Goal: Task Accomplishment & Management: Complete application form

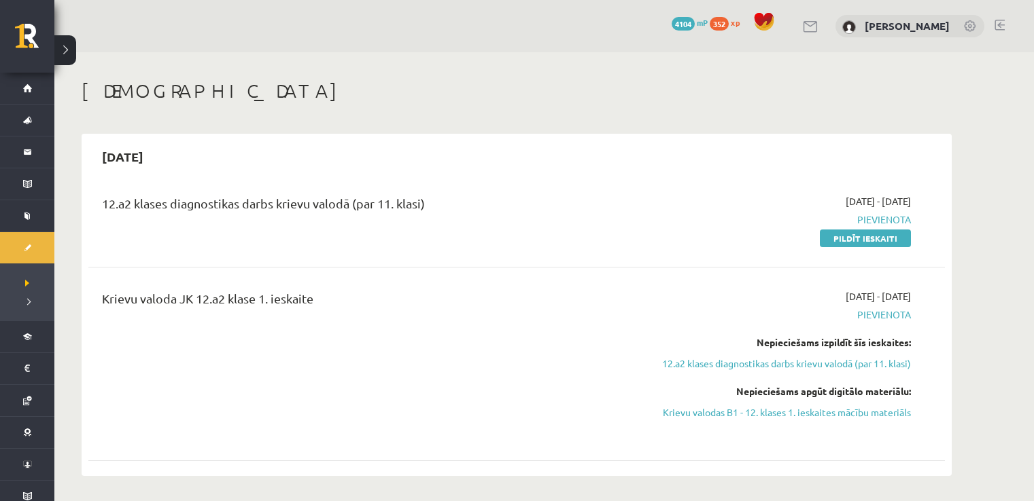
scroll to position [139, 0]
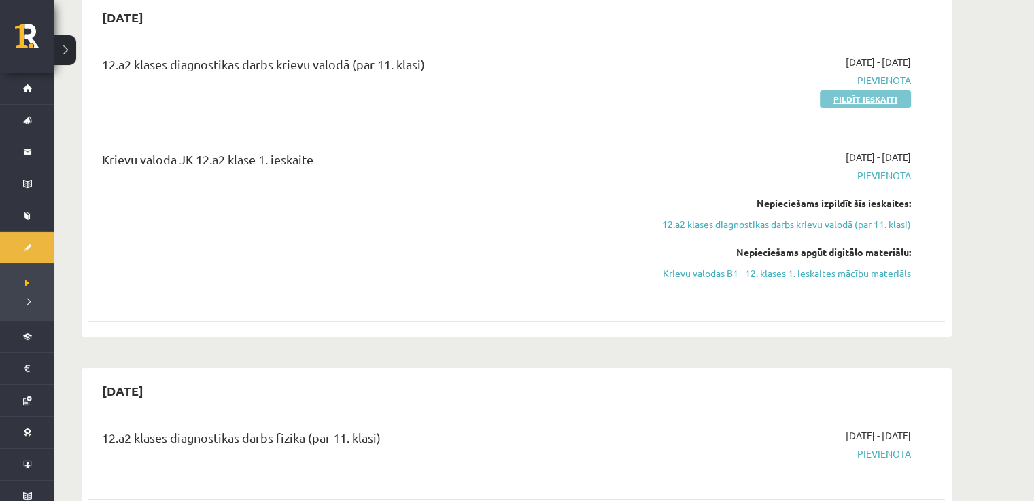
click at [841, 101] on link "Pildīt ieskaiti" at bounding box center [864, 99] width 91 height 18
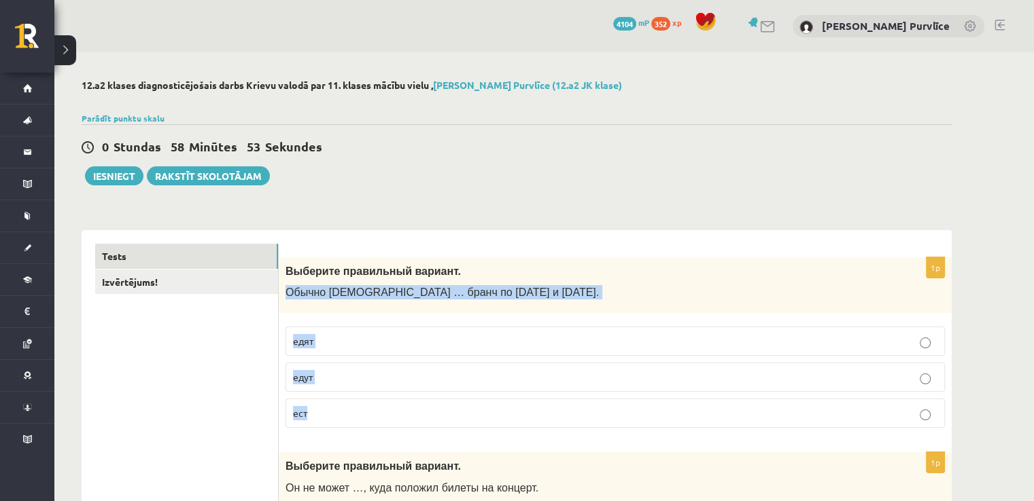
drag, startPoint x: 287, startPoint y: 292, endPoint x: 315, endPoint y: 417, distance: 128.2
click at [315, 417] on div "1p Выберите правильный вариант. Обычно англичане … бранч по субботам и воскресе…" at bounding box center [615, 349] width 673 height 182
copy div "Обычно англичане … бранч по субботам и воскресеньям. едят едут ест"
click at [355, 351] on label "едят" at bounding box center [614, 341] width 659 height 29
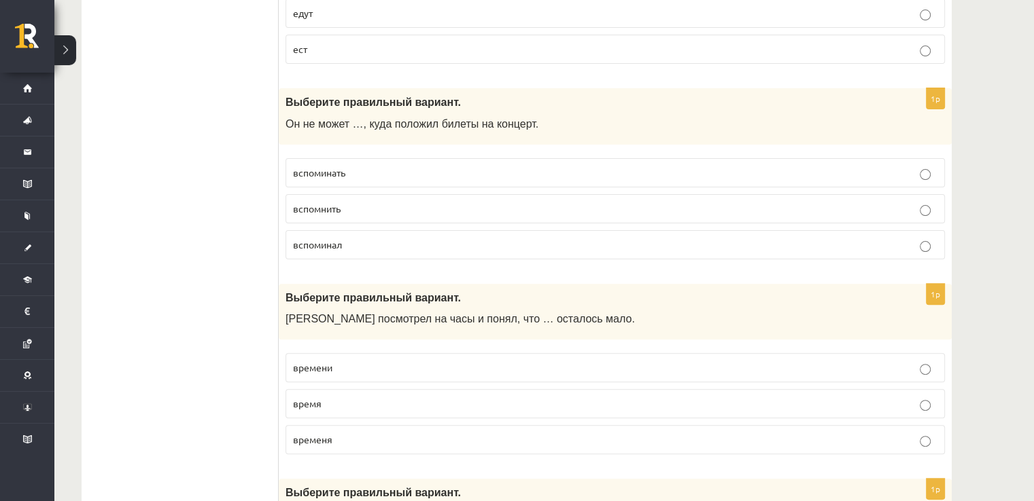
scroll to position [370, 0]
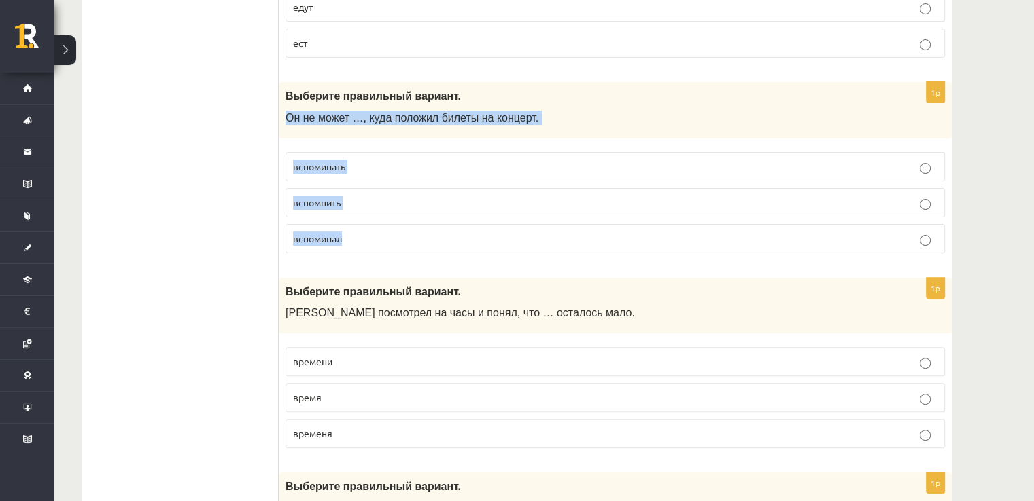
drag, startPoint x: 286, startPoint y: 118, endPoint x: 353, endPoint y: 243, distance: 142.0
click at [353, 243] on div "1p Выберите правильный вариант. Он не может …, куда положил билеты на концерт. …" at bounding box center [615, 173] width 673 height 182
copy div "Он не может …, куда положил билеты на концерт. вспоминать вспомнить вспоминал"
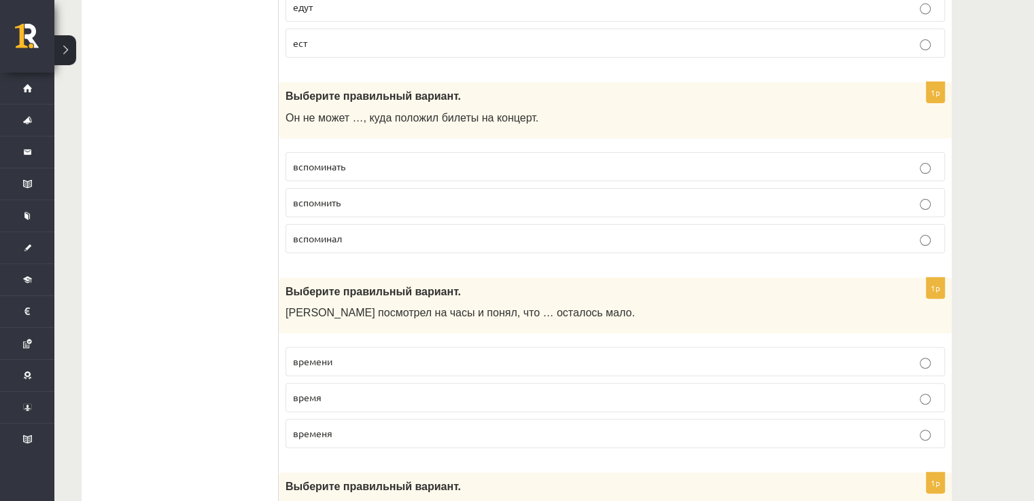
click at [330, 196] on span "вспомнить" at bounding box center [317, 202] width 48 height 12
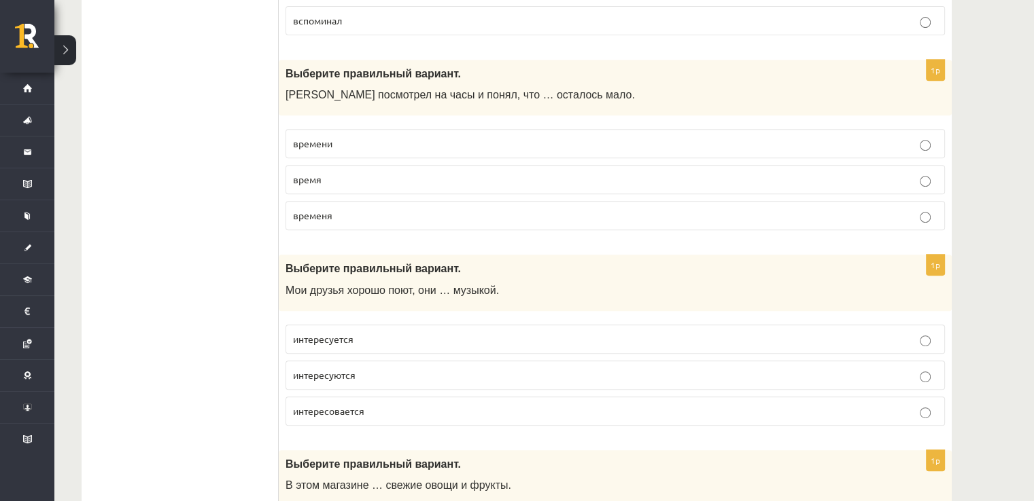
scroll to position [602, 0]
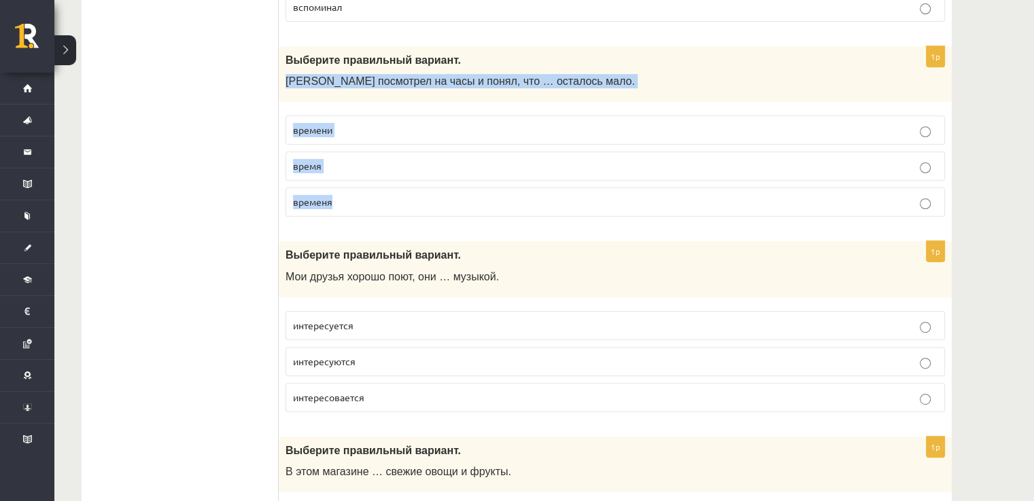
drag, startPoint x: 287, startPoint y: 82, endPoint x: 351, endPoint y: 183, distance: 119.7
click at [351, 183] on div "1p Выберите правильный вариант. Марис посмотрел на часы и понял, что … осталось…" at bounding box center [615, 137] width 673 height 182
copy div "Марис посмотрел на часы и понял, что … осталось мало. времени время временя"
click at [370, 128] on p "времени" at bounding box center [615, 130] width 644 height 14
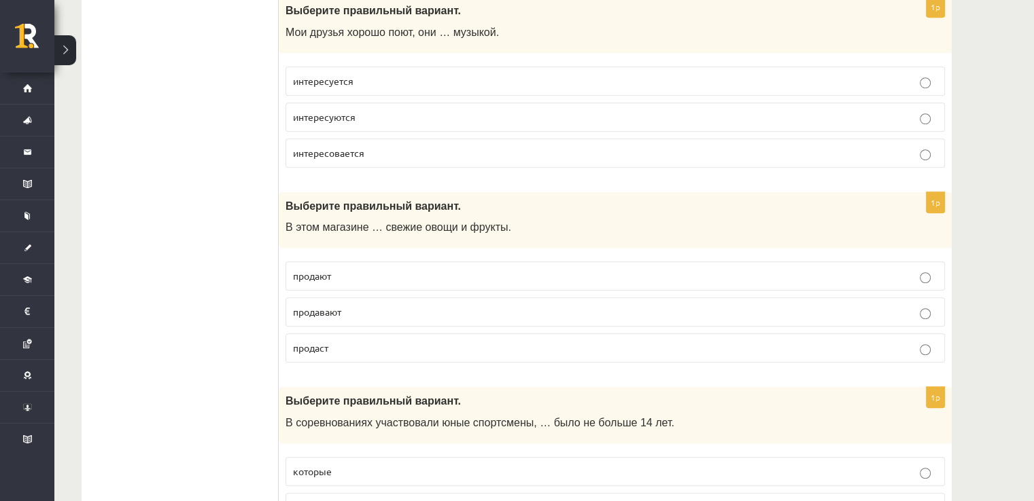
scroll to position [860, 0]
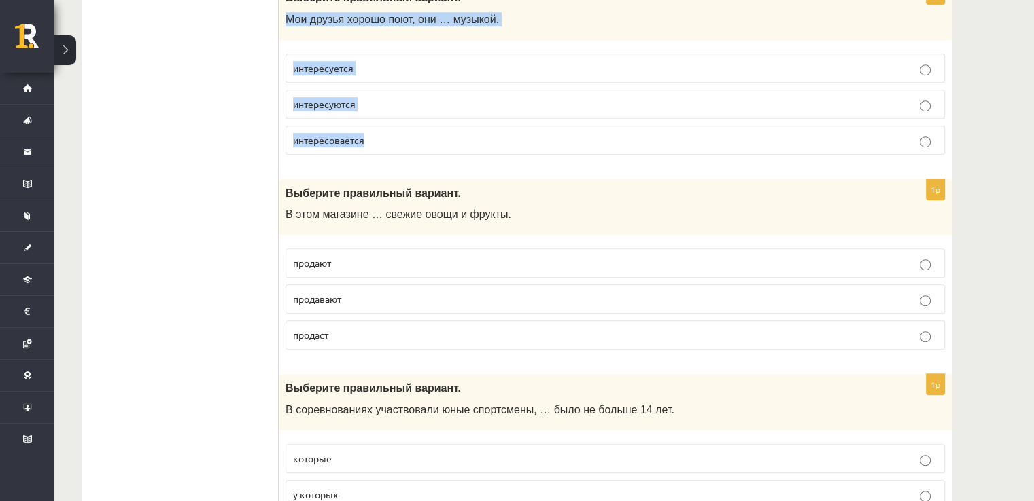
drag, startPoint x: 287, startPoint y: 16, endPoint x: 367, endPoint y: 131, distance: 140.1
click at [367, 131] on div "1p Выберите правильный вариант. Мои друзья хорошо поют, они … музыкой. интересу…" at bounding box center [615, 75] width 673 height 182
copy div "Мои друзья хорошо поют, они … музыкой. интересуется интересуются интересовается"
click at [389, 108] on label "интересуются" at bounding box center [614, 104] width 659 height 29
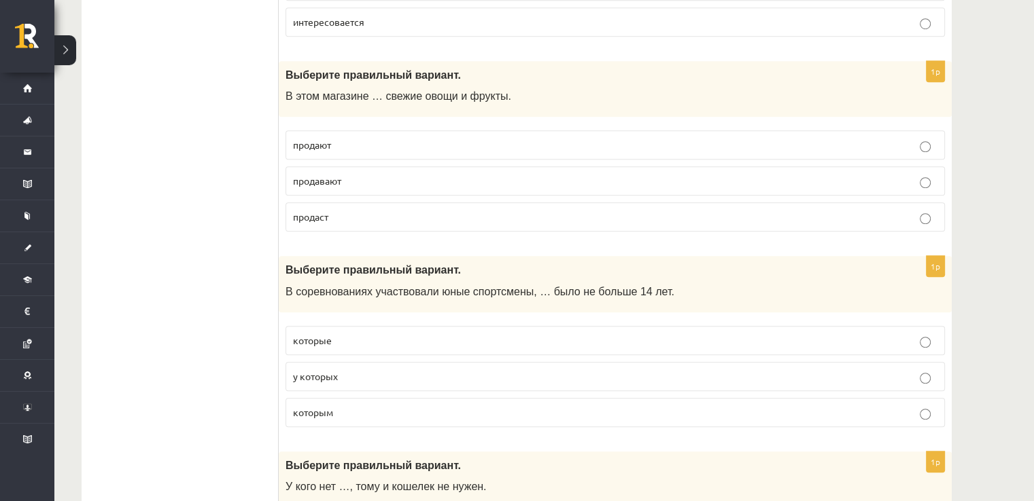
scroll to position [985, 0]
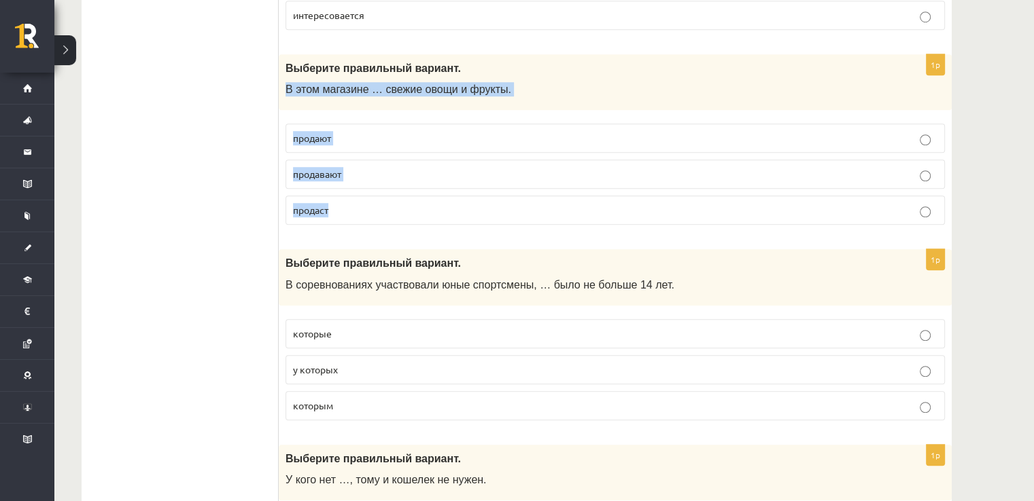
drag, startPoint x: 288, startPoint y: 86, endPoint x: 338, endPoint y: 198, distance: 123.5
click at [338, 198] on div "1p Выберите правильный вариант. В этом магазине … свежие овощи и фрукты. продаю…" at bounding box center [615, 145] width 673 height 182
click at [372, 84] on span "В этом магазине … свежие овощи и фрукты." at bounding box center [398, 90] width 226 height 12
drag, startPoint x: 283, startPoint y: 83, endPoint x: 346, endPoint y: 199, distance: 131.9
click at [346, 199] on div "1p Выберите правильный вариант. В этом магазине … свежие овощи и фрукты. продаю…" at bounding box center [615, 145] width 673 height 182
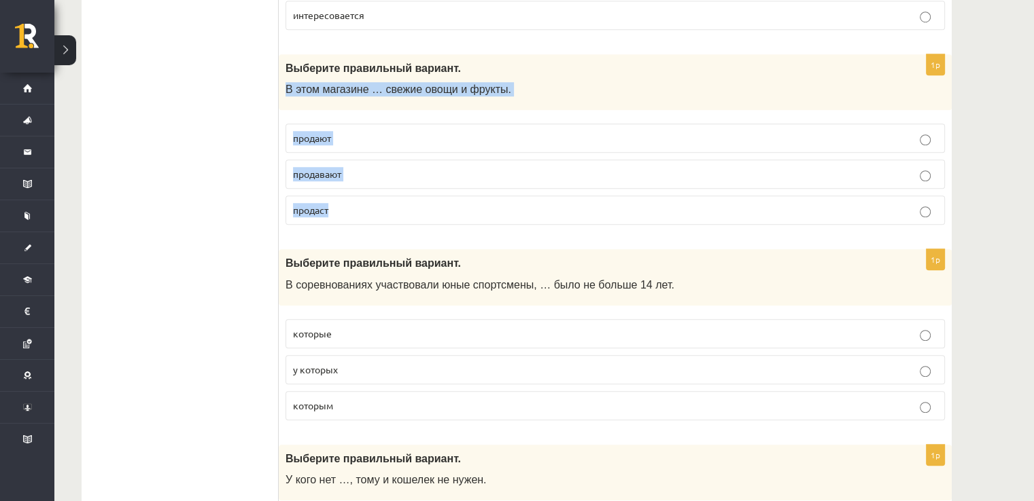
copy div "В этом магазине … свежие овощи и фрукты. продают продавают продаст"
click at [380, 137] on p "продают" at bounding box center [615, 138] width 644 height 14
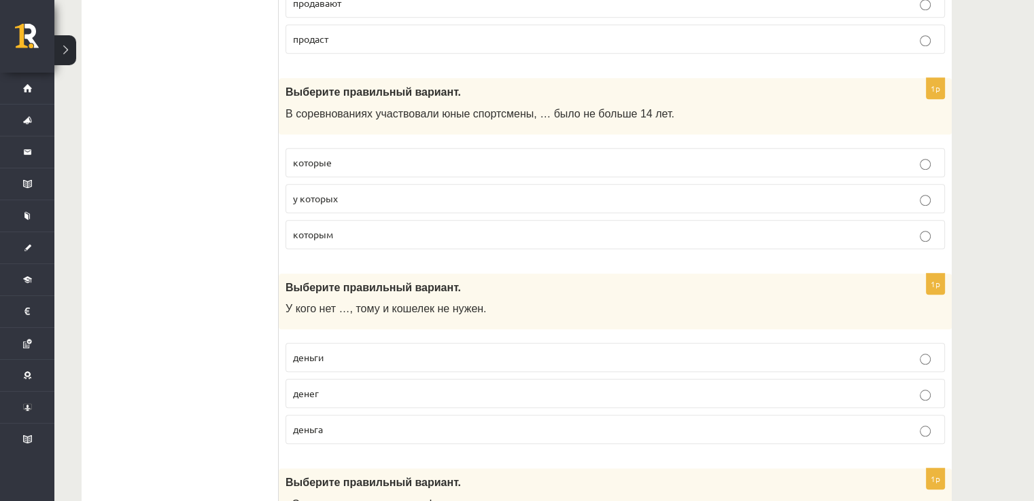
scroll to position [1182, 0]
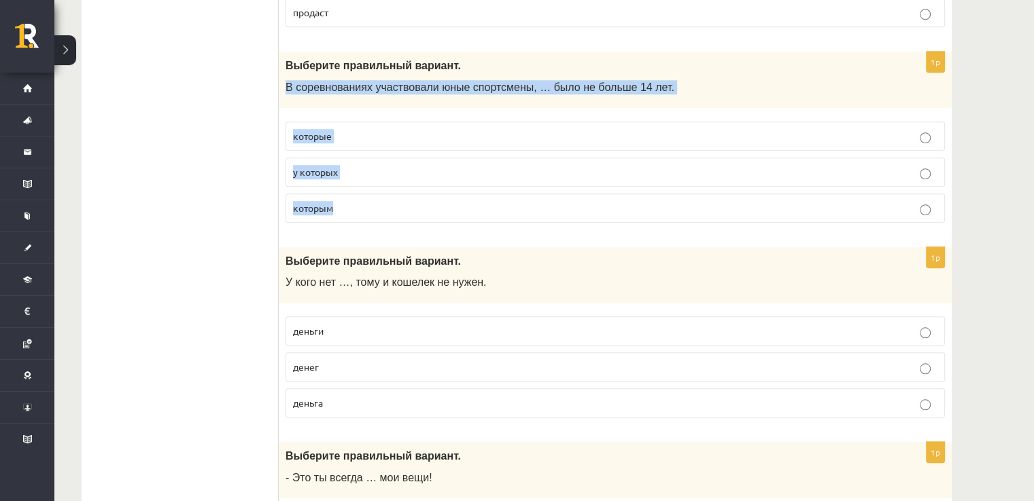
drag, startPoint x: 285, startPoint y: 82, endPoint x: 339, endPoint y: 187, distance: 117.9
click at [339, 187] on div "1p Выберите правильный вариант. В соревнованиях участвовали юные спортсмены, … …" at bounding box center [615, 143] width 673 height 182
copy div "В соревнованиях участвовали юные спортсмены, … было не больше 14 лет. которые у…"
click at [356, 213] on label "которым" at bounding box center [614, 208] width 659 height 29
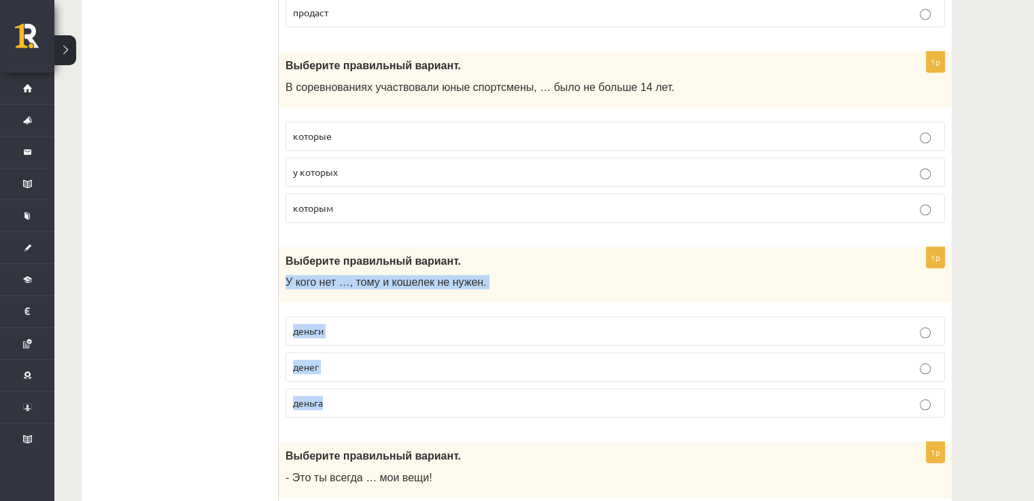
drag, startPoint x: 285, startPoint y: 276, endPoint x: 345, endPoint y: 402, distance: 139.5
click at [345, 402] on div "1p Выберите правильный вариант. У кого нет …, тому и кошелек не нужен. деньги д…" at bounding box center [615, 338] width 673 height 182
copy div "У кого нет …, тому и кошелек не нужен. деньги денег деньга"
click at [340, 360] on p "денег" at bounding box center [615, 367] width 644 height 14
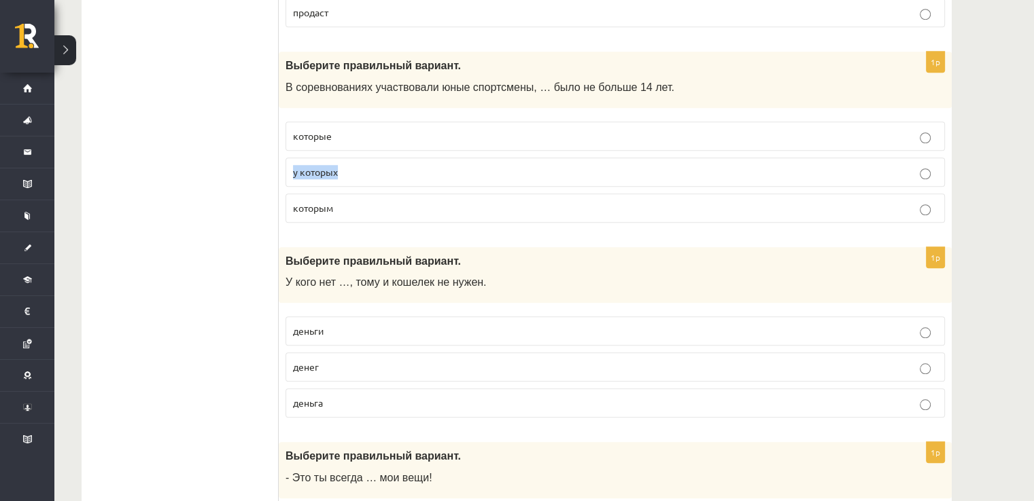
drag, startPoint x: 1042, startPoint y: 142, endPoint x: 1043, endPoint y: 166, distance: 23.8
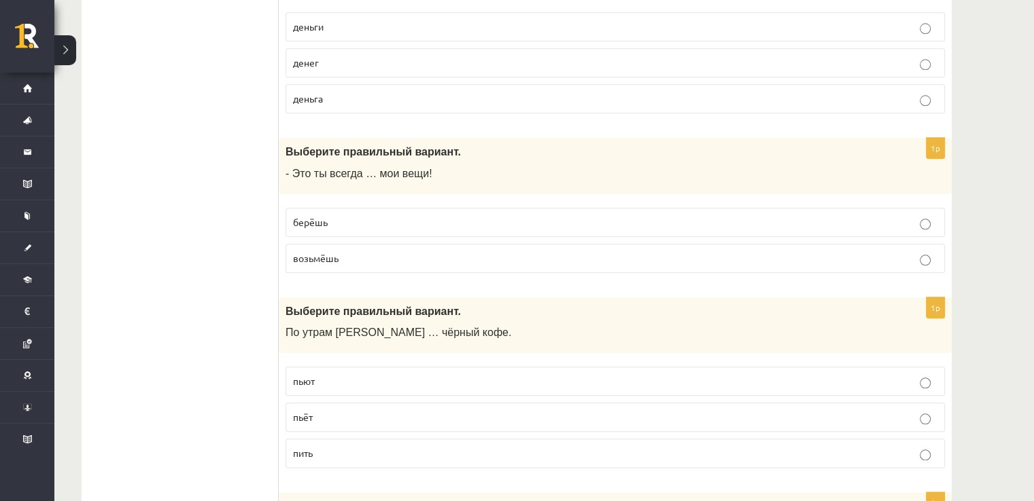
scroll to position [1514, 0]
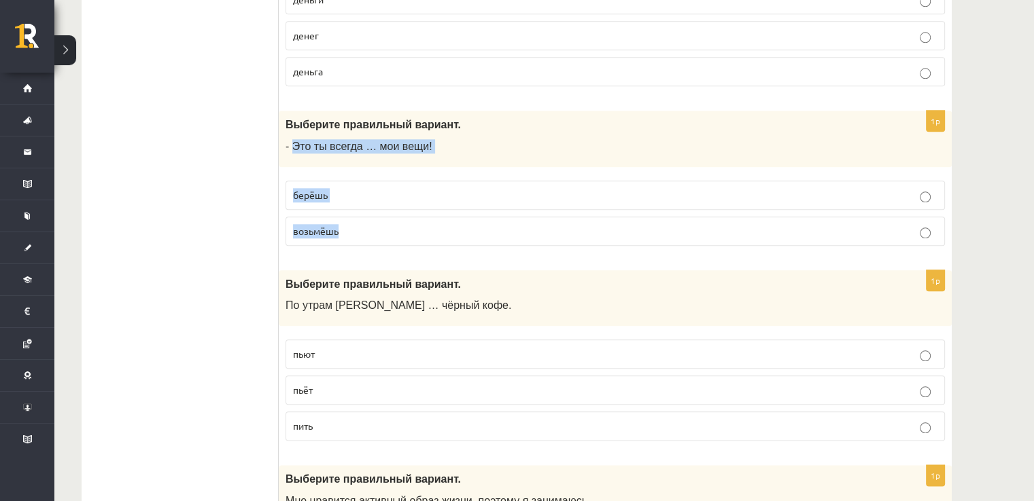
drag, startPoint x: 290, startPoint y: 142, endPoint x: 353, endPoint y: 233, distance: 110.8
click at [353, 233] on div "1p Выберите правильный вариант. - Это ты всегда … мои вещи! берёшь возьмёшь" at bounding box center [615, 184] width 673 height 146
copy div "Это ты всегда … мои вещи! берёшь возьмёшь"
click at [364, 188] on p "берёшь" at bounding box center [615, 195] width 644 height 14
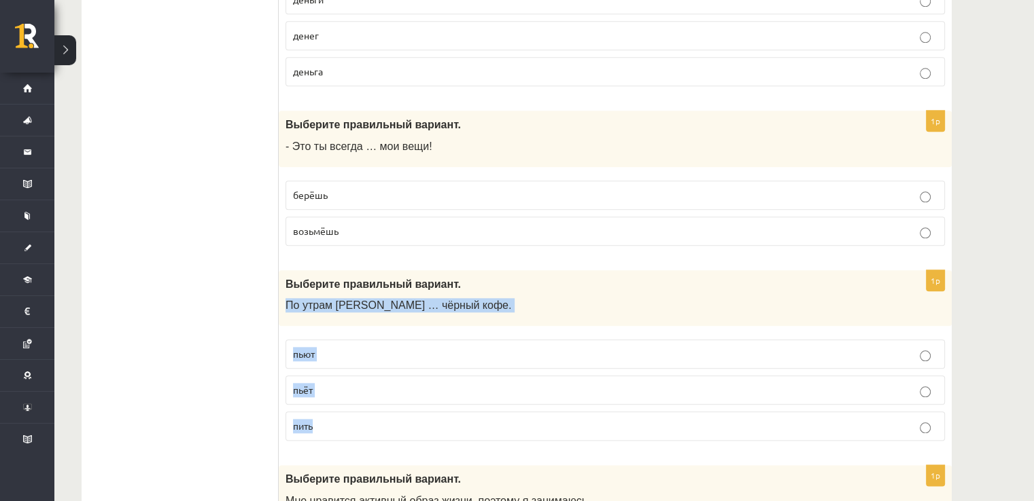
drag, startPoint x: 285, startPoint y: 298, endPoint x: 315, endPoint y: 421, distance: 126.6
click at [315, 421] on div "1p Выберите правильный вариант. По утрам Янис … чёрный кофе. пьют пьёт пить" at bounding box center [615, 361] width 673 height 182
copy div "По утрам Янис … чёрный кофе. пьют пьёт пить"
click at [332, 384] on p "пьёт" at bounding box center [615, 390] width 644 height 14
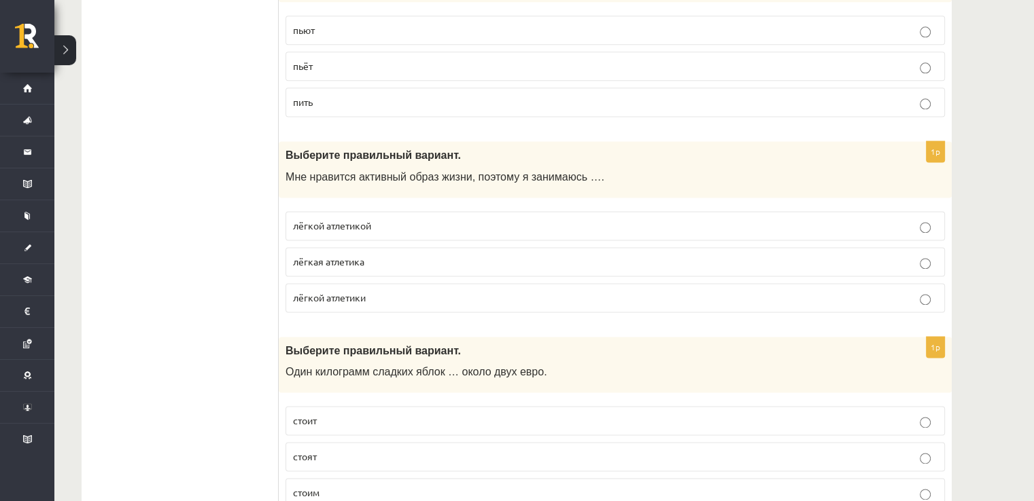
scroll to position [1858, 0]
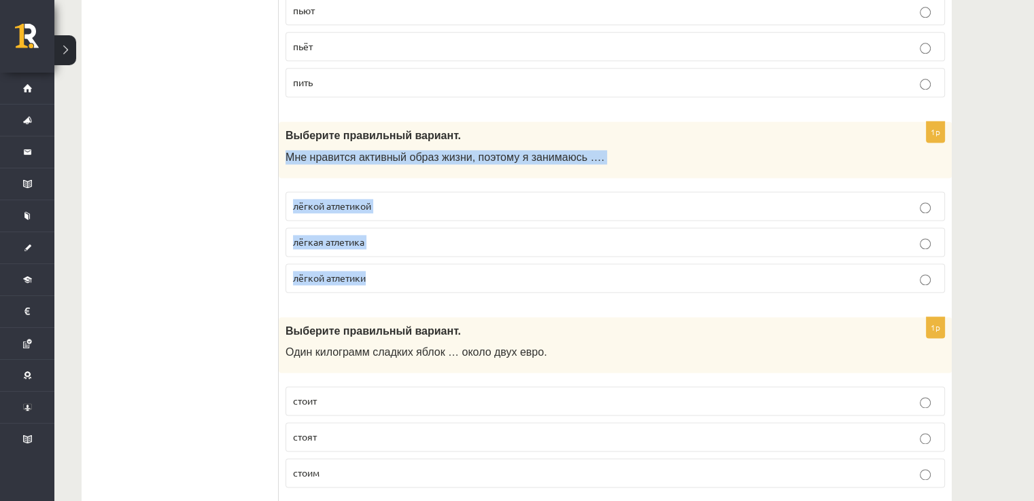
drag, startPoint x: 285, startPoint y: 147, endPoint x: 379, endPoint y: 270, distance: 154.7
click at [379, 270] on div "1p Выберите правильный вариант. Мне нравится активный образ жизни, поэтому я за…" at bounding box center [615, 213] width 673 height 182
copy div "Мне нравится активный образ жизни, поэтому я занимаюсь …. лёгкой атлетикой лёгк…"
click at [397, 199] on p "лёгкой атлетикой" at bounding box center [615, 206] width 644 height 14
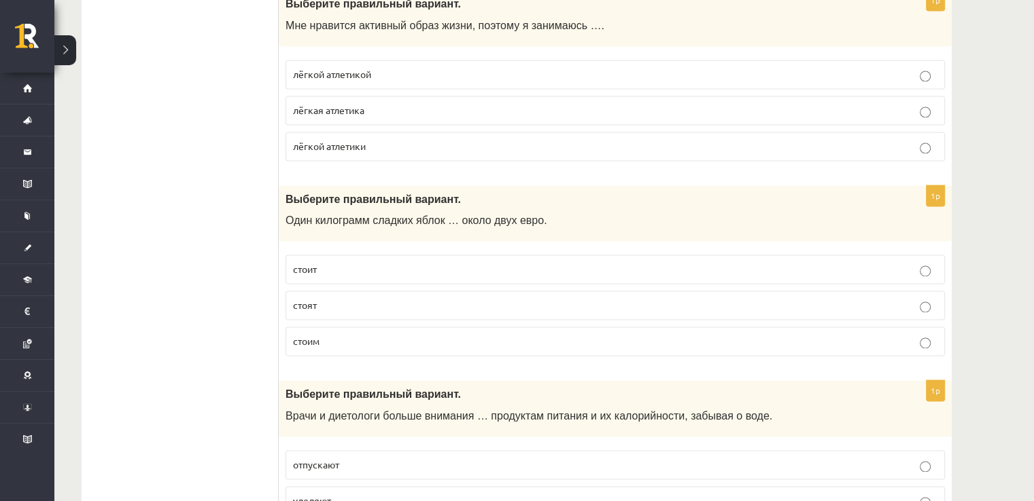
scroll to position [2036, 0]
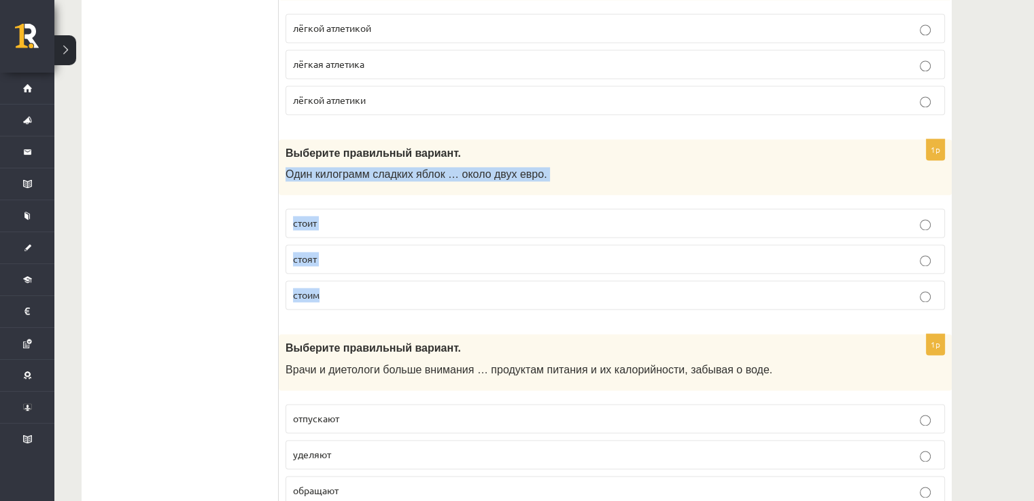
drag, startPoint x: 285, startPoint y: 166, endPoint x: 336, endPoint y: 281, distance: 125.0
click at [336, 281] on div "1p Выберите правильный вариант. Один килограмм сладких яблок … около двух евро.…" at bounding box center [615, 230] width 673 height 182
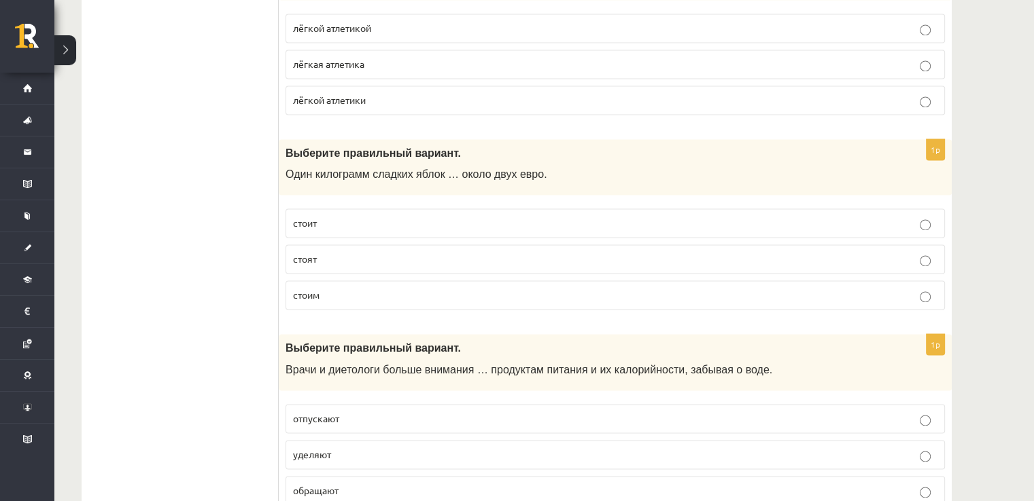
click at [327, 112] on div "1p Выберите правильный вариант. Мне нравится активный образ жизни, поэтому я за…" at bounding box center [615, 35] width 673 height 182
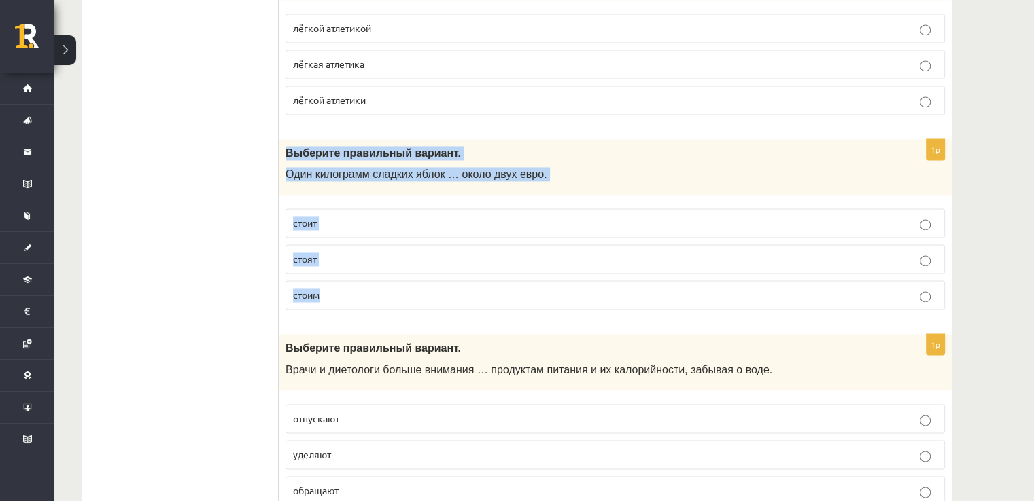
drag, startPoint x: 284, startPoint y: 145, endPoint x: 340, endPoint y: 281, distance: 147.1
click at [340, 281] on div "1p Выберите правильный вариант. Один килограмм сладких яблок … около двух евро.…" at bounding box center [615, 230] width 673 height 182
click at [369, 216] on p "стоит" at bounding box center [615, 223] width 644 height 14
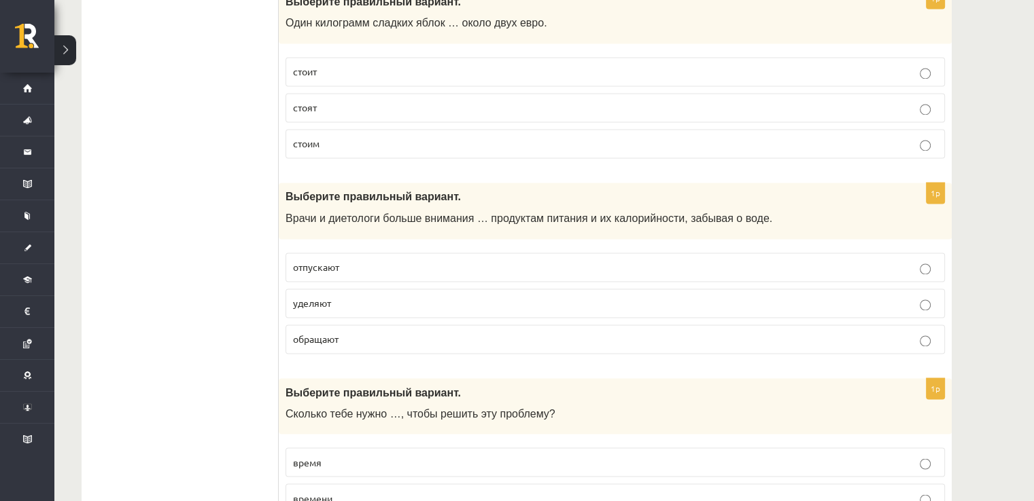
scroll to position [2214, 0]
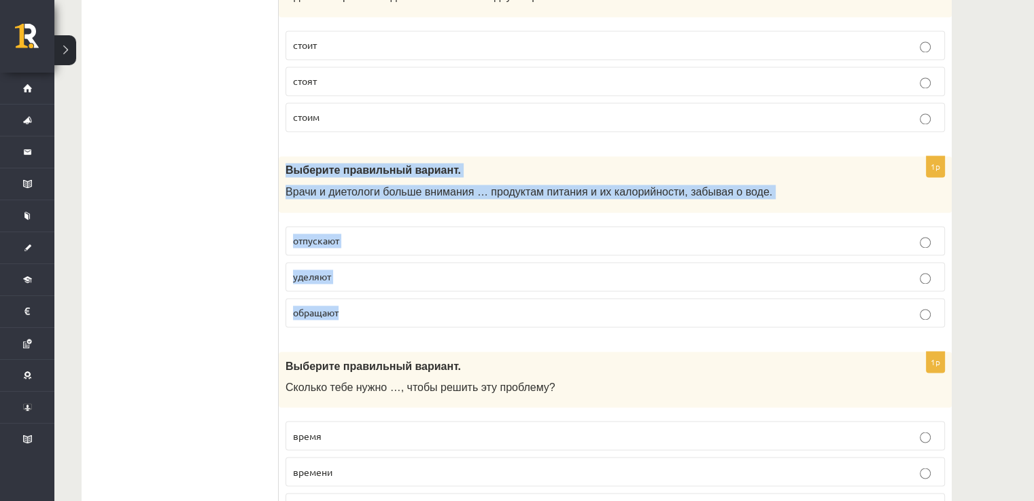
drag, startPoint x: 285, startPoint y: 161, endPoint x: 361, endPoint y: 292, distance: 151.4
click at [361, 292] on div "1p Выберите правильный вариант. Врачи и диетологи больше внимания … продуктам п…" at bounding box center [615, 247] width 673 height 182
click at [378, 270] on p "уделяют" at bounding box center [615, 277] width 644 height 14
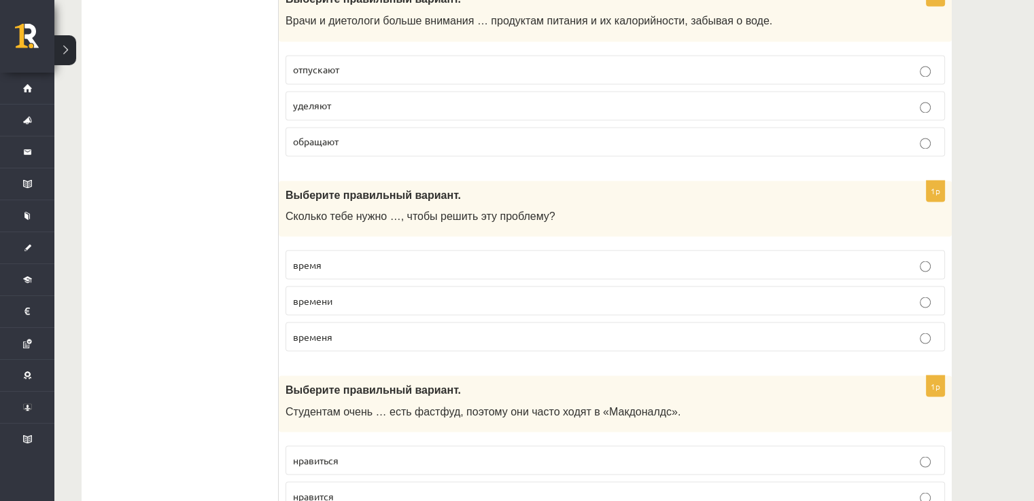
scroll to position [2405, 0]
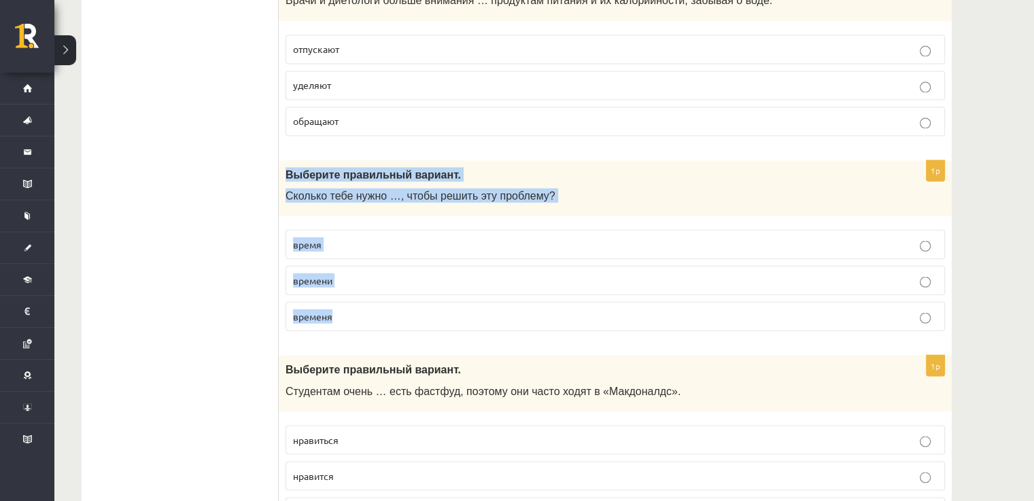
drag, startPoint x: 283, startPoint y: 162, endPoint x: 367, endPoint y: 298, distance: 159.5
click at [367, 298] on div "1p Выберите правильный вариант. Сколько тебе нужно …, чтобы решить эту проблему…" at bounding box center [615, 251] width 673 height 182
click at [374, 273] on p "времени" at bounding box center [615, 280] width 644 height 14
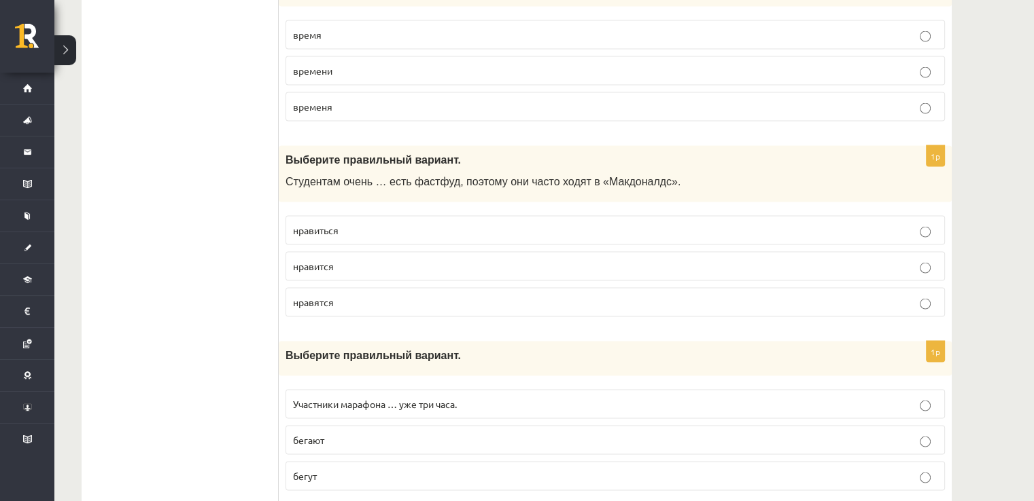
scroll to position [2622, 0]
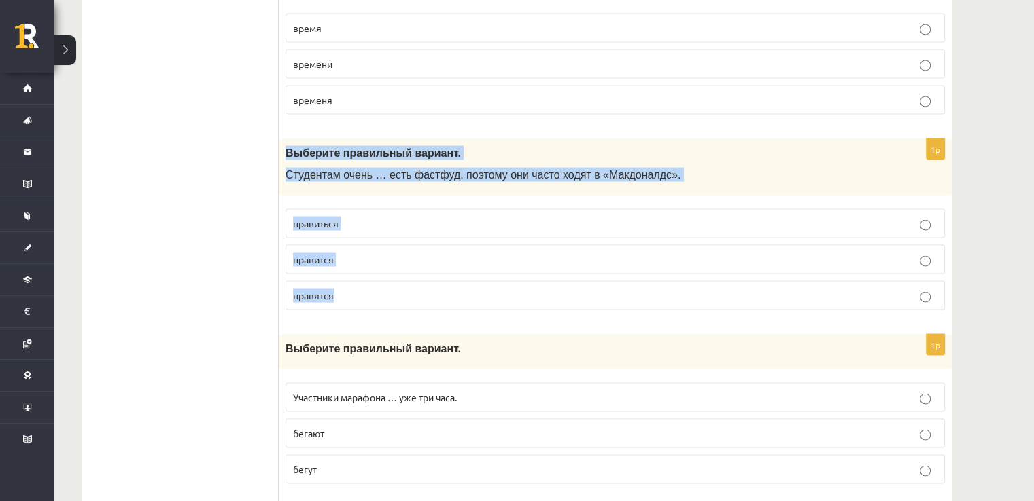
drag, startPoint x: 287, startPoint y: 139, endPoint x: 417, endPoint y: 275, distance: 188.4
click at [417, 275] on div "1p Выберите правильный вариант. Студентам очень … есть фастфуд, поэтому они час…" at bounding box center [615, 230] width 673 height 182
click at [365, 255] on label "нравится" at bounding box center [614, 259] width 659 height 29
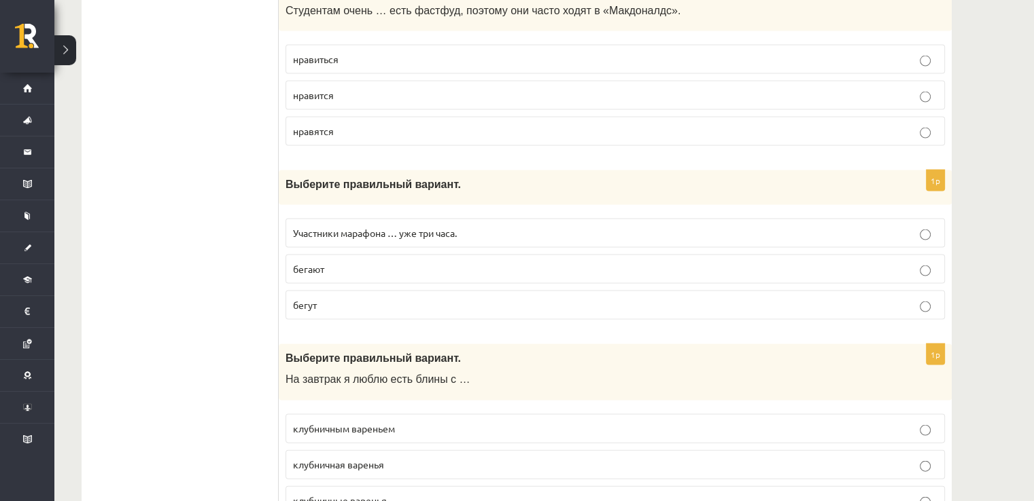
scroll to position [2873, 0]
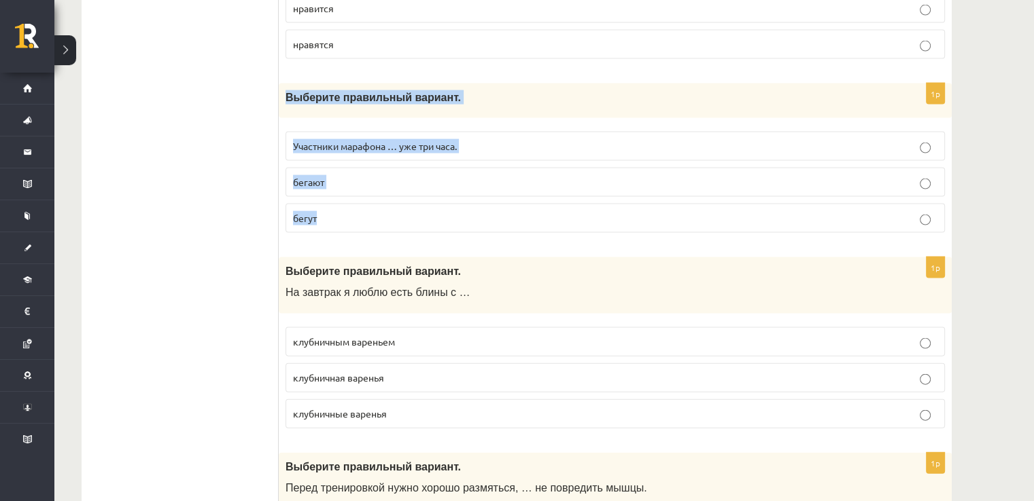
drag, startPoint x: 287, startPoint y: 84, endPoint x: 345, endPoint y: 192, distance: 122.2
click at [345, 192] on div "1p Выберите правильный вариант. Участники марафона … уже три часа. бегают бегут" at bounding box center [615, 164] width 673 height 160
click at [340, 211] on p "бегут" at bounding box center [615, 218] width 644 height 14
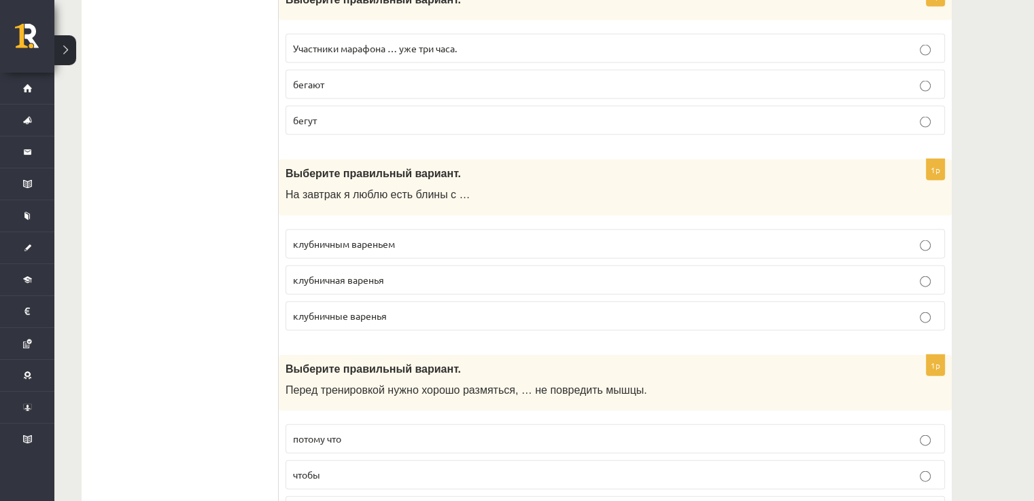
scroll to position [2990, 0]
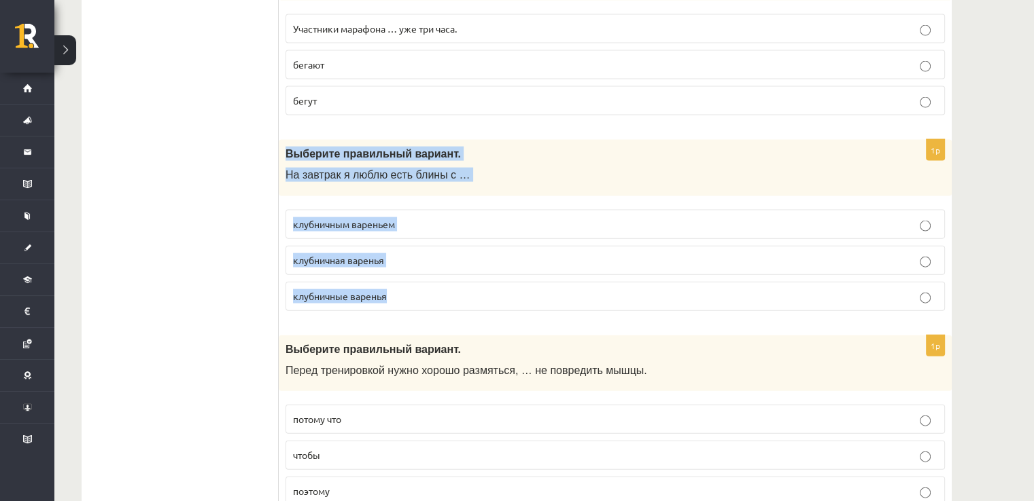
drag, startPoint x: 285, startPoint y: 141, endPoint x: 400, endPoint y: 292, distance: 189.6
click at [400, 292] on div "1p Выберите правильный вариант. На завтрак я люблю есть блины с … клубничным ва…" at bounding box center [615, 231] width 673 height 182
click at [423, 217] on p "клубничным вареньем" at bounding box center [615, 224] width 644 height 14
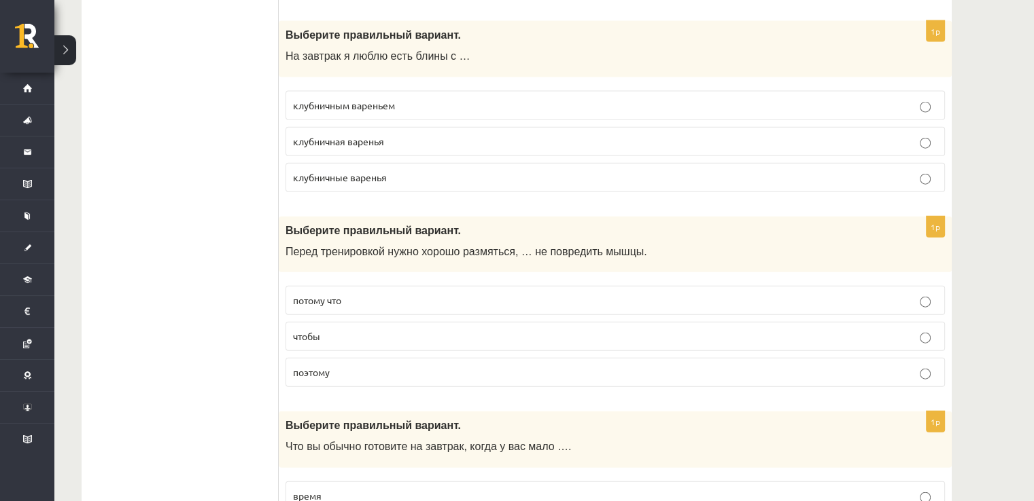
scroll to position [3122, 0]
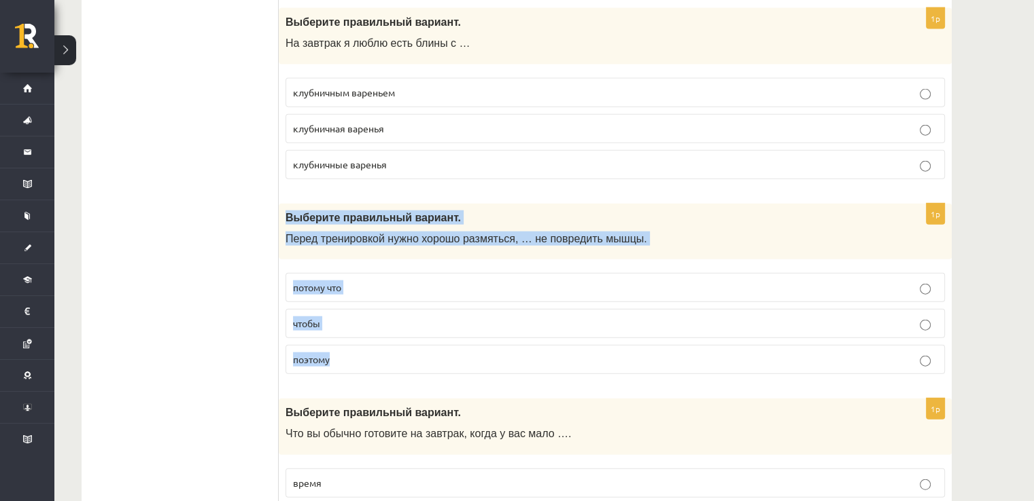
drag, startPoint x: 288, startPoint y: 201, endPoint x: 351, endPoint y: 353, distance: 164.8
click at [351, 353] on div "1p Выберите правильный вариант. Перед тренировкой нужно хорошо размяться, … не …" at bounding box center [615, 295] width 673 height 182
click at [345, 317] on p "чтобы" at bounding box center [615, 324] width 644 height 14
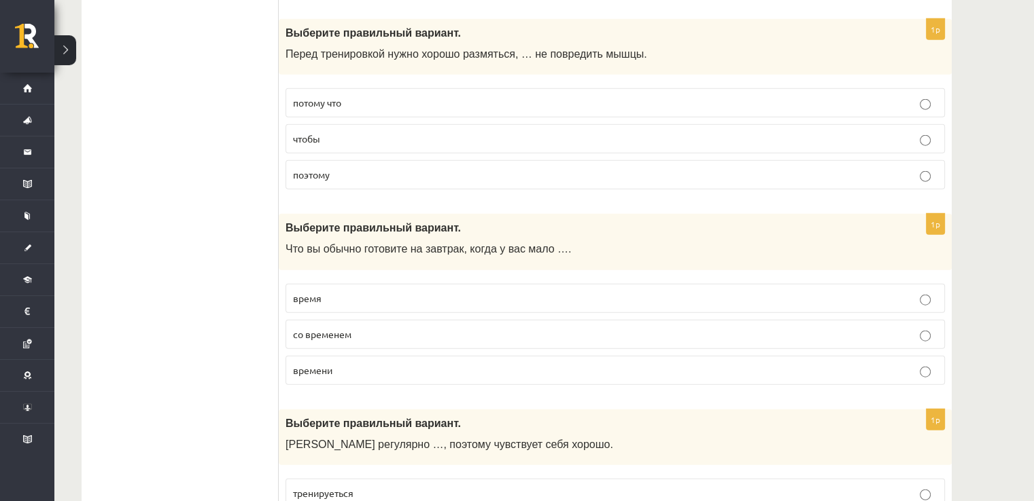
scroll to position [3414, 0]
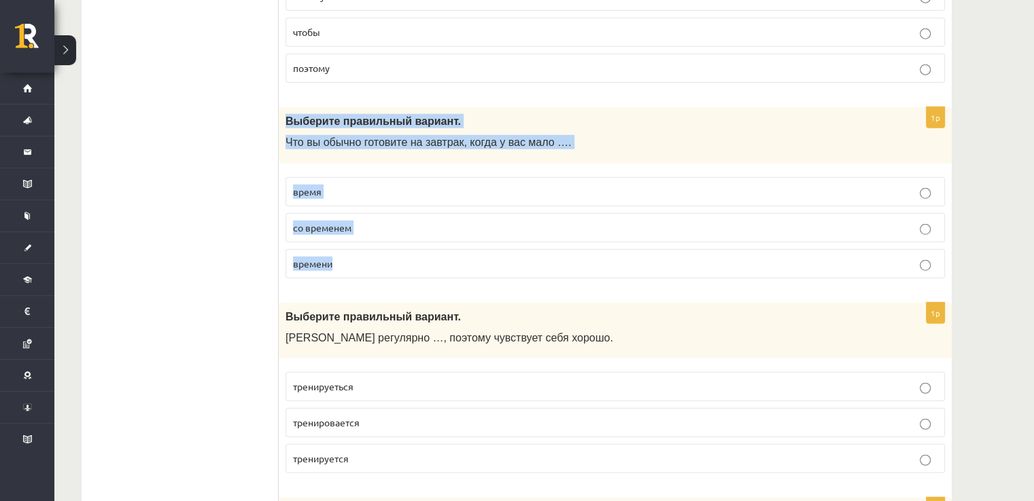
drag, startPoint x: 287, startPoint y: 101, endPoint x: 393, endPoint y: 264, distance: 194.5
click at [393, 264] on div "1p Выберите правильный вариант. Что вы обычно готовите на завтрак, когда у вас …" at bounding box center [615, 198] width 673 height 182
click at [402, 257] on p "времени" at bounding box center [615, 264] width 644 height 14
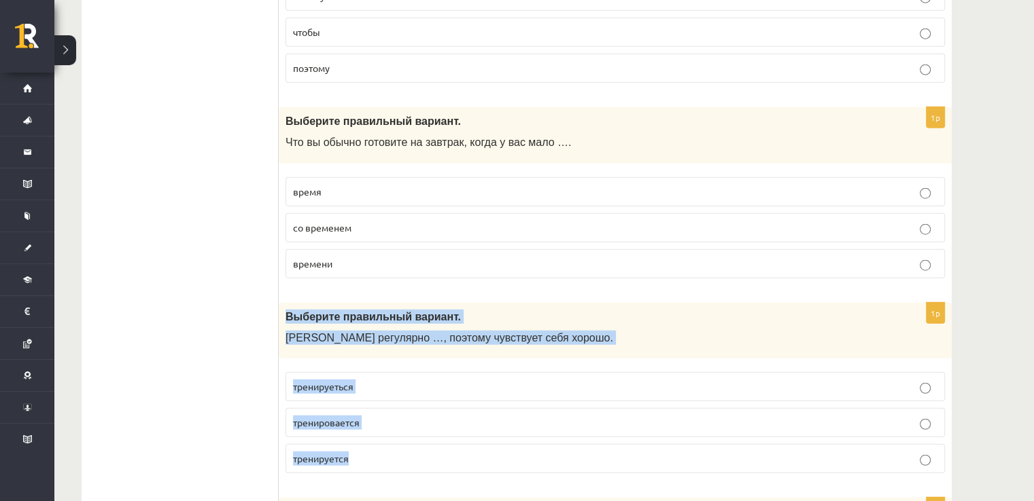
drag, startPoint x: 287, startPoint y: 301, endPoint x: 357, endPoint y: 435, distance: 151.1
click at [357, 435] on div "1p Выберите правильный вариант. Марис регулярно …, поэтому чувствует себя хорош…" at bounding box center [615, 394] width 673 height 182
click at [394, 452] on p "тренируется" at bounding box center [615, 459] width 644 height 14
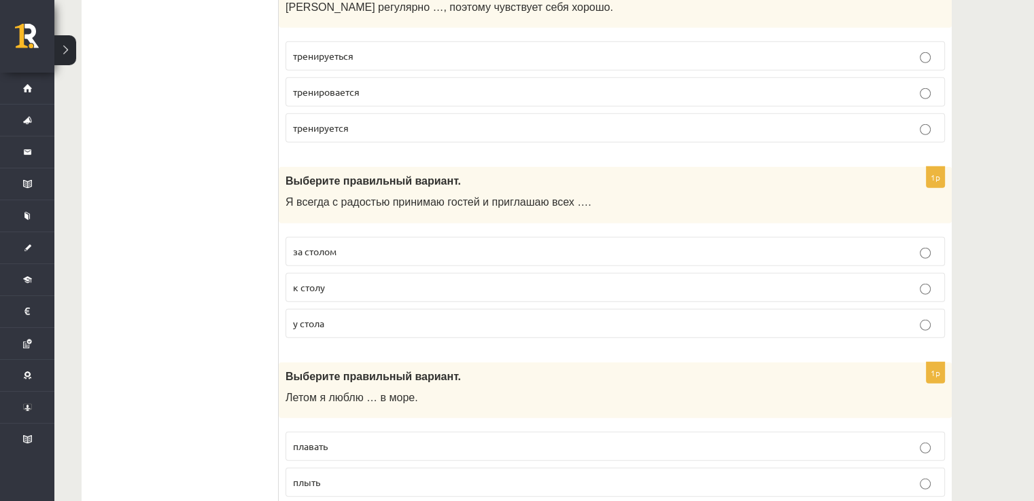
scroll to position [3764, 0]
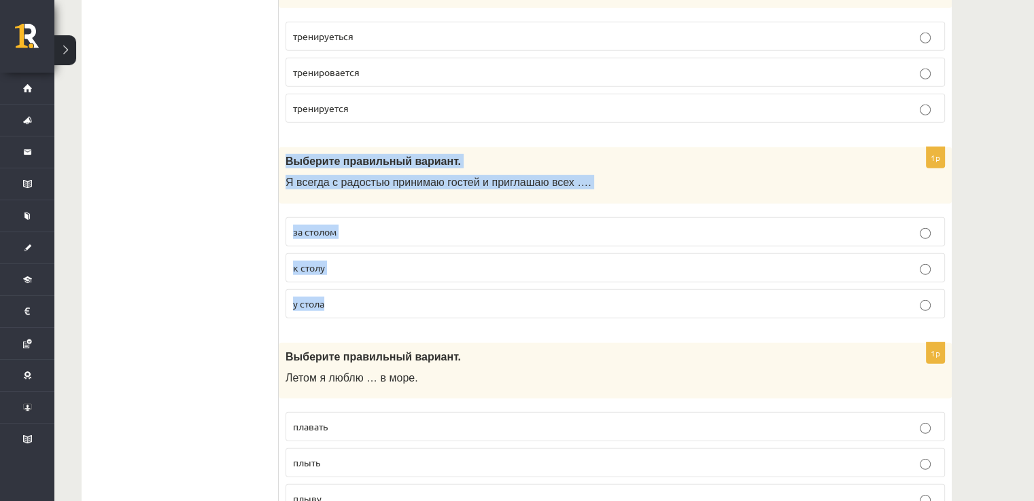
drag, startPoint x: 284, startPoint y: 145, endPoint x: 358, endPoint y: 272, distance: 147.7
click at [358, 272] on div "1p Выберите правильный вариант. Я всегда с радостью принимаю гостей и приглашаю…" at bounding box center [615, 238] width 673 height 182
click at [353, 261] on p "к столу" at bounding box center [615, 268] width 644 height 14
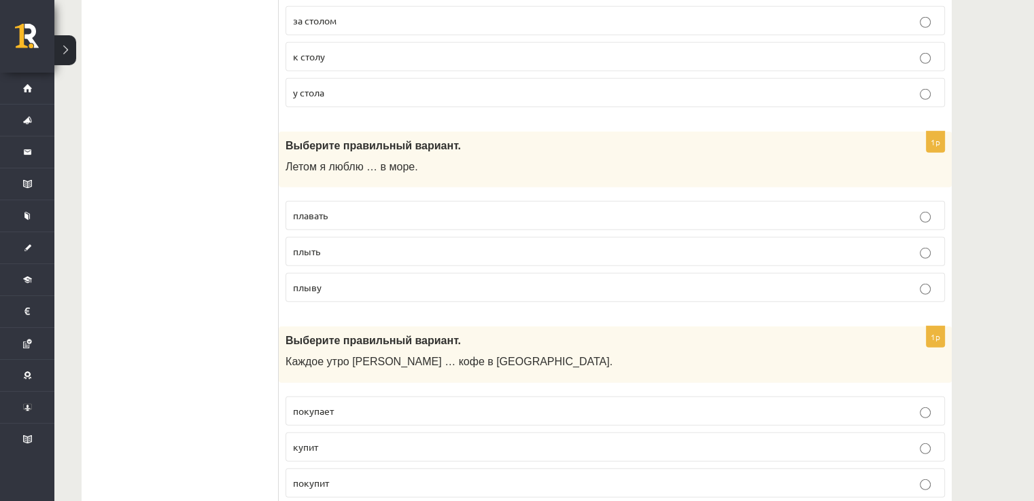
scroll to position [4023, 0]
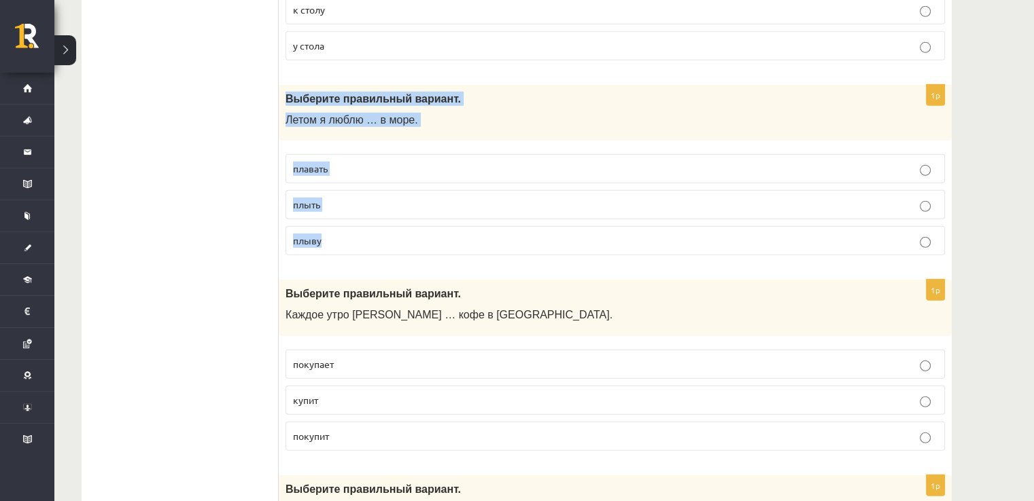
drag, startPoint x: 285, startPoint y: 76, endPoint x: 376, endPoint y: 238, distance: 185.3
click at [376, 238] on div "1p Выберите правильный вариант. Летом я люблю … в море. плавать плыть плыву" at bounding box center [615, 176] width 673 height 182
click at [930, 162] on p "плавать" at bounding box center [615, 169] width 644 height 14
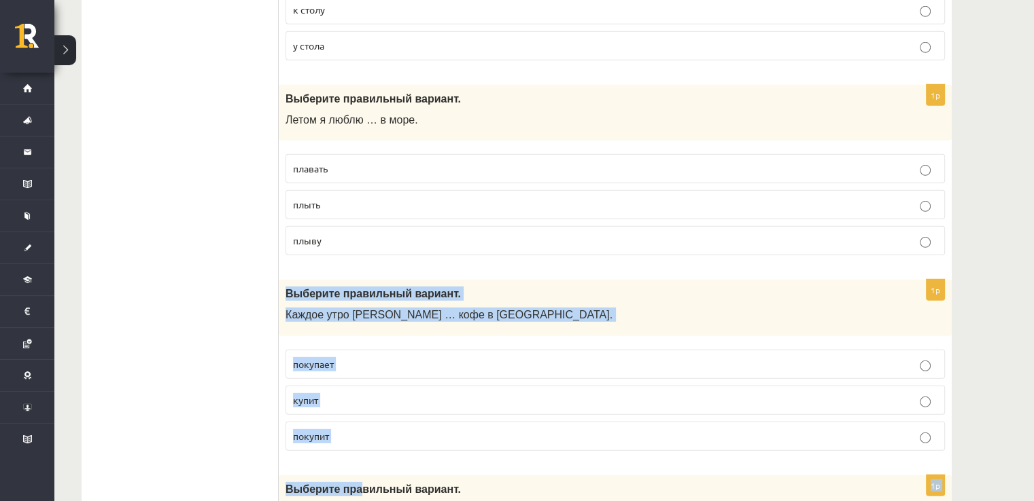
drag, startPoint x: 286, startPoint y: 273, endPoint x: 349, endPoint y: 444, distance: 181.7
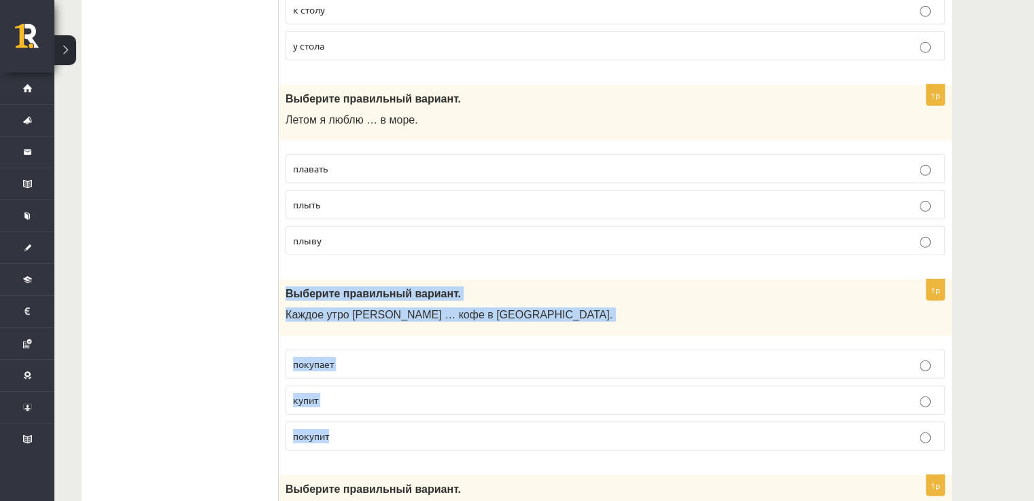
drag, startPoint x: 286, startPoint y: 275, endPoint x: 349, endPoint y: 402, distance: 141.0
click at [349, 402] on div "1p Выберите правильный вариант. Каждое утро Анна … кофе в киоске. покупает купи…" at bounding box center [615, 371] width 673 height 182
click at [361, 353] on label "покупает" at bounding box center [614, 364] width 659 height 29
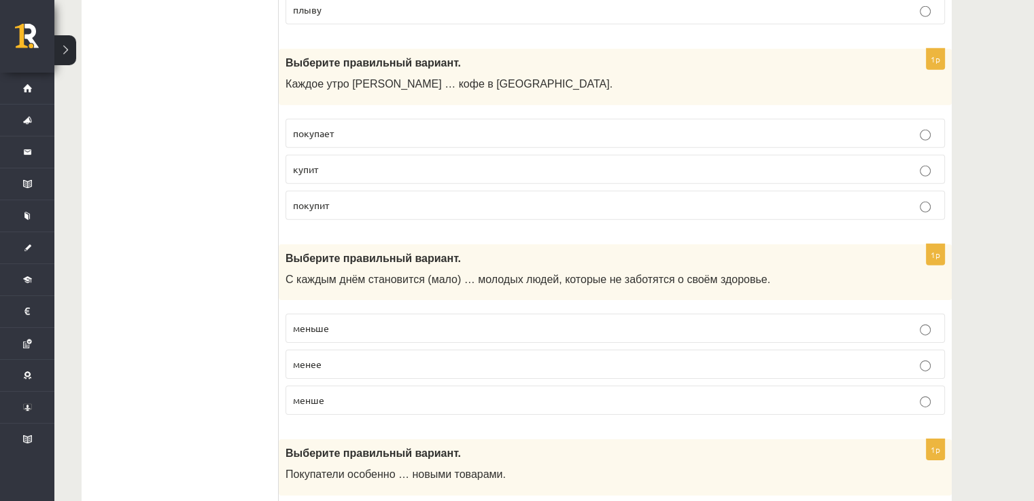
scroll to position [4267, 0]
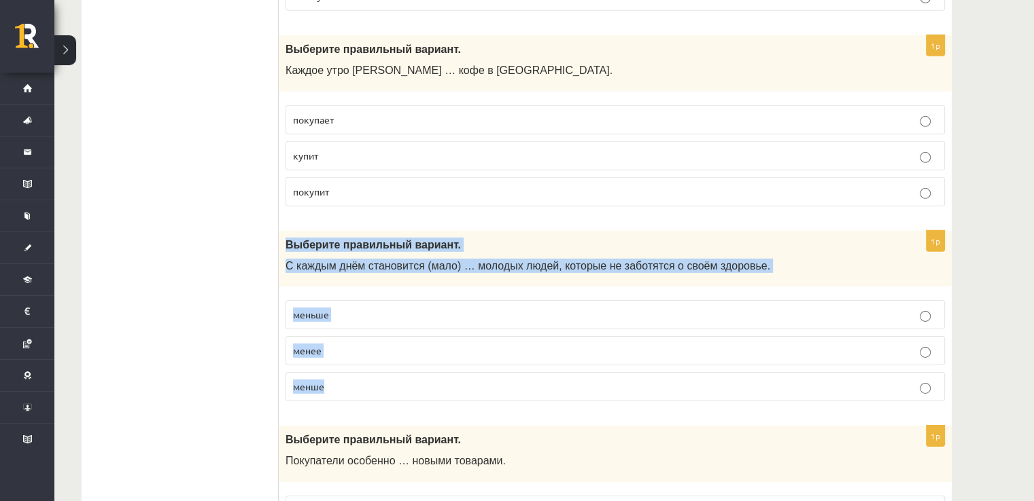
drag, startPoint x: 285, startPoint y: 221, endPoint x: 353, endPoint y: 354, distance: 149.8
click at [353, 354] on div "1p Выберите правильный вариант. С каждым днём становится (мало) … молодых людей…" at bounding box center [615, 322] width 673 height 182
click at [388, 308] on p "меньше" at bounding box center [615, 315] width 644 height 14
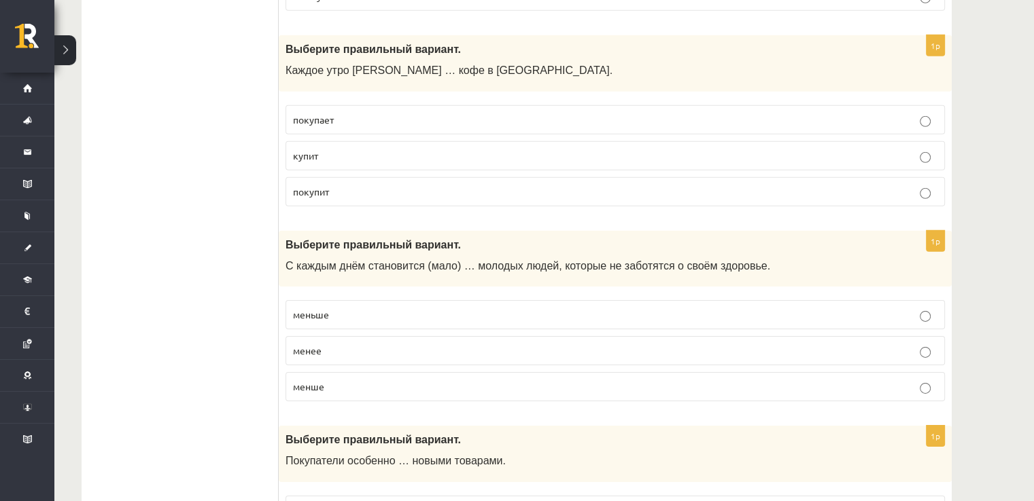
scroll to position [4445, 0]
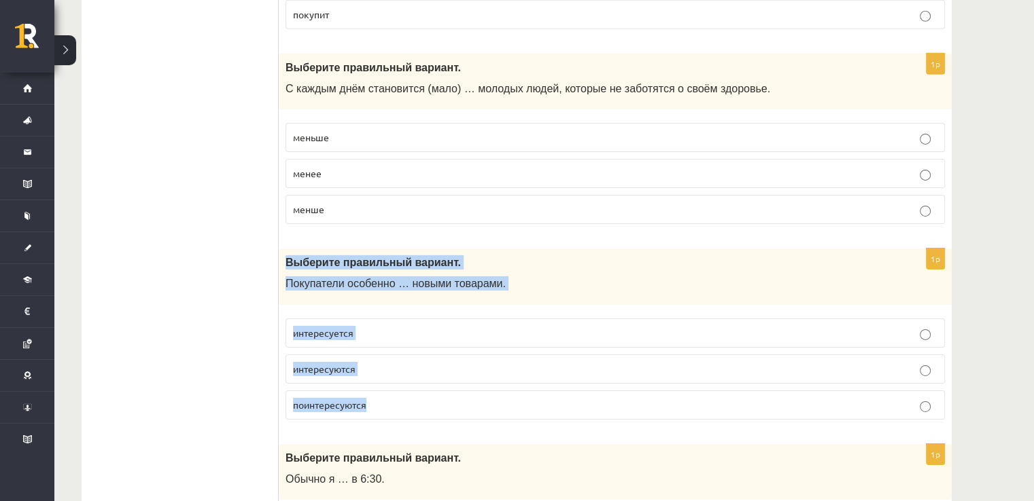
drag, startPoint x: 288, startPoint y: 242, endPoint x: 372, endPoint y: 384, distance: 164.8
click at [372, 384] on div "1p Выберите правильный вариант. Покупатели особенно … новыми товарами. интересу…" at bounding box center [615, 340] width 673 height 182
click at [381, 362] on p "интересуются" at bounding box center [615, 369] width 644 height 14
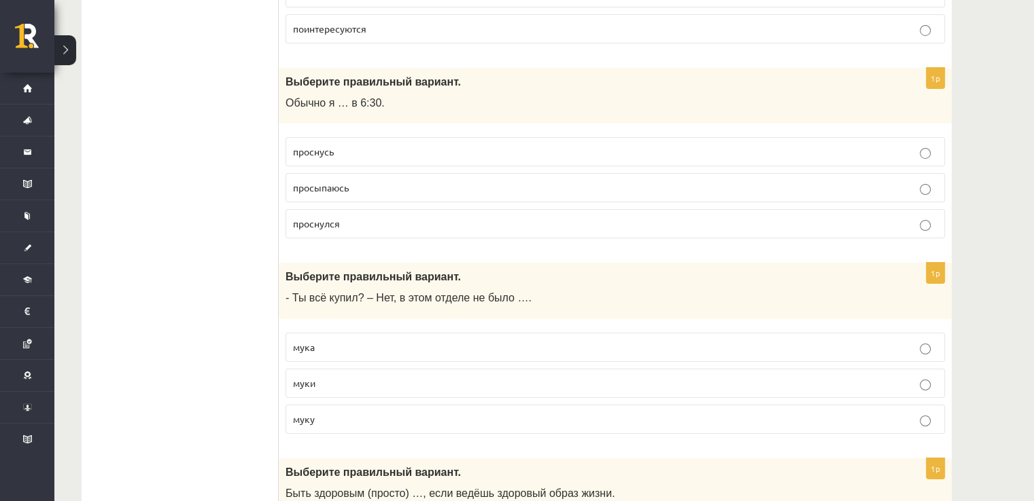
scroll to position [4781, 0]
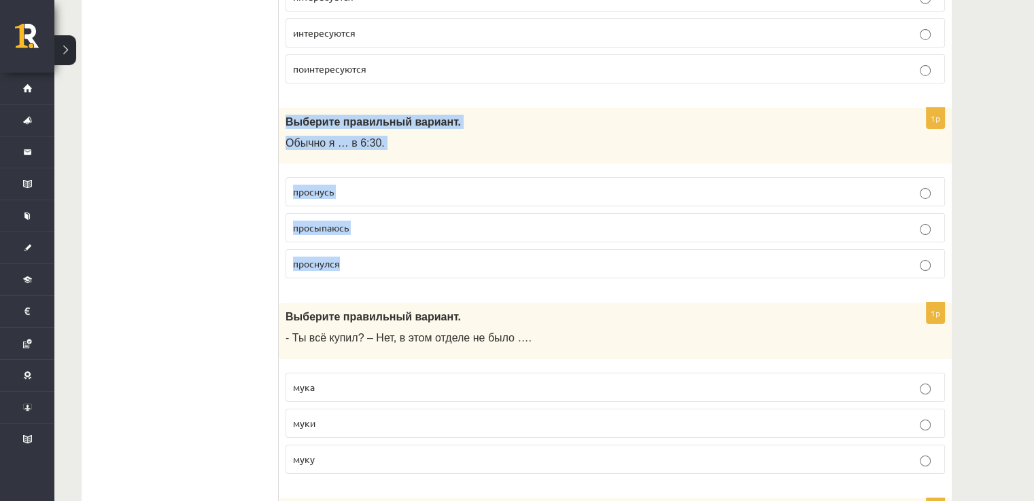
drag, startPoint x: 284, startPoint y: 94, endPoint x: 369, endPoint y: 230, distance: 160.3
click at [369, 230] on div "1p Выберите правильный вариант. Обычно я … в 6:30. проснусь просыпаюсь проснулся" at bounding box center [615, 199] width 673 height 182
click at [371, 221] on p "просыпаюсь" at bounding box center [615, 228] width 644 height 14
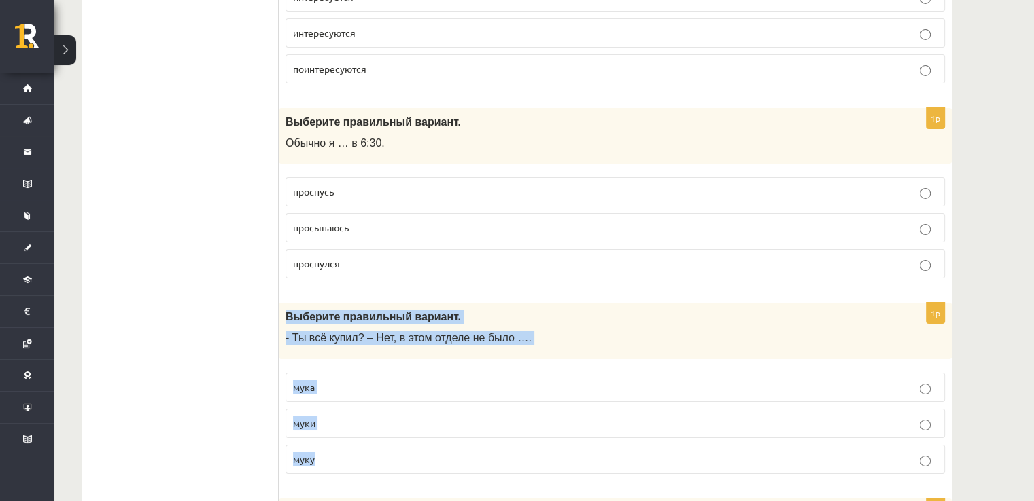
drag, startPoint x: 287, startPoint y: 294, endPoint x: 359, endPoint y: 436, distance: 159.2
click at [359, 436] on div "1p Выберите правильный вариант. - Ты всё купил? – Нет, в этом отделе не было ….…" at bounding box center [615, 394] width 673 height 182
click at [342, 417] on p "муки" at bounding box center [615, 424] width 644 height 14
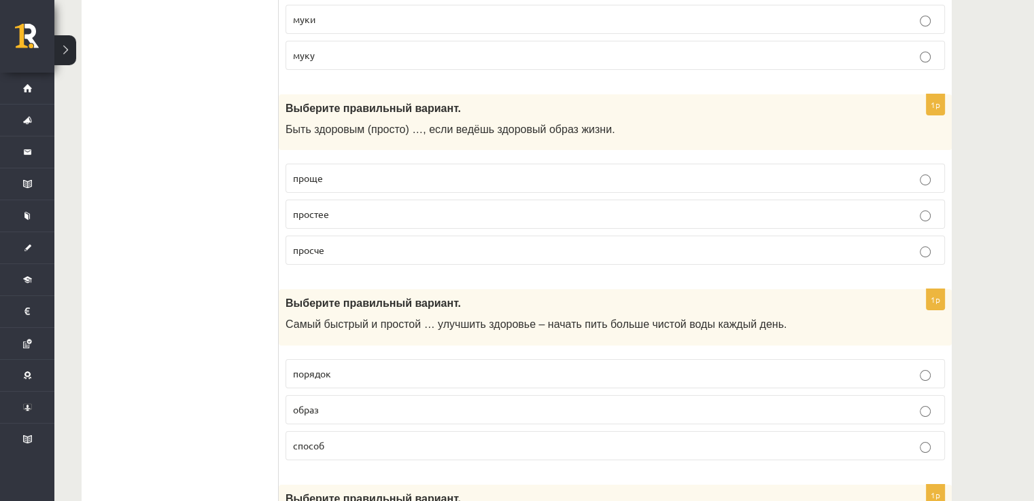
scroll to position [5212, 0]
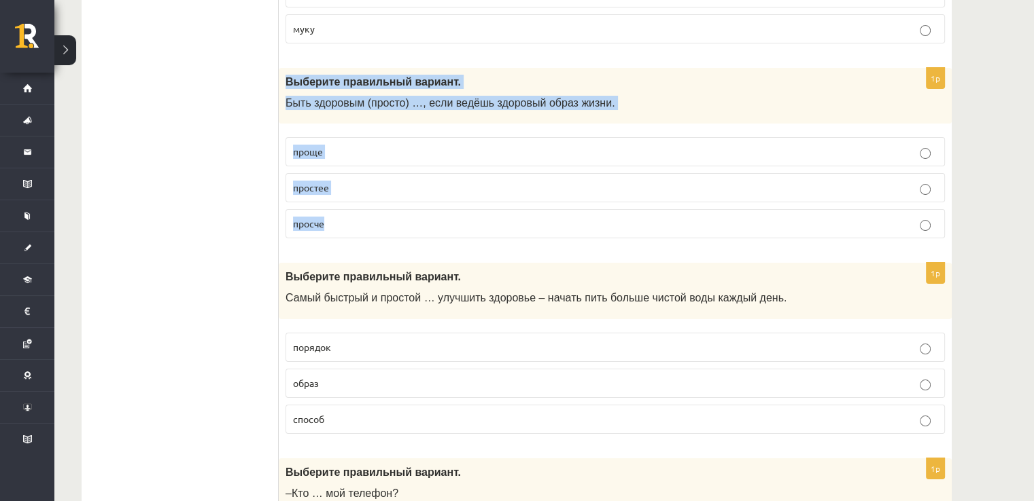
drag, startPoint x: 286, startPoint y: 60, endPoint x: 372, endPoint y: 191, distance: 156.4
click at [372, 191] on div "1p Выберите правильный вариант. Быть здоровым (просто) …, если ведёшь здоровый …" at bounding box center [615, 159] width 673 height 182
click at [383, 145] on p "проще" at bounding box center [615, 152] width 644 height 14
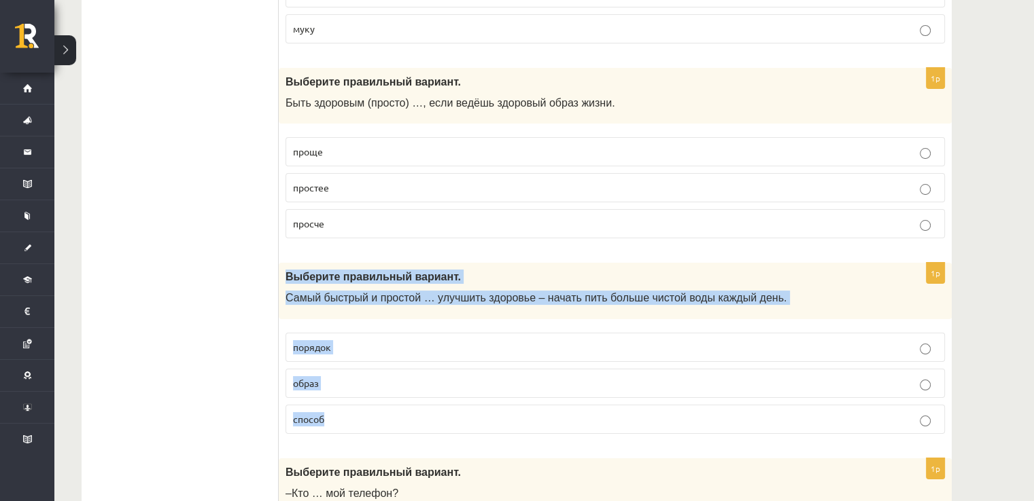
drag, startPoint x: 287, startPoint y: 253, endPoint x: 361, endPoint y: 408, distance: 172.3
click at [361, 408] on div "1p Выберите правильный вариант. Самый быстрый и простой … улучшить здоровье – н…" at bounding box center [615, 354] width 673 height 182
click at [340, 406] on label "способ" at bounding box center [614, 419] width 659 height 29
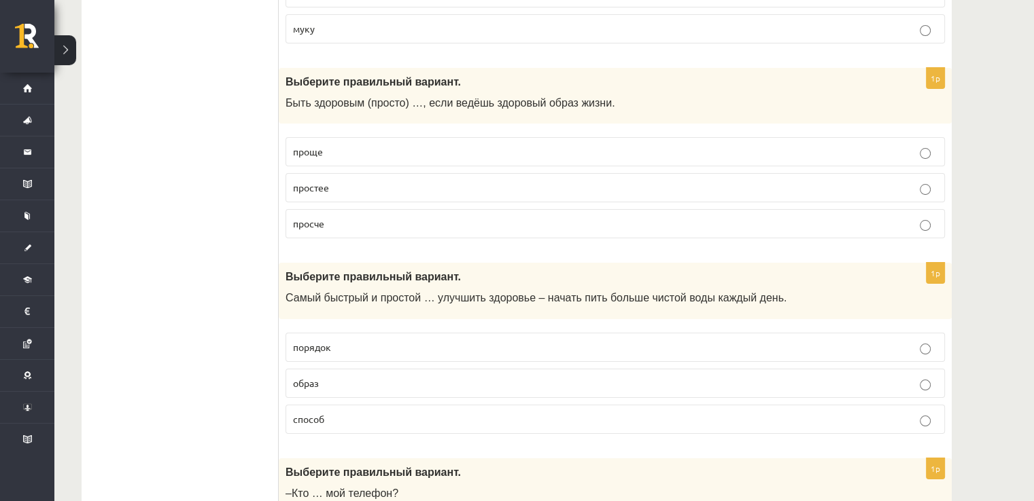
scroll to position [5330, 0]
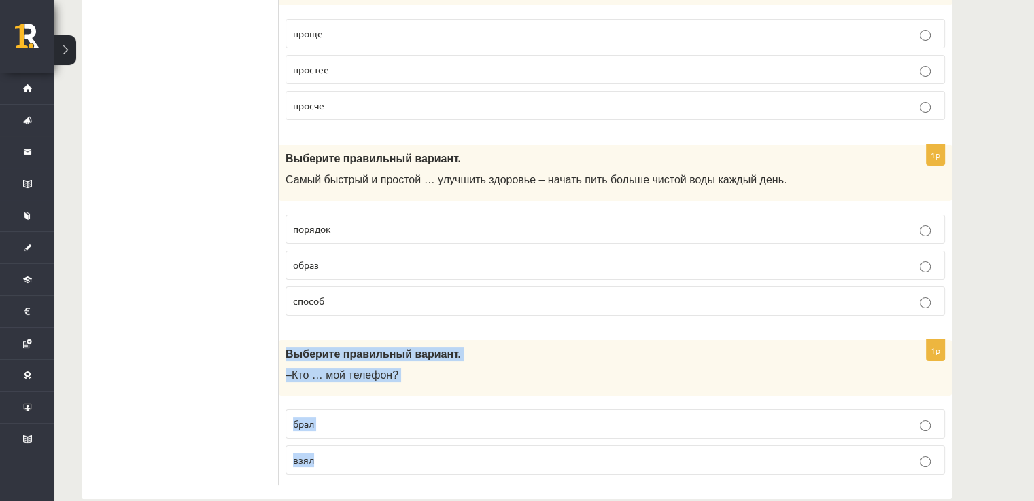
drag, startPoint x: 285, startPoint y: 325, endPoint x: 348, endPoint y: 446, distance: 135.9
click at [348, 446] on div "1p Выберите правильный вариант. –Кто … мой телефон? брал взял" at bounding box center [615, 413] width 673 height 146
click at [327, 453] on p "взял" at bounding box center [615, 460] width 644 height 14
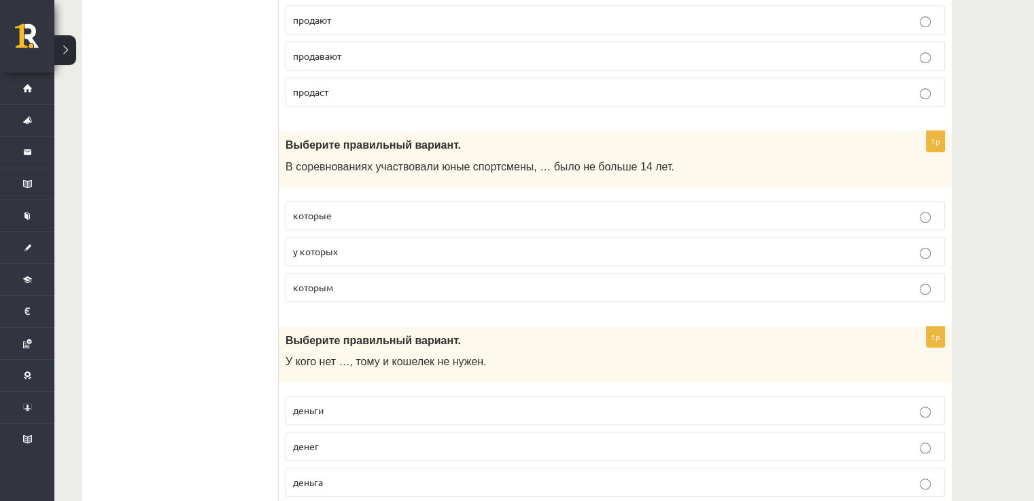
scroll to position [0, 0]
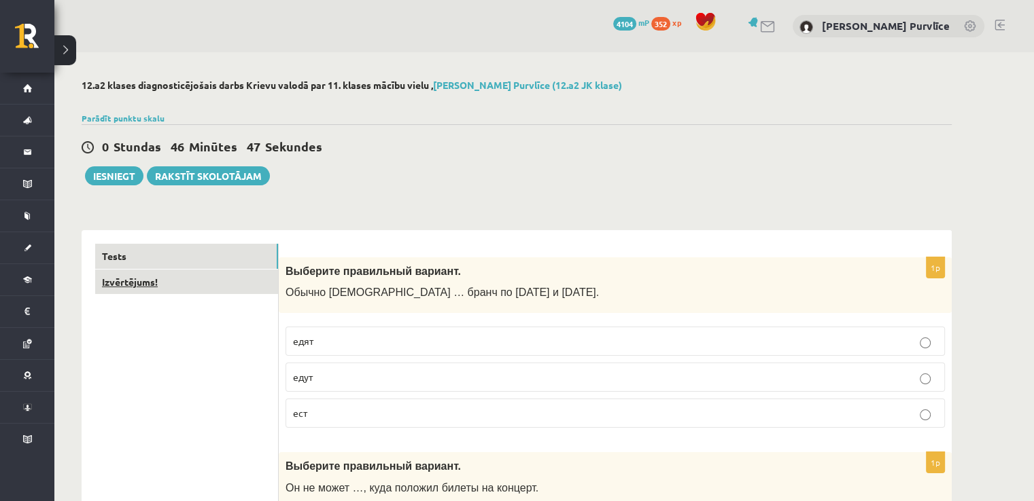
click at [158, 287] on link "Izvērtējums!" at bounding box center [186, 282] width 183 height 25
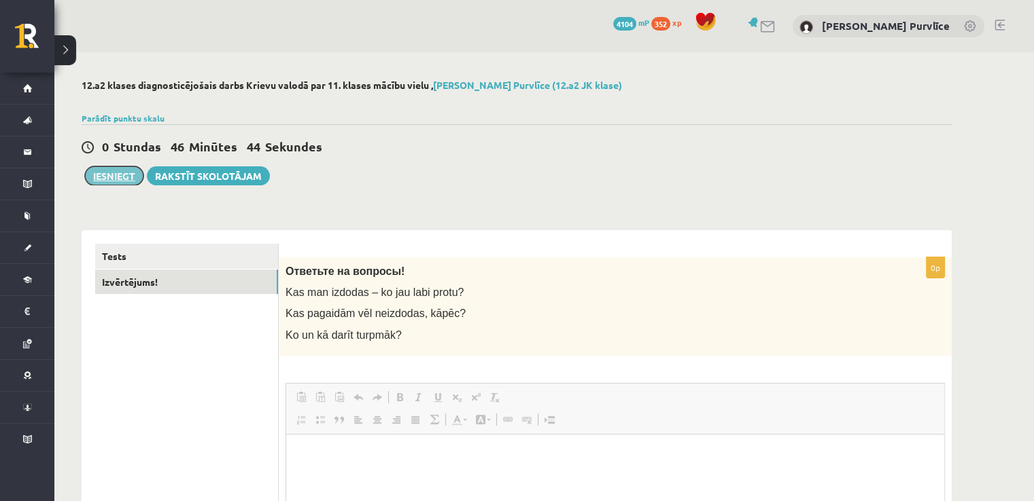
click at [98, 179] on button "Iesniegt" at bounding box center [114, 175] width 58 height 19
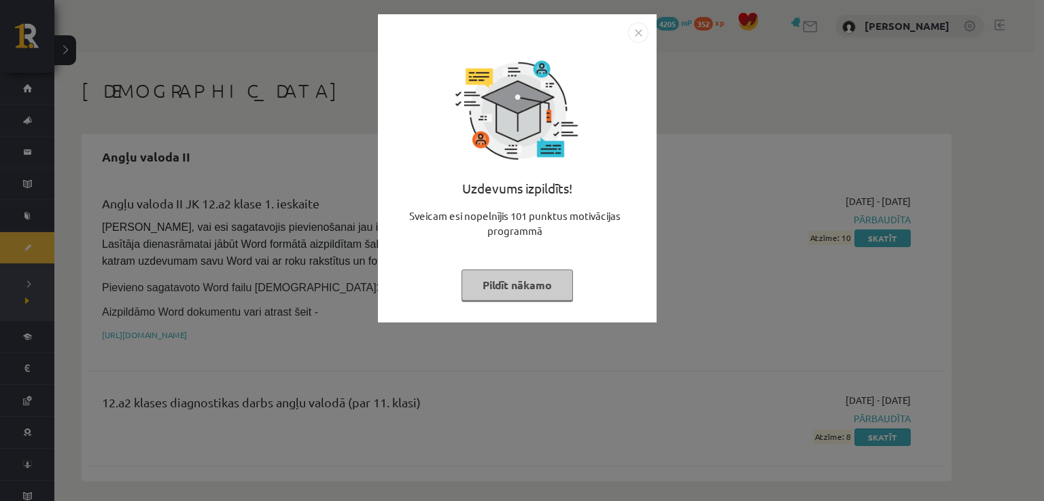
click at [514, 290] on button "Pildīt nākamo" at bounding box center [516, 285] width 111 height 31
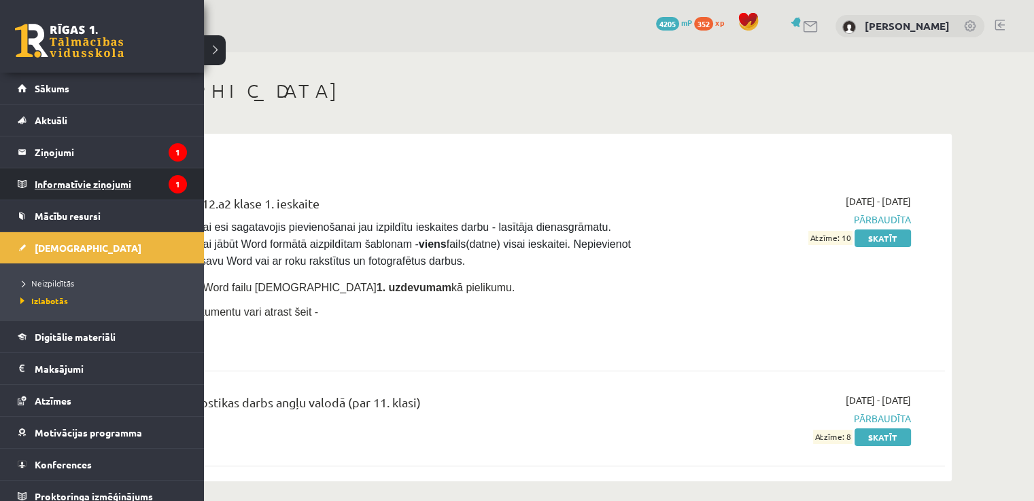
click at [86, 186] on legend "Informatīvie ziņojumi 1" at bounding box center [111, 184] width 152 height 31
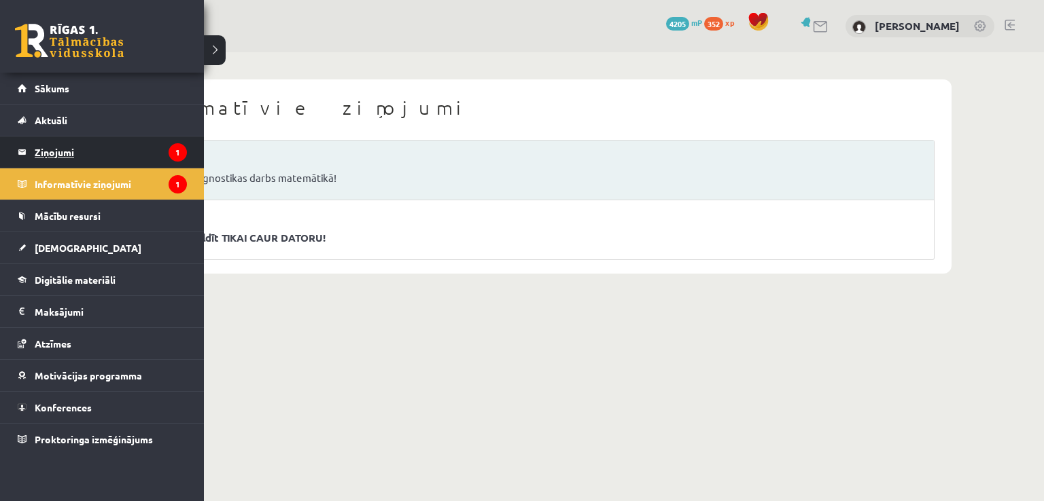
click at [39, 156] on legend "Ziņojumi 1" at bounding box center [111, 152] width 152 height 31
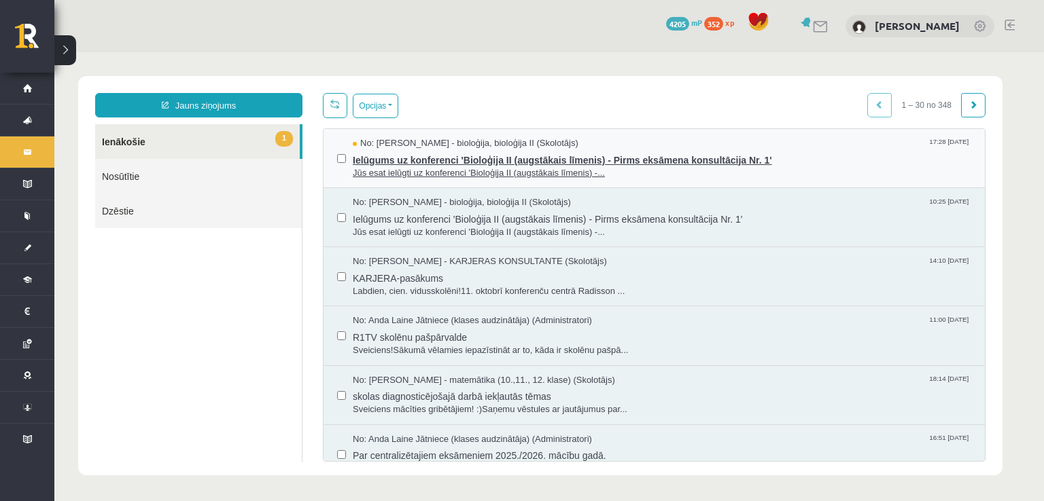
click at [435, 167] on span "Jūs esat ielūgti uz konferenci 'Bioloģija II (augstākais līmenis) -..." at bounding box center [662, 173] width 618 height 13
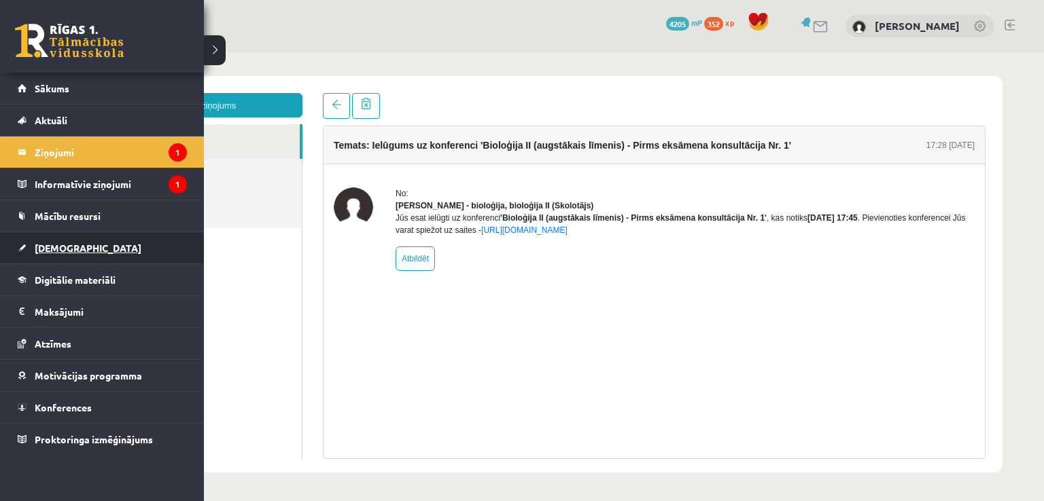
click at [54, 253] on link "[DEMOGRAPHIC_DATA]" at bounding box center [102, 247] width 169 height 31
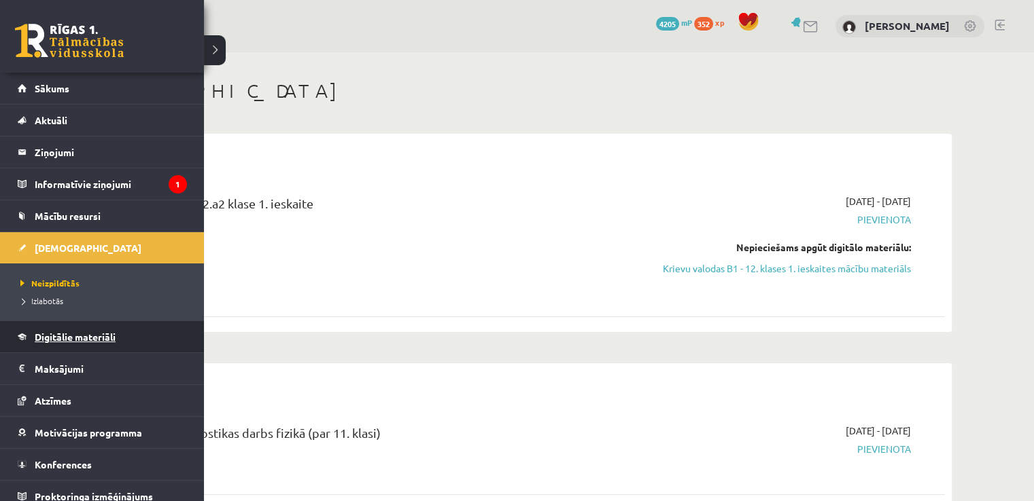
click at [84, 344] on link "Digitālie materiāli" at bounding box center [102, 336] width 169 height 31
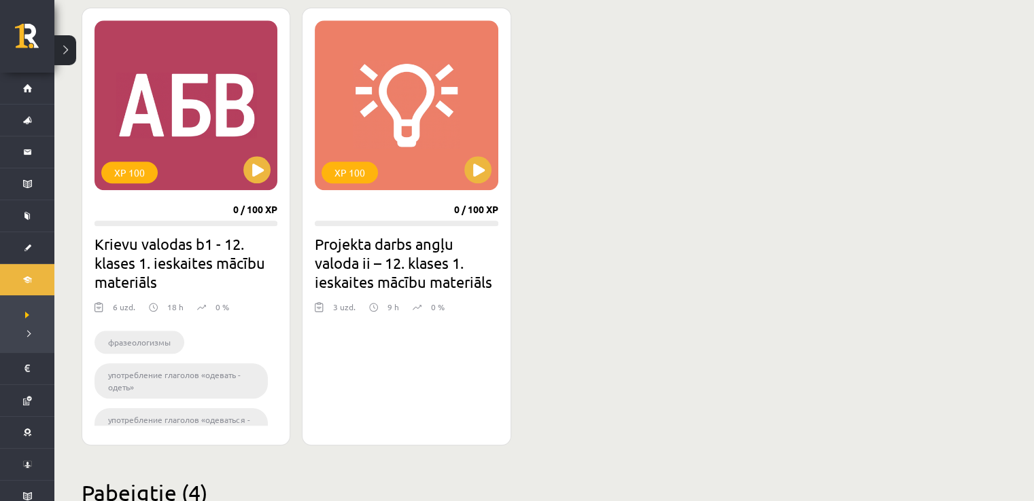
scroll to position [1250, 0]
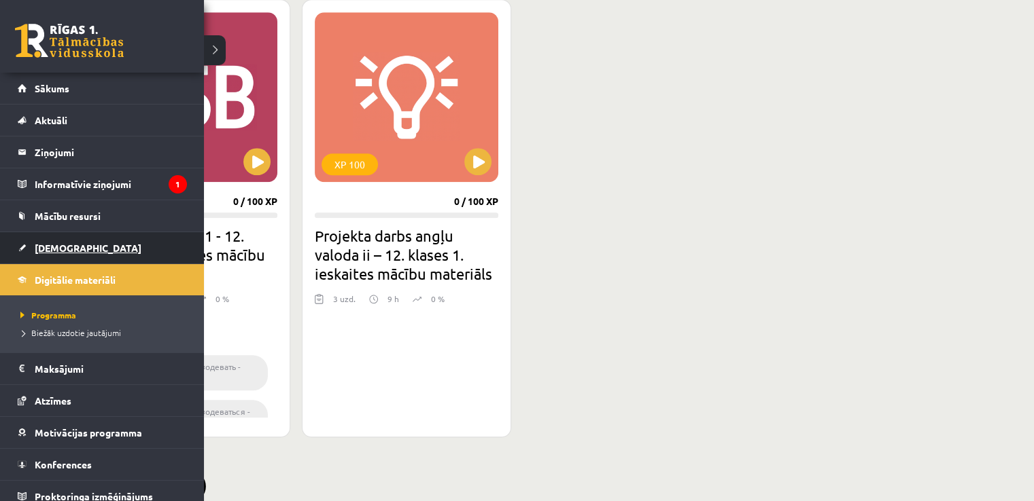
click at [57, 254] on link "[DEMOGRAPHIC_DATA]" at bounding box center [102, 247] width 169 height 31
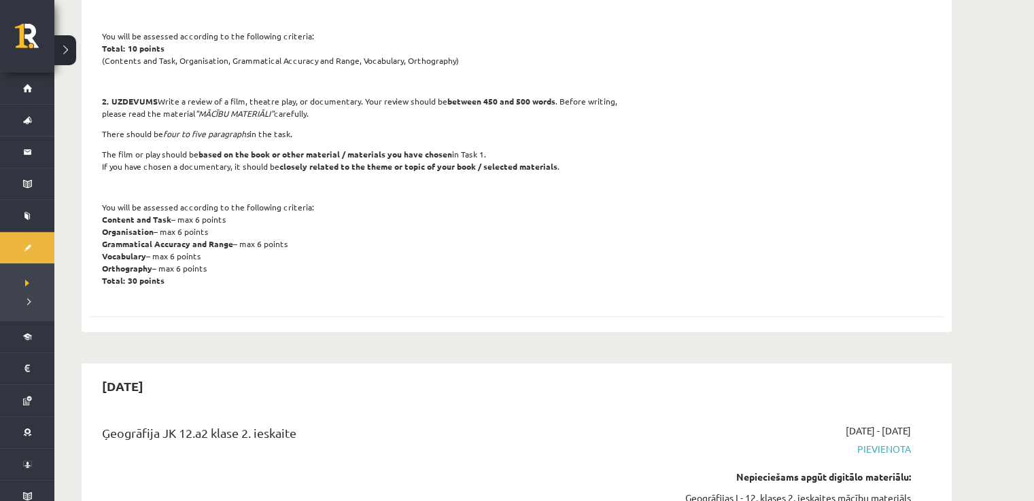
scroll to position [1159, 0]
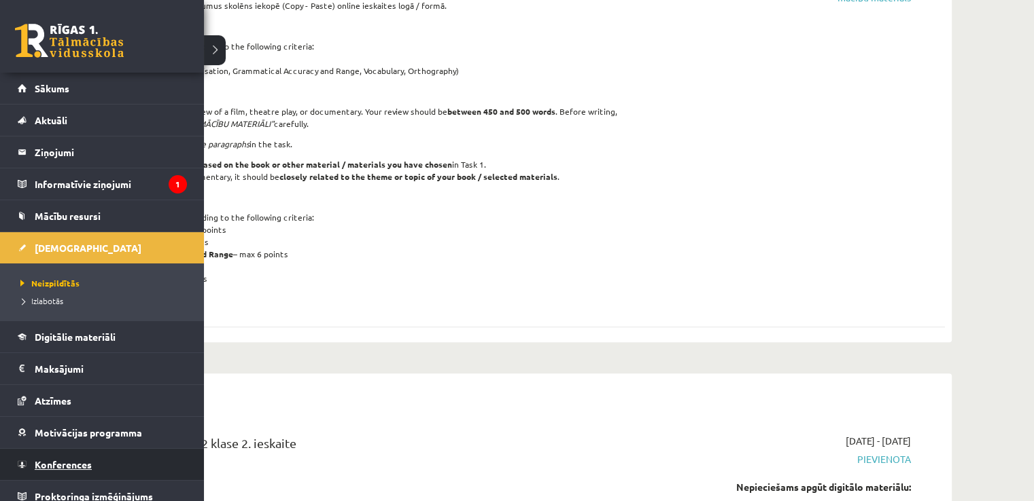
click at [64, 457] on link "Konferences" at bounding box center [102, 464] width 169 height 31
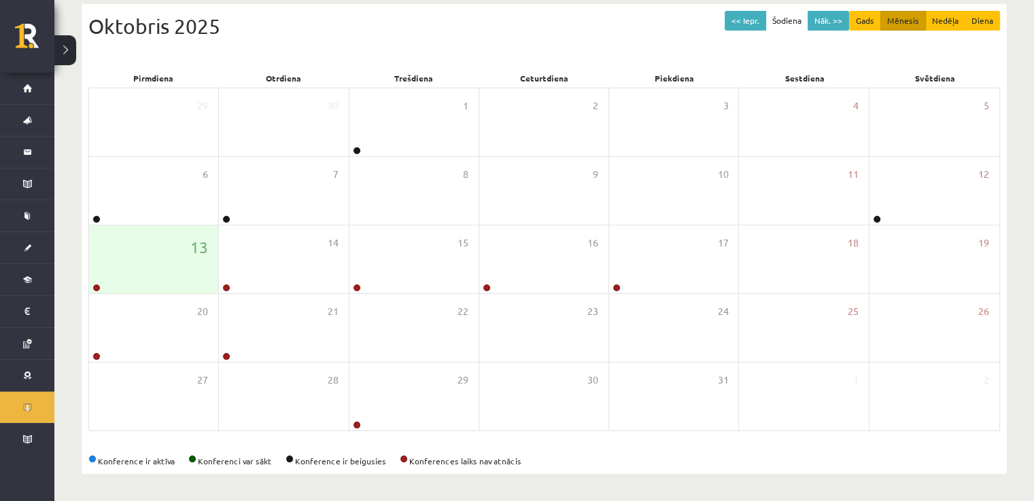
scroll to position [147, 0]
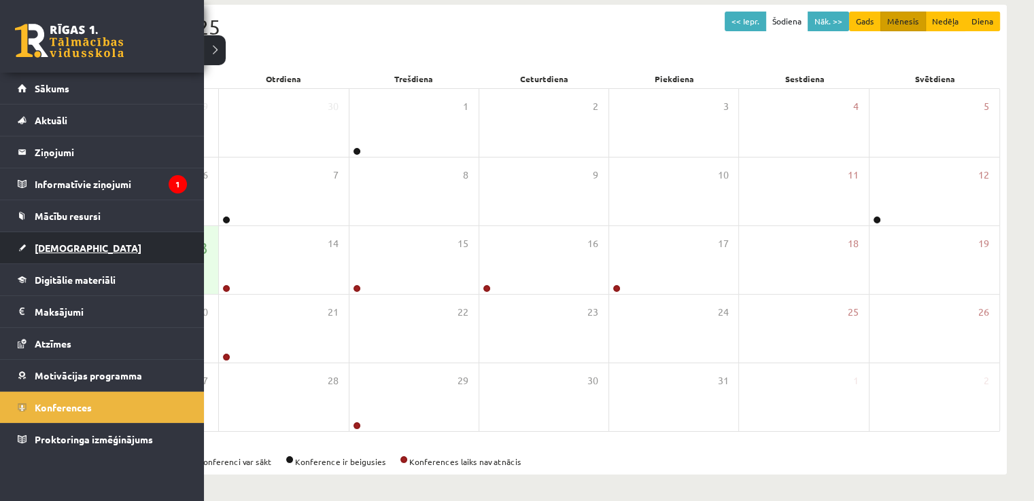
click at [36, 239] on link "[DEMOGRAPHIC_DATA]" at bounding box center [102, 247] width 169 height 31
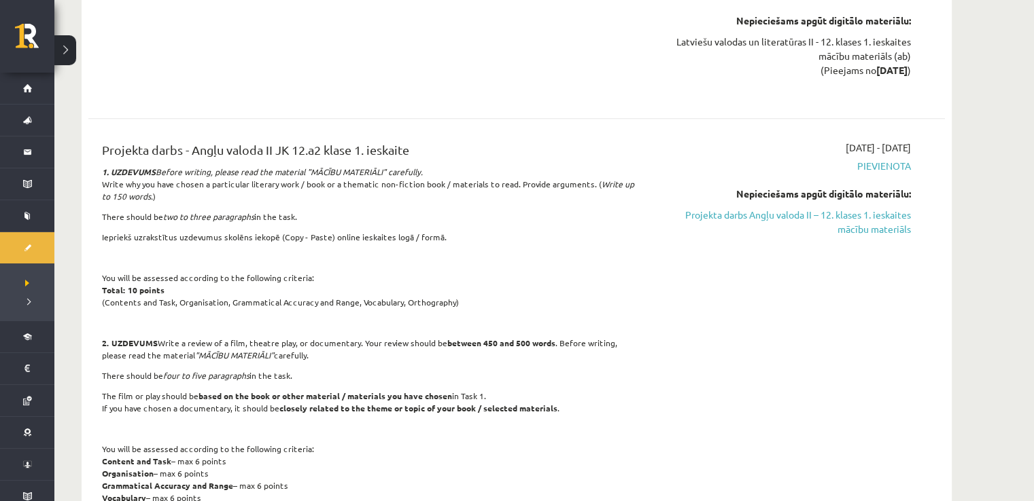
scroll to position [908, 0]
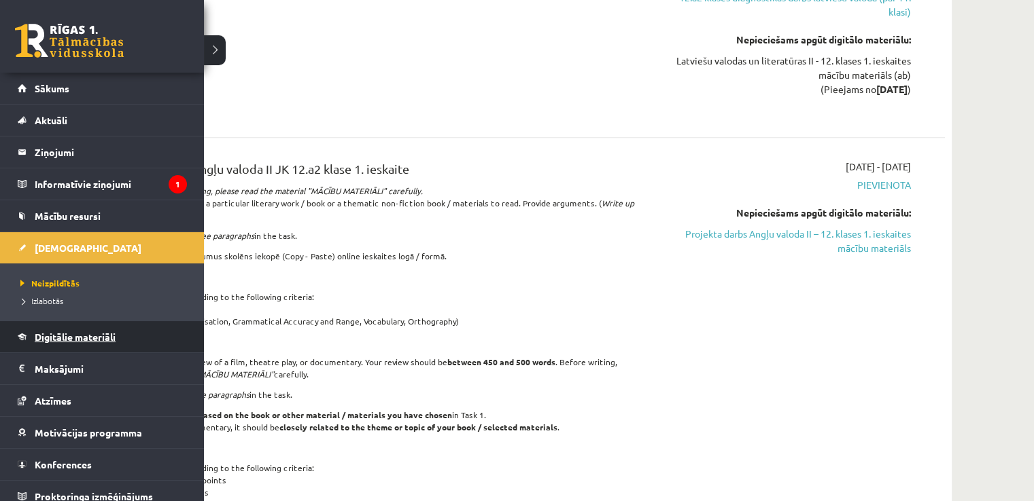
click at [46, 349] on link "Digitālie materiāli" at bounding box center [102, 336] width 169 height 31
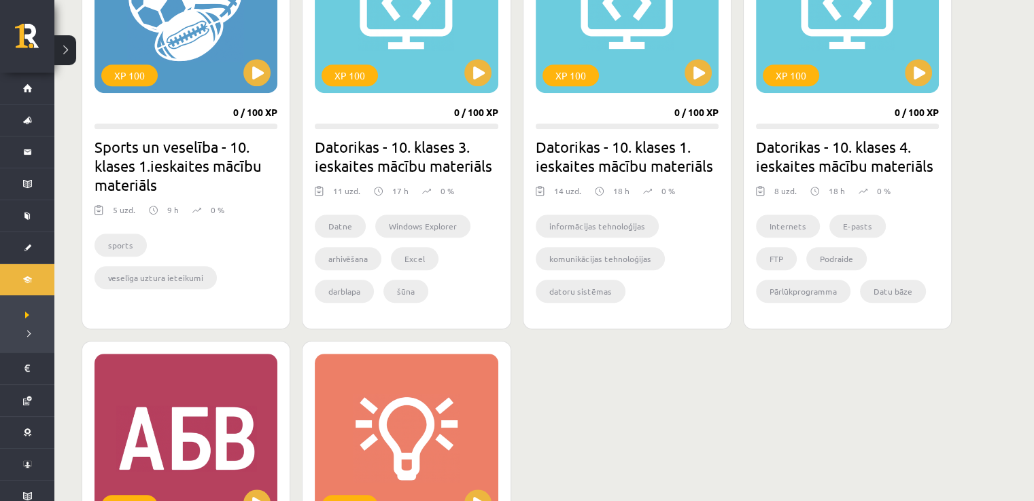
scroll to position [1177, 0]
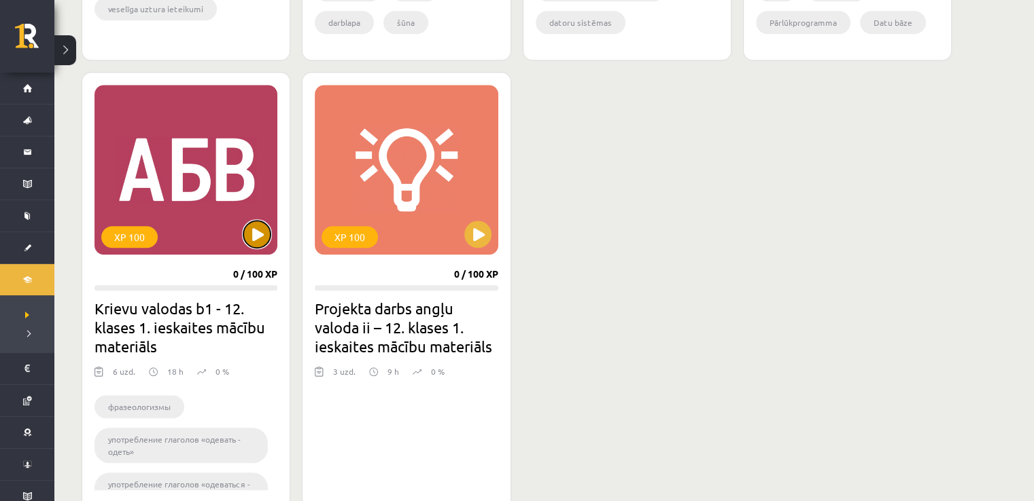
click at [259, 245] on button at bounding box center [256, 234] width 27 height 27
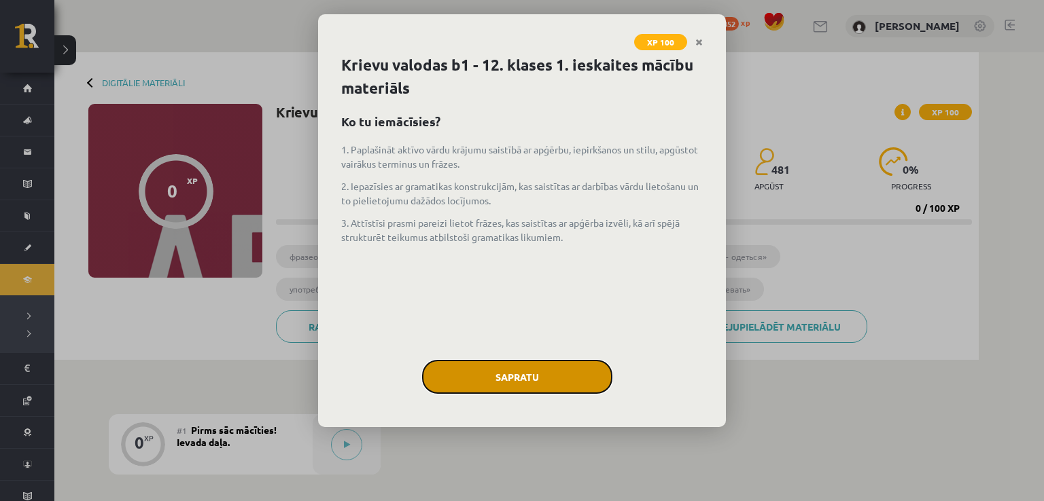
click at [557, 373] on button "Sapratu" at bounding box center [517, 377] width 190 height 34
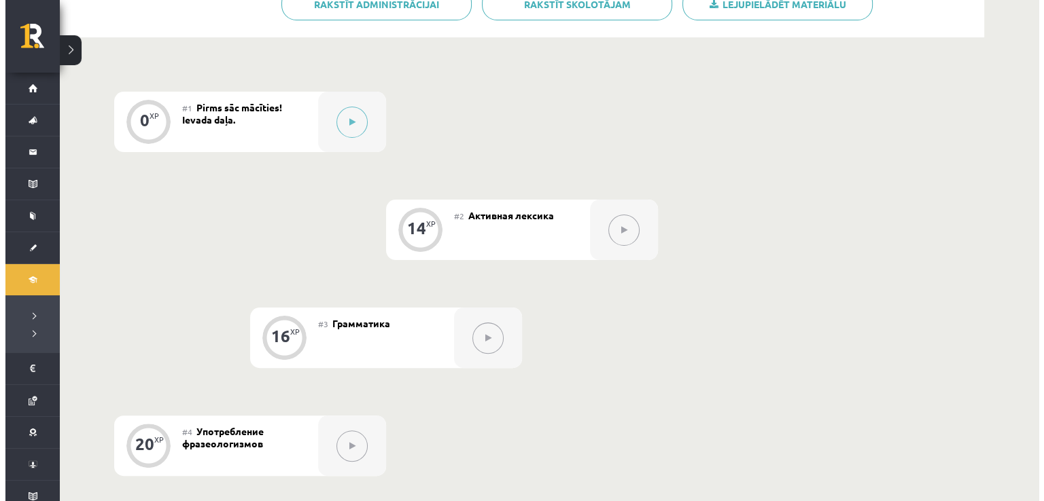
scroll to position [313, 0]
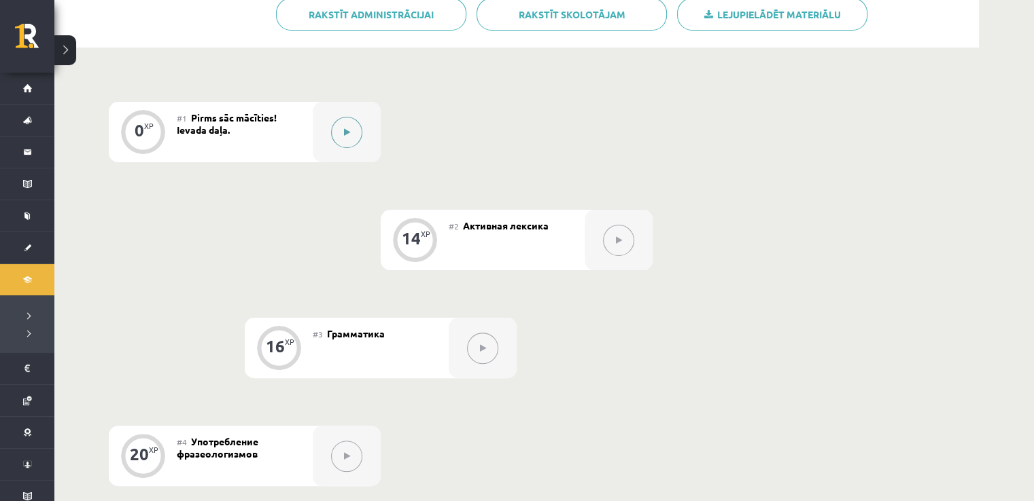
click at [330, 135] on div at bounding box center [347, 132] width 68 height 60
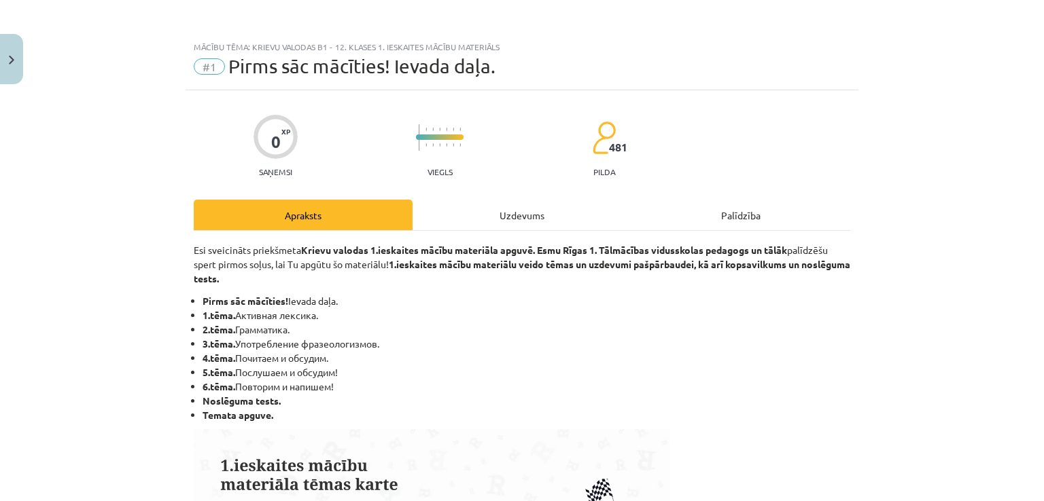
click at [489, 213] on div "Uzdevums" at bounding box center [521, 215] width 219 height 31
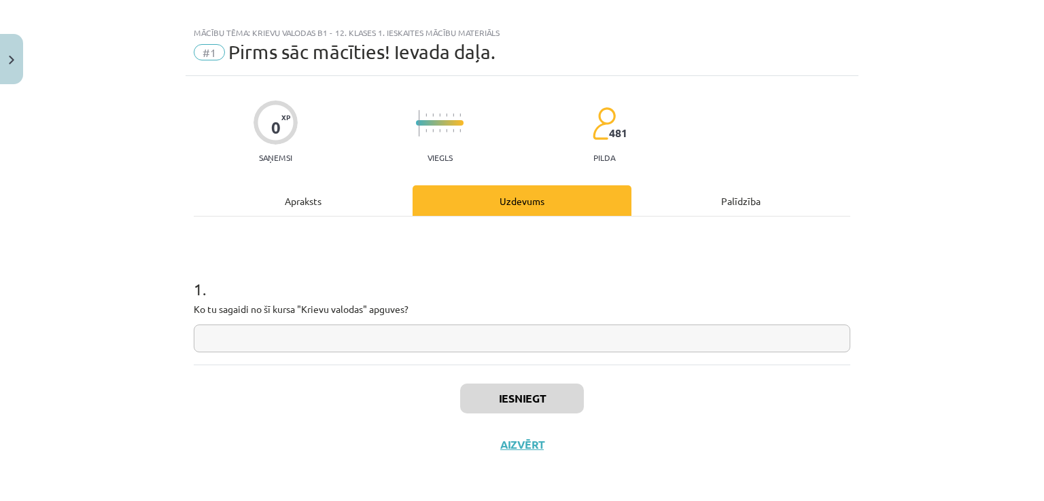
click at [417, 340] on input "text" at bounding box center [522, 339] width 656 height 28
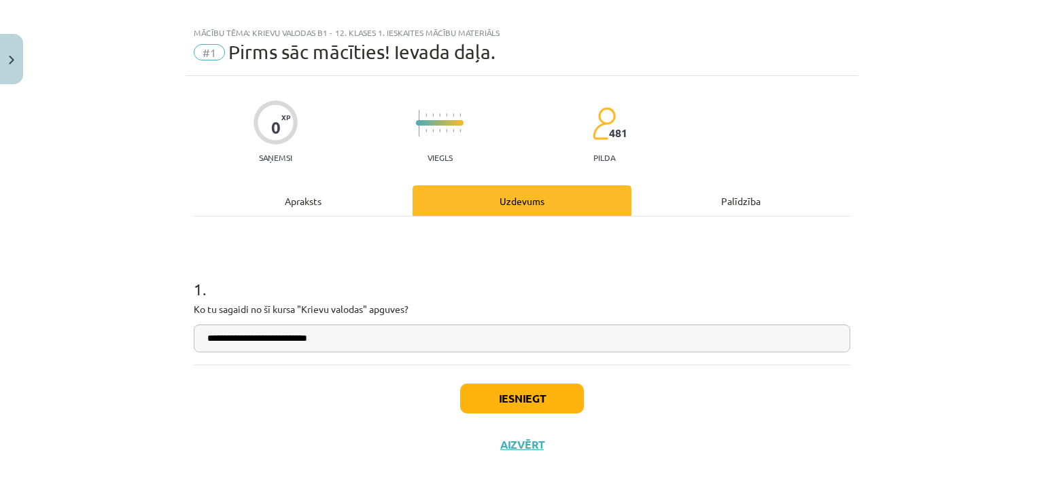
type input "**********"
click at [531, 404] on button "Iesniegt" at bounding box center [522, 399] width 124 height 30
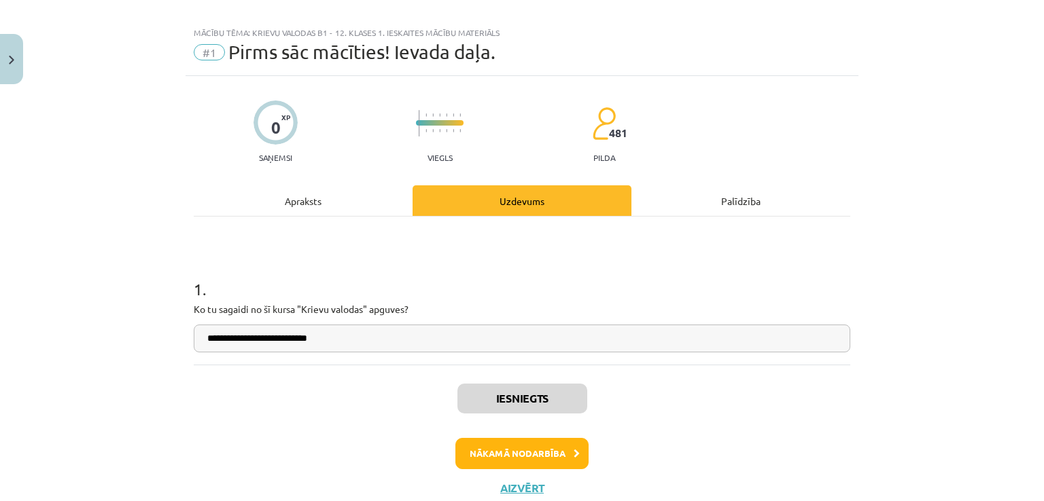
scroll to position [313, 0]
click at [533, 442] on button "Nākamā nodarbība" at bounding box center [521, 453] width 133 height 31
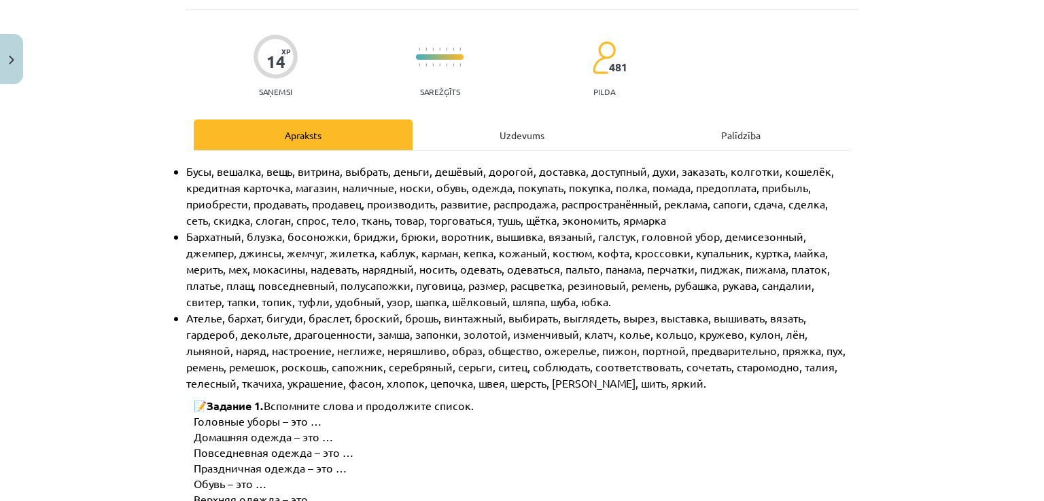
scroll to position [54, 0]
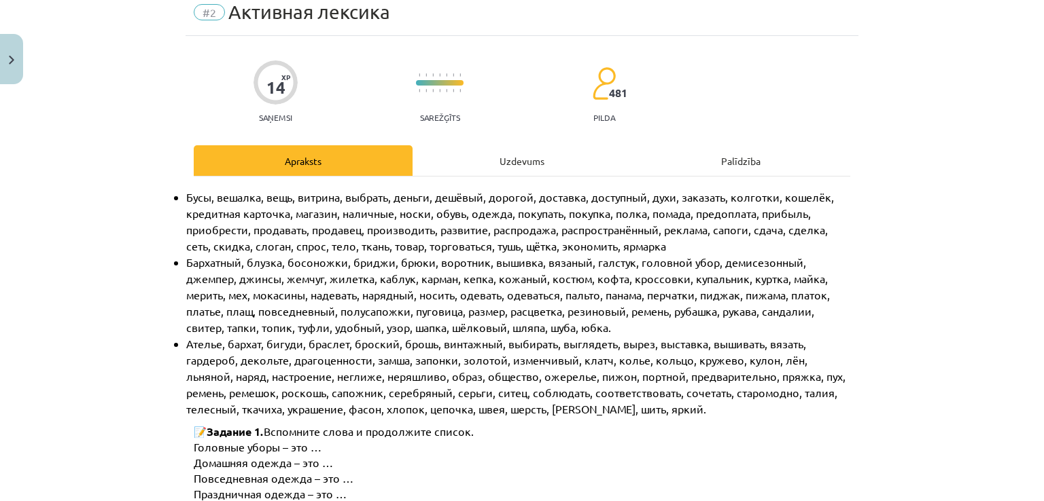
click at [495, 158] on div "Uzdevums" at bounding box center [521, 160] width 219 height 31
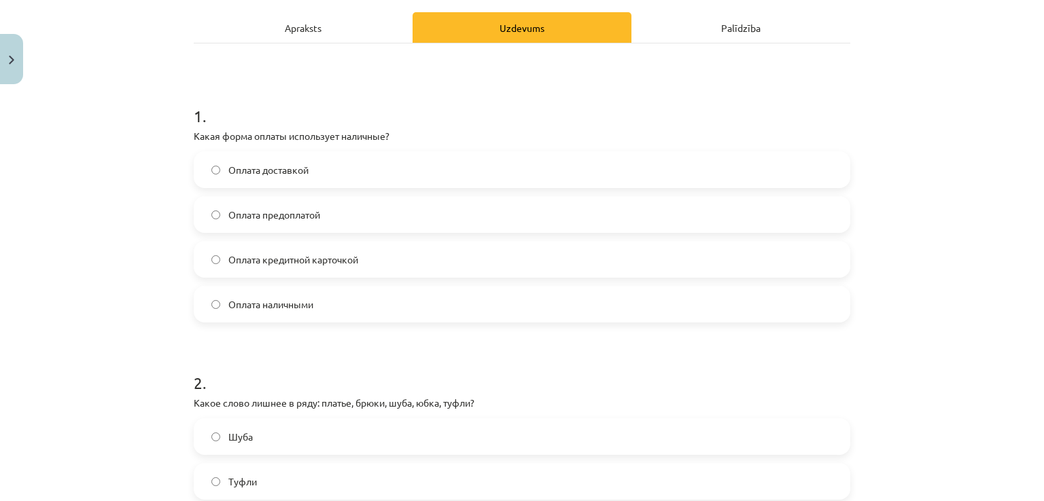
scroll to position [230, 0]
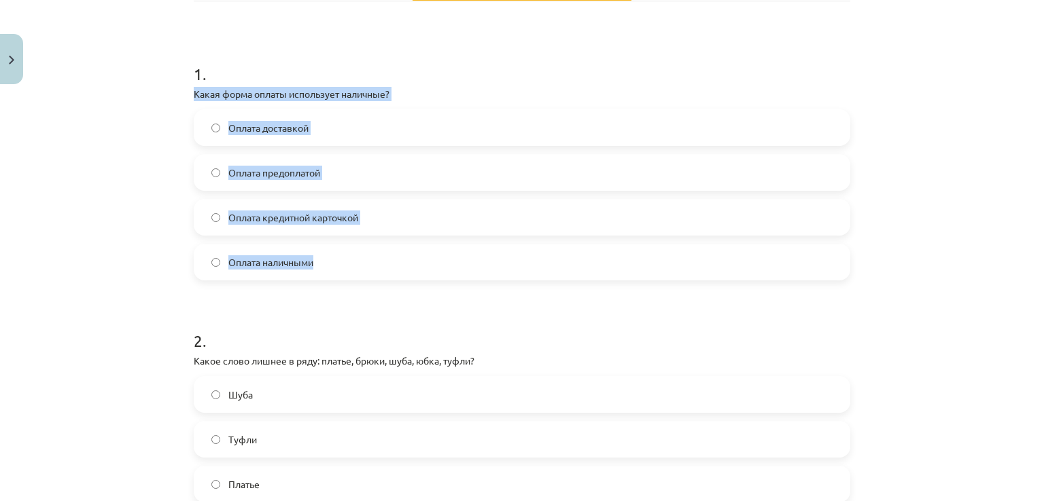
drag, startPoint x: 188, startPoint y: 93, endPoint x: 324, endPoint y: 250, distance: 208.1
copy div "Какая форма оплаты использует наличные? Оплата доставкой Оплата предоплатой Опл…"
click at [347, 262] on label "Оплата наличными" at bounding box center [522, 262] width 654 height 34
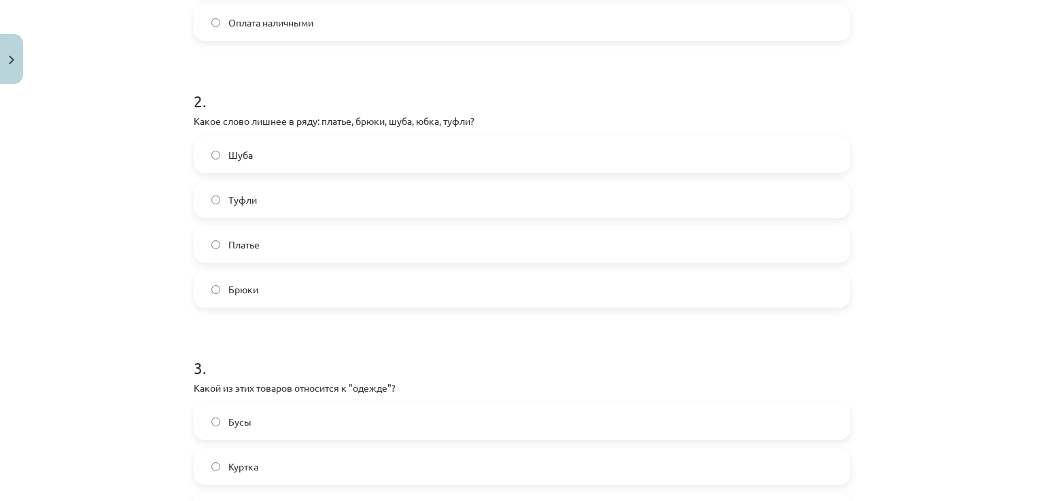
scroll to position [474, 0]
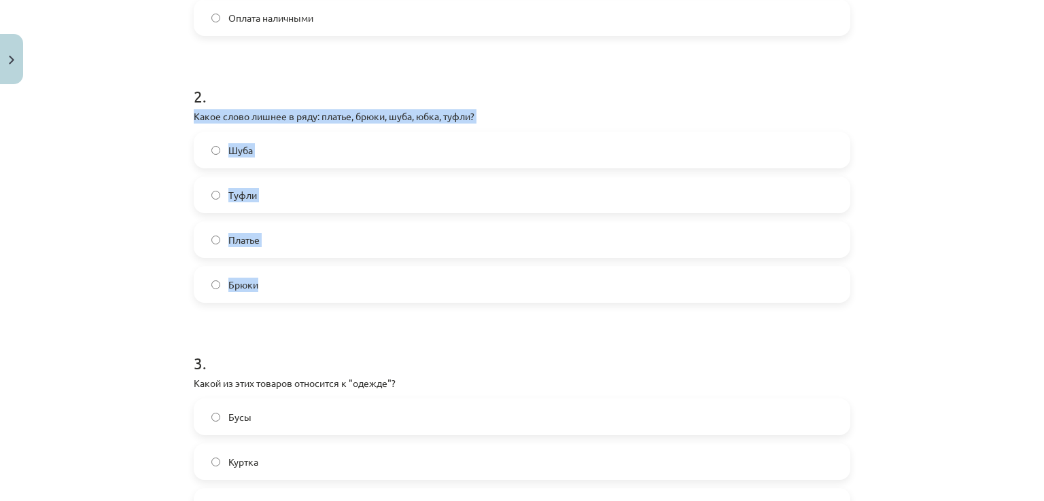
drag, startPoint x: 189, startPoint y: 115, endPoint x: 282, endPoint y: 281, distance: 190.1
click at [282, 281] on div "2 . Какое слово лишнее в ряду: платье, брюки, шуба, юбка, туфли? Шуба Туфли Пла…" at bounding box center [522, 183] width 656 height 240
copy div "Какое слово лишнее в ряду: платье, брюки, шуба, юбка, туфли? Шуба Туфли Платье …"
click at [279, 195] on label "Туфли" at bounding box center [522, 195] width 654 height 34
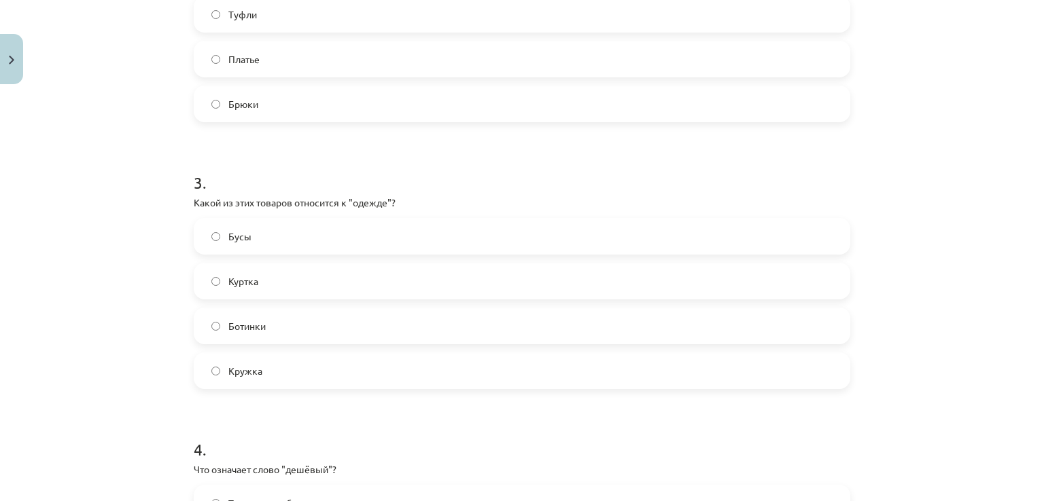
scroll to position [735, 0]
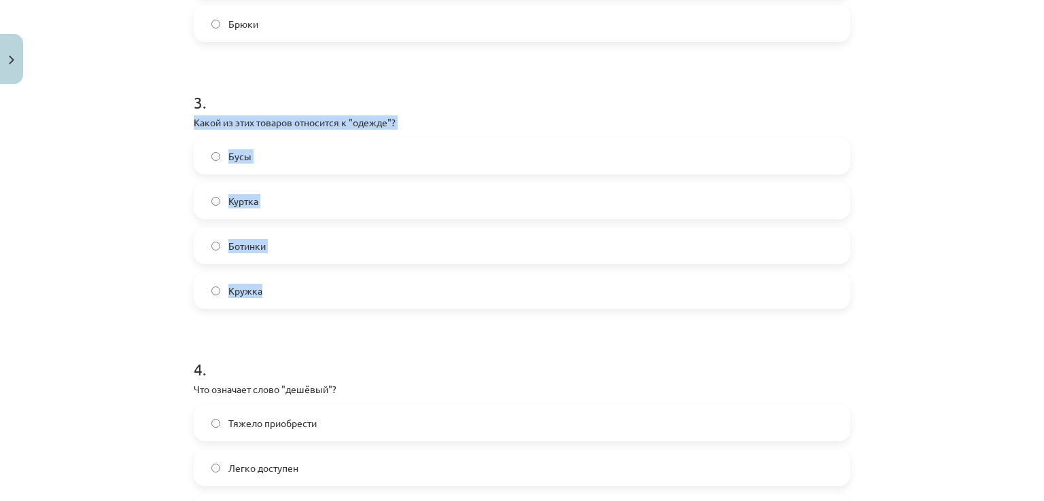
drag, startPoint x: 191, startPoint y: 122, endPoint x: 336, endPoint y: 294, distance: 224.7
click at [336, 294] on div "3 . Какой из этих товаров относится к "одежде"? Бусы Куртка Ботинки Кружка" at bounding box center [522, 189] width 656 height 240
copy div "Какой из этих товаров относится к "одежде"? Бусы Куртка Ботинки Кружка"
click at [270, 199] on label "Куртка" at bounding box center [522, 201] width 654 height 34
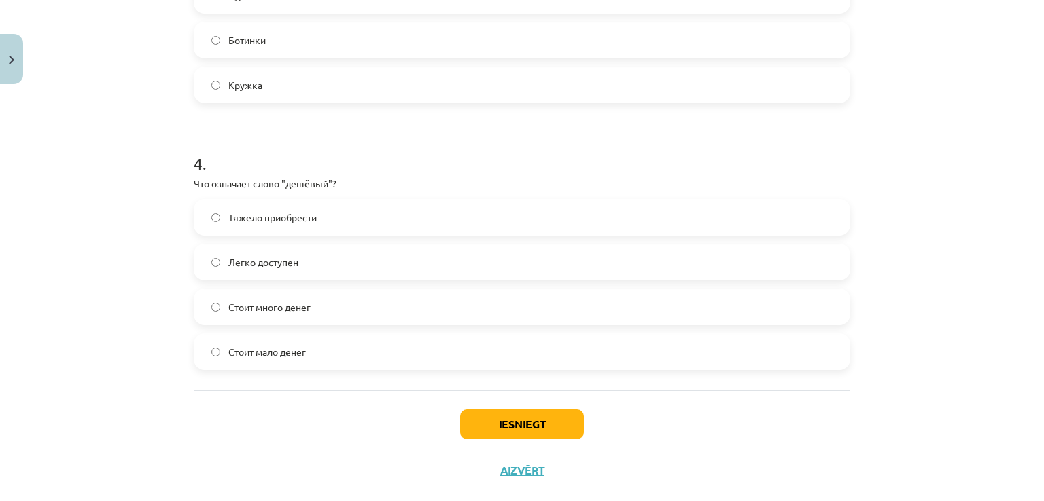
scroll to position [968, 0]
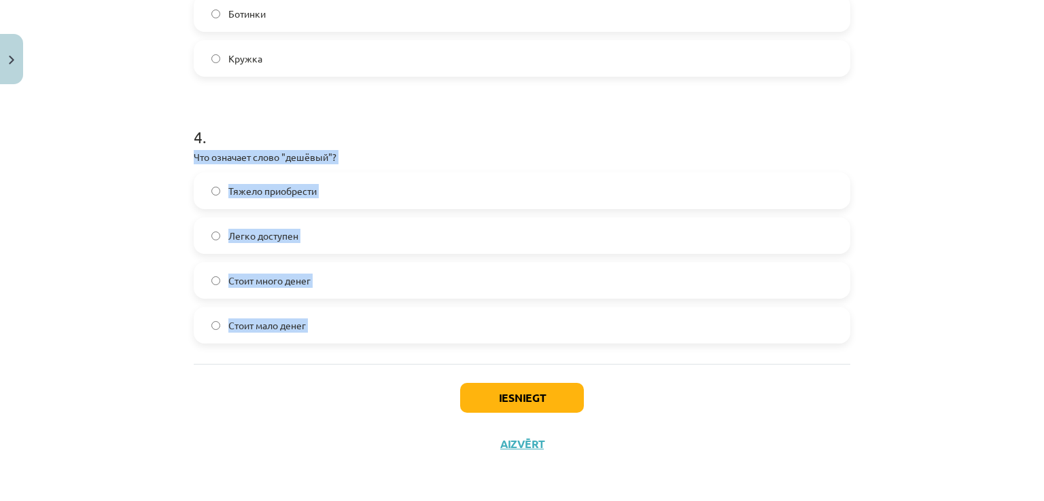
drag, startPoint x: 190, startPoint y: 155, endPoint x: 340, endPoint y: 368, distance: 260.9
copy div "Что означает слово "дешёвый"? Тяжело приобрести Легко доступен Стоит много дене…"
click at [331, 330] on label "Стоит мало денег" at bounding box center [522, 325] width 654 height 34
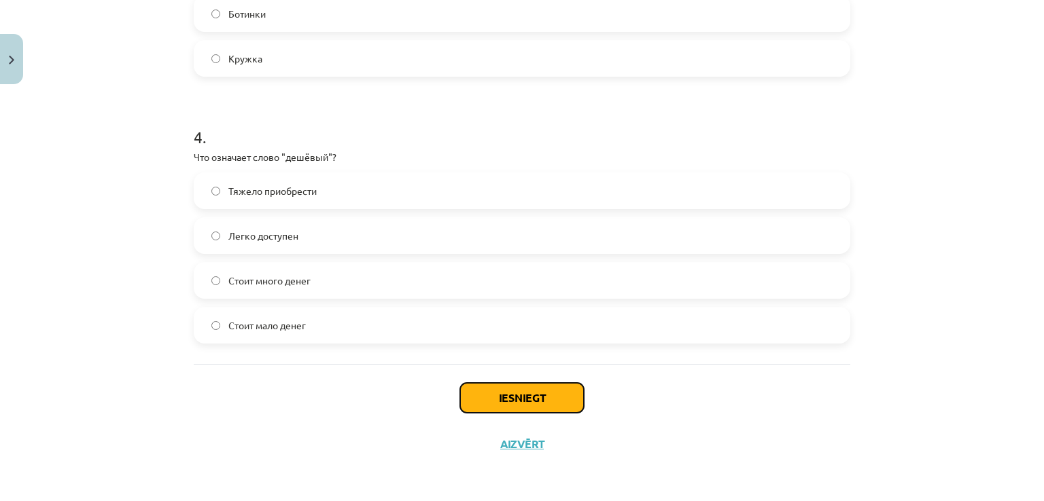
click at [509, 411] on button "Iesniegt" at bounding box center [522, 398] width 124 height 30
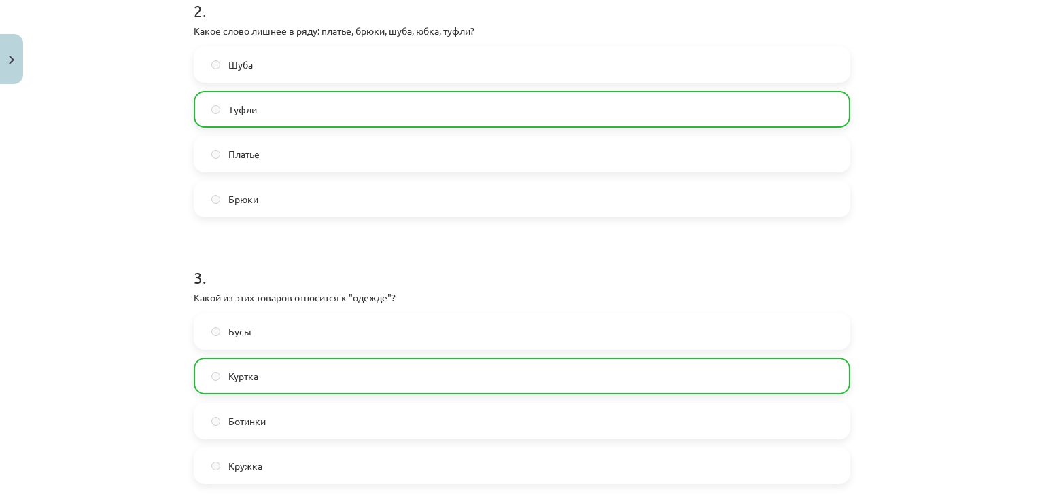
scroll to position [1010, 0]
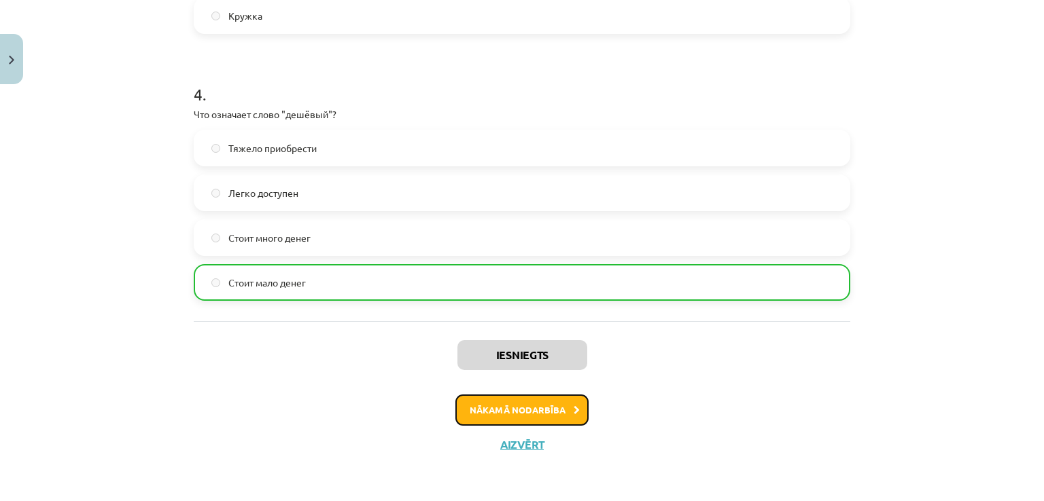
click at [503, 419] on button "Nākamā nodarbība" at bounding box center [521, 410] width 133 height 31
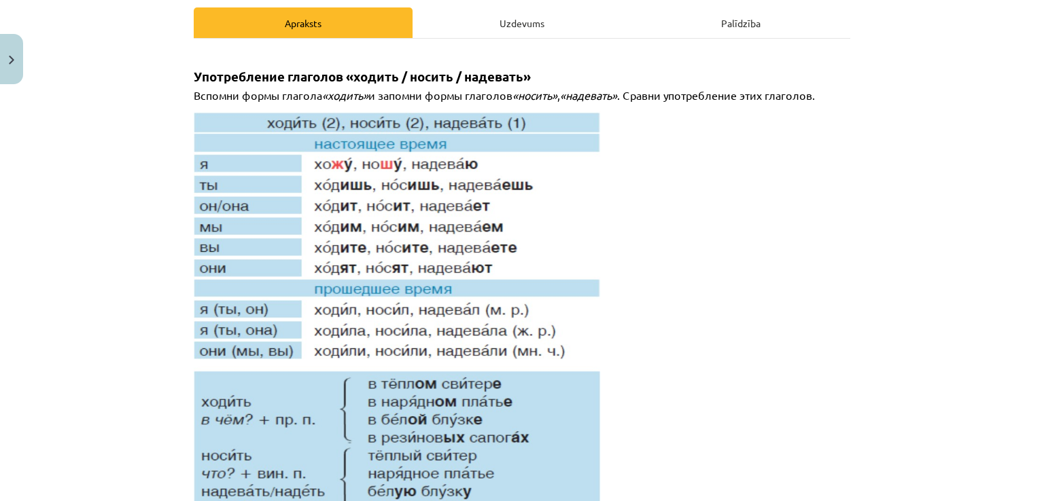
scroll to position [34, 0]
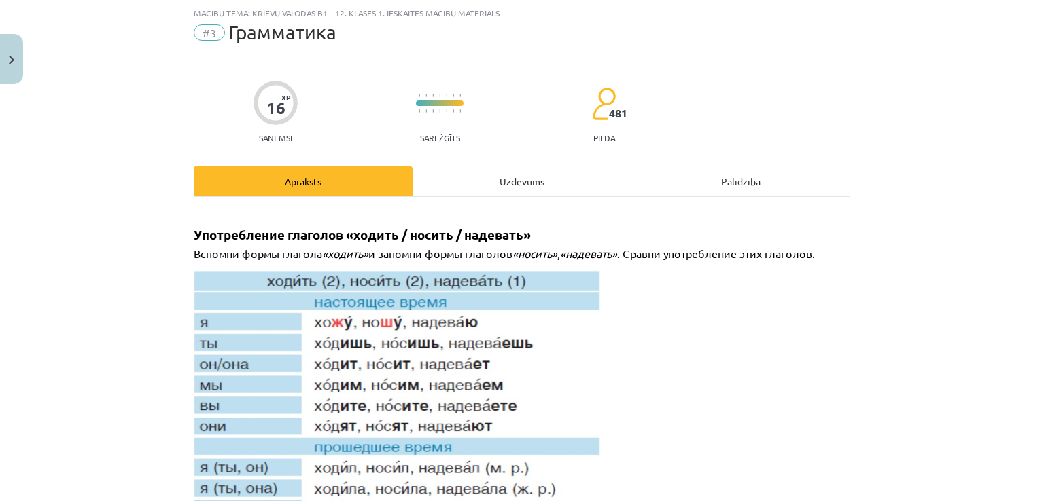
click at [531, 180] on div "Uzdevums" at bounding box center [521, 181] width 219 height 31
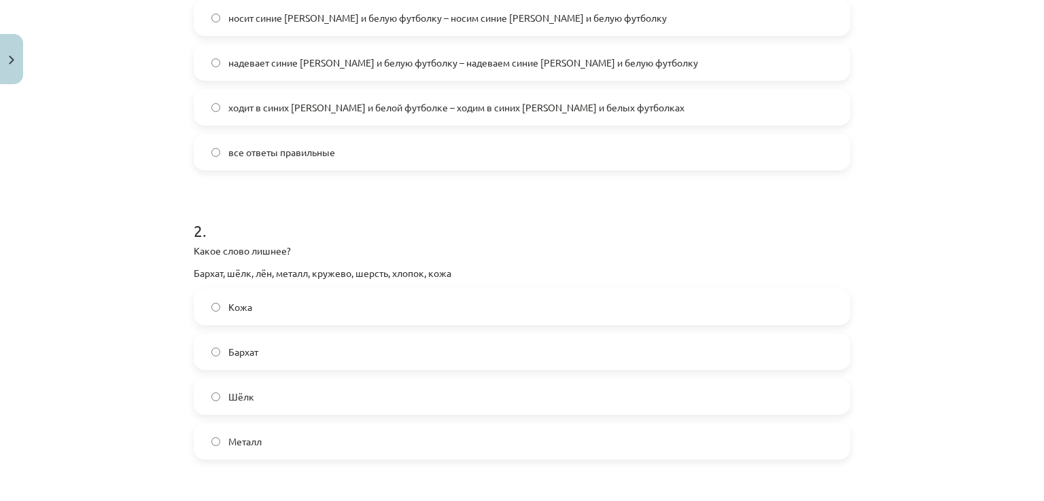
scroll to position [229, 0]
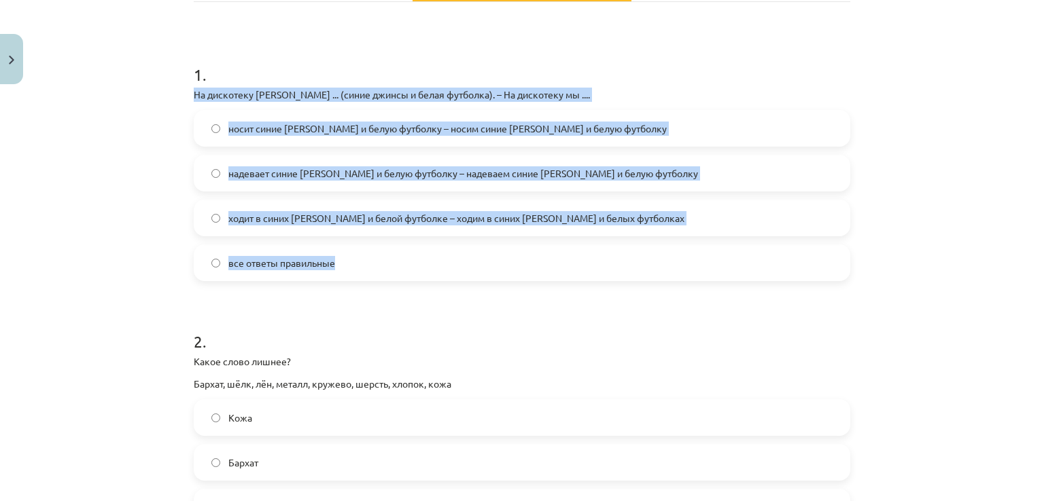
drag, startPoint x: 188, startPoint y: 95, endPoint x: 347, endPoint y: 276, distance: 240.3
click at [347, 276] on div "1 . На дискотеку Янис ... (синие джинсы и белая футболка). – На дискотеку мы ..…" at bounding box center [522, 161] width 656 height 240
copy div "На дискотеку Янис ... (синие джинсы и белая футболка). – На дискотеку мы .... н…"
click at [345, 273] on label "все ответы правильные" at bounding box center [522, 263] width 654 height 34
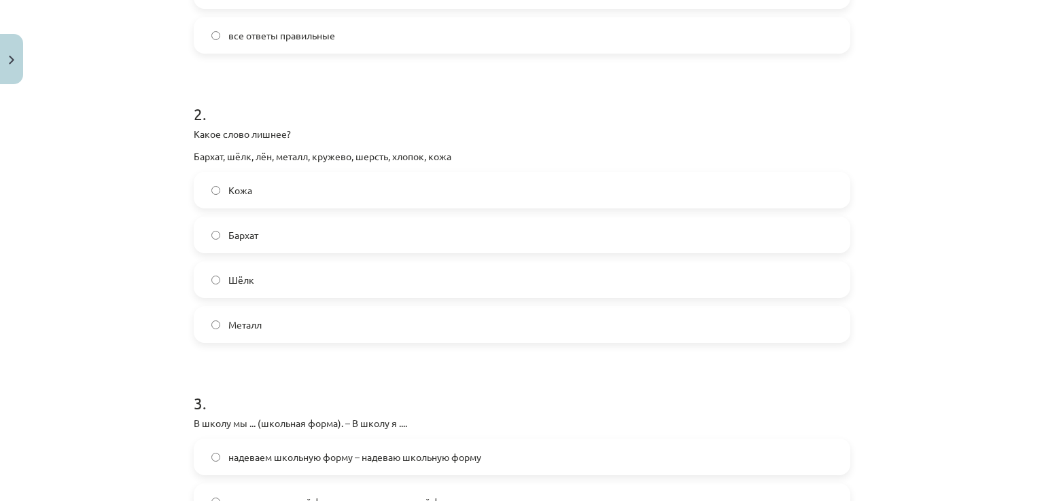
scroll to position [503, 0]
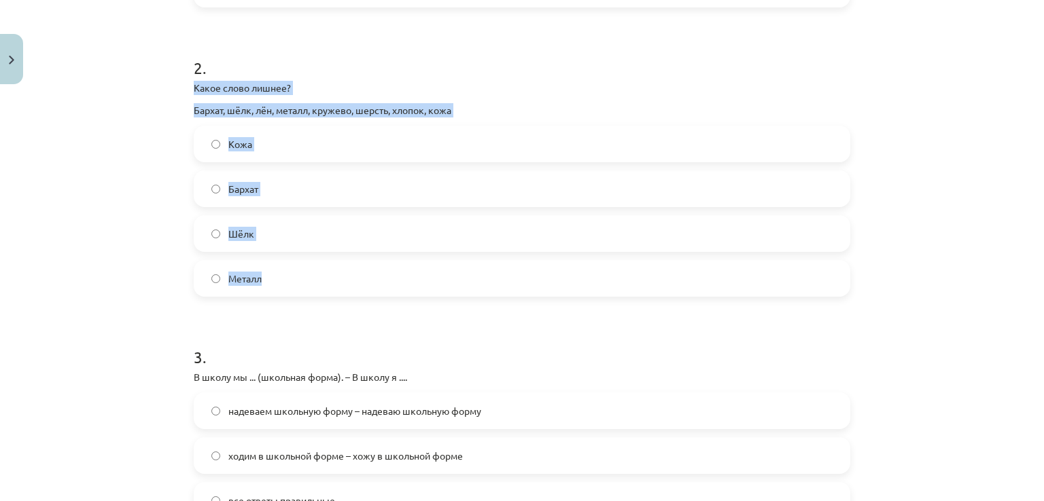
drag, startPoint x: 188, startPoint y: 84, endPoint x: 285, endPoint y: 268, distance: 208.2
click at [285, 268] on div "16 XP Saņemsi Sarežģīts 481 pilda Apraksts Uzdevums Palīdzība 1 . На дискотеку …" at bounding box center [522, 271] width 673 height 1367
copy div "Какое слово лишнее? Бархат, шёлк, лён, металл, кружево, шерсть, хлопок, кожа Ко…"
click at [313, 281] on label "Металл" at bounding box center [522, 279] width 654 height 34
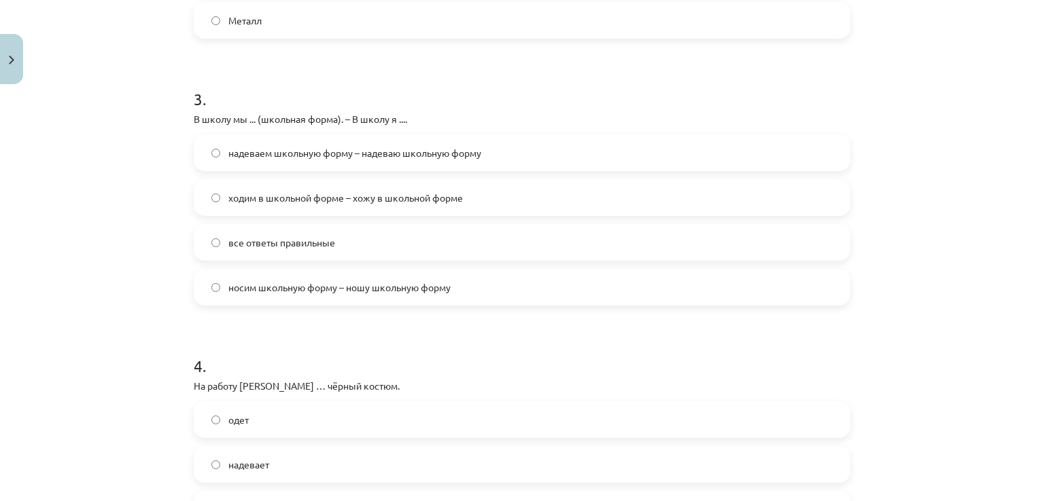
scroll to position [783, 0]
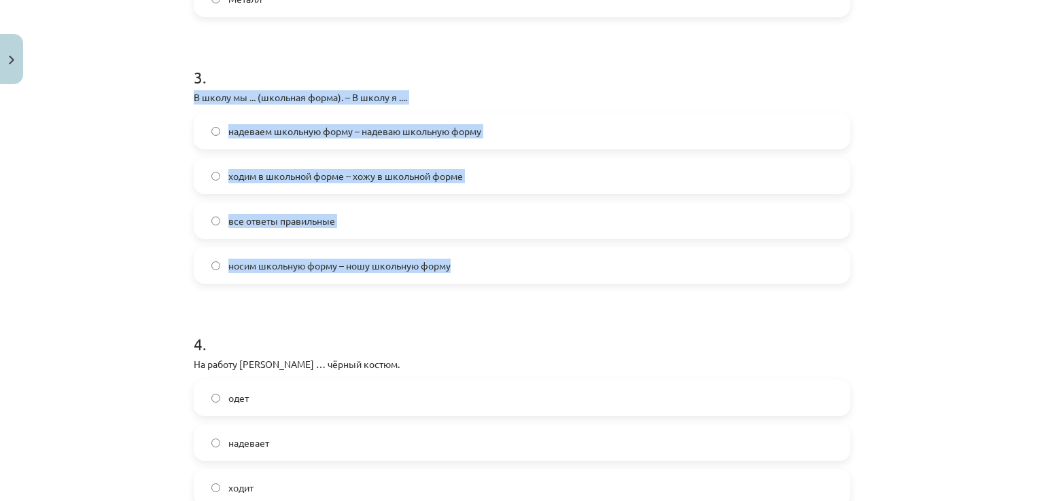
drag, startPoint x: 185, startPoint y: 94, endPoint x: 471, endPoint y: 270, distance: 335.9
copy div "В школу мы ... (школьная форма). – В школу я .... надеваем школьную форму – над…"
click at [349, 226] on label "все ответы правильные" at bounding box center [522, 221] width 654 height 34
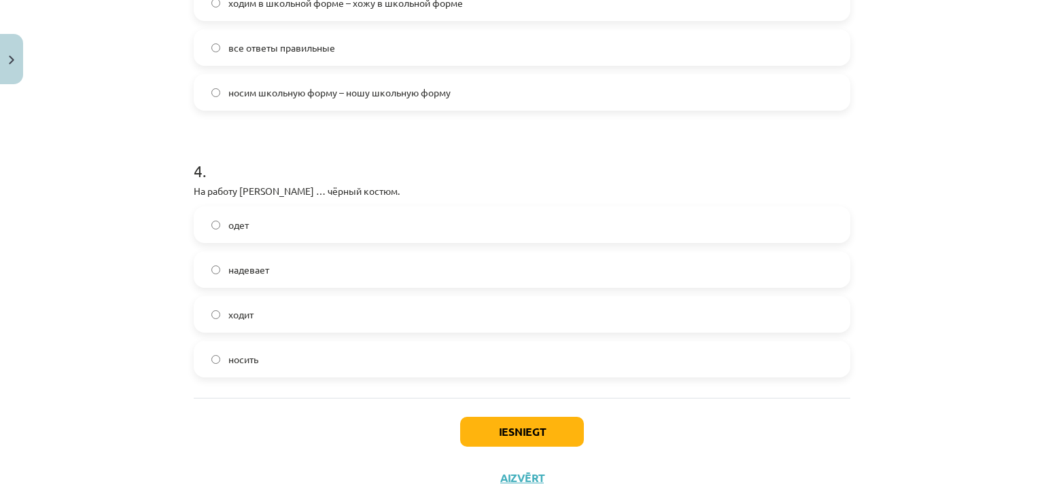
scroll to position [989, 0]
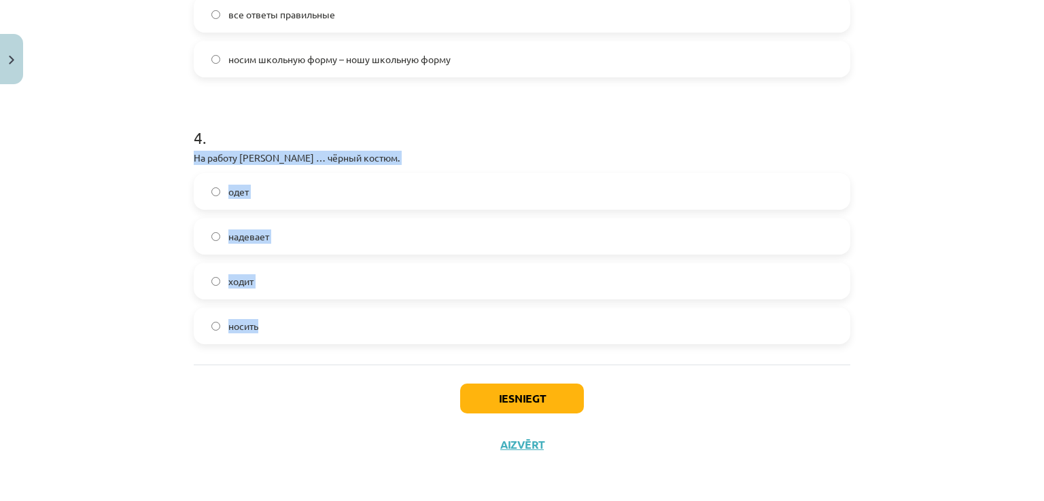
drag, startPoint x: 186, startPoint y: 160, endPoint x: 314, endPoint y: 311, distance: 197.2
copy div "На работу Янис … чёрный костюм. одет надевает ходит носить"
click at [289, 321] on label "носить" at bounding box center [522, 326] width 654 height 34
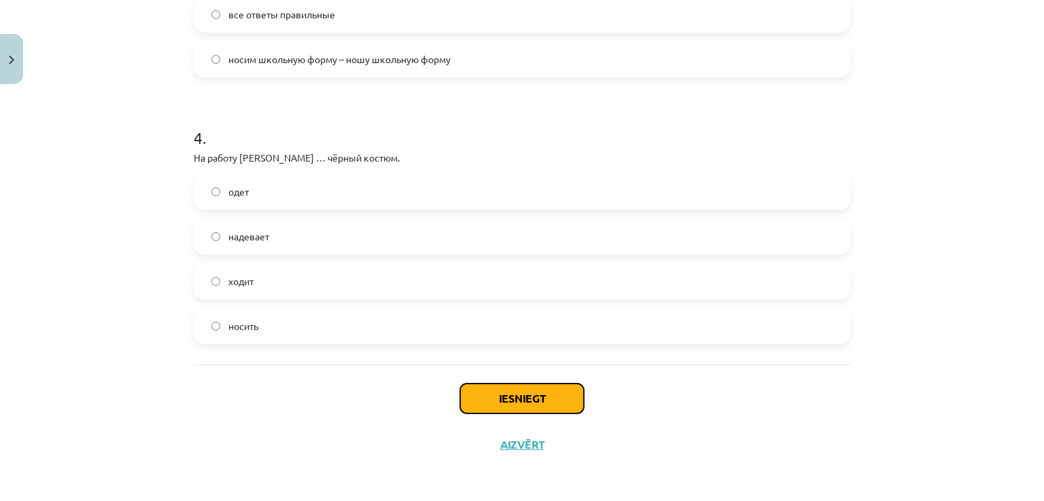
click at [505, 397] on button "Iesniegt" at bounding box center [522, 399] width 124 height 30
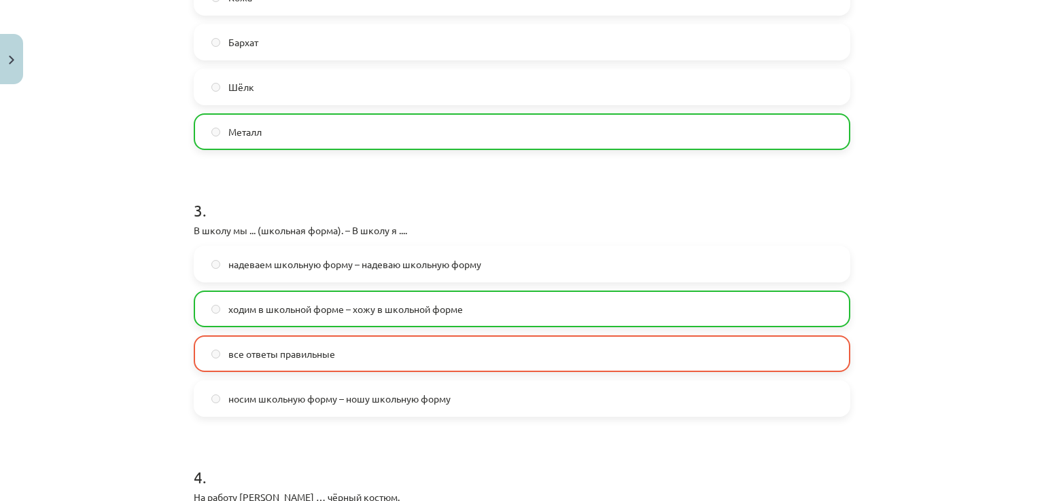
scroll to position [1033, 0]
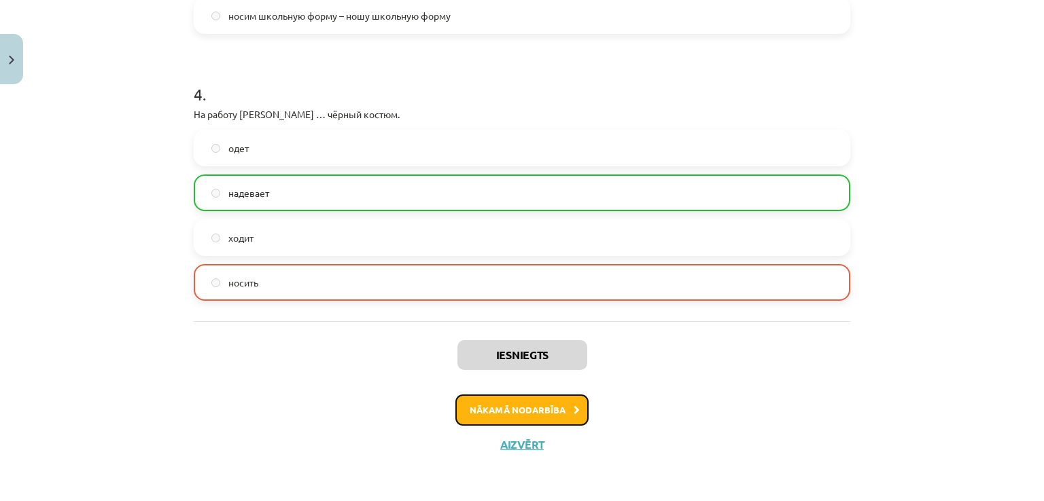
click at [540, 413] on button "Nākamā nodarbība" at bounding box center [521, 410] width 133 height 31
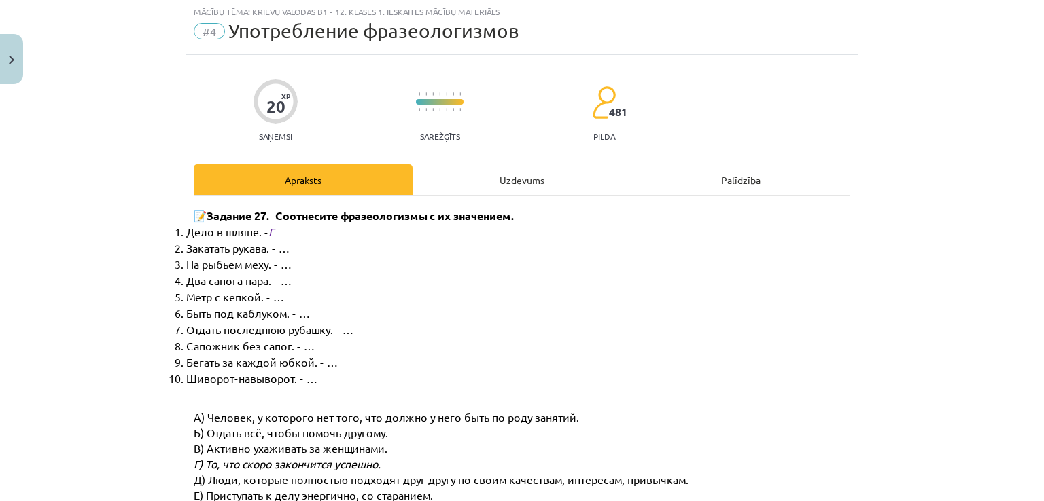
scroll to position [34, 0]
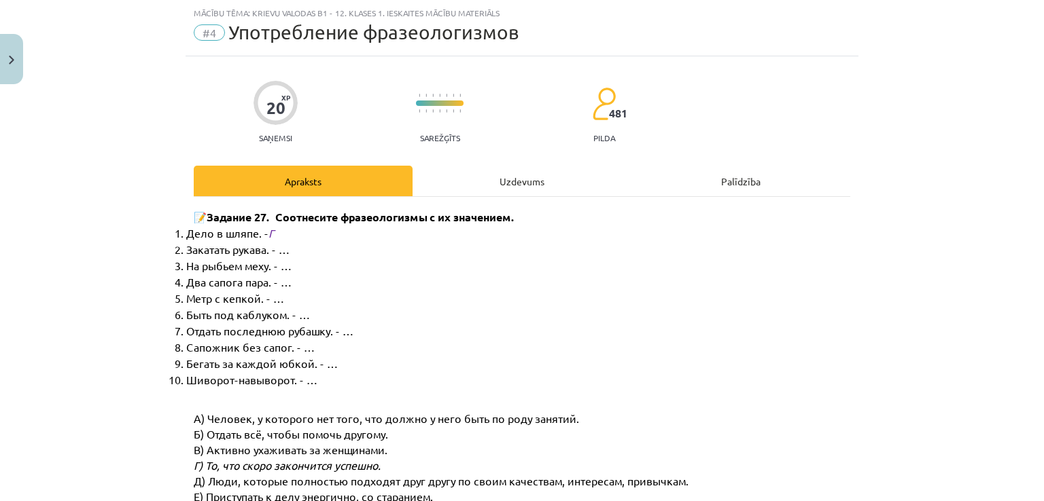
click at [503, 178] on div "Uzdevums" at bounding box center [521, 181] width 219 height 31
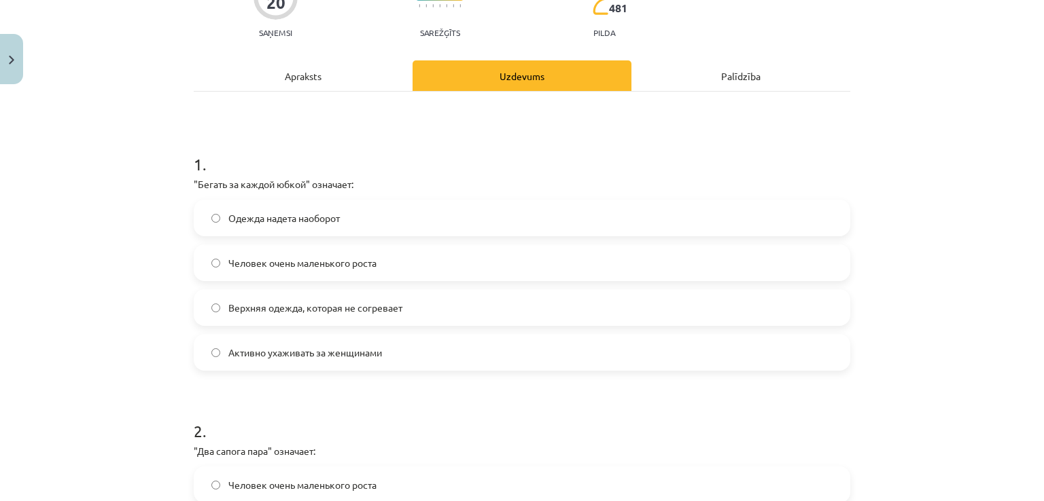
scroll to position [248, 0]
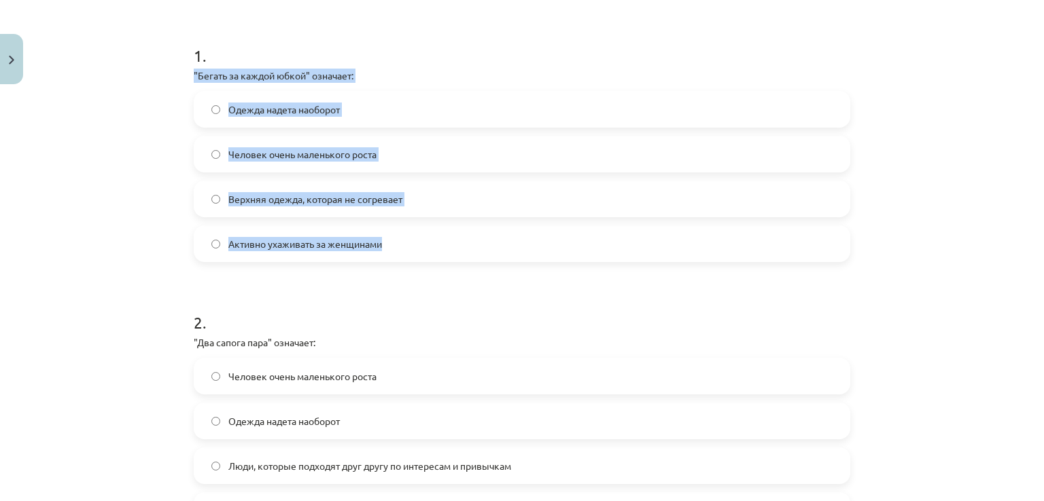
drag, startPoint x: 188, startPoint y: 71, endPoint x: 387, endPoint y: 237, distance: 259.1
copy div ""Бегать за каждой юбкой" означает: Одежда надета наоборот Человек очень маленьк…"
click at [334, 251] on label "Активно ухаживать за женщинами" at bounding box center [522, 244] width 654 height 34
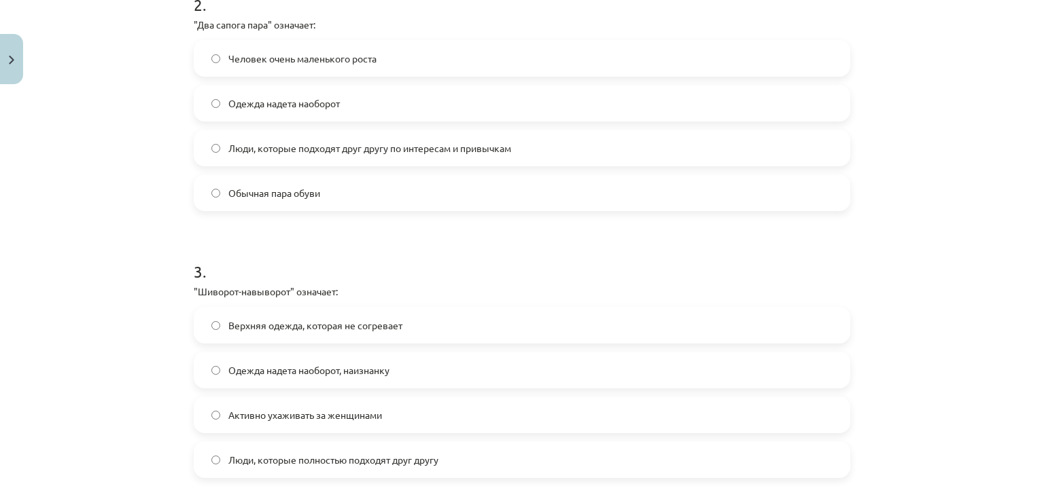
scroll to position [486, 0]
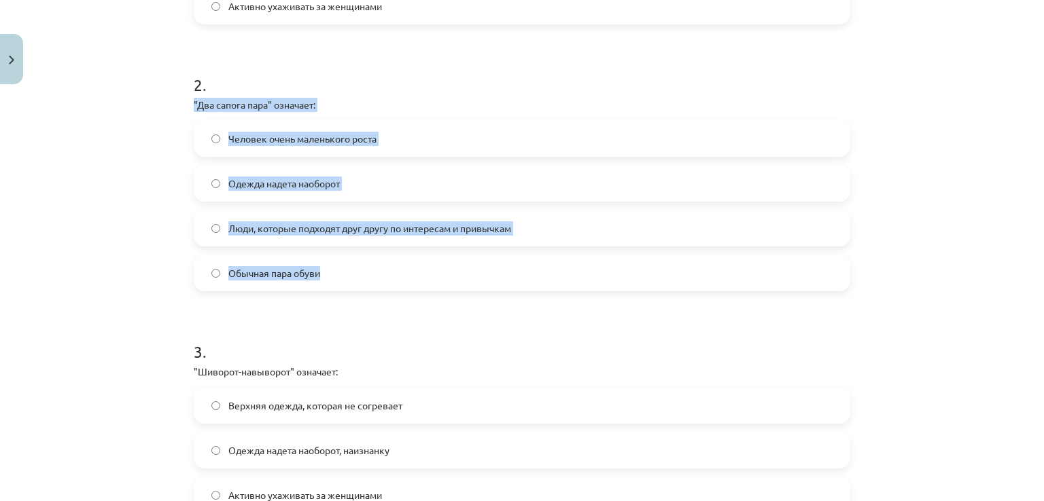
drag, startPoint x: 194, startPoint y: 103, endPoint x: 399, endPoint y: 270, distance: 264.1
click at [399, 270] on div "2 . "Два сапога пара" означает: Человек очень маленького роста Одежда надета на…" at bounding box center [522, 172] width 656 height 240
copy div ""Два сапога пара" означает: Человек очень маленького роста Одежда надета наобор…"
click at [292, 232] on span "Люди, которые подходят друг другу по интересам и привычкам" at bounding box center [369, 229] width 283 height 14
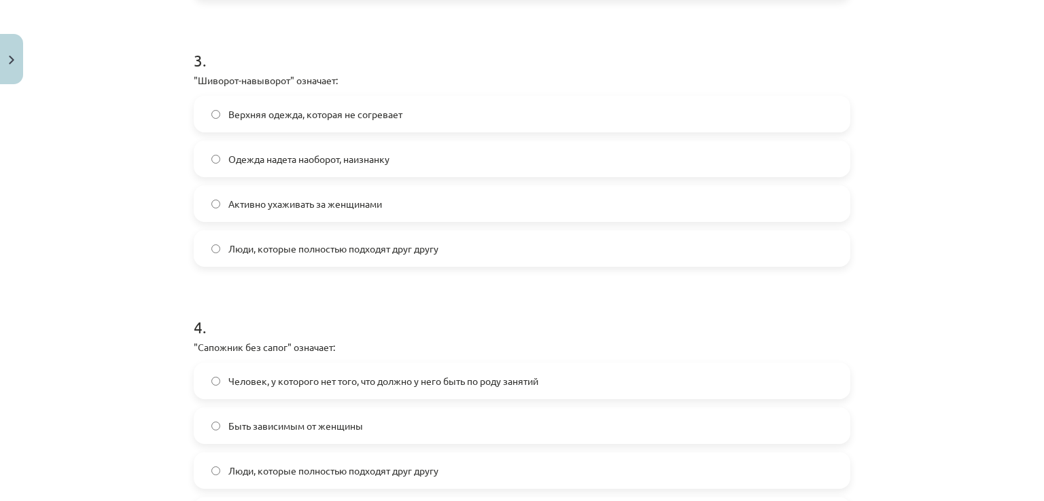
scroll to position [809, 0]
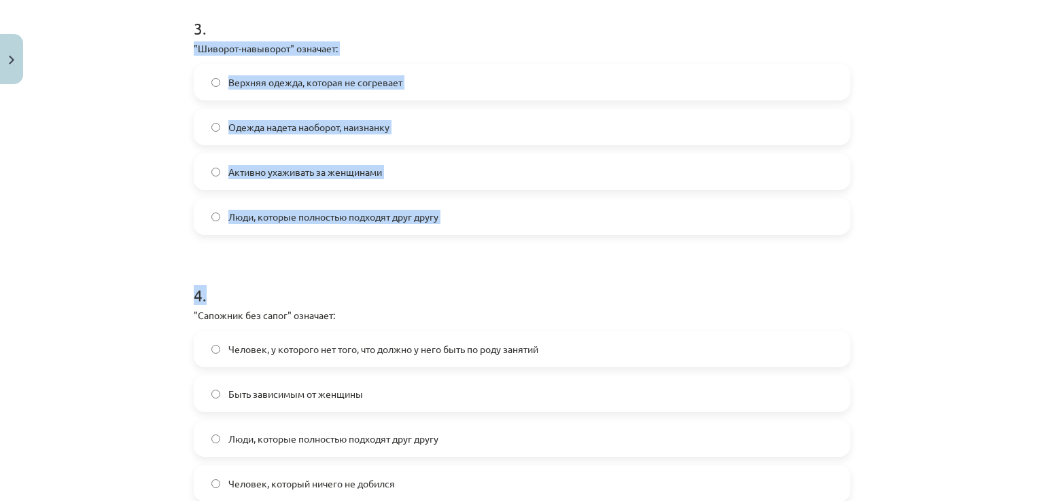
drag, startPoint x: 187, startPoint y: 45, endPoint x: 448, endPoint y: 245, distance: 329.6
click at [157, 109] on div "Mācību tēma: Krievu valodas b1 - 12. klases 1. ieskaites mācību materiāls #4 Уп…" at bounding box center [522, 250] width 1044 height 501
drag, startPoint x: 190, startPoint y: 50, endPoint x: 436, endPoint y: 226, distance: 302.9
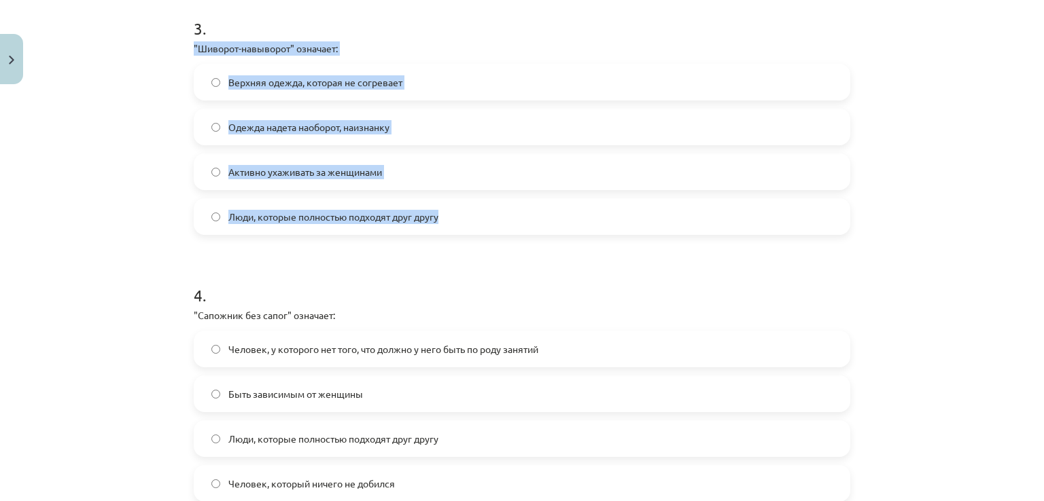
click at [436, 226] on div "3 . "Шиворот-навыворот" означает: Верхняя одежда, которая не согревает Одежда н…" at bounding box center [522, 115] width 656 height 240
click at [272, 123] on span "Одежда надета наоборот, наизнанку" at bounding box center [308, 127] width 161 height 14
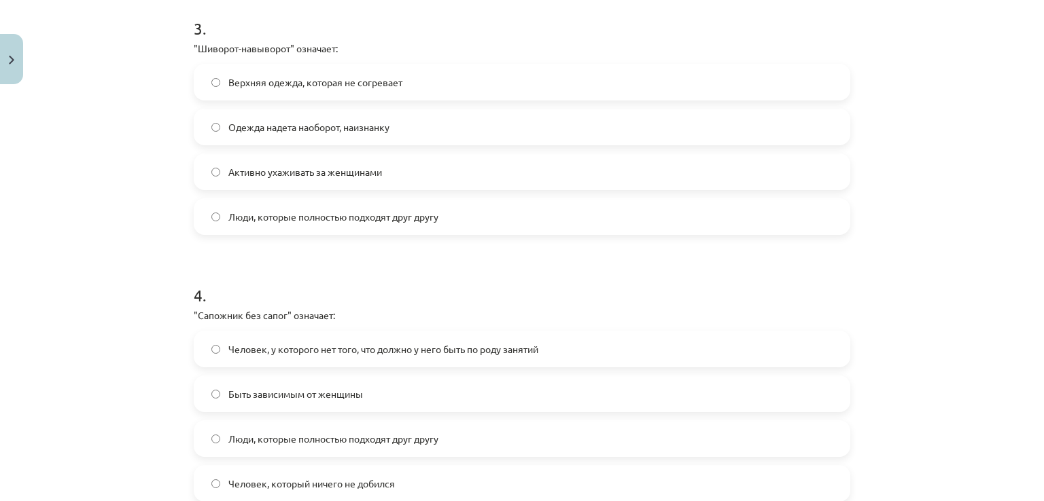
scroll to position [968, 0]
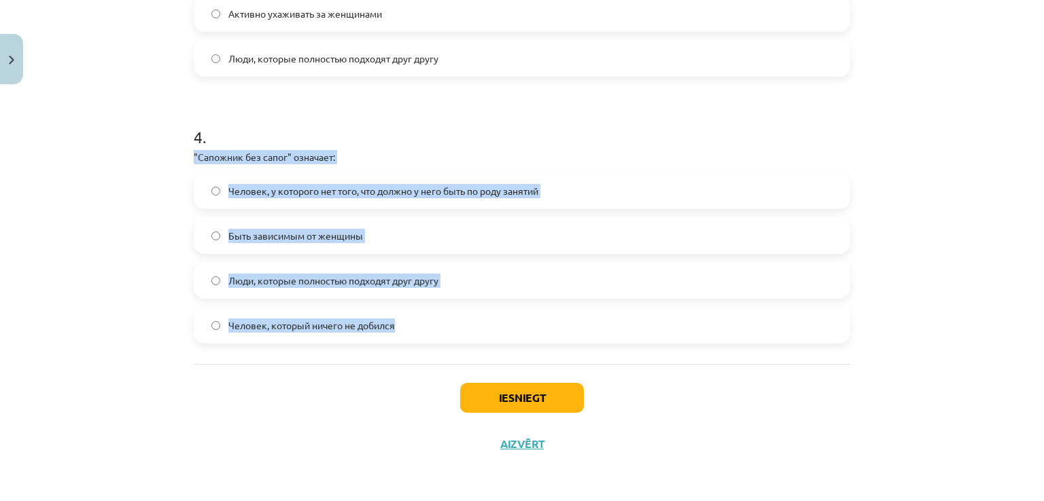
drag, startPoint x: 182, startPoint y: 153, endPoint x: 410, endPoint y: 337, distance: 293.3
click at [335, 184] on span "Человек, у которого нет того, что должно у него быть по роду занятий" at bounding box center [383, 191] width 310 height 14
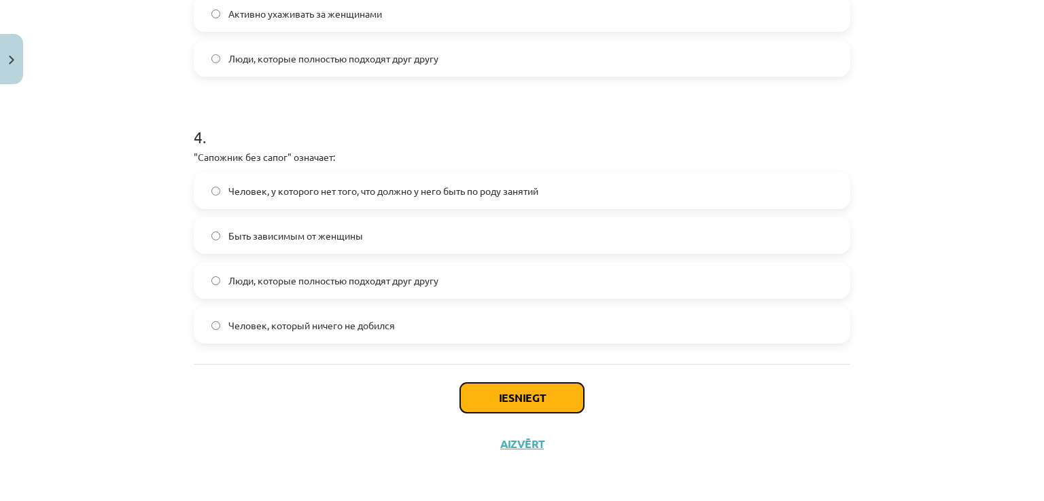
click at [495, 388] on button "Iesniegt" at bounding box center [522, 398] width 124 height 30
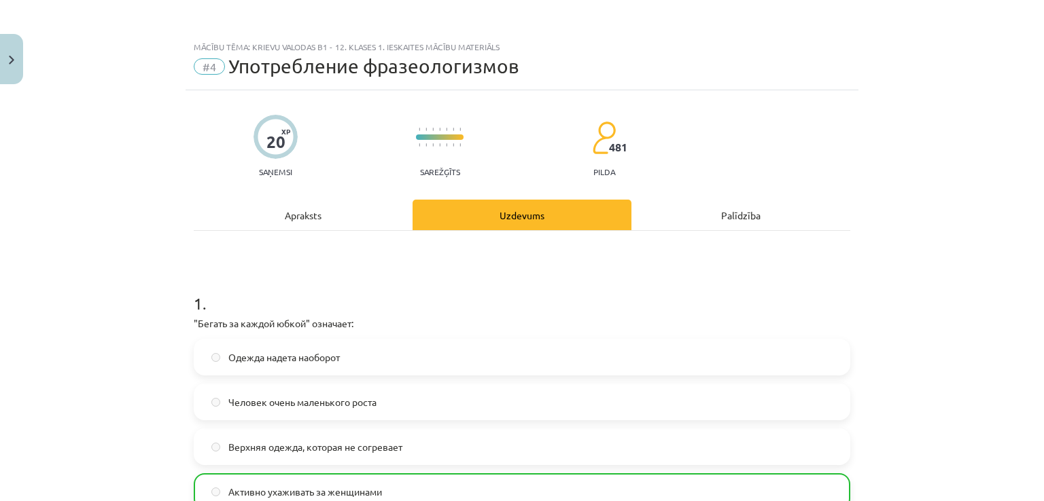
scroll to position [1010, 0]
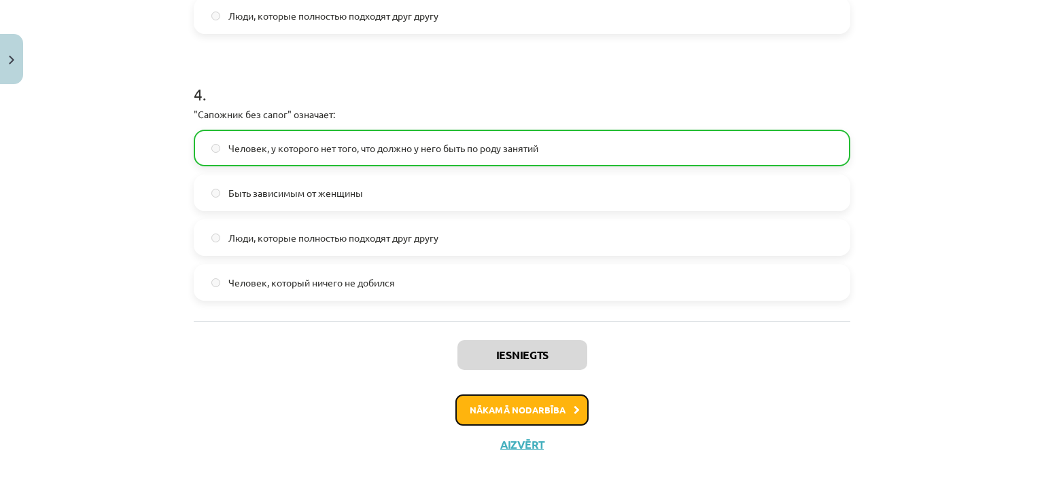
click at [530, 413] on button "Nākamā nodarbība" at bounding box center [521, 410] width 133 height 31
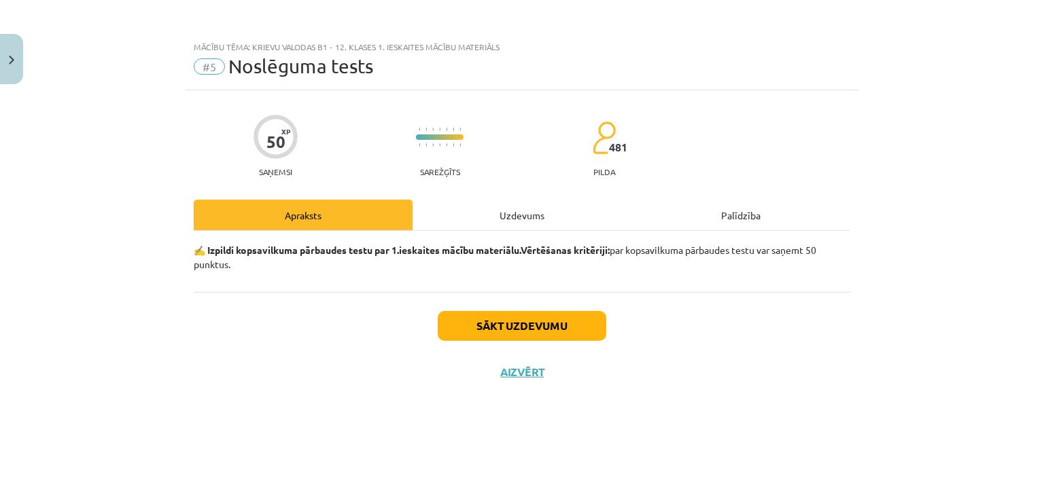
scroll to position [0, 0]
click at [529, 319] on button "Sākt uzdevumu" at bounding box center [522, 326] width 169 height 30
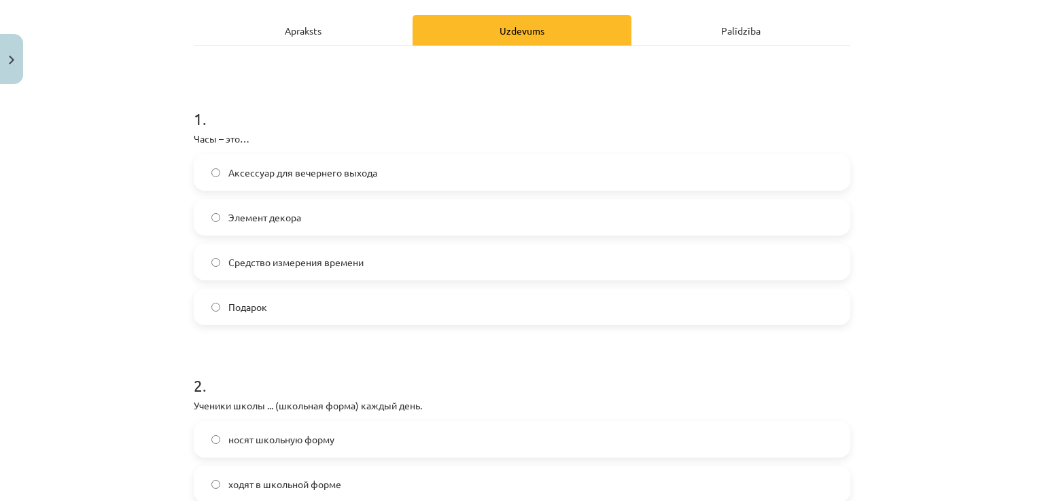
scroll to position [213, 0]
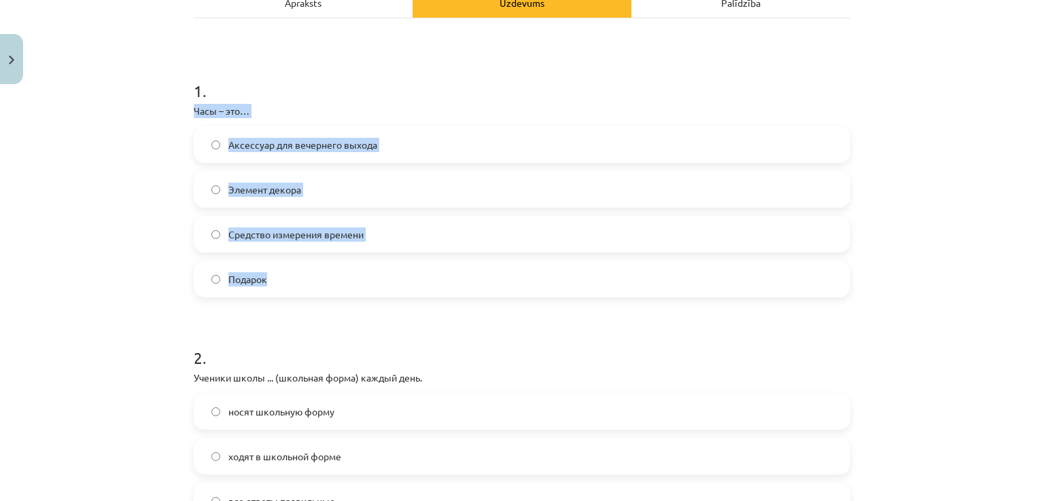
drag, startPoint x: 193, startPoint y: 108, endPoint x: 283, endPoint y: 275, distance: 189.7
click at [317, 240] on span "Средство измерения времени" at bounding box center [295, 235] width 135 height 14
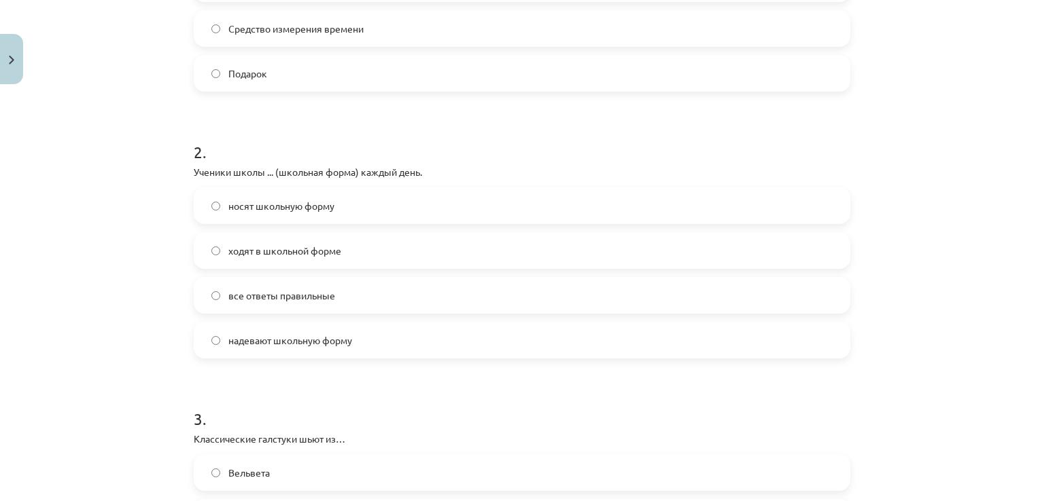
scroll to position [527, 0]
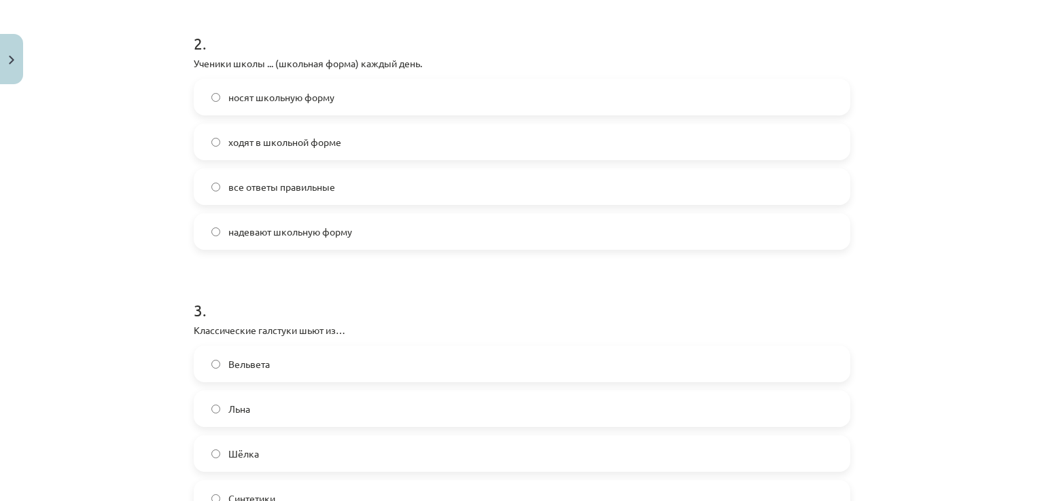
drag, startPoint x: 188, startPoint y: 60, endPoint x: 351, endPoint y: 236, distance: 240.4
click at [351, 236] on div "2 . Ученики школы ... (школьная форма) каждый день. носят школьную форму ходят …" at bounding box center [522, 130] width 656 height 240
click at [339, 199] on label "все ответы правильные" at bounding box center [522, 187] width 654 height 34
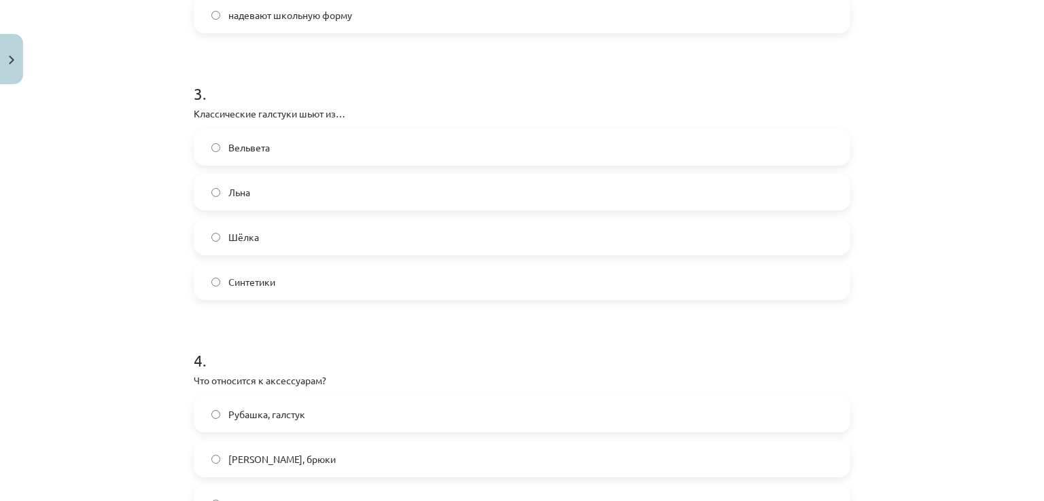
scroll to position [764, 0]
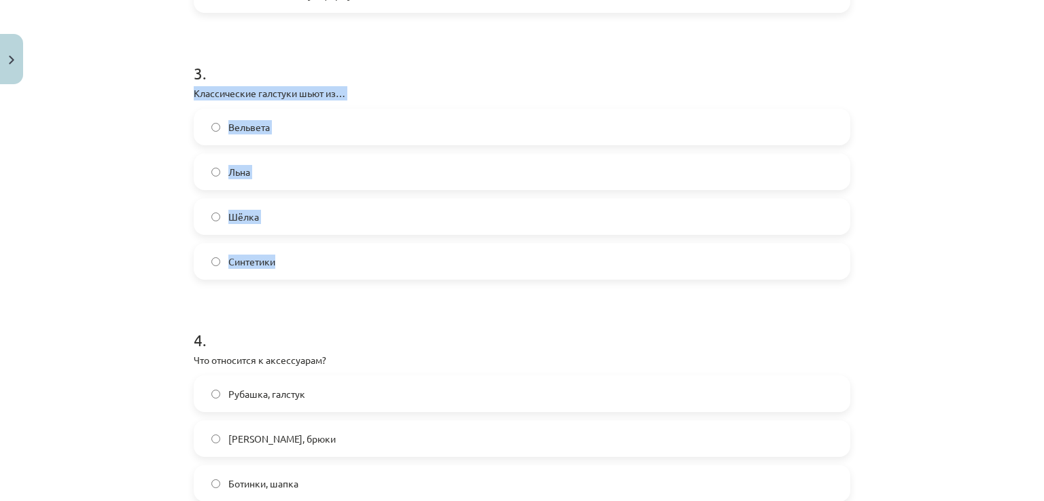
drag, startPoint x: 189, startPoint y: 92, endPoint x: 286, endPoint y: 250, distance: 185.8
click at [286, 250] on div "3 . Классические галстуки шьют из… Вельвета Льна Шёлка Синтетики" at bounding box center [522, 160] width 656 height 240
click at [255, 213] on label "Шёлка" at bounding box center [522, 217] width 654 height 34
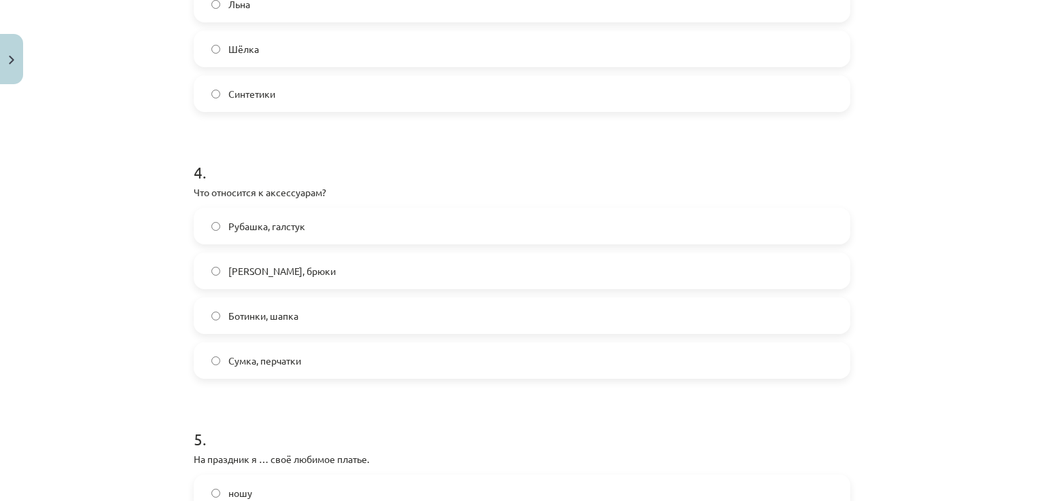
scroll to position [946, 0]
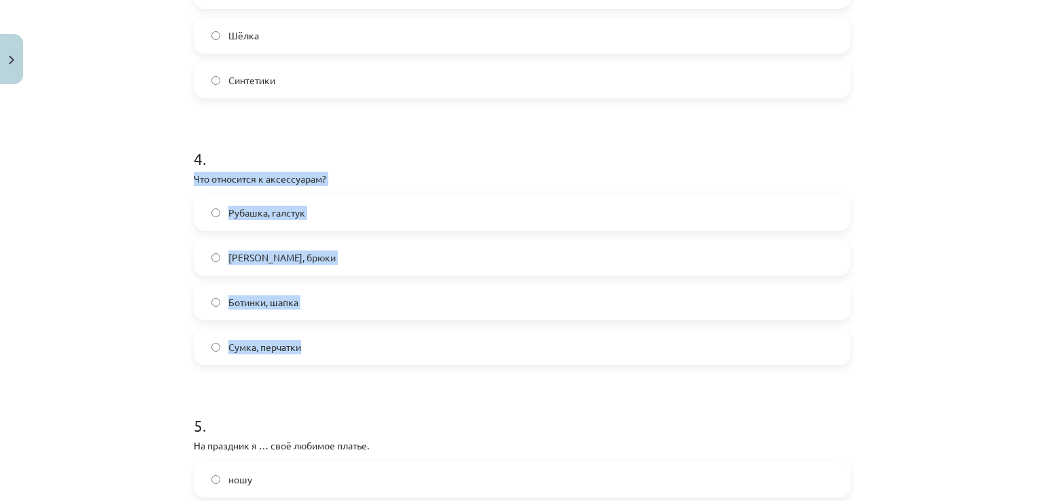
drag, startPoint x: 220, startPoint y: 209, endPoint x: 313, endPoint y: 360, distance: 177.3
click at [313, 360] on div "4 . Что относится к аксессуарам? Рубашка, галстук Пальто, брюки Ботинки, шапка …" at bounding box center [522, 246] width 656 height 240
click at [308, 342] on label "Сумка, перчатки" at bounding box center [522, 347] width 654 height 34
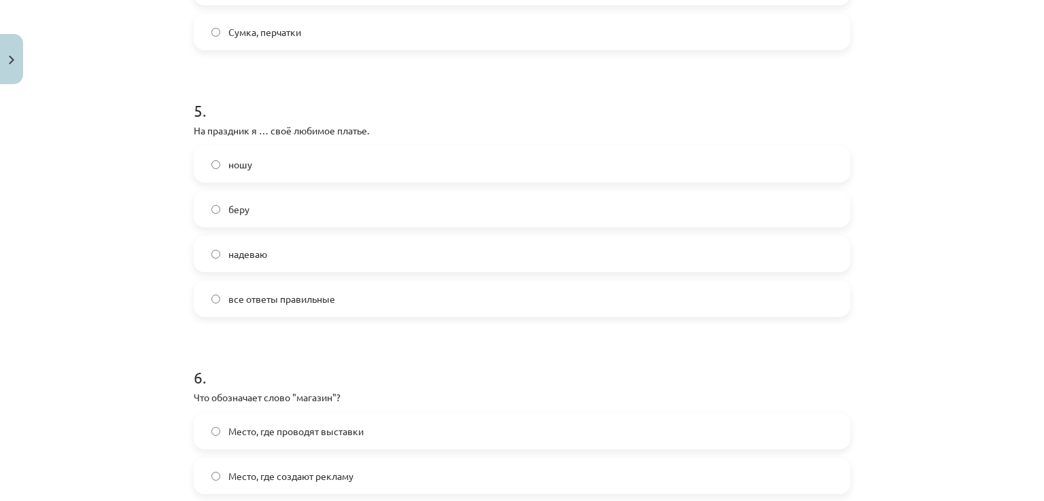
scroll to position [1264, 0]
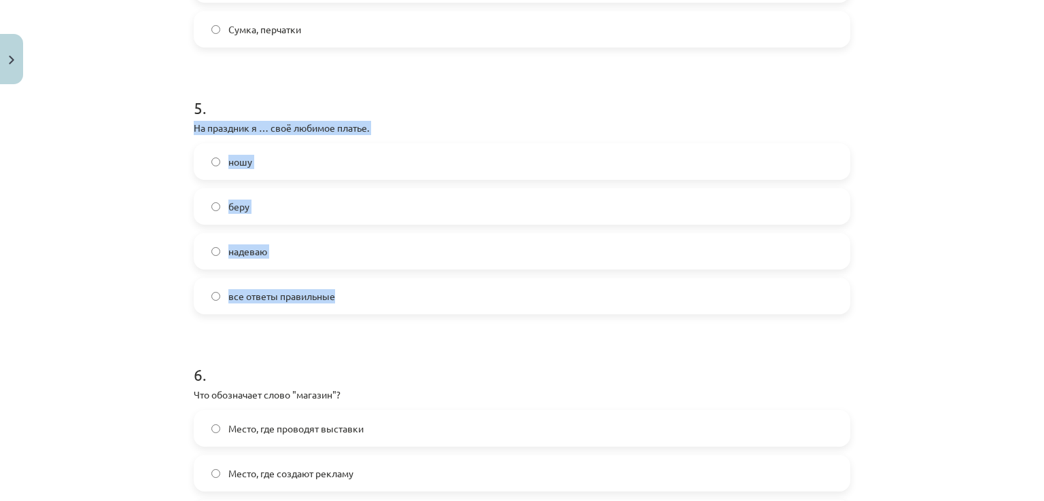
drag, startPoint x: 185, startPoint y: 126, endPoint x: 351, endPoint y: 291, distance: 234.0
click at [351, 291] on div "50 XP Saņemsi Sarežģīts 481 pilda Apraksts Uzdevums Palīdzība 1 . Часы – это… А…" at bounding box center [522, 299] width 673 height 2947
click at [318, 241] on label "надеваю" at bounding box center [522, 251] width 654 height 34
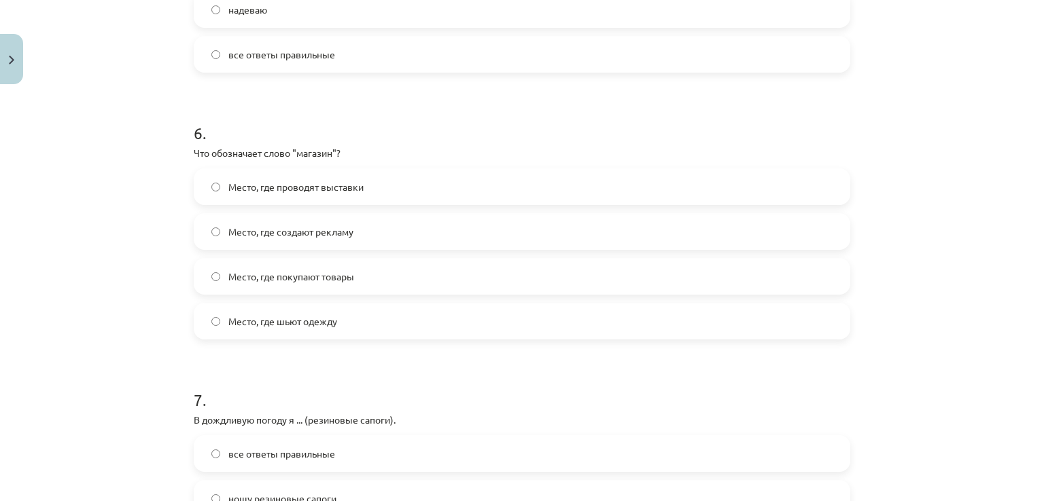
scroll to position [1513, 0]
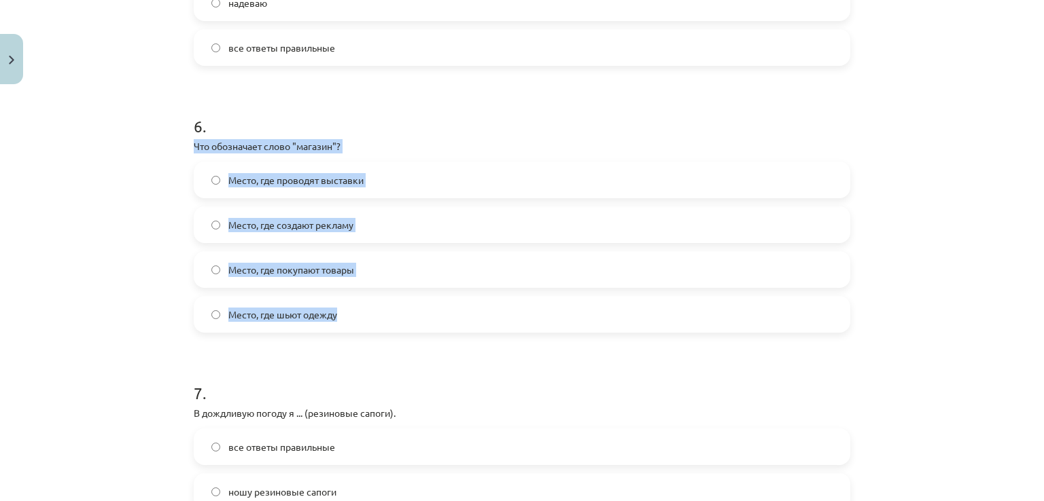
drag, startPoint x: 182, startPoint y: 142, endPoint x: 393, endPoint y: 305, distance: 266.4
click at [393, 305] on div "50 XP Saņemsi Sarežģīts 481 pilda Apraksts Uzdevums Palīdzība 1 . Часы – это… А…" at bounding box center [522, 51] width 673 height 2947
click at [359, 266] on label "Место, где покупают товары" at bounding box center [522, 270] width 654 height 34
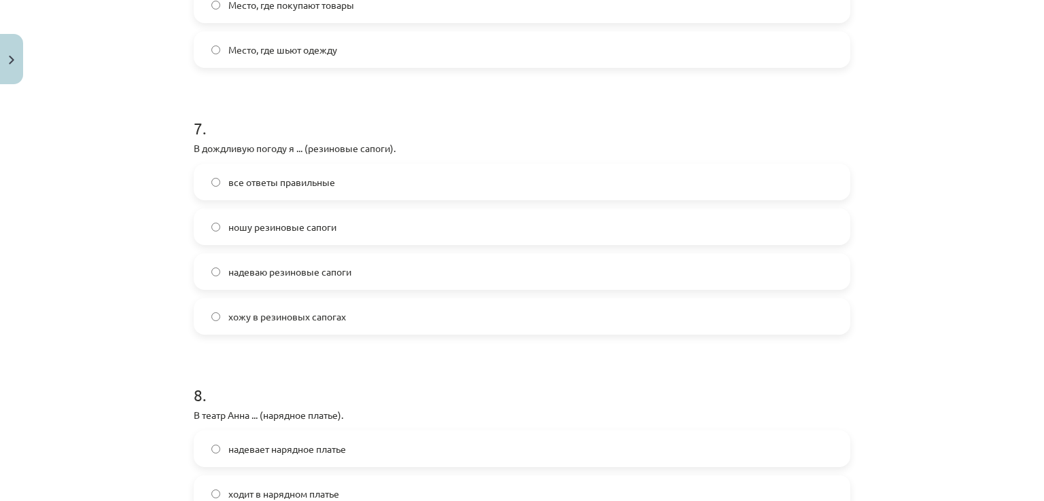
scroll to position [1834, 0]
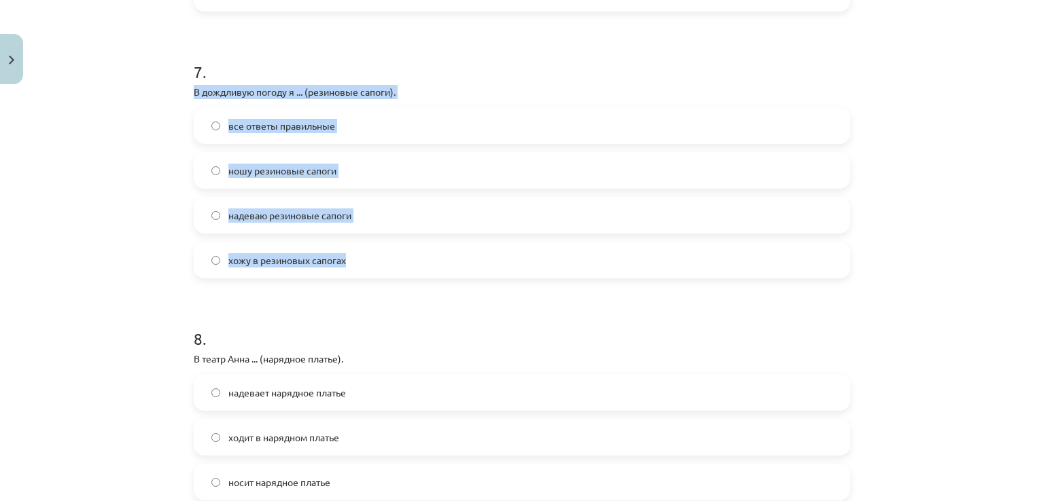
drag, startPoint x: 188, startPoint y: 93, endPoint x: 359, endPoint y: 270, distance: 246.0
click at [319, 133] on label "все ответы правильные" at bounding box center [522, 126] width 654 height 34
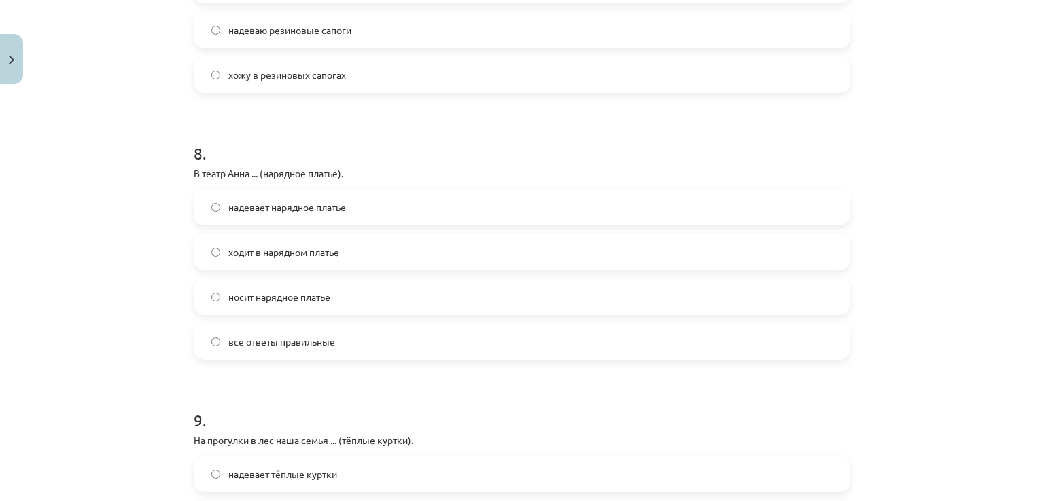
scroll to position [2082, 0]
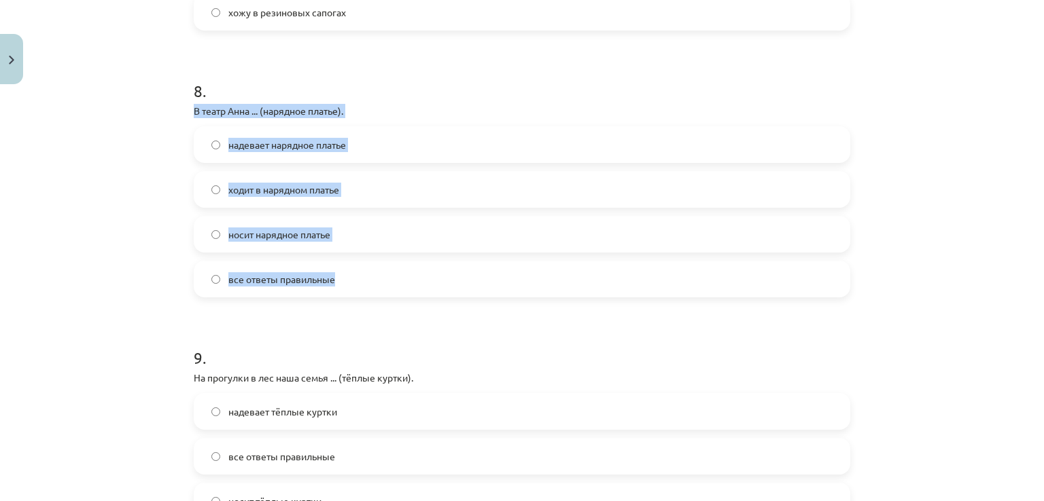
drag, startPoint x: 190, startPoint y: 109, endPoint x: 364, endPoint y: 288, distance: 249.9
click at [364, 288] on div "8 . В театр Анна ... (нарядное платье). надевает нарядное платье ходит в нарядн…" at bounding box center [522, 178] width 656 height 240
click at [356, 275] on label "все ответы правильные" at bounding box center [522, 279] width 654 height 34
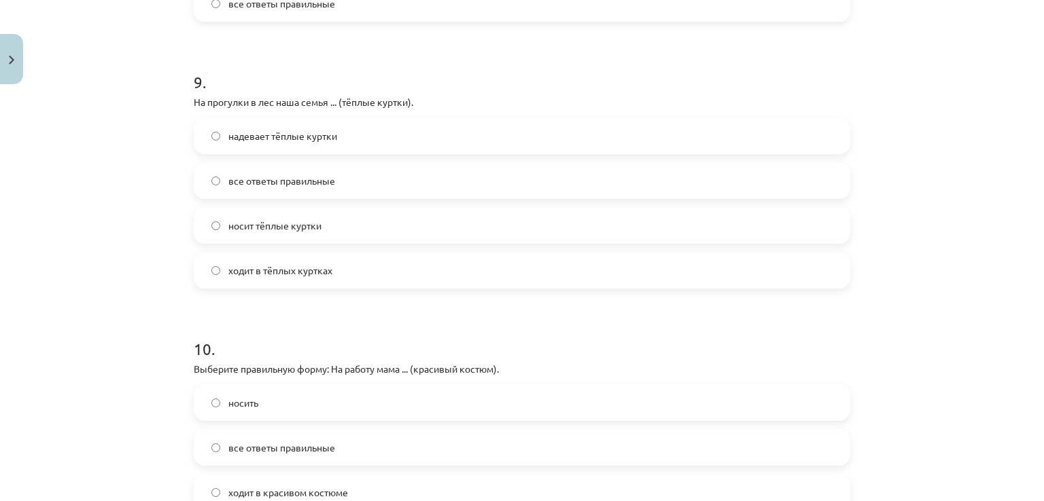
scroll to position [2306, 0]
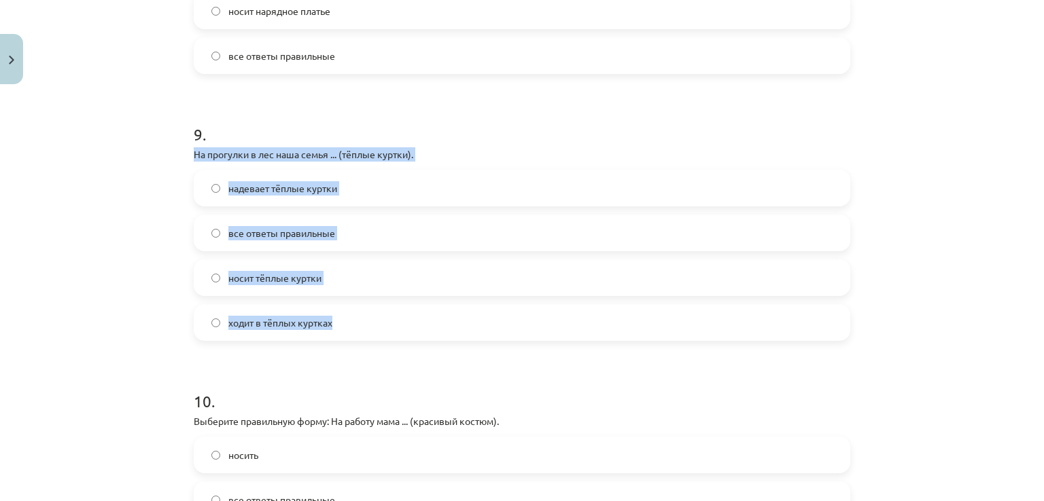
drag, startPoint x: 188, startPoint y: 155, endPoint x: 401, endPoint y: 307, distance: 262.1
click at [340, 244] on label "все ответы правильные" at bounding box center [522, 233] width 654 height 34
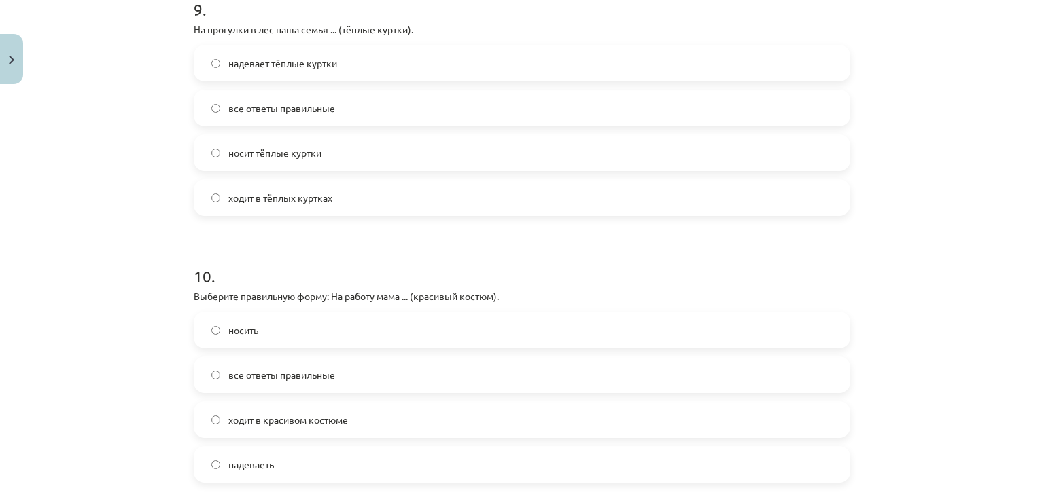
scroll to position [2569, 0]
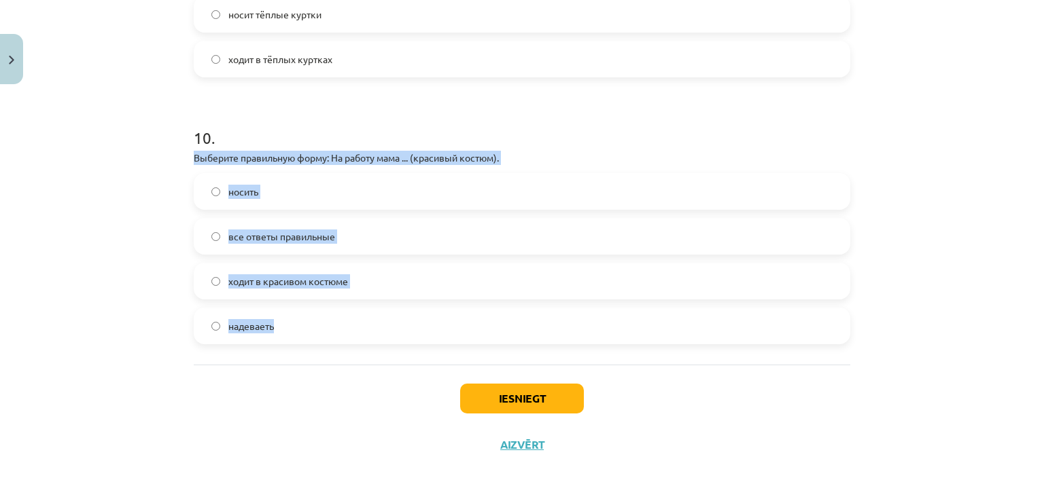
drag, startPoint x: 191, startPoint y: 158, endPoint x: 321, endPoint y: 330, distance: 215.4
click at [373, 282] on label "ходит в красивом костюме" at bounding box center [522, 281] width 654 height 34
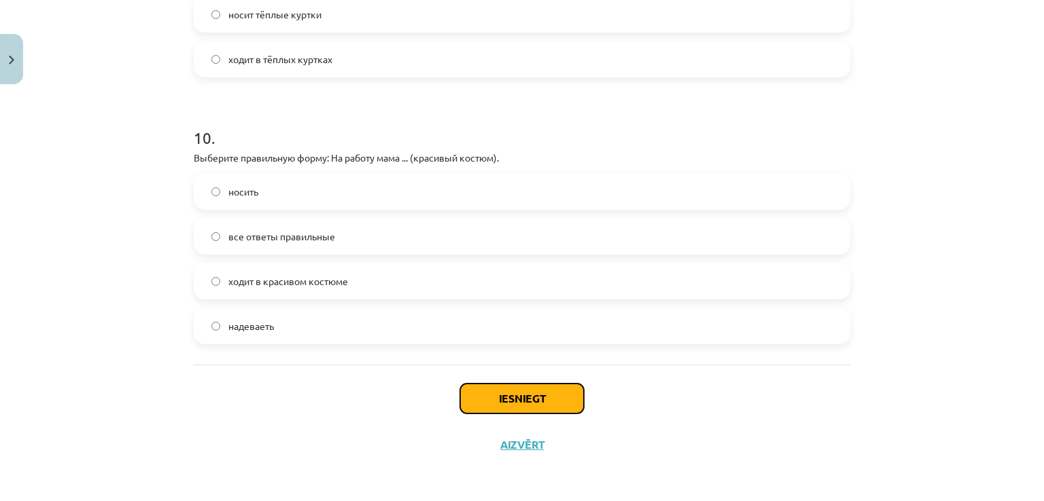
click at [532, 388] on button "Iesniegt" at bounding box center [522, 399] width 124 height 30
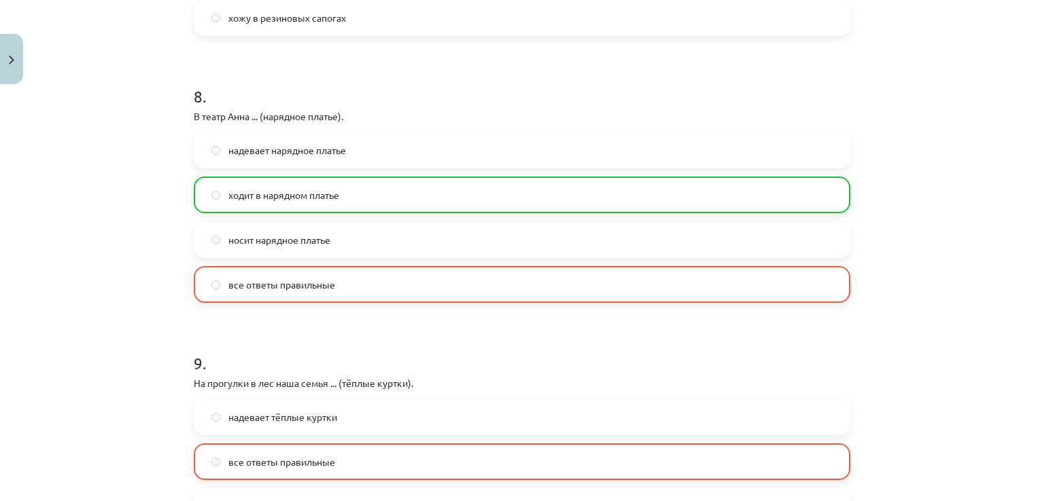
scroll to position [2612, 0]
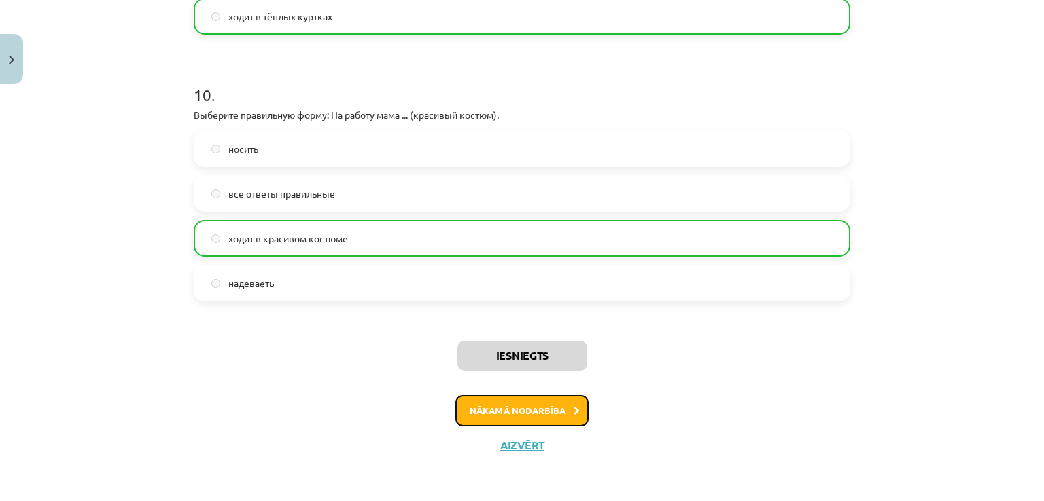
click at [531, 411] on button "Nākamā nodarbība" at bounding box center [521, 410] width 133 height 31
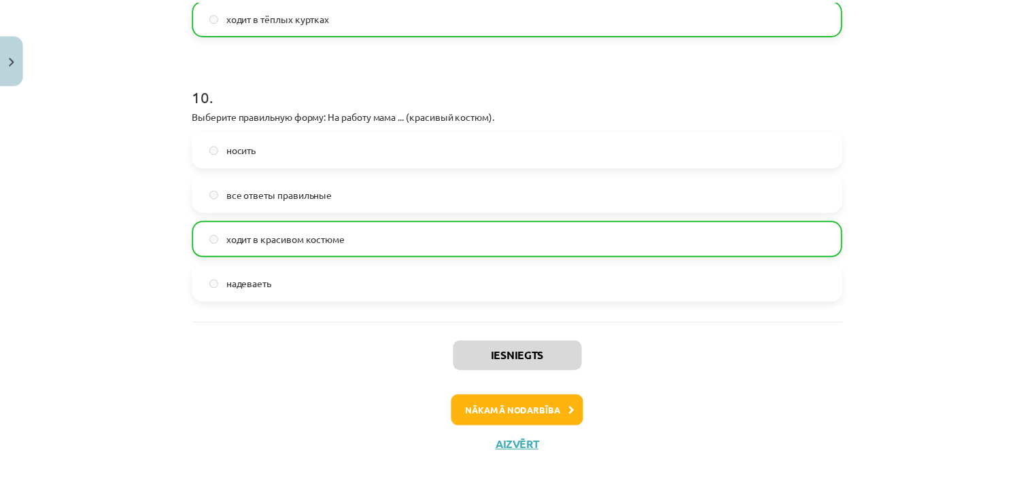
scroll to position [0, 0]
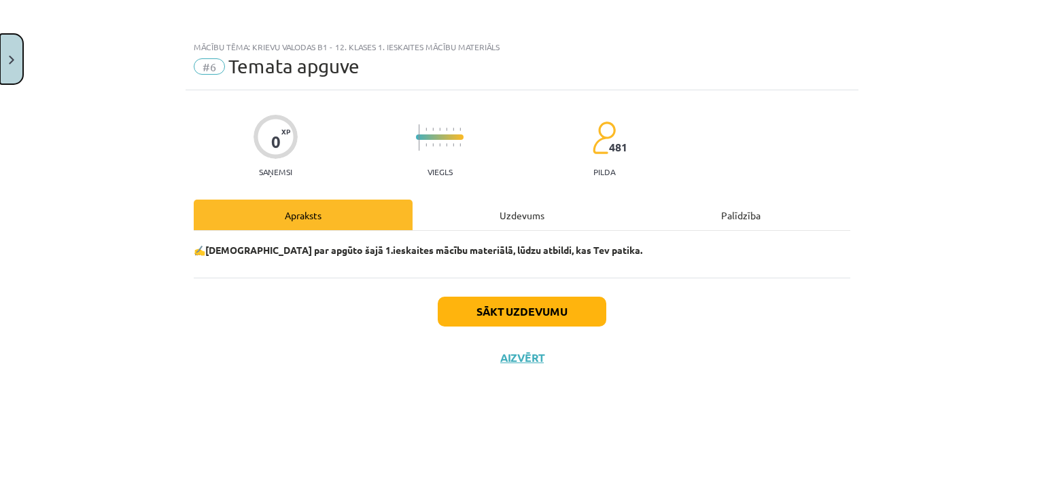
click at [0, 58] on button "Close" at bounding box center [11, 59] width 23 height 50
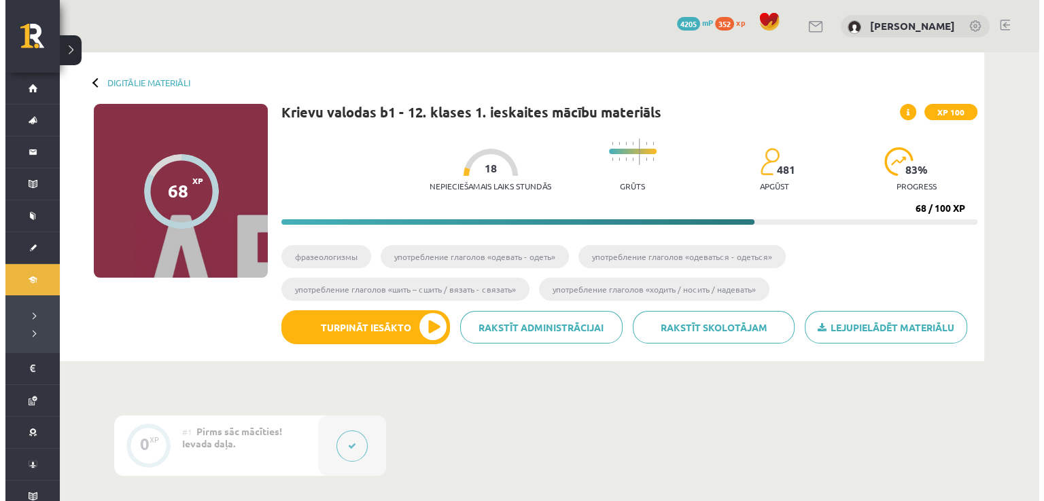
scroll to position [753, 0]
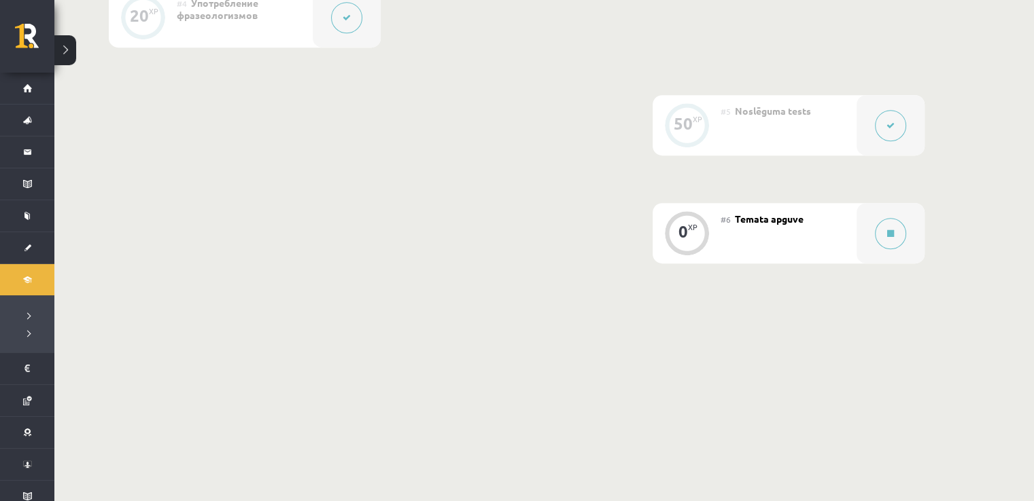
click at [823, 251] on div "#6 Temata apguve" at bounding box center [788, 233] width 136 height 60
click at [878, 230] on button at bounding box center [890, 233] width 31 height 31
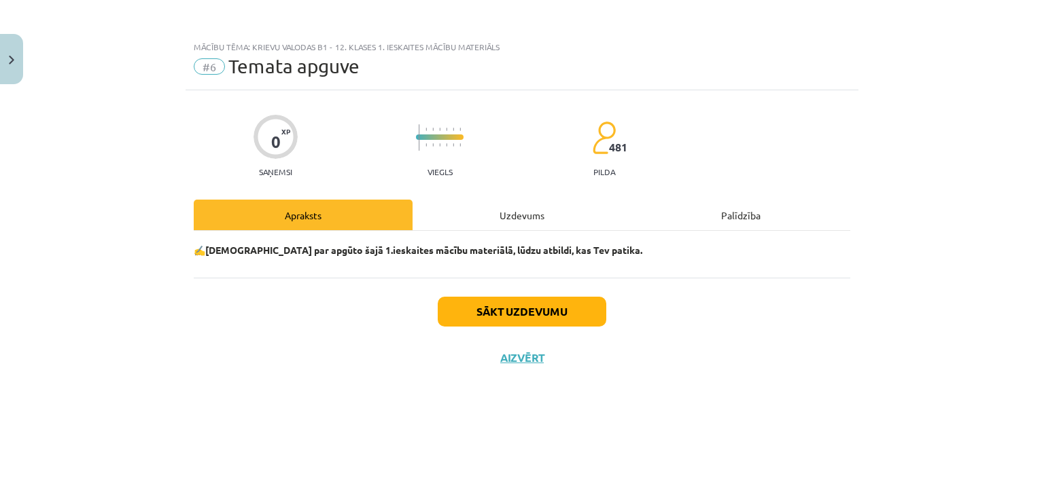
click at [508, 205] on div "Uzdevums" at bounding box center [521, 215] width 219 height 31
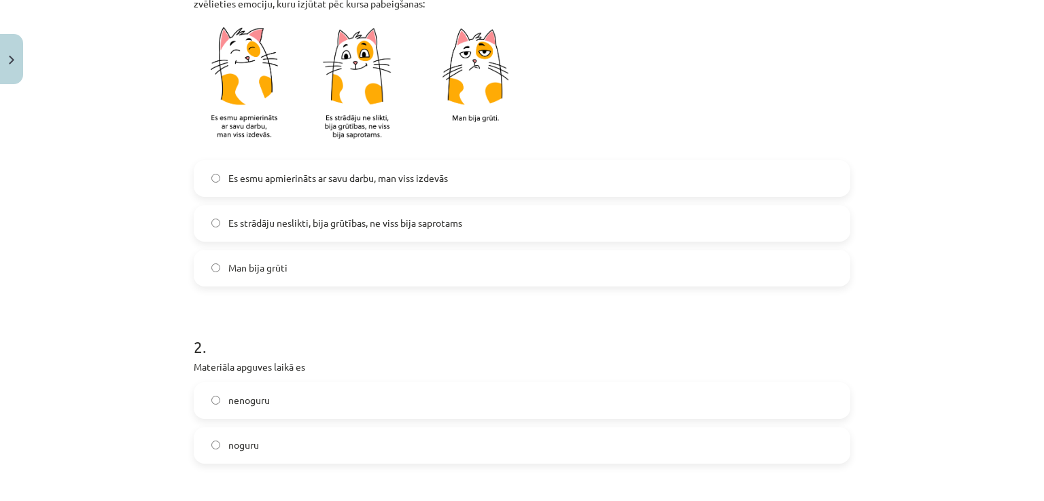
scroll to position [337, 0]
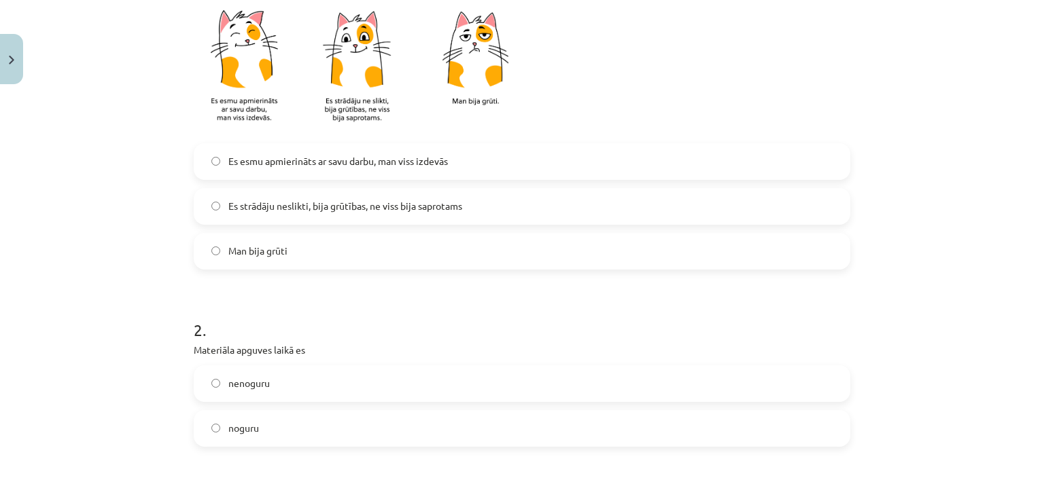
click at [399, 251] on label "Man bija grūti" at bounding box center [522, 251] width 654 height 34
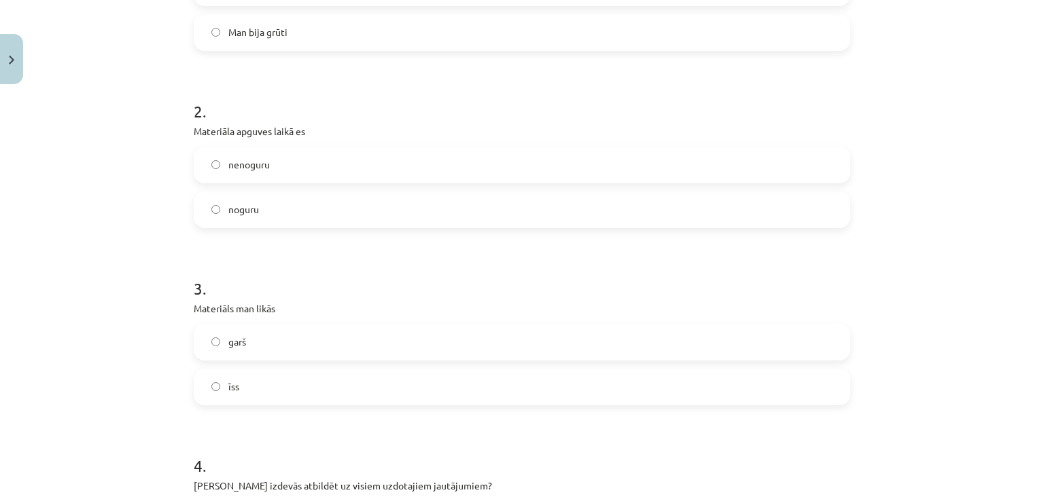
scroll to position [565, 0]
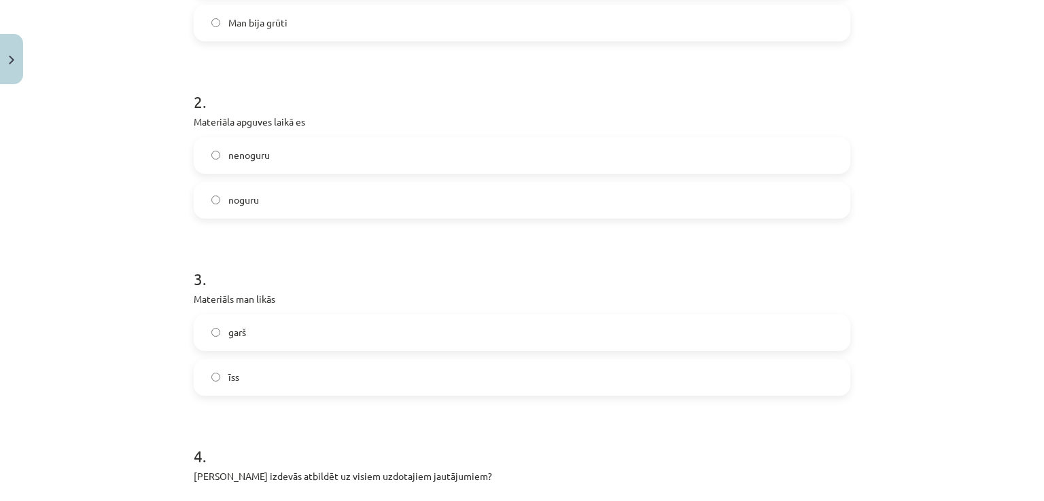
click at [324, 200] on label "noguru" at bounding box center [522, 200] width 654 height 34
click at [315, 342] on label "garš" at bounding box center [522, 333] width 654 height 34
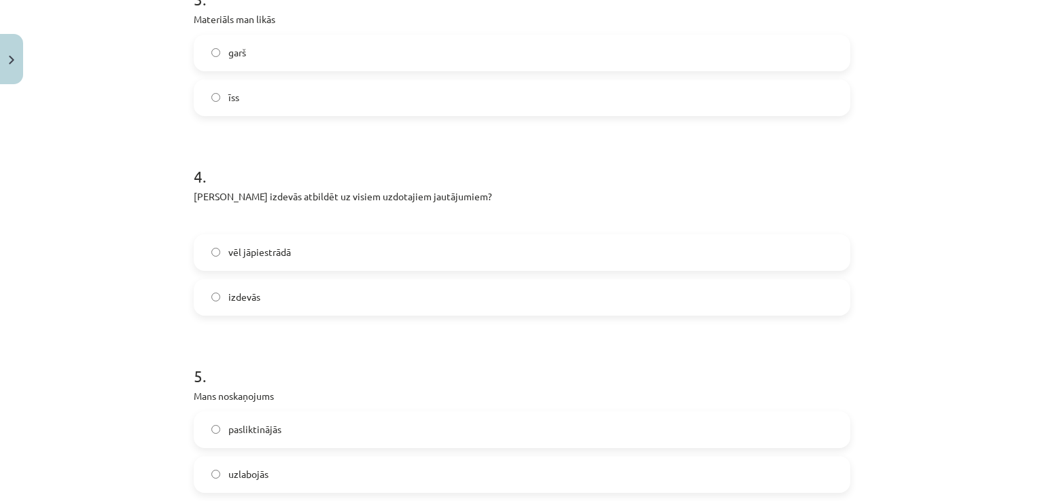
scroll to position [840, 0]
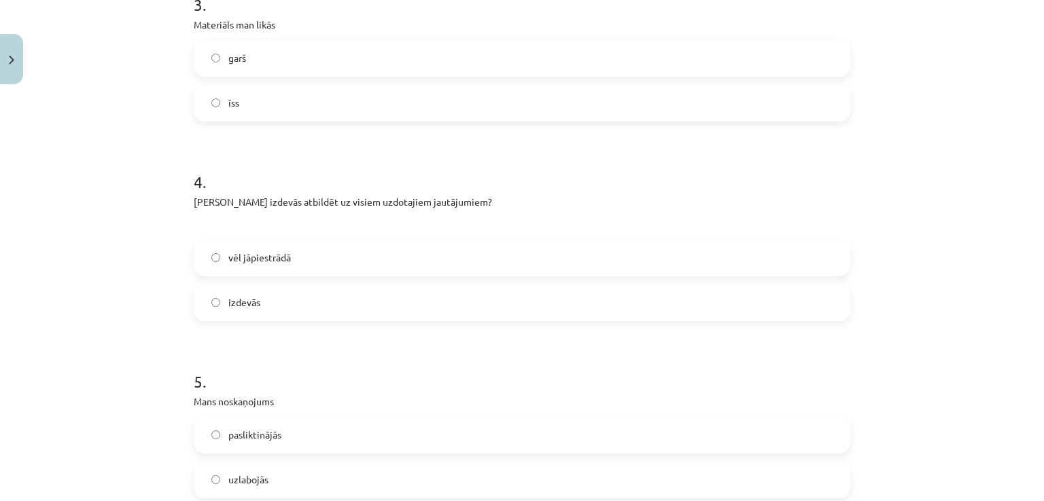
click at [742, 101] on label "īss" at bounding box center [522, 103] width 654 height 34
click at [400, 258] on label "vēl jāpiestrādā" at bounding box center [522, 258] width 654 height 34
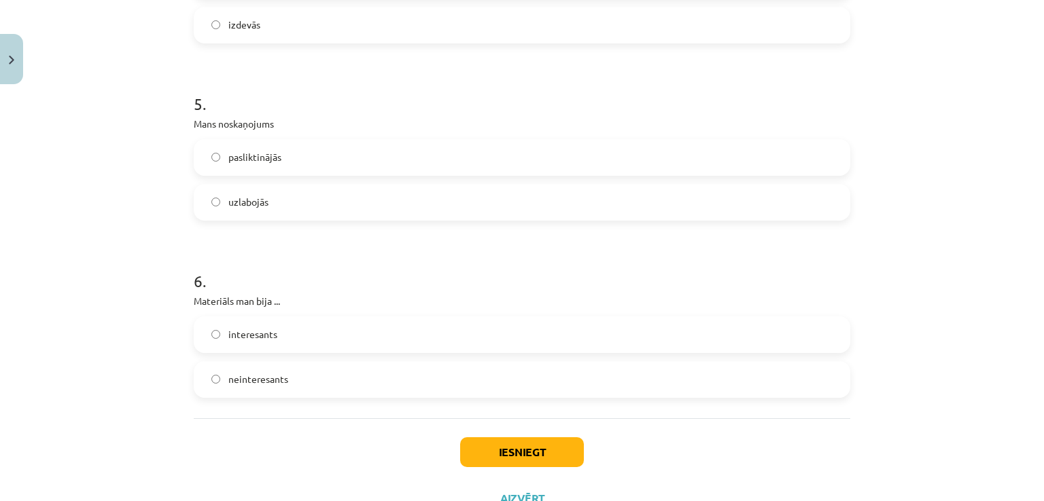
scroll to position [1150, 0]
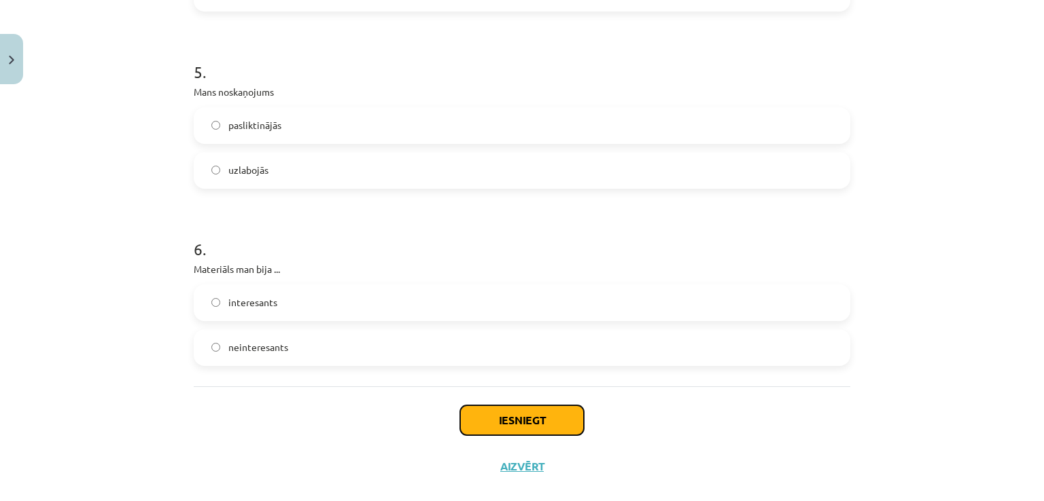
click at [535, 422] on button "Iesniegt" at bounding box center [522, 421] width 124 height 30
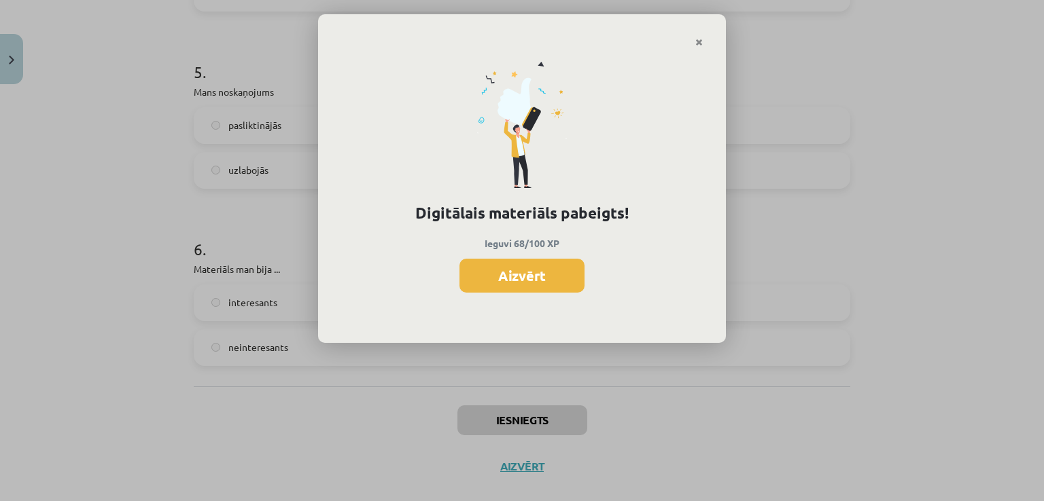
scroll to position [752, 0]
click at [508, 275] on button "Aizvērt" at bounding box center [521, 276] width 125 height 34
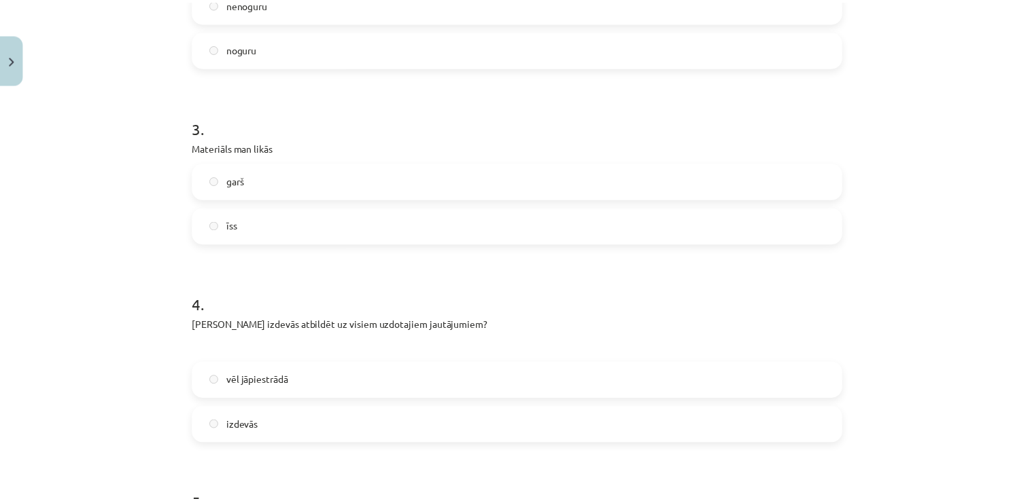
scroll to position [361, 0]
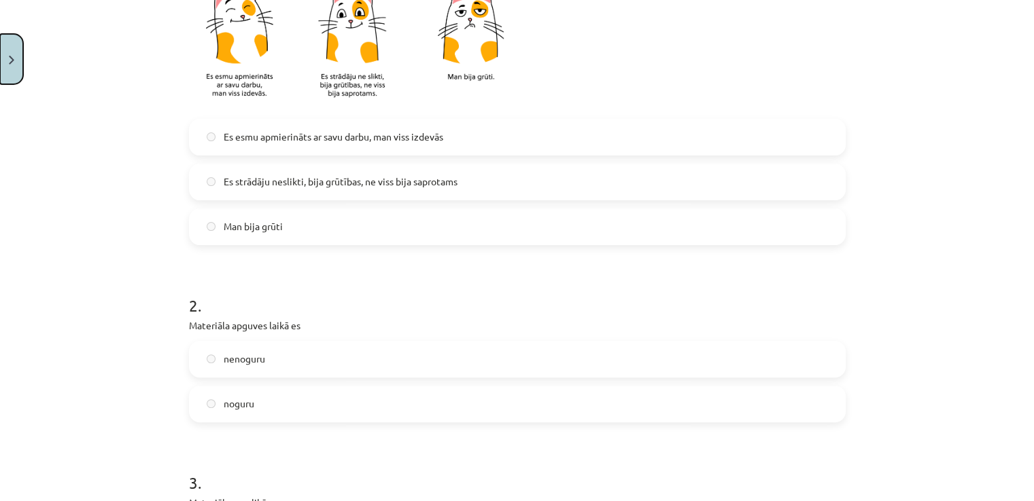
click at [0, 52] on button "Close" at bounding box center [11, 59] width 23 height 50
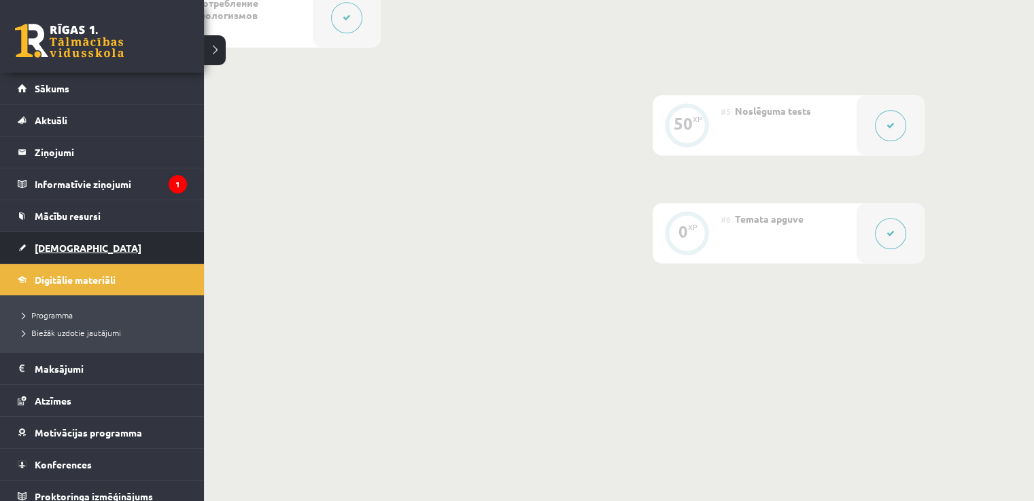
click at [41, 245] on span "[DEMOGRAPHIC_DATA]" at bounding box center [88, 248] width 107 height 12
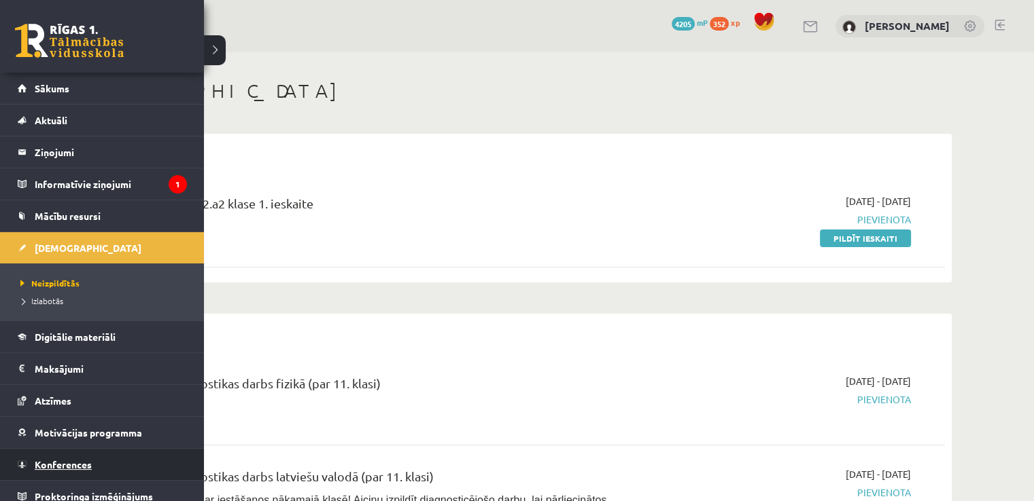
click at [41, 467] on span "Konferences" at bounding box center [63, 465] width 57 height 12
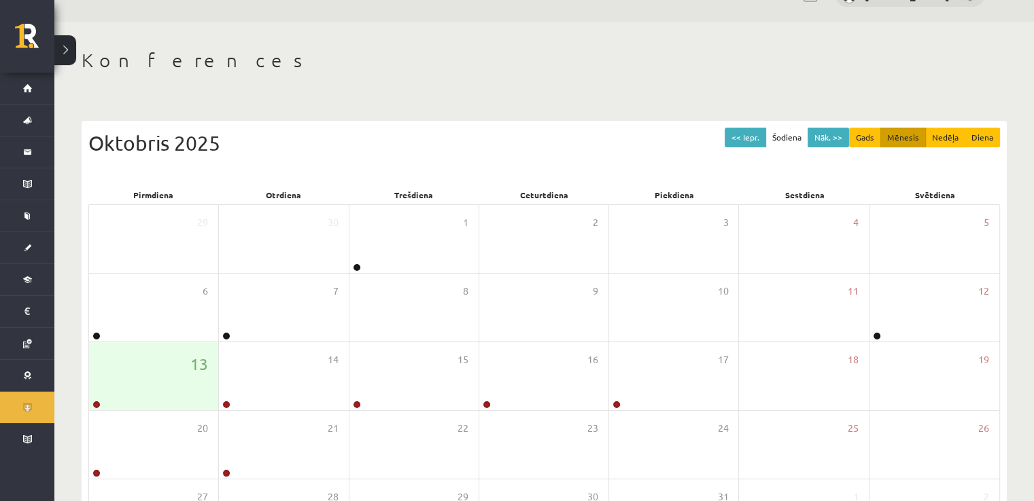
scroll to position [59, 0]
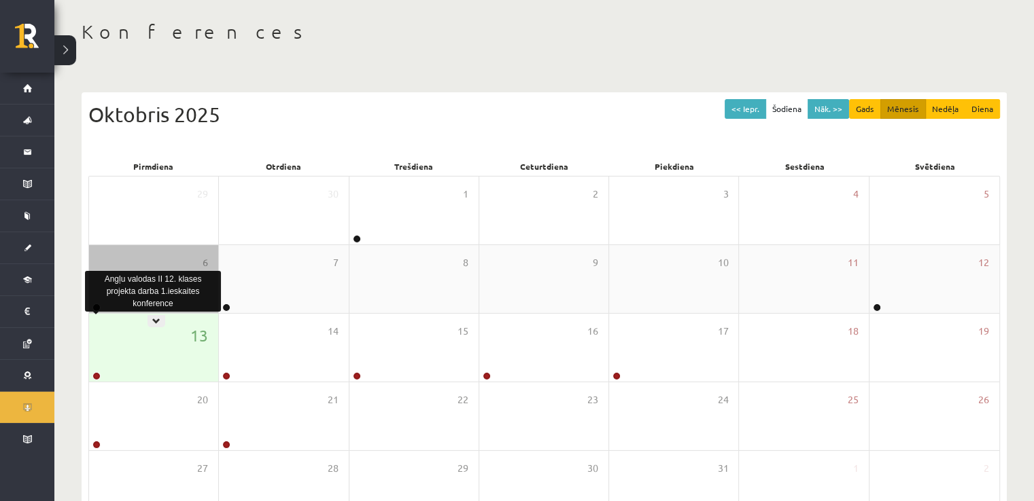
click at [94, 308] on link at bounding box center [96, 308] width 8 height 8
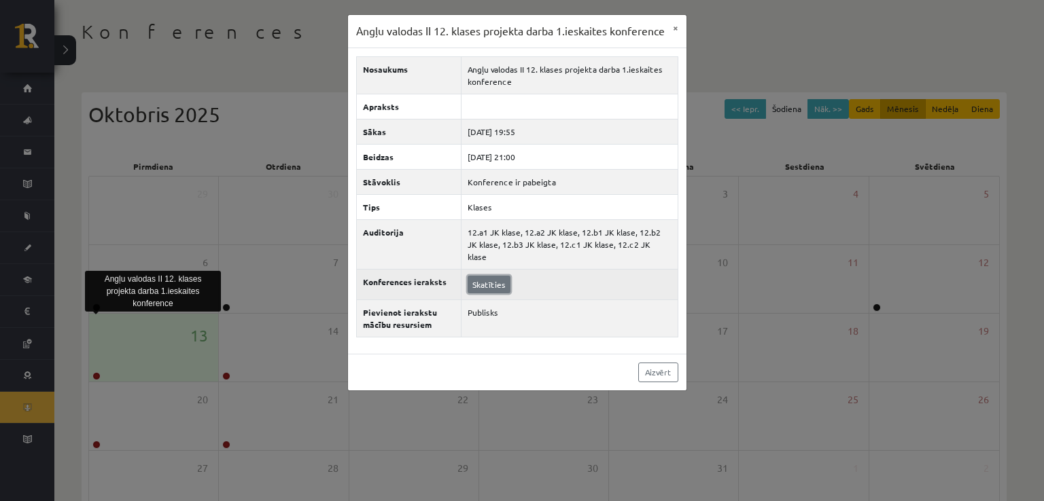
click at [491, 292] on link "Skatīties" at bounding box center [488, 285] width 43 height 18
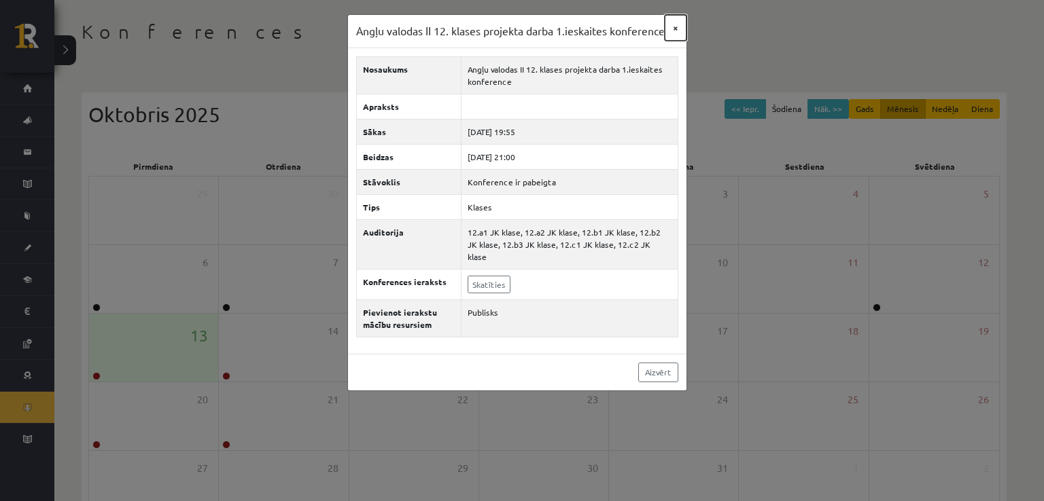
click at [674, 31] on button "×" at bounding box center [676, 28] width 22 height 26
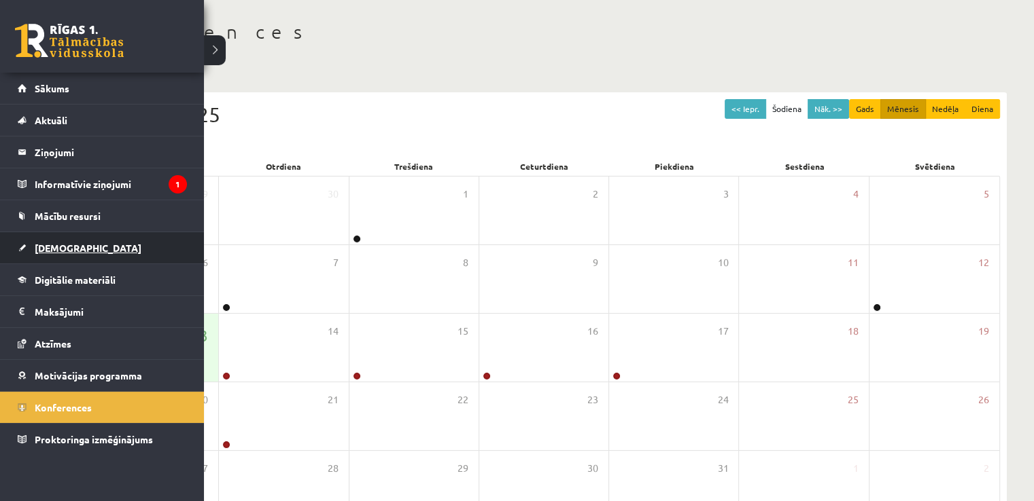
click at [52, 259] on link "[DEMOGRAPHIC_DATA]" at bounding box center [102, 247] width 169 height 31
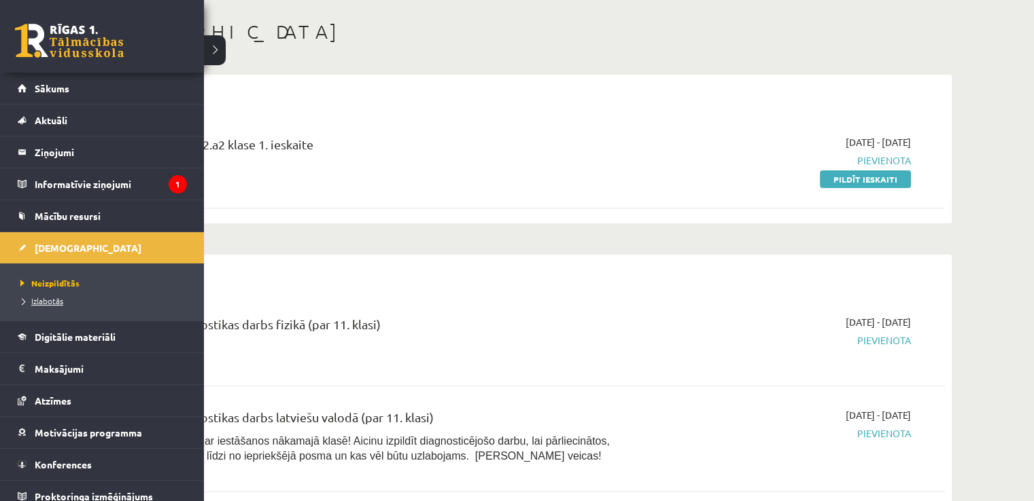
click at [38, 300] on span "Izlabotās" at bounding box center [40, 301] width 46 height 11
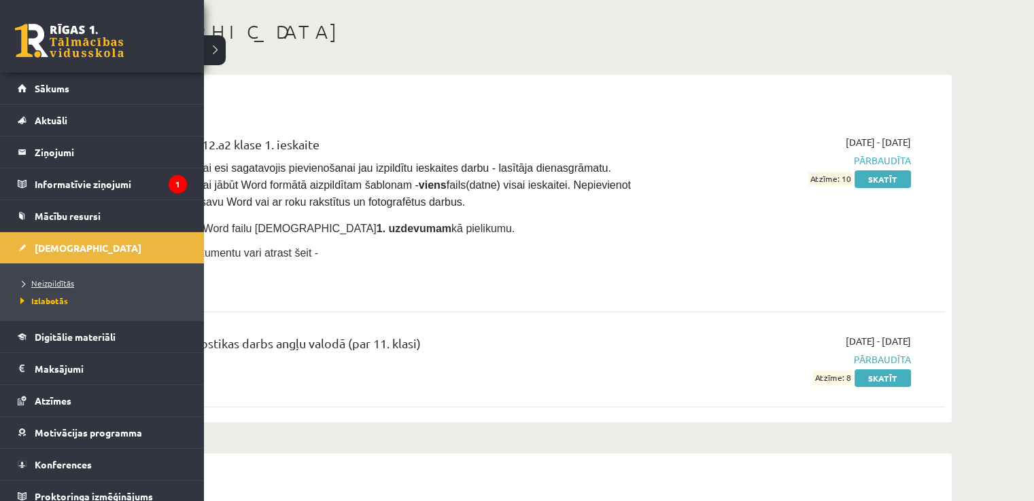
click at [43, 280] on span "Neizpildītās" at bounding box center [45, 283] width 57 height 11
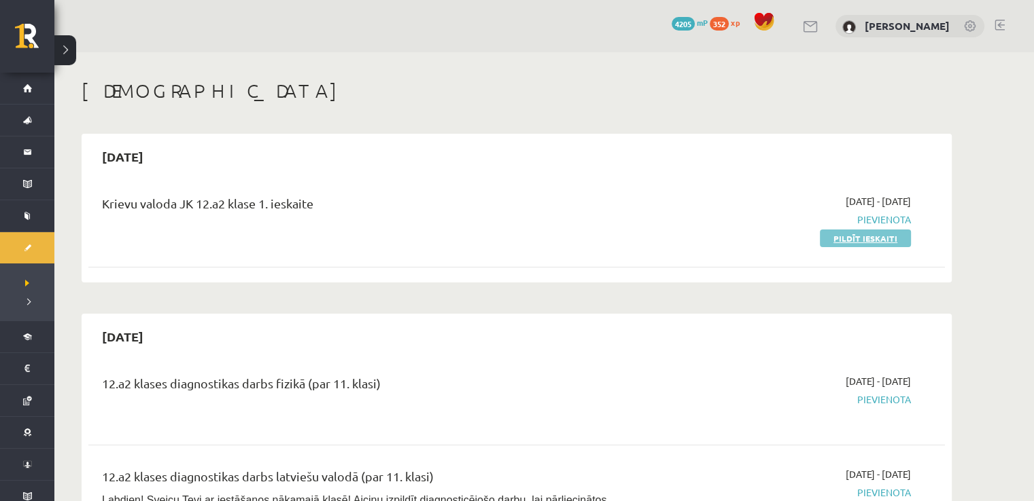
click at [834, 234] on link "Pildīt ieskaiti" at bounding box center [864, 239] width 91 height 18
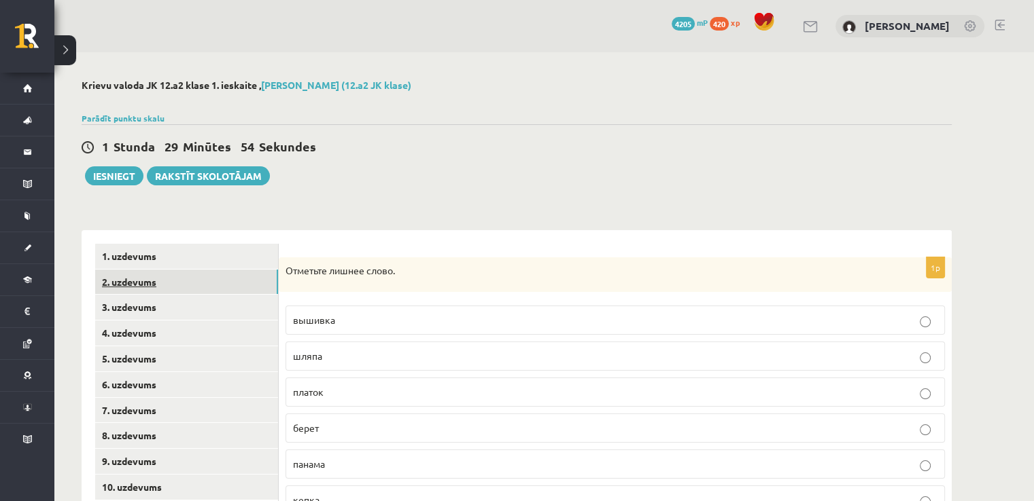
click at [231, 275] on link "2. uzdevums" at bounding box center [186, 282] width 183 height 25
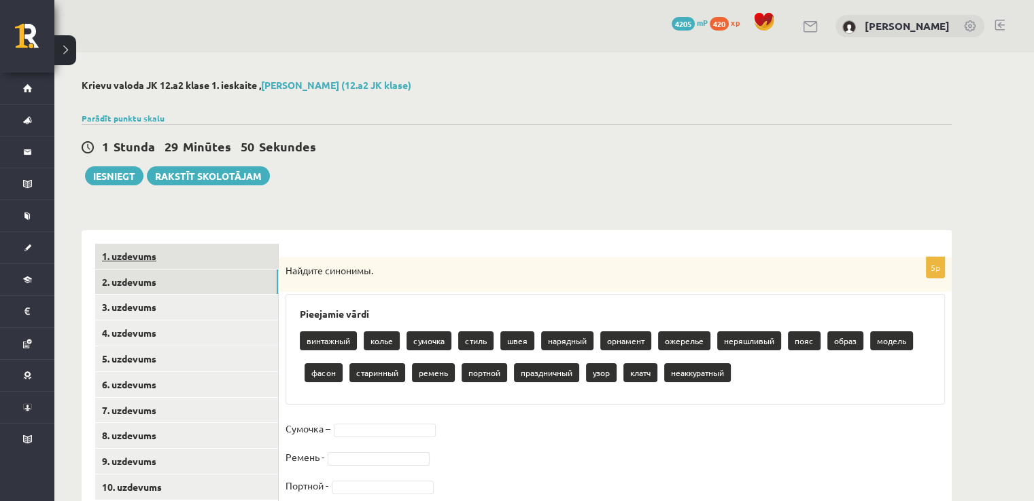
click at [182, 247] on link "1. uzdevums" at bounding box center [186, 256] width 183 height 25
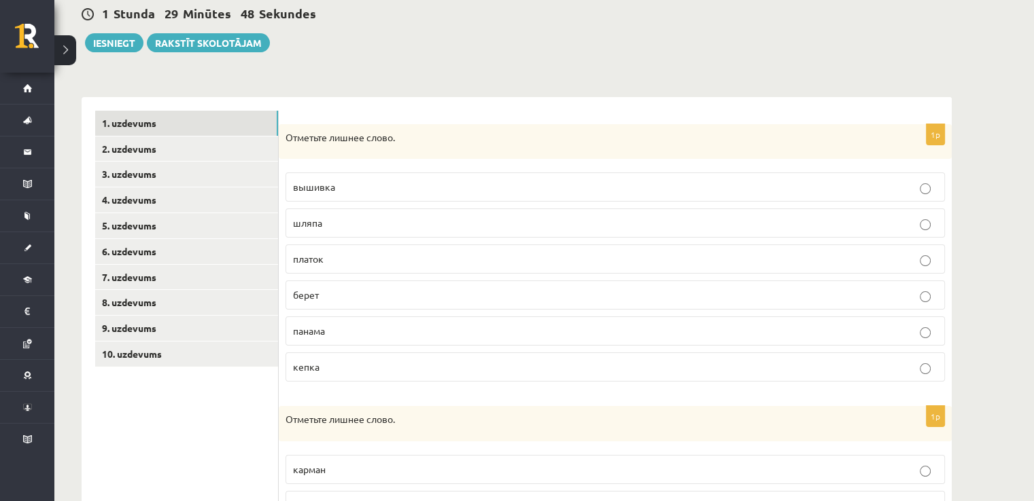
scroll to position [163, 0]
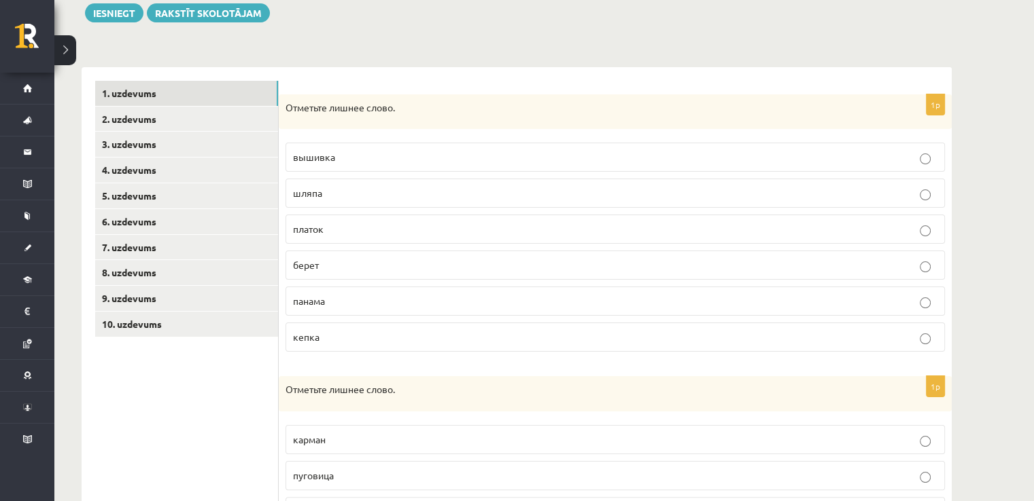
drag, startPoint x: 286, startPoint y: 112, endPoint x: 282, endPoint y: 105, distance: 7.9
click at [282, 105] on div "Отметьте лишнее слово." at bounding box center [615, 111] width 673 height 35
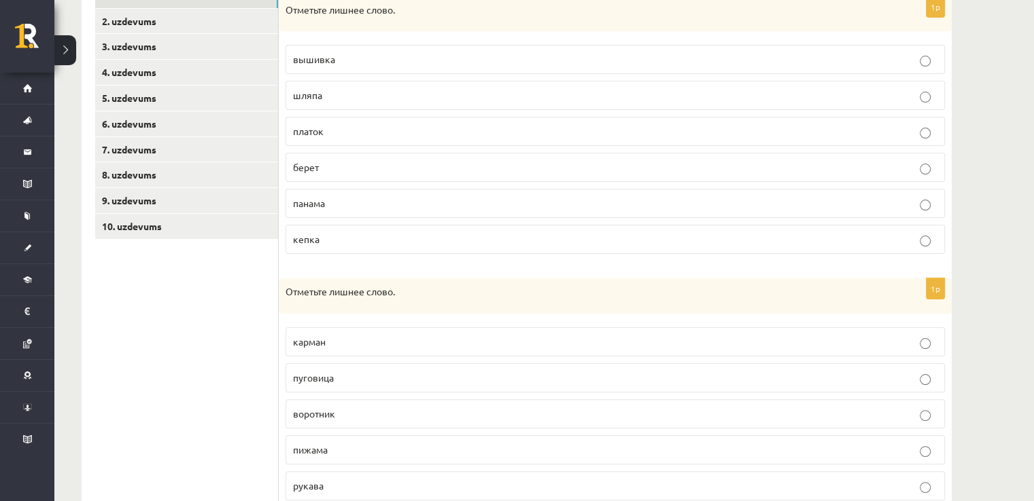
scroll to position [209, 0]
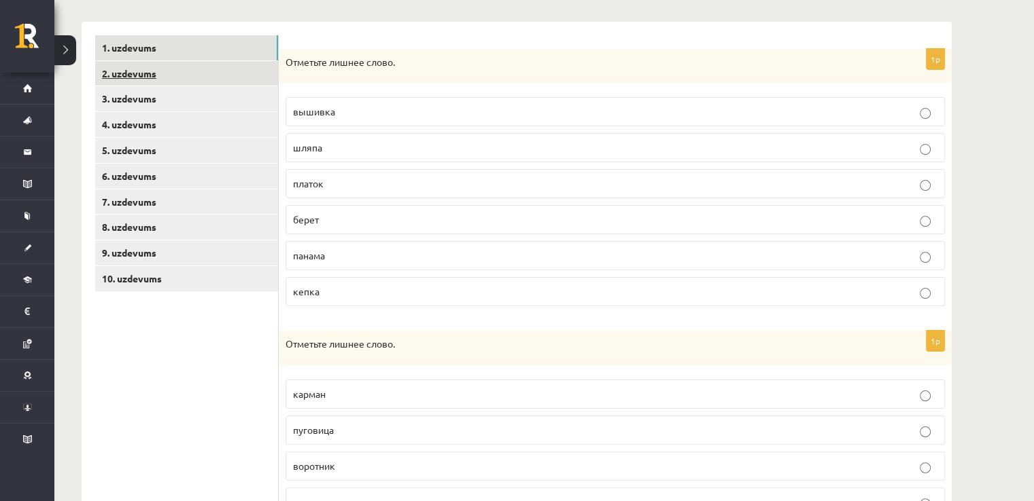
click at [257, 75] on link "2. uzdevums" at bounding box center [186, 73] width 183 height 25
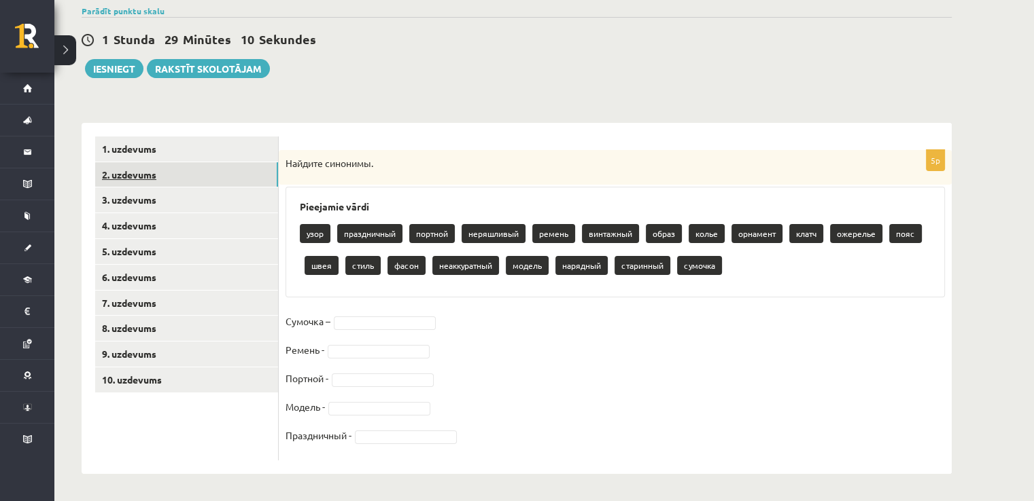
scroll to position [107, 0]
click at [228, 206] on link "3. uzdevums" at bounding box center [186, 200] width 183 height 25
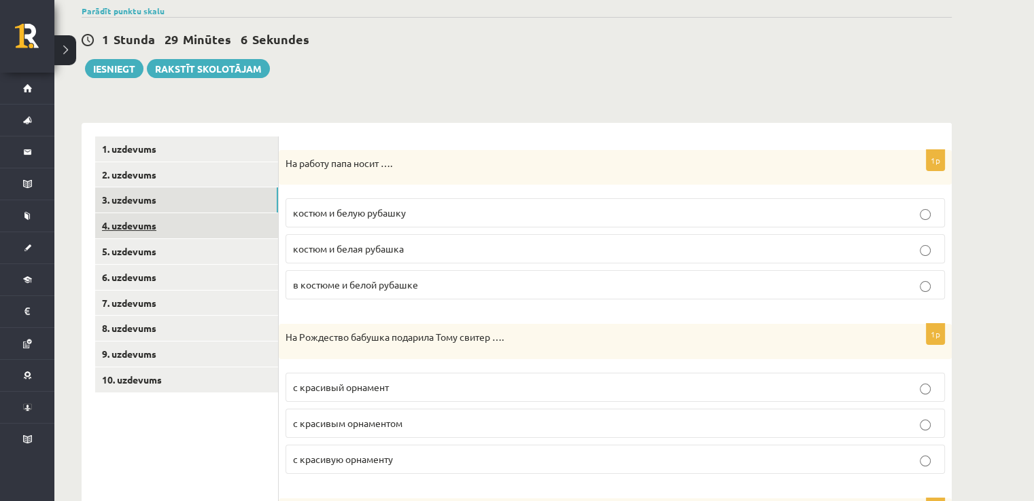
click at [221, 226] on link "4. uzdevums" at bounding box center [186, 225] width 183 height 25
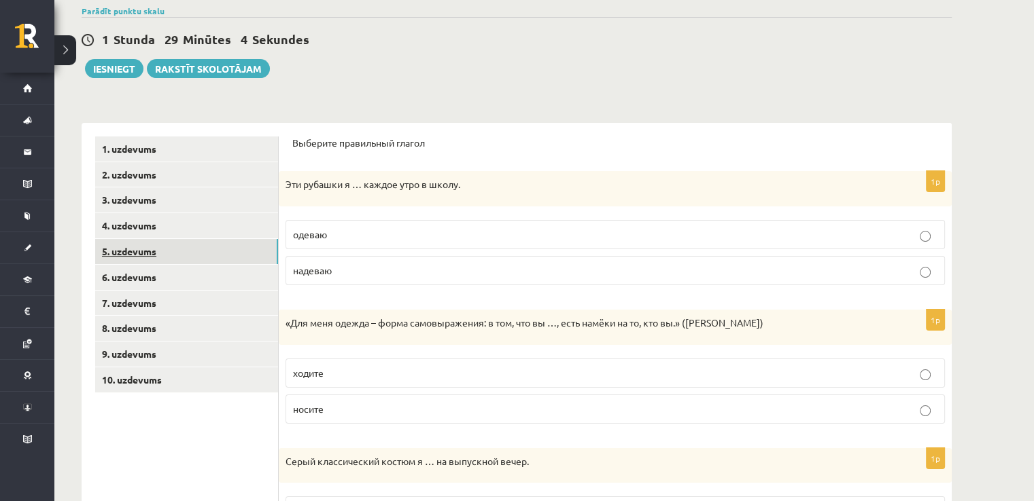
click at [217, 254] on link "5. uzdevums" at bounding box center [186, 251] width 183 height 25
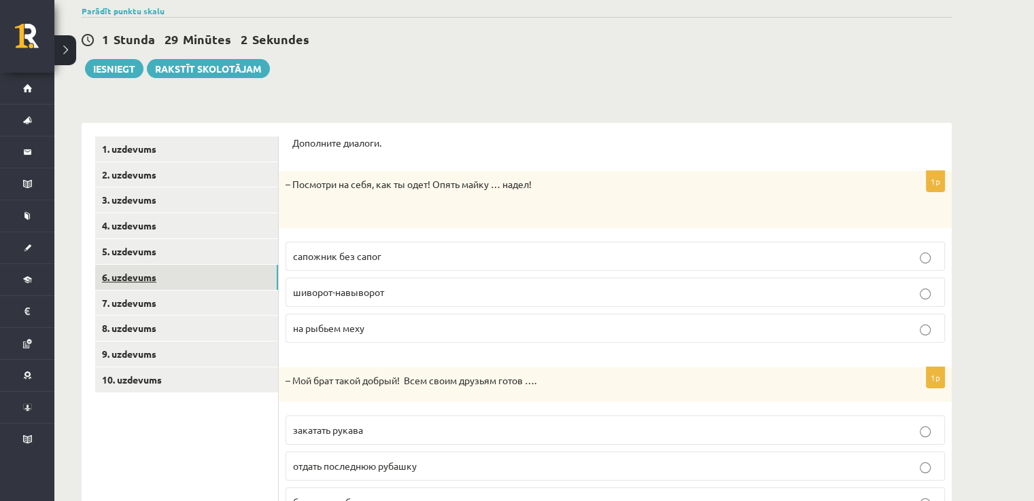
click at [217, 281] on link "6. uzdevums" at bounding box center [186, 277] width 183 height 25
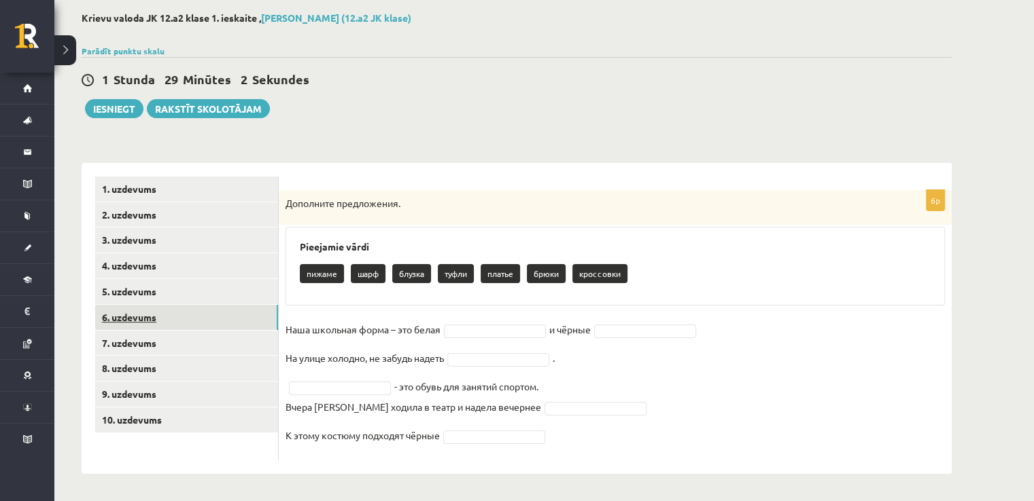
scroll to position [67, 0]
click at [210, 311] on link "6. uzdevums" at bounding box center [186, 317] width 183 height 25
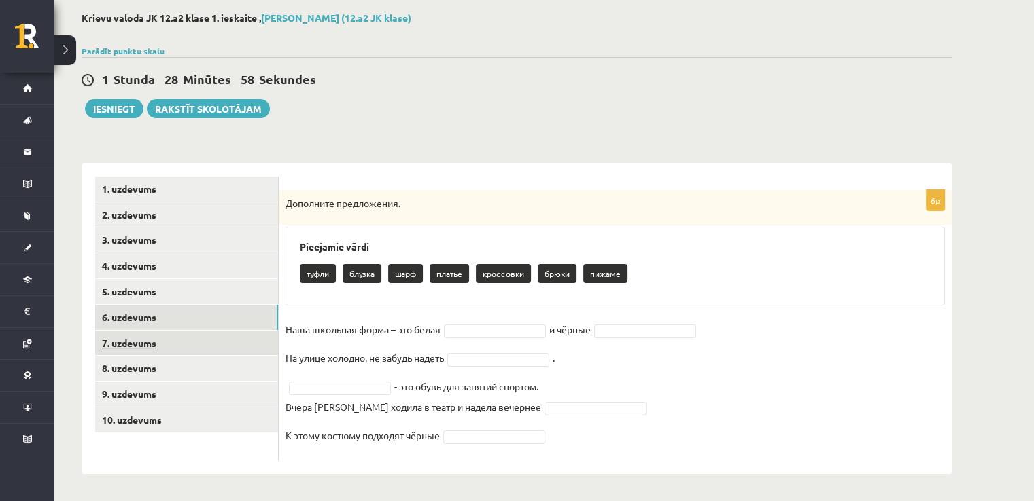
click at [202, 342] on link "7. uzdevums" at bounding box center [186, 343] width 183 height 25
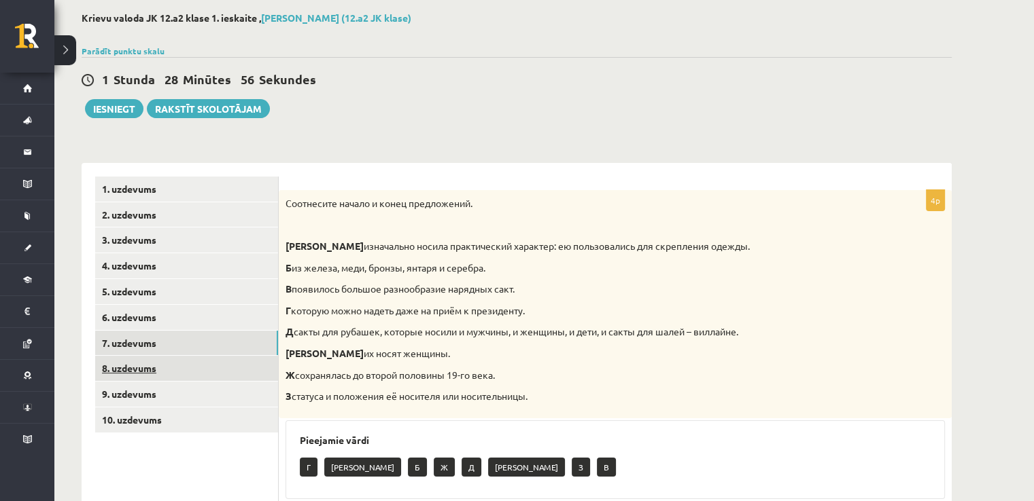
click at [200, 368] on link "8. uzdevums" at bounding box center [186, 368] width 183 height 25
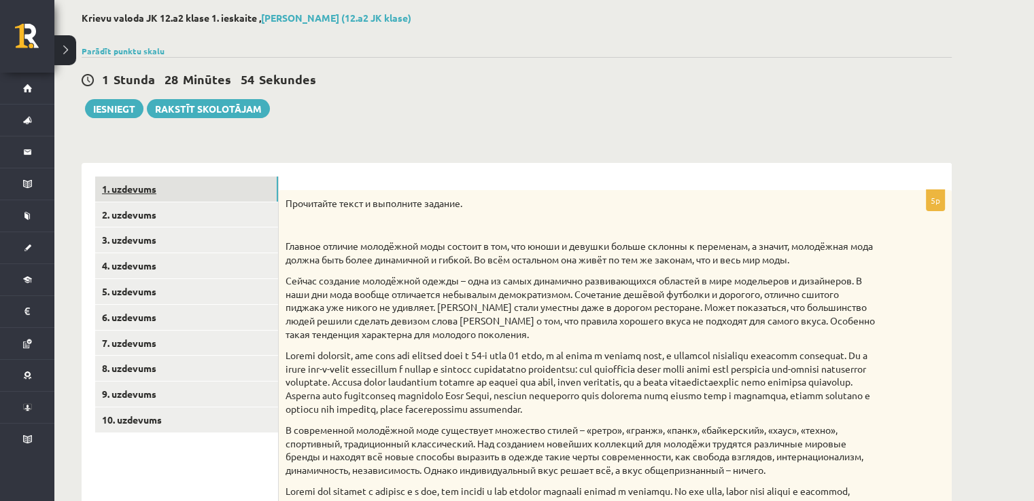
click at [193, 193] on link "1. uzdevums" at bounding box center [186, 189] width 183 height 25
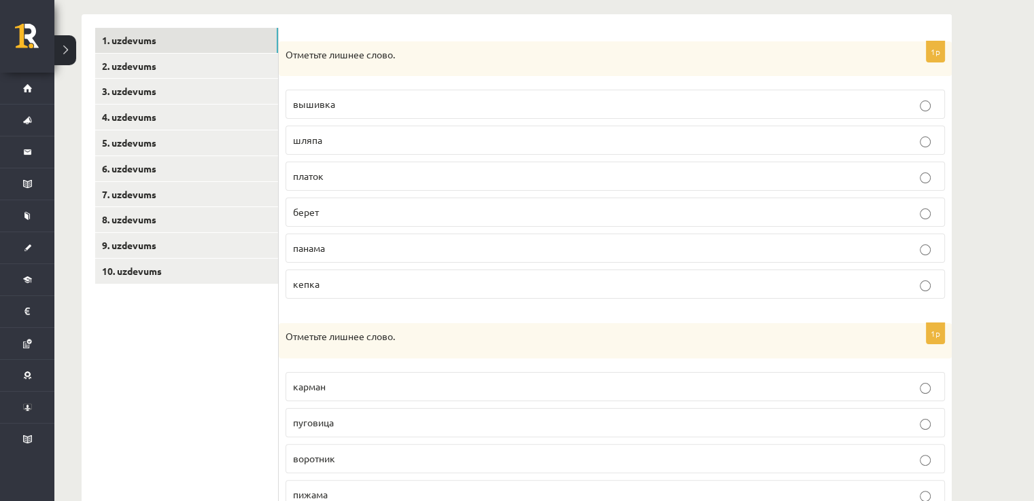
scroll to position [211, 0]
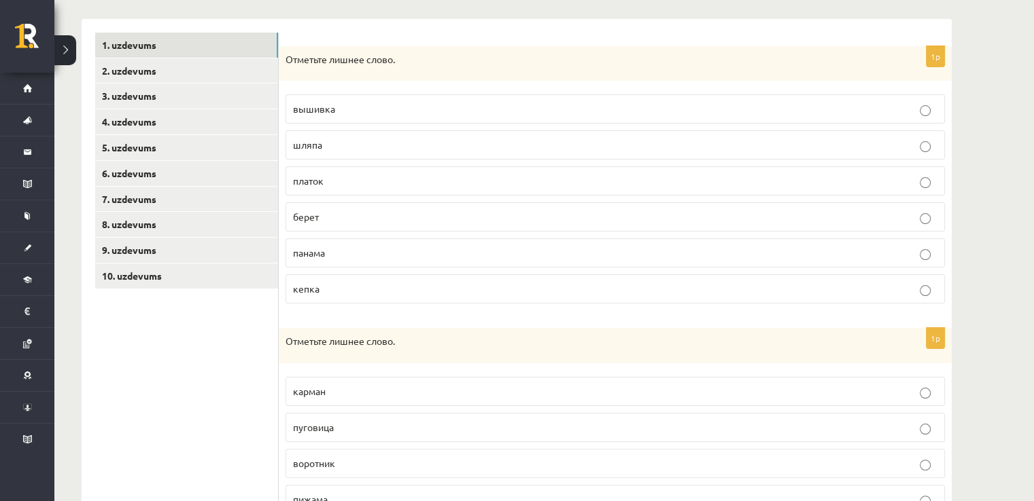
click at [522, 104] on p "вышивка" at bounding box center [615, 109] width 644 height 14
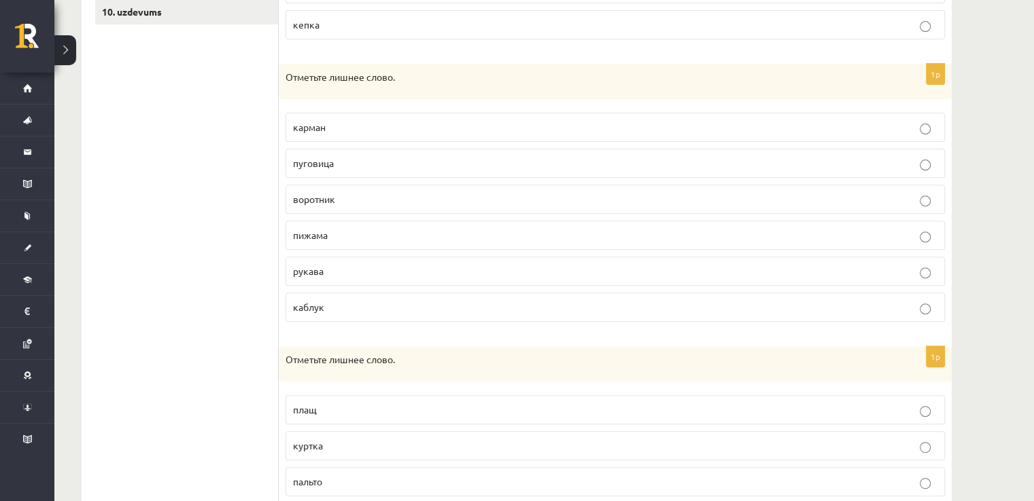
scroll to position [505, 0]
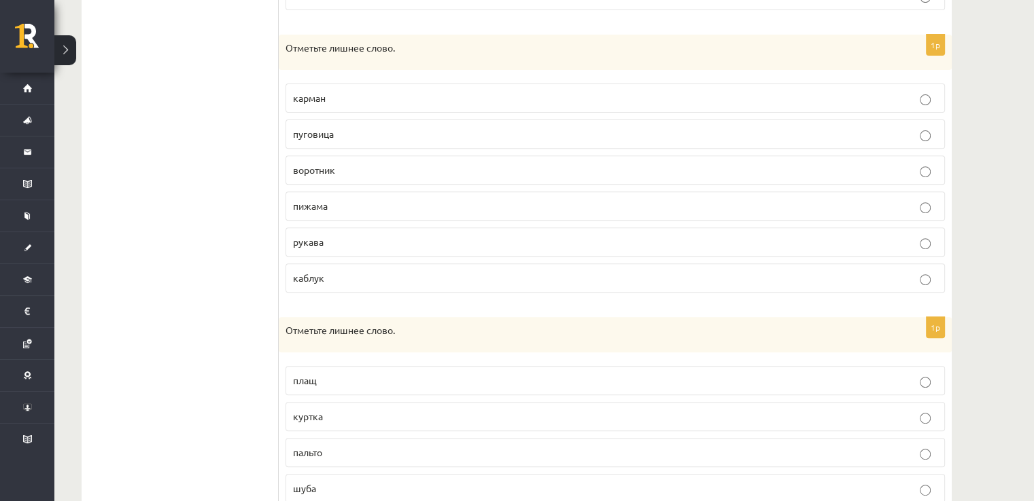
click at [700, 251] on label "рукава" at bounding box center [614, 242] width 659 height 29
click at [525, 283] on label "каблук" at bounding box center [614, 278] width 659 height 29
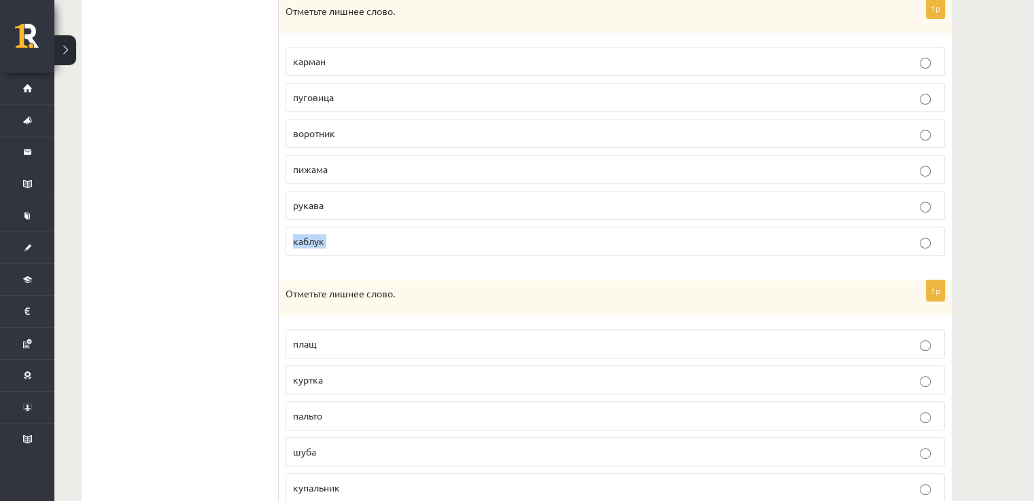
scroll to position [590, 0]
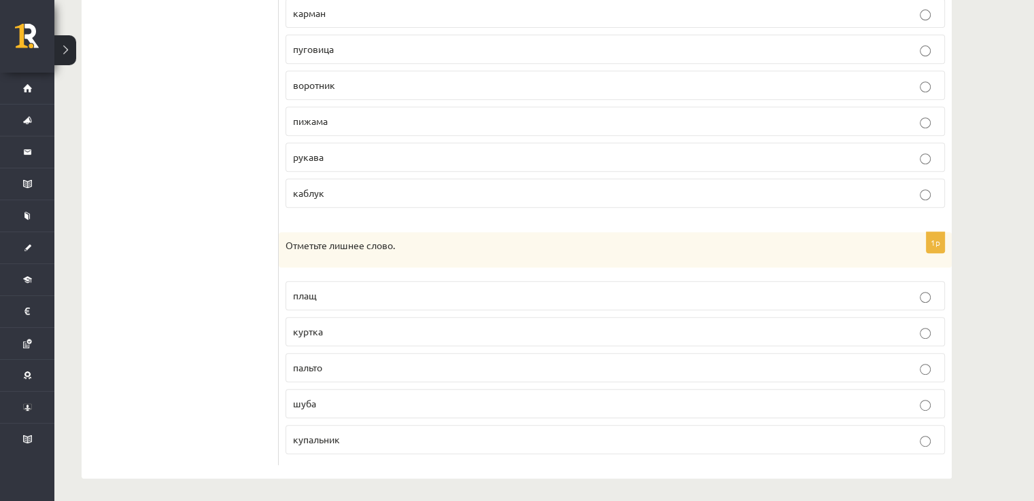
click at [784, 433] on p "купальник" at bounding box center [615, 440] width 644 height 14
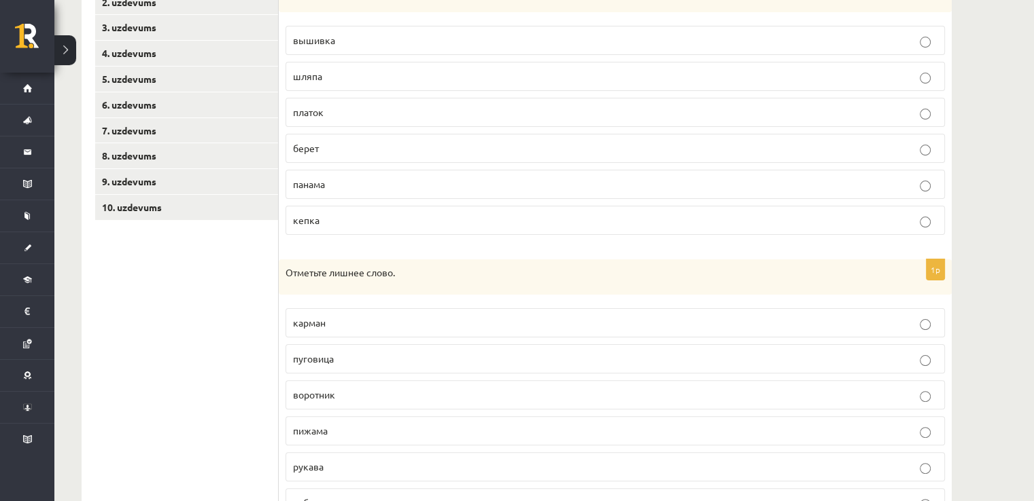
scroll to position [0, 0]
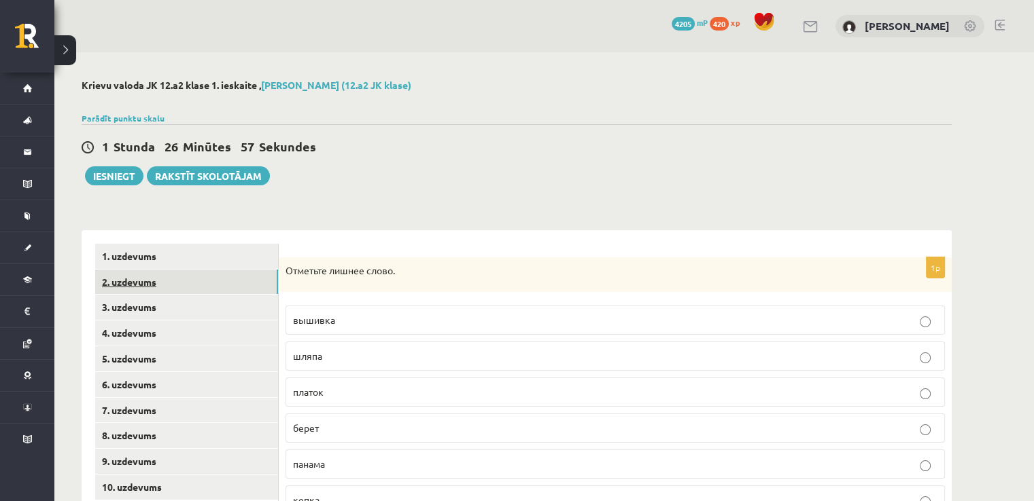
click at [164, 278] on link "2. uzdevums" at bounding box center [186, 282] width 183 height 25
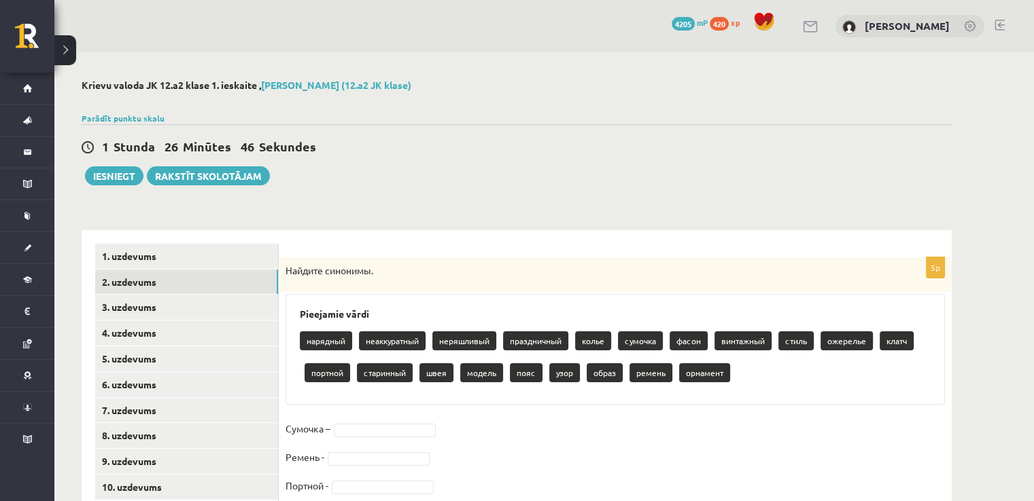
click at [599, 275] on p "Найдите синонимы." at bounding box center [580, 271] width 591 height 14
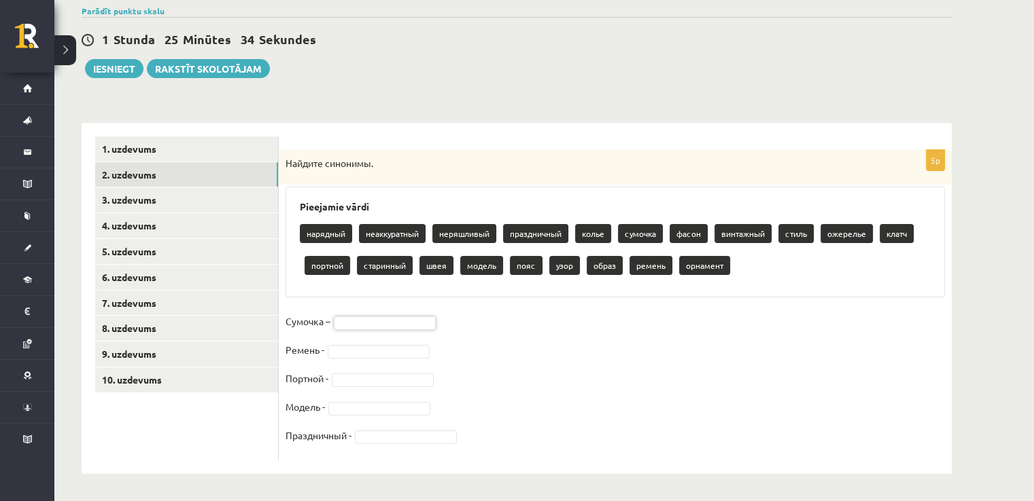
drag, startPoint x: 426, startPoint y: 390, endPoint x: 446, endPoint y: 443, distance: 56.5
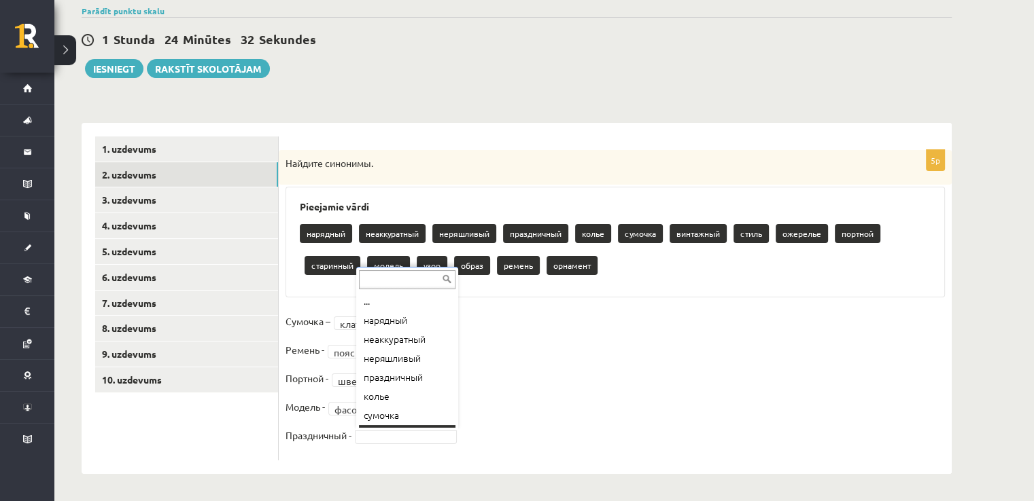
scroll to position [16, 0]
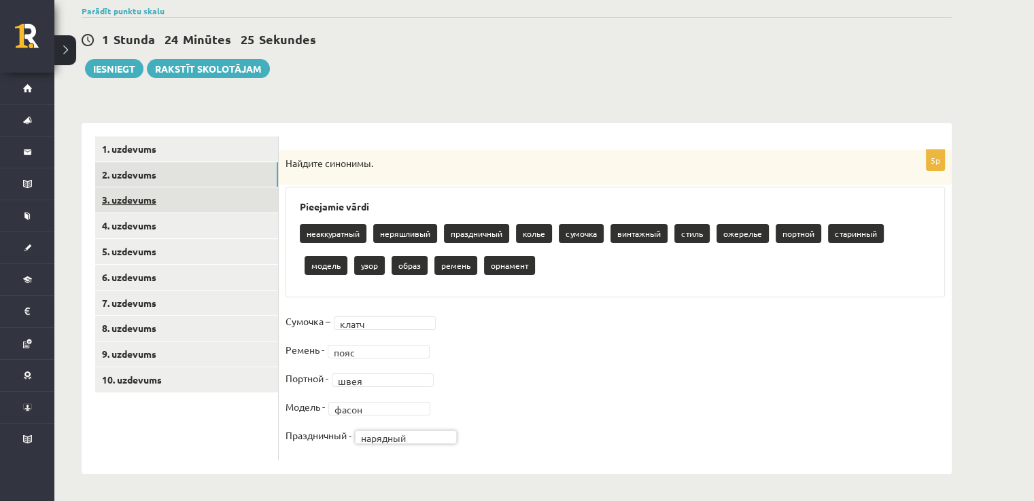
click at [249, 193] on link "3. uzdevums" at bounding box center [186, 200] width 183 height 25
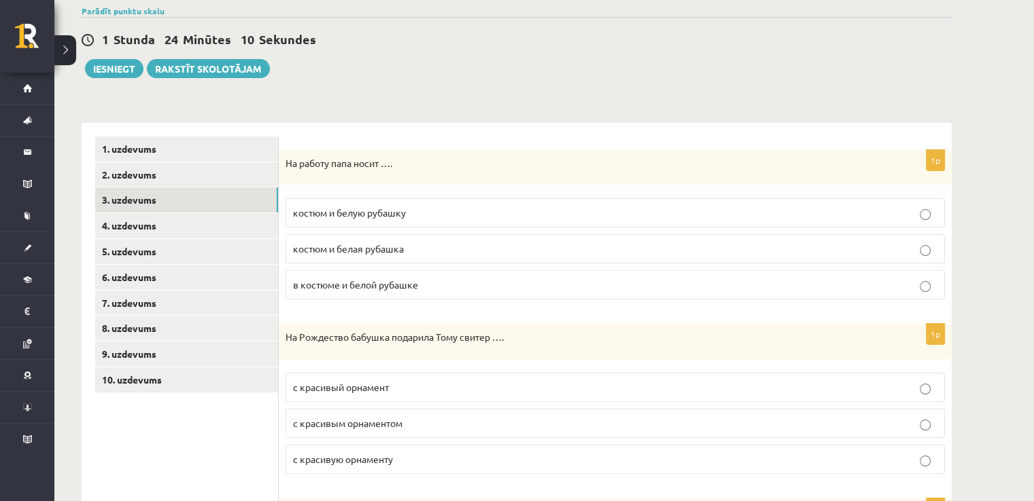
click at [340, 207] on p "костюм и белую рубашку" at bounding box center [615, 213] width 644 height 14
click at [440, 420] on p "с красивым орнаментом" at bounding box center [615, 424] width 644 height 14
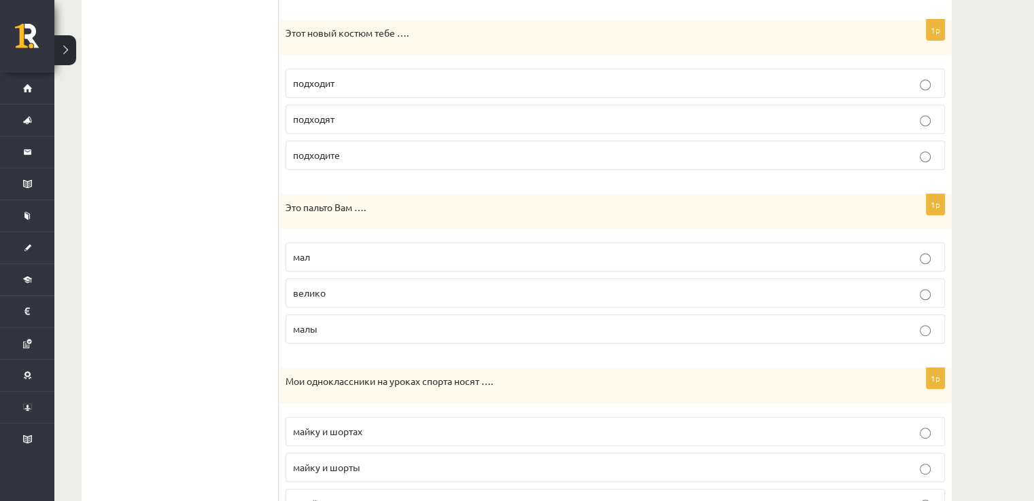
scroll to position [584, 0]
click at [756, 74] on label "подходит" at bounding box center [614, 85] width 659 height 29
click at [738, 298] on p "велико" at bounding box center [615, 295] width 644 height 14
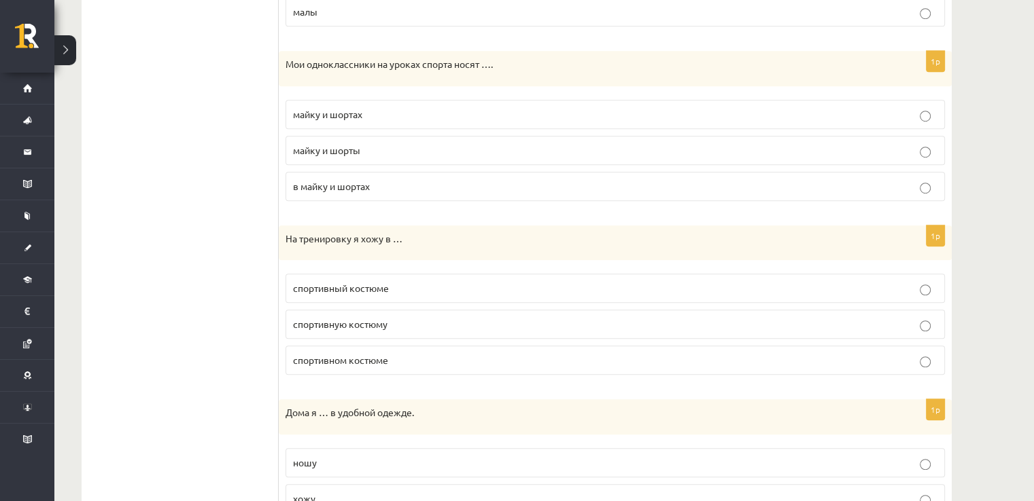
scroll to position [911, 0]
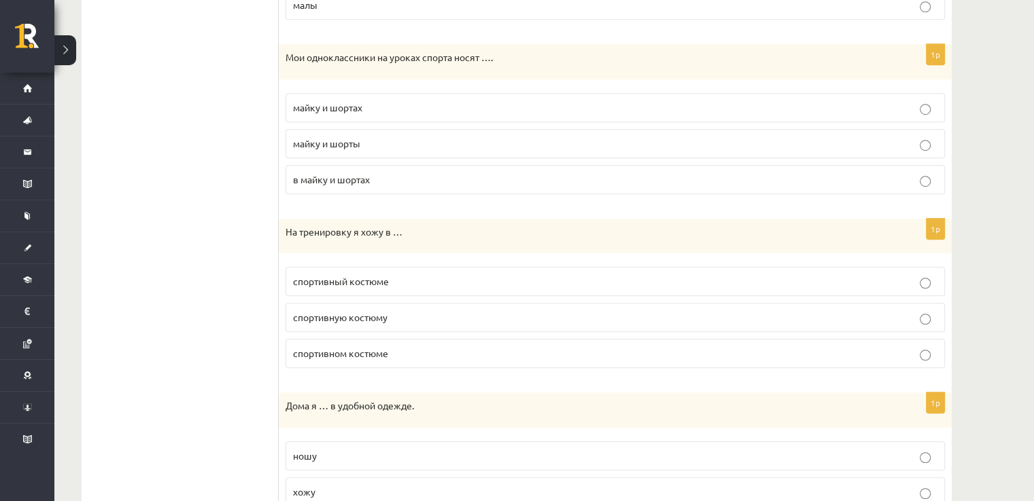
click at [931, 143] on p "майку и шорты" at bounding box center [615, 144] width 644 height 14
click at [925, 347] on p "спортивном костюме" at bounding box center [615, 354] width 644 height 14
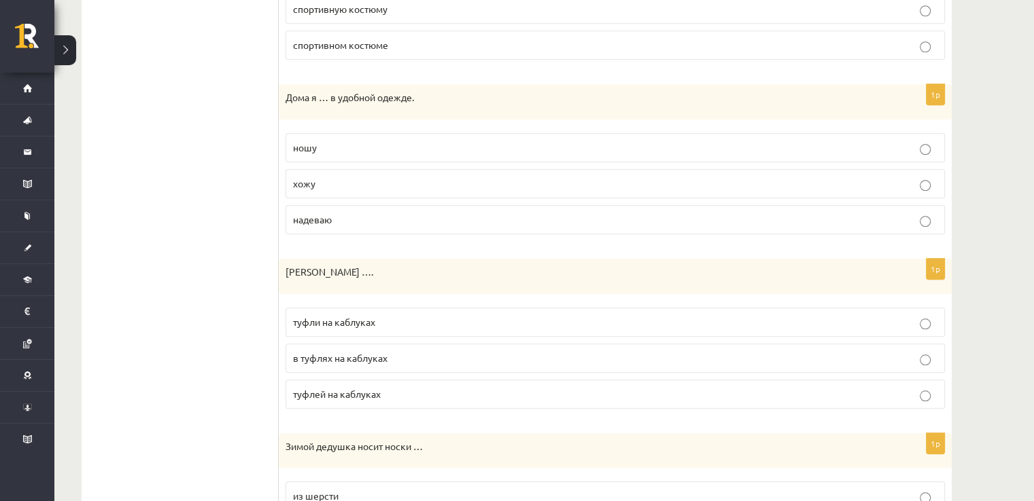
scroll to position [1223, 0]
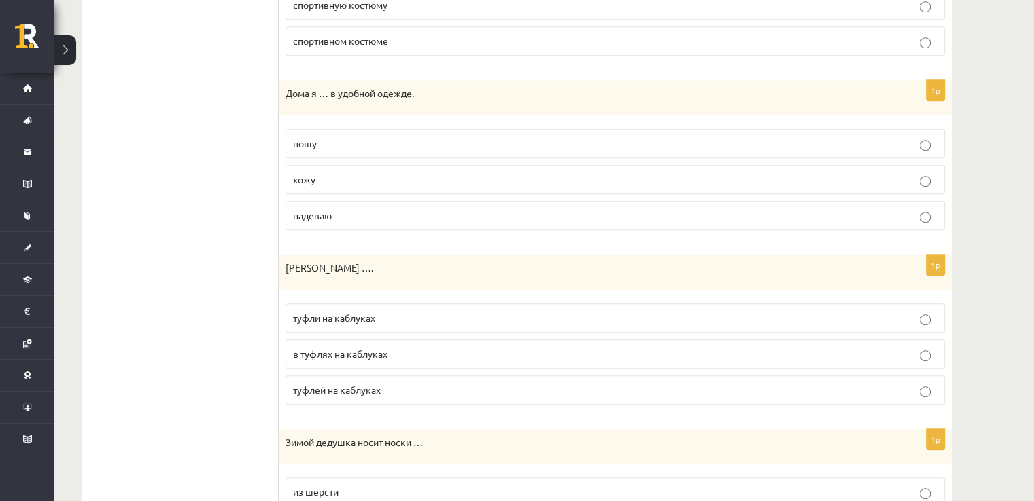
click at [932, 174] on p "хожу" at bounding box center [615, 180] width 644 height 14
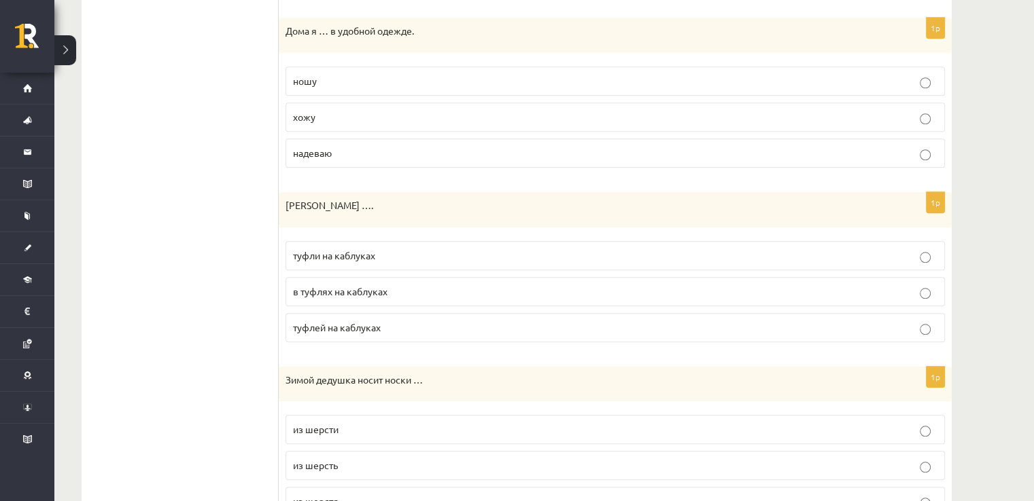
scroll to position [1288, 0]
drag, startPoint x: 805, startPoint y: 228, endPoint x: 807, endPoint y: 242, distance: 13.7
click at [807, 242] on fieldset "туфли на каблуках в туфлях на каблуках туфлей на каблуках" at bounding box center [614, 288] width 659 height 112
click at [807, 247] on p "туфли на каблуках" at bounding box center [615, 254] width 644 height 14
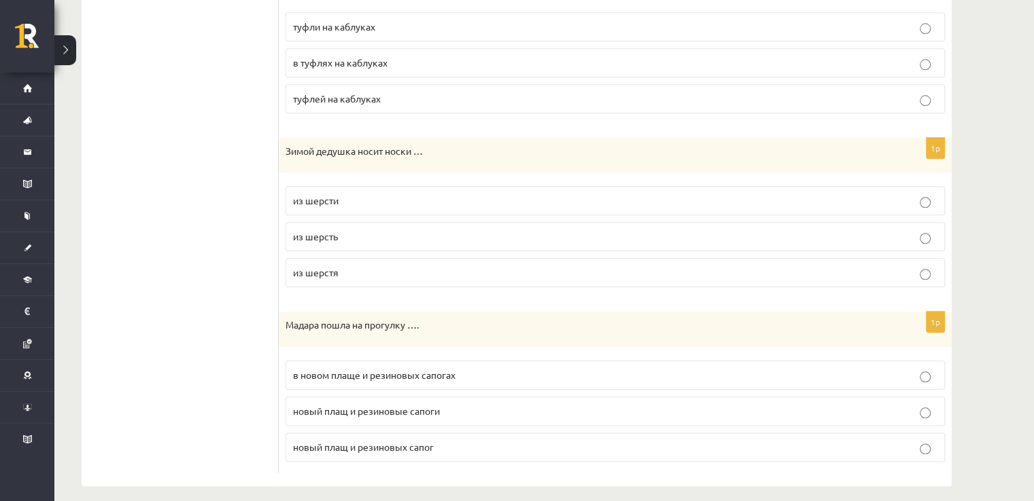
scroll to position [1519, 0]
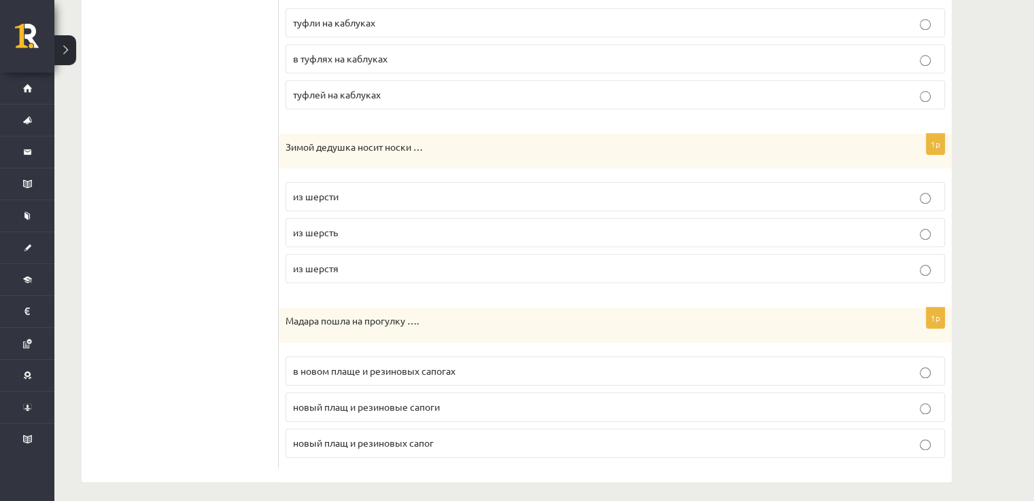
click at [865, 190] on p "из шерсти" at bounding box center [615, 197] width 644 height 14
click at [859, 367] on p "в новом плаще и резиновых сапогах" at bounding box center [615, 371] width 644 height 14
drag, startPoint x: 894, startPoint y: 374, endPoint x: 1041, endPoint y: 411, distance: 152.1
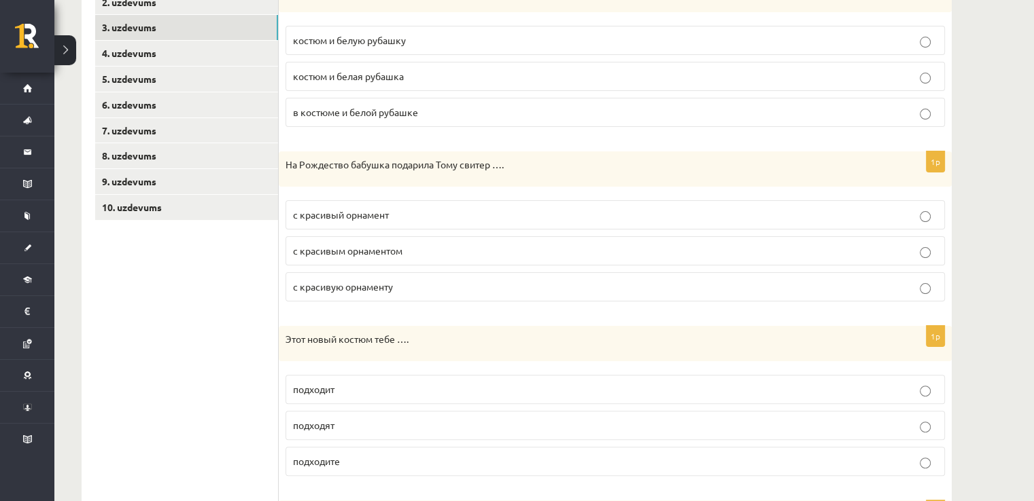
scroll to position [149, 0]
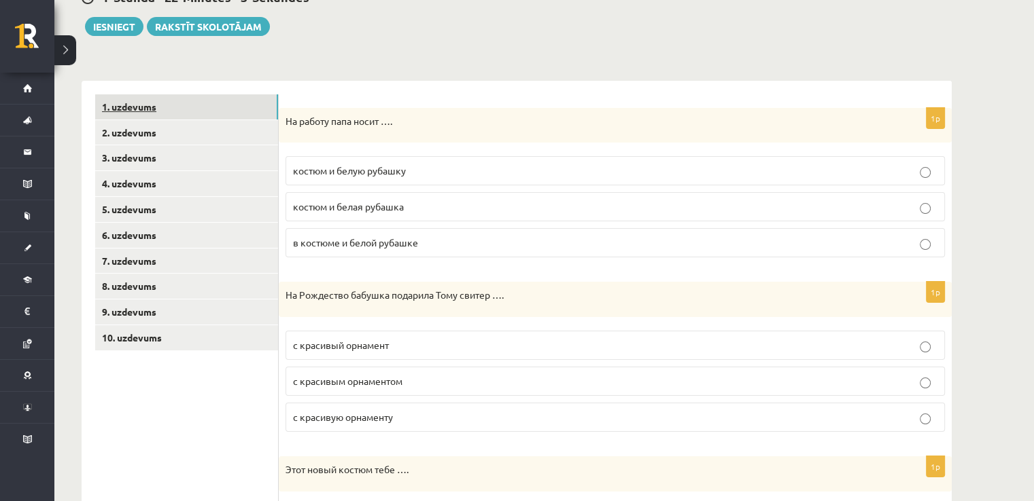
click at [219, 107] on link "1. uzdevums" at bounding box center [186, 106] width 183 height 25
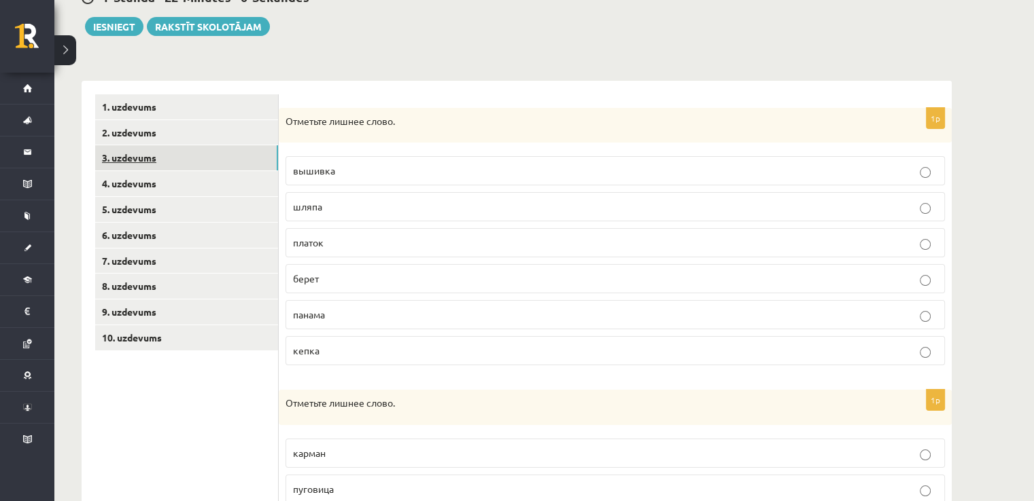
click at [201, 170] on link "3. uzdevums" at bounding box center [186, 157] width 183 height 25
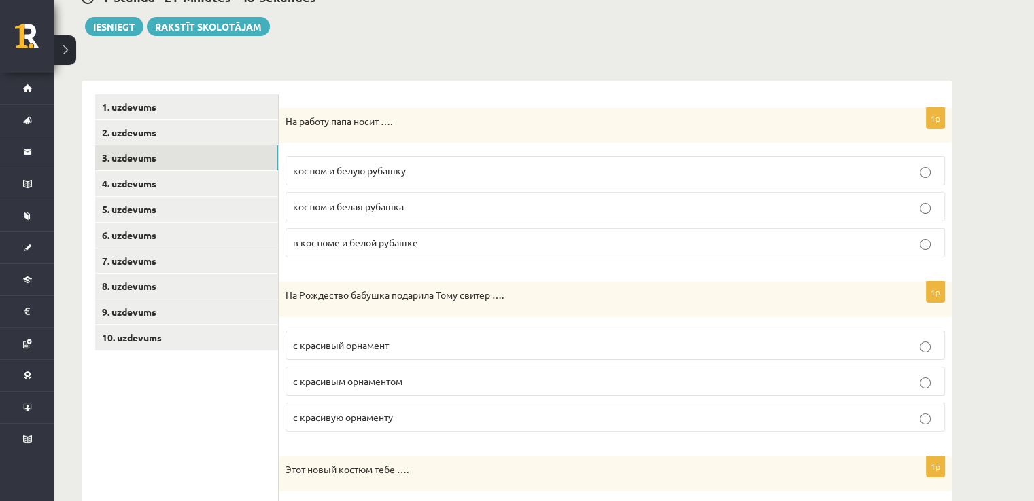
click at [406, 164] on p "костюм и белую рубашку" at bounding box center [615, 171] width 644 height 14
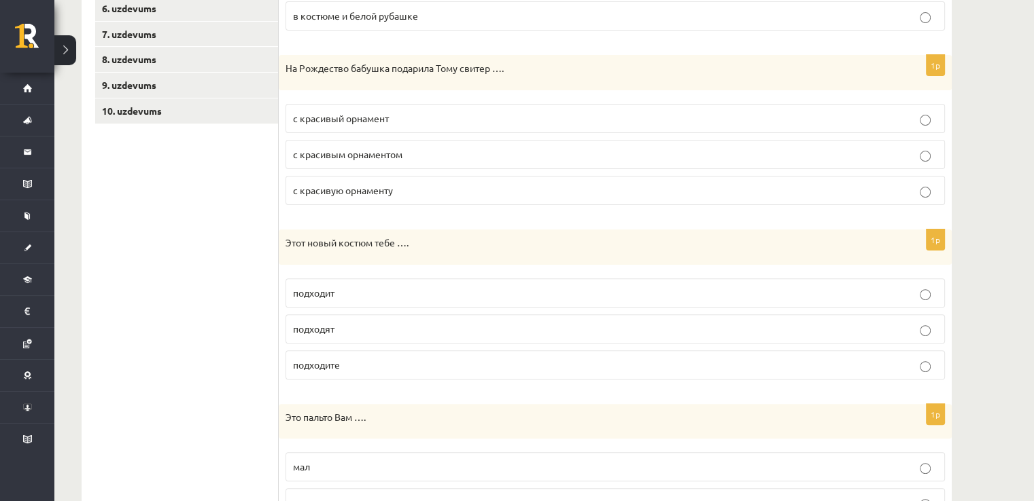
scroll to position [383, 0]
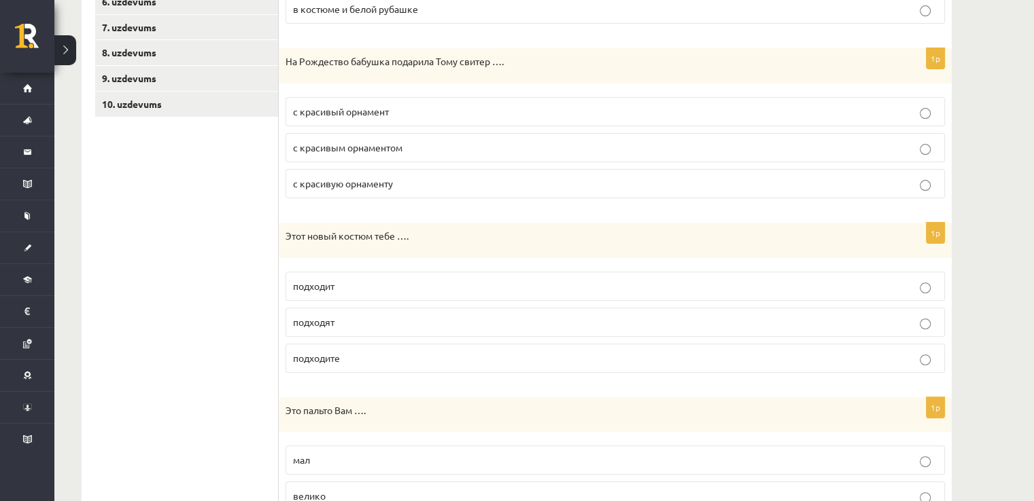
click at [936, 142] on p "с красивым орнаментом" at bounding box center [615, 148] width 644 height 14
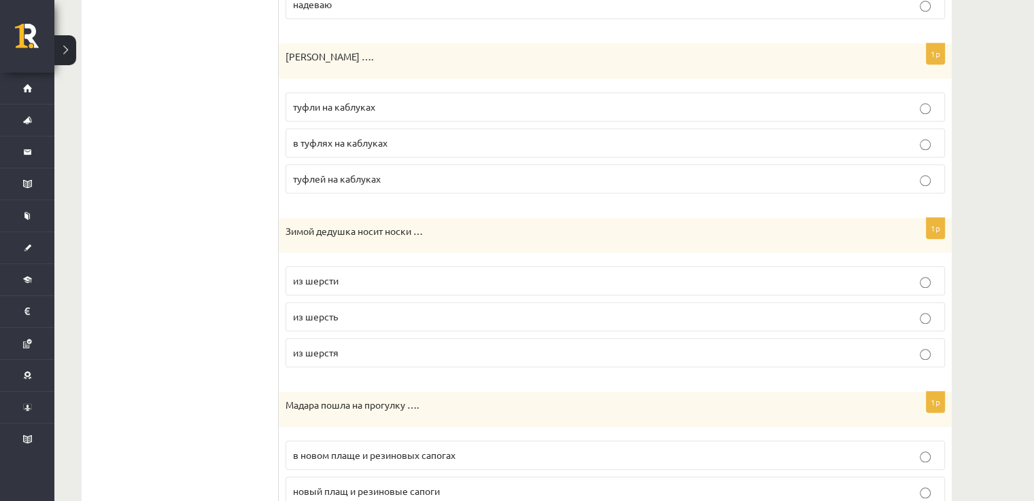
scroll to position [1436, 0]
click at [931, 100] on p "туфли на каблуках" at bounding box center [615, 105] width 644 height 14
click at [925, 300] on label "из шерсть" at bounding box center [614, 314] width 659 height 29
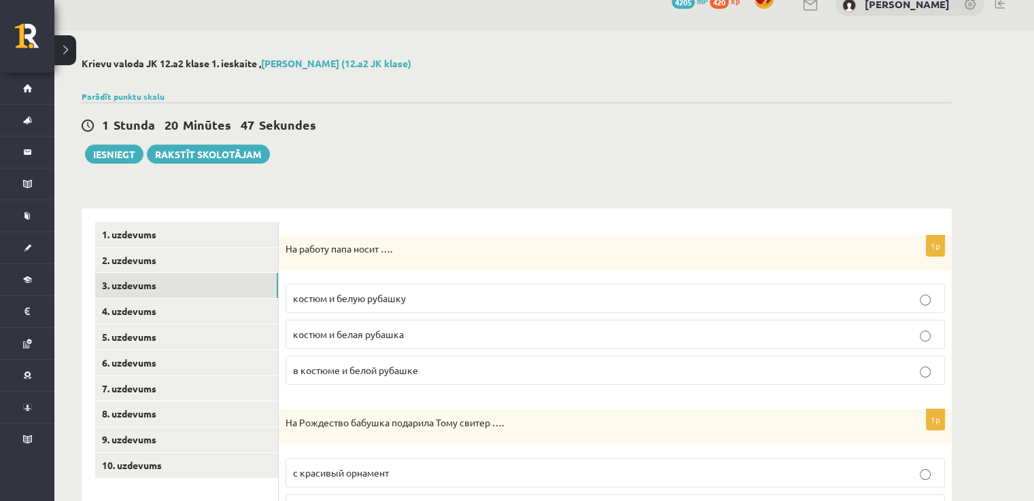
scroll to position [40, 0]
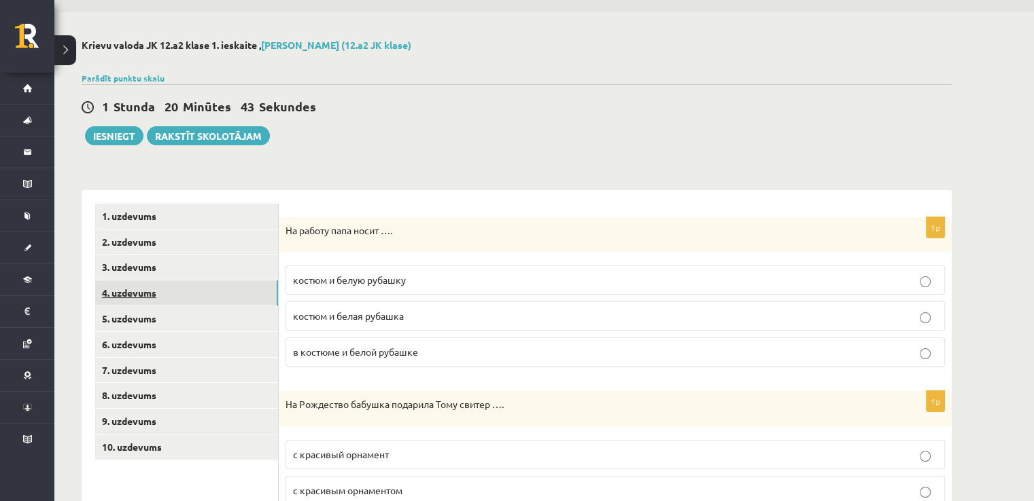
click at [220, 295] on link "4. uzdevums" at bounding box center [186, 293] width 183 height 25
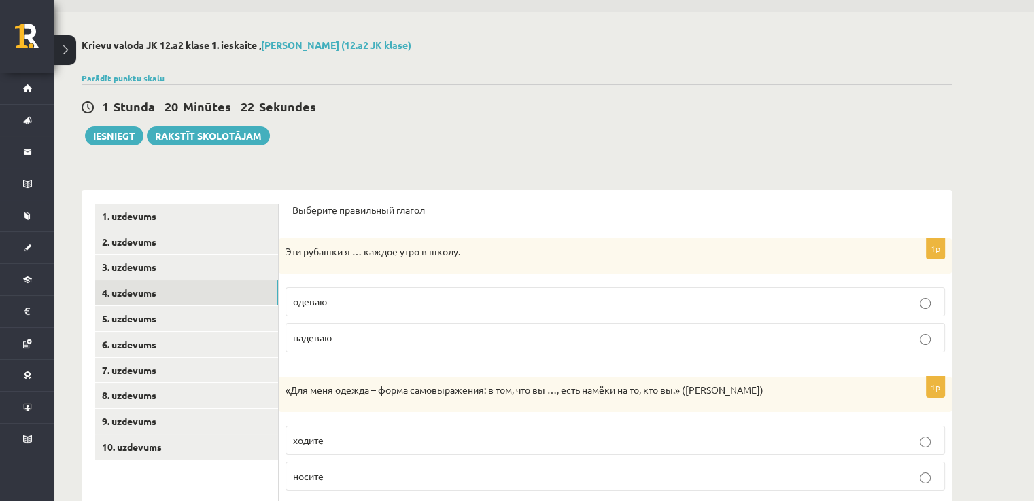
click at [330, 292] on label "одеваю" at bounding box center [614, 301] width 659 height 29
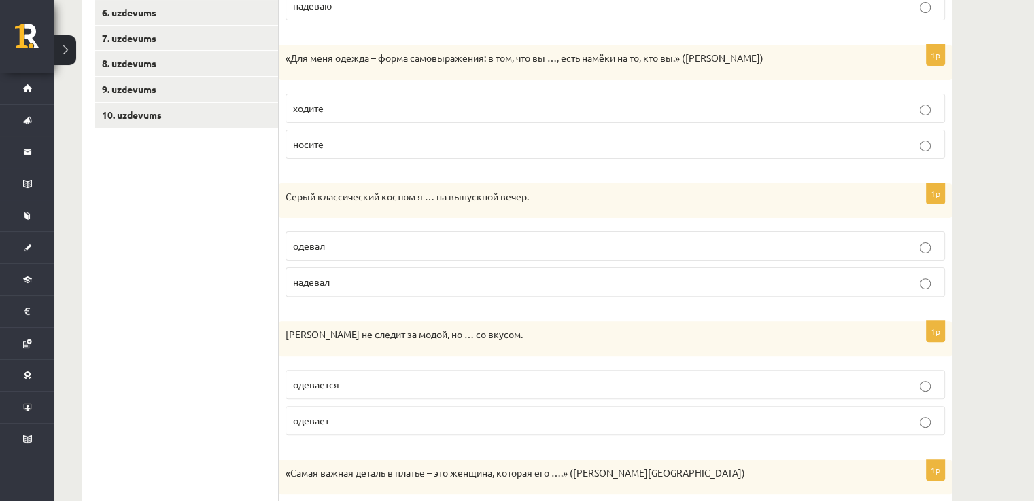
scroll to position [494, 0]
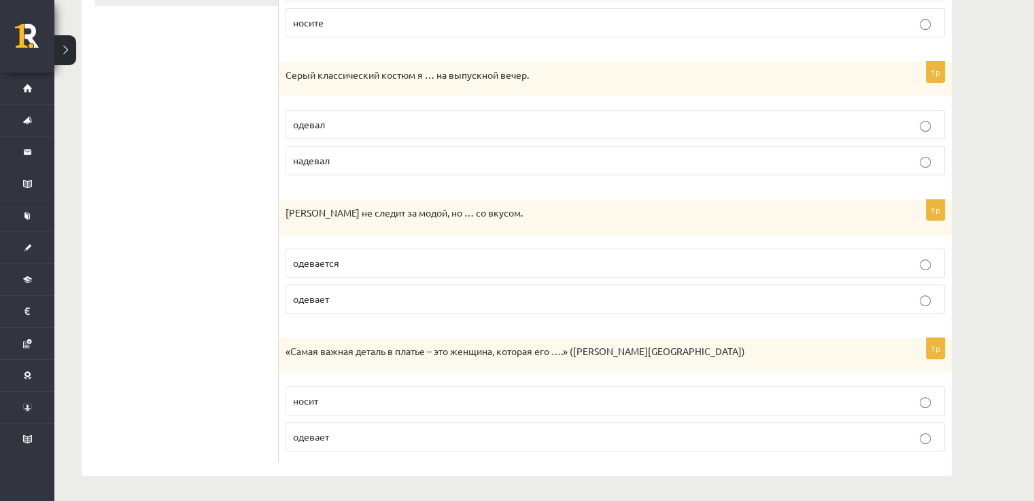
click at [919, 264] on p "одевается" at bounding box center [615, 263] width 644 height 14
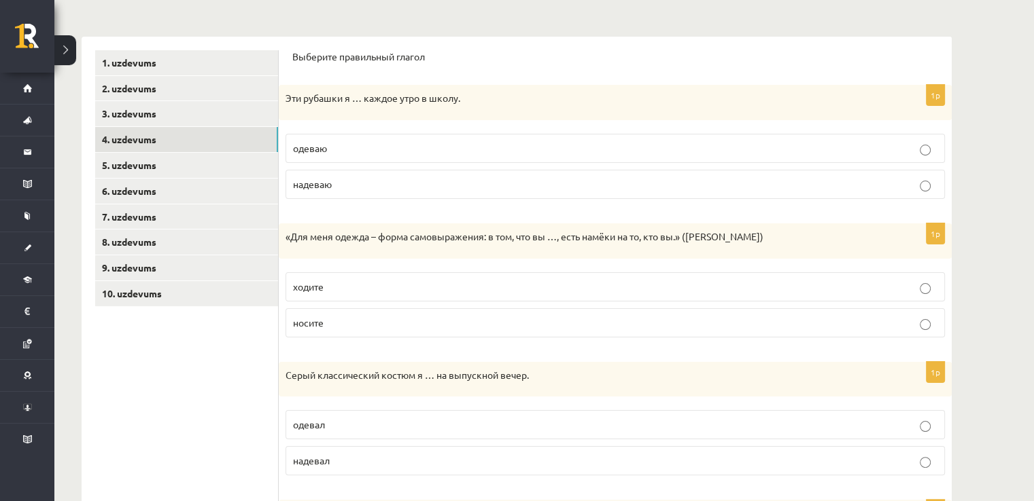
scroll to position [195, 0]
click at [238, 164] on link "5. uzdevums" at bounding box center [186, 164] width 183 height 25
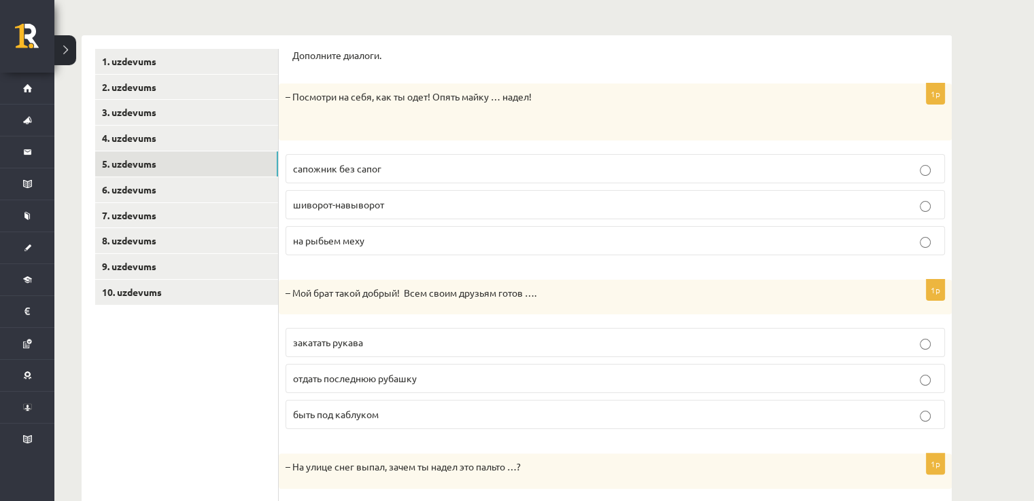
click at [929, 199] on p "шиворот-навыворот" at bounding box center [615, 205] width 644 height 14
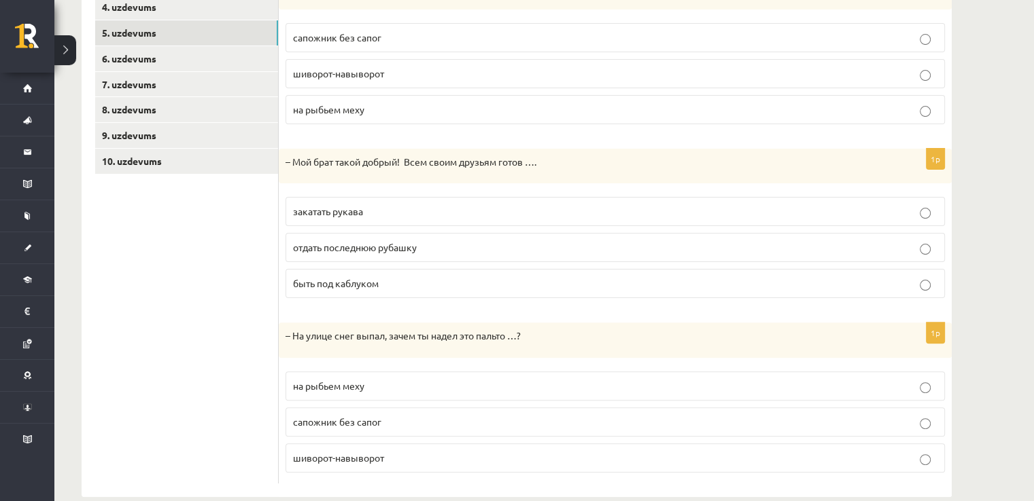
scroll to position [347, 0]
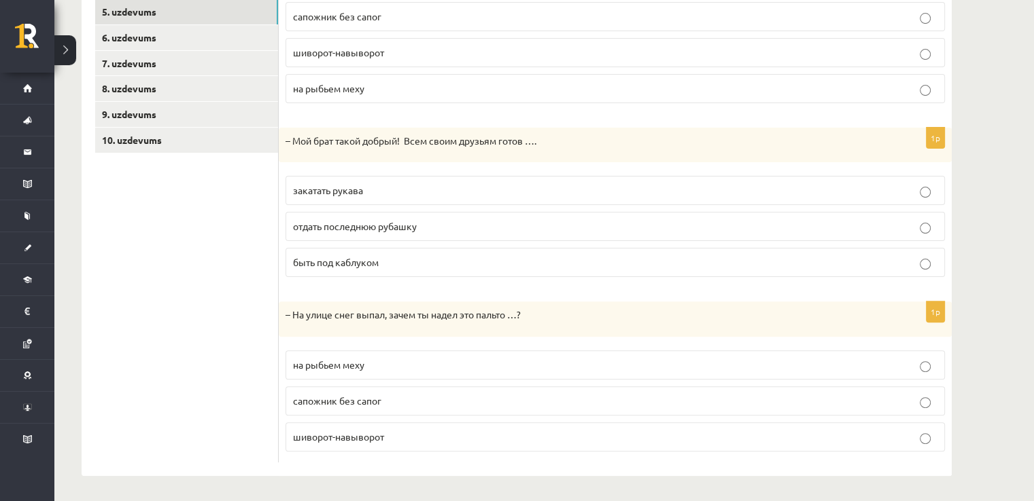
click at [932, 368] on p "на рыбьем меху" at bounding box center [615, 365] width 644 height 14
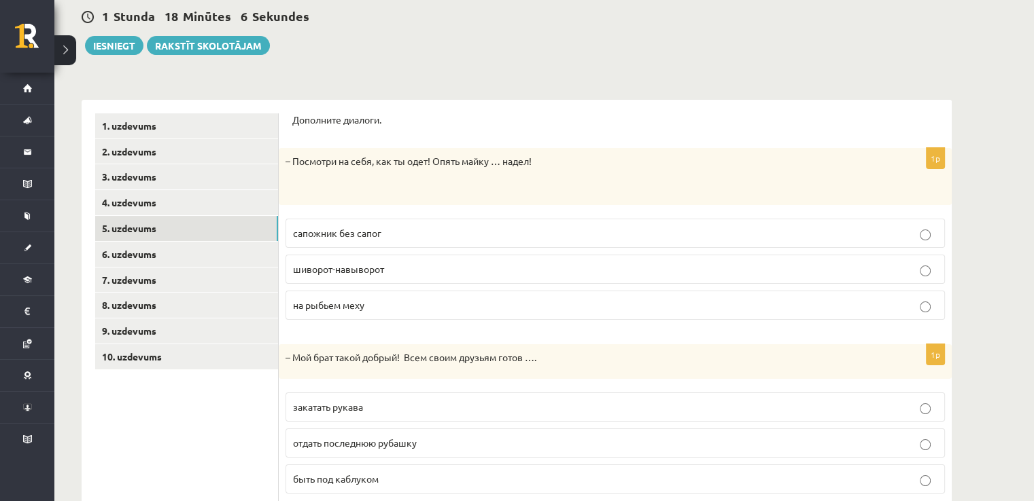
scroll to position [97, 0]
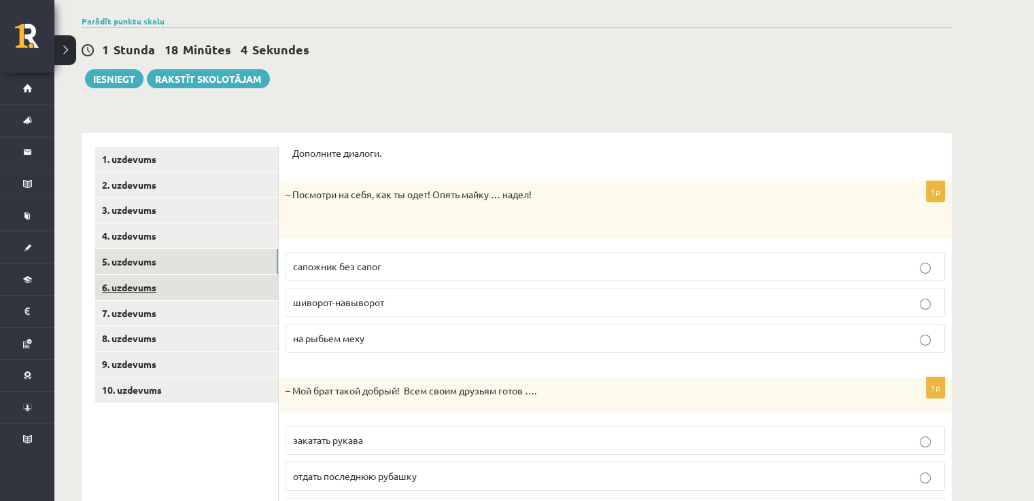
click at [162, 285] on link "6. uzdevums" at bounding box center [186, 287] width 183 height 25
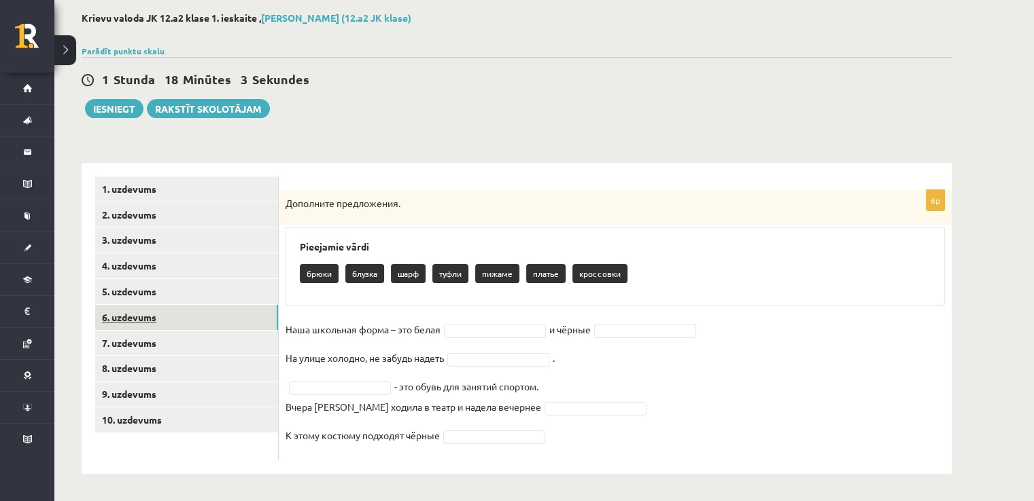
scroll to position [67, 0]
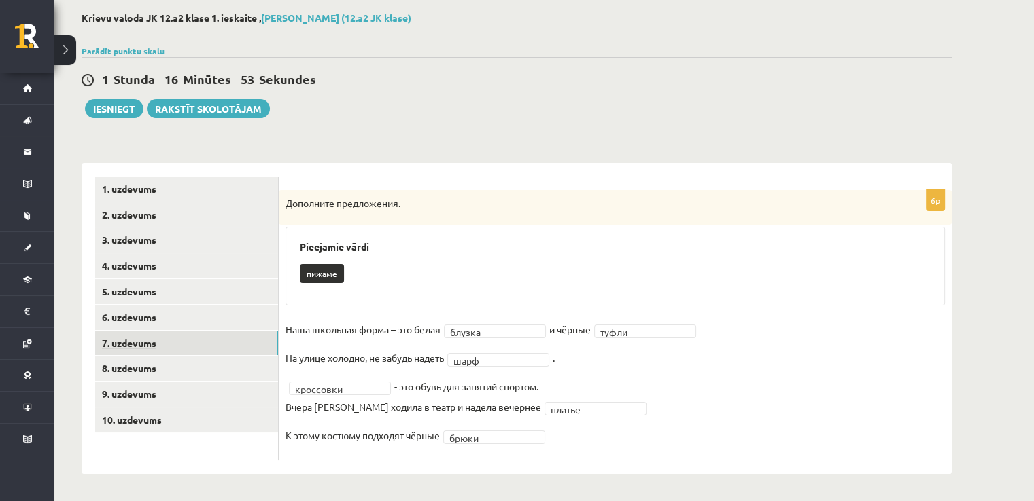
click at [258, 337] on link "7. uzdevums" at bounding box center [186, 343] width 183 height 25
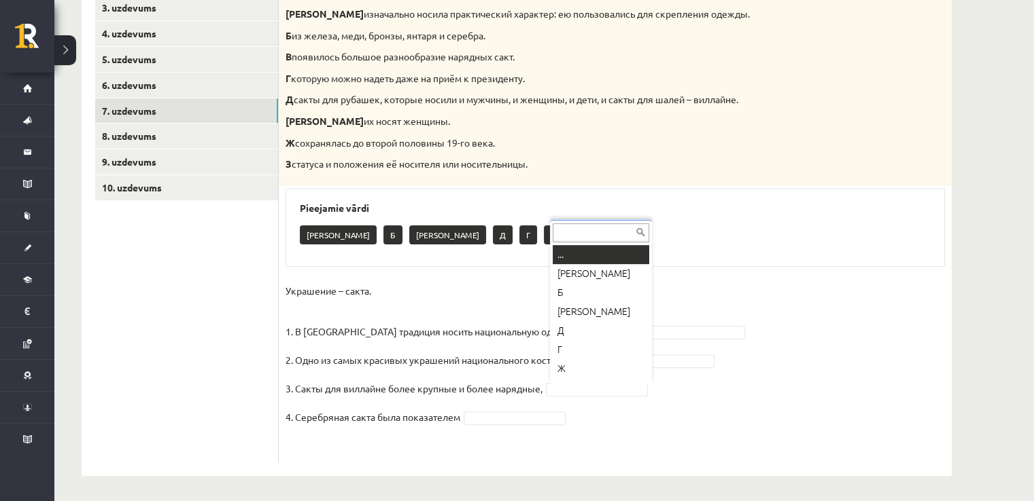
scroll to position [16, 0]
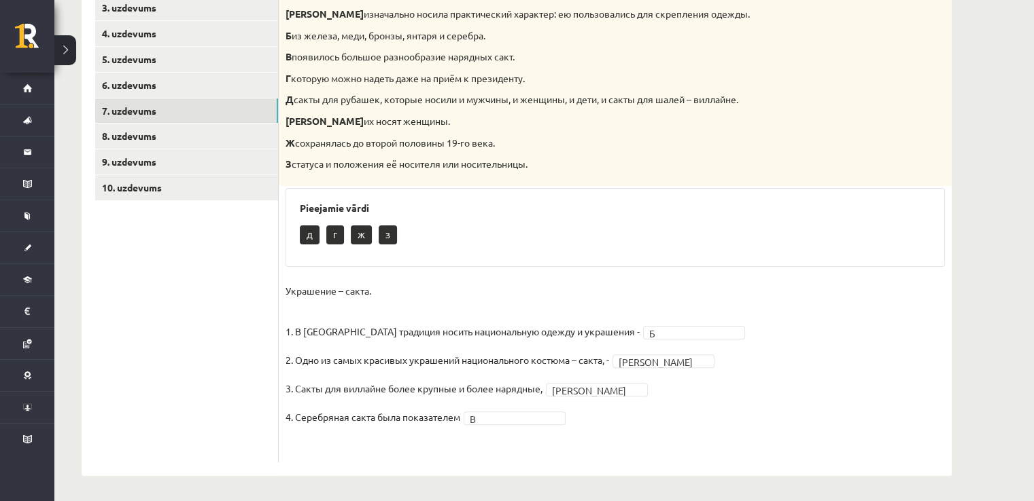
click at [361, 190] on div "Pieejamie vārdi Д Г Ж З" at bounding box center [614, 227] width 659 height 79
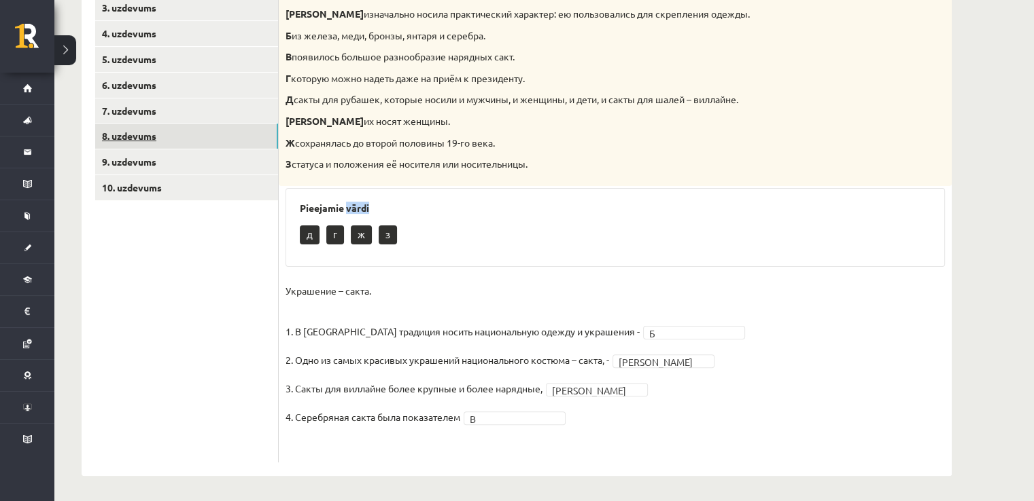
click at [268, 141] on link "8. uzdevums" at bounding box center [186, 136] width 183 height 25
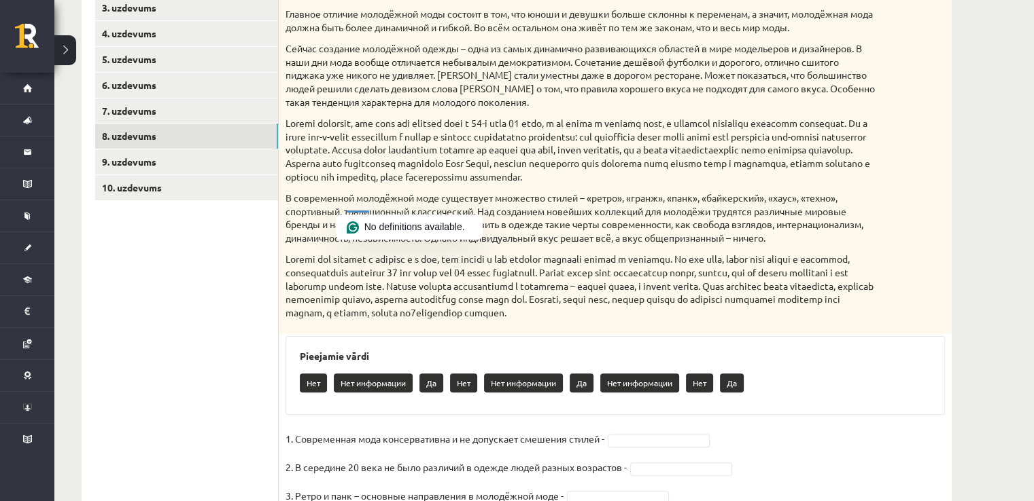
click at [860, 294] on p at bounding box center [580, 286] width 591 height 67
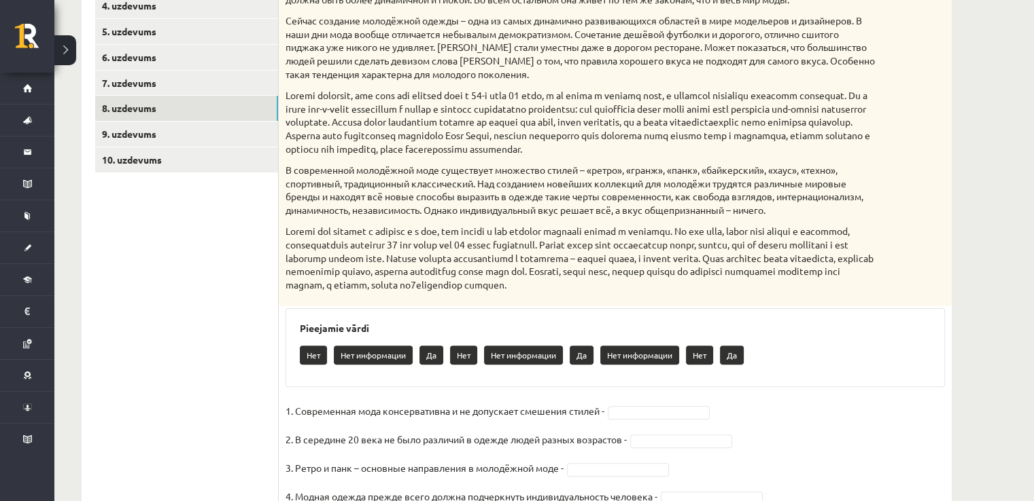
scroll to position [321, 0]
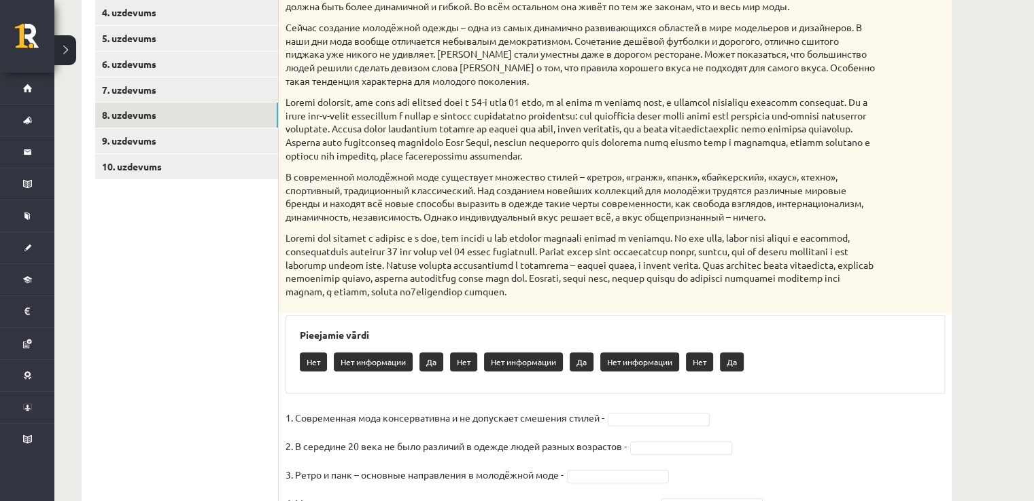
click at [1025, 329] on div "**********" at bounding box center [543, 165] width 979 height 866
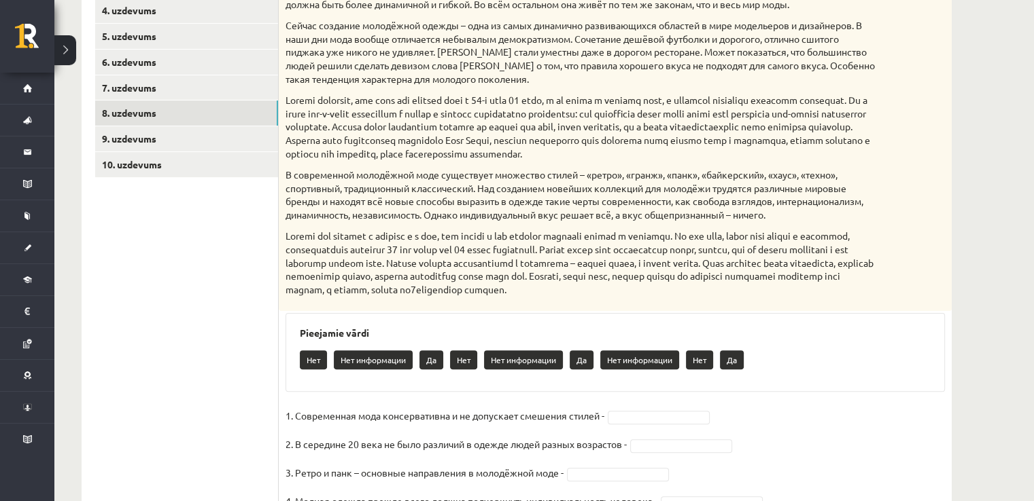
scroll to position [417, 0]
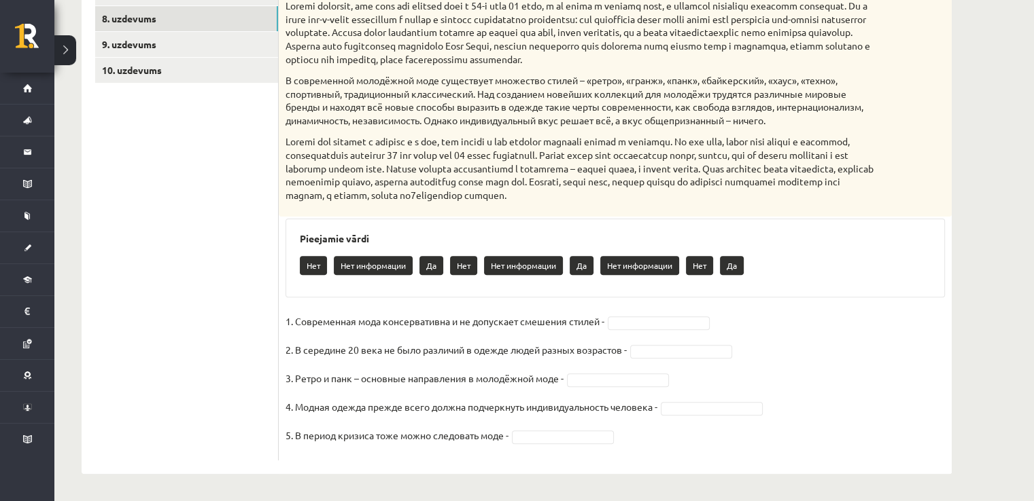
click at [682, 312] on fieldset "1. Современная мода консервативна и не допускает смешения стилей - 2. В середин…" at bounding box center [614, 382] width 659 height 143
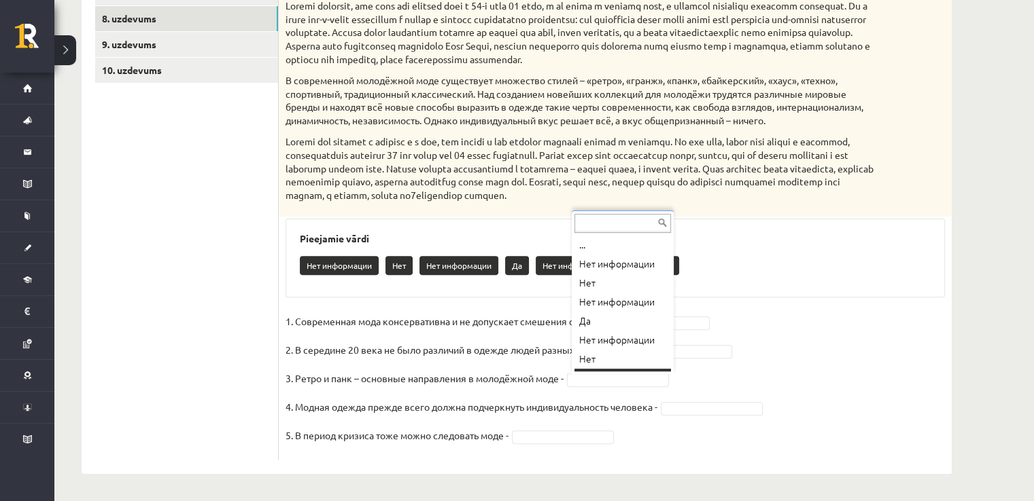
scroll to position [16, 0]
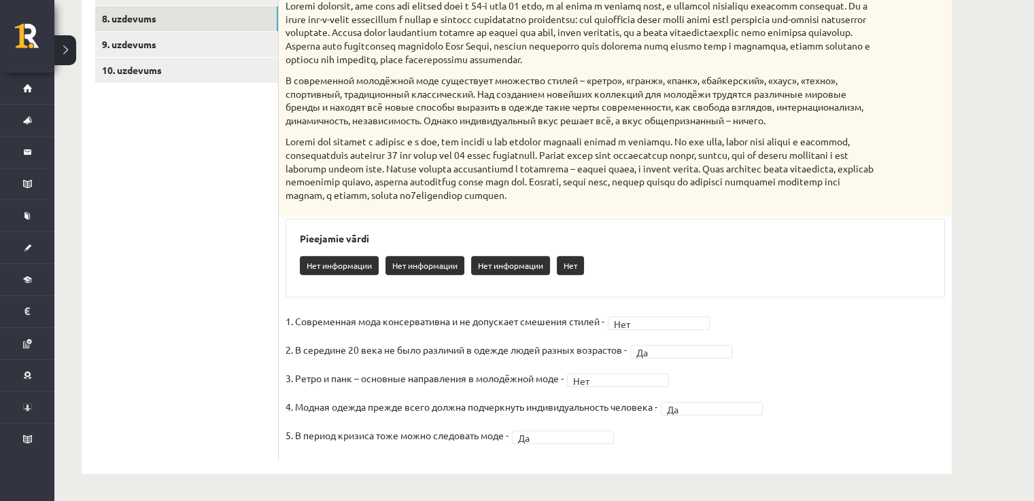
click at [721, 291] on div "Pieejamie vārdi Нет информации Нет информации Нет информации Нет" at bounding box center [614, 258] width 659 height 79
click at [272, 48] on link "9. uzdevums" at bounding box center [186, 44] width 183 height 25
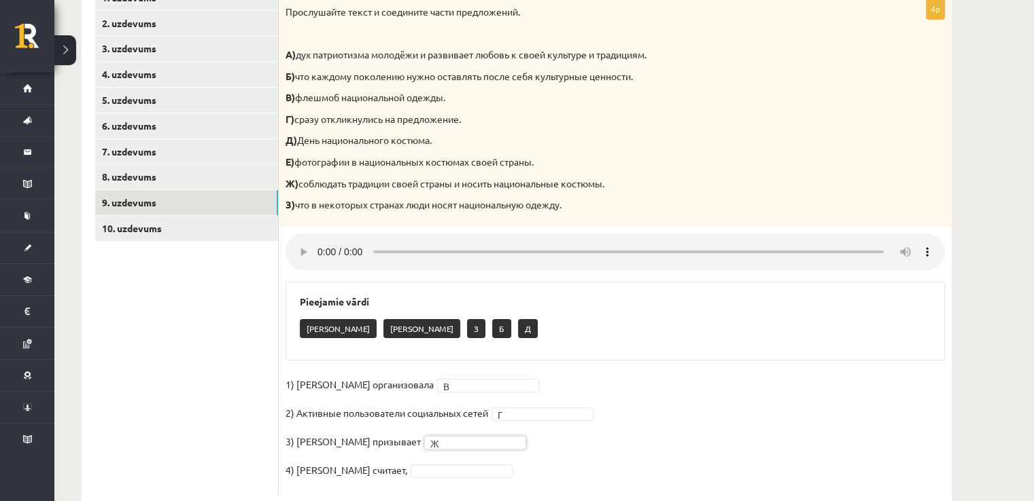
scroll to position [294, 0]
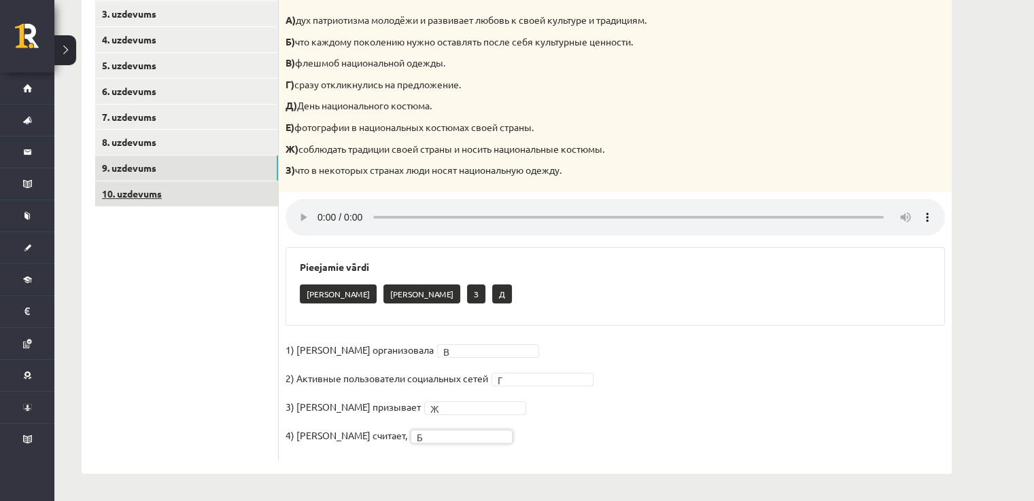
click at [207, 194] on link "10. uzdevums" at bounding box center [186, 193] width 183 height 25
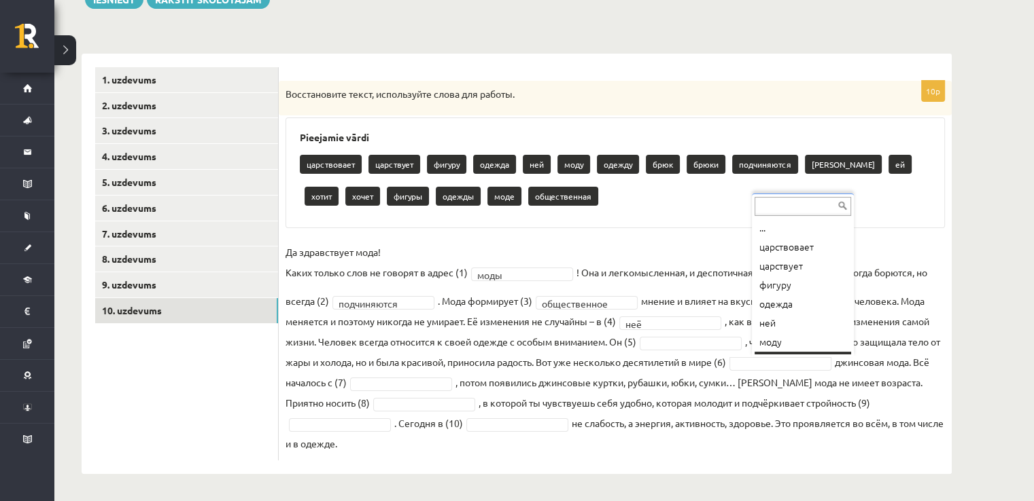
scroll to position [16, 0]
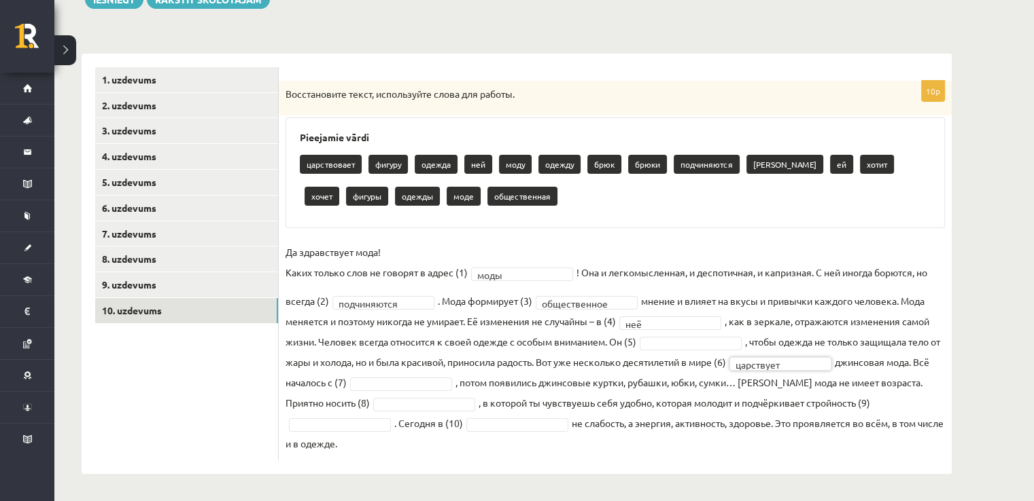
click at [440, 370] on fieldset "**********" at bounding box center [614, 348] width 659 height 212
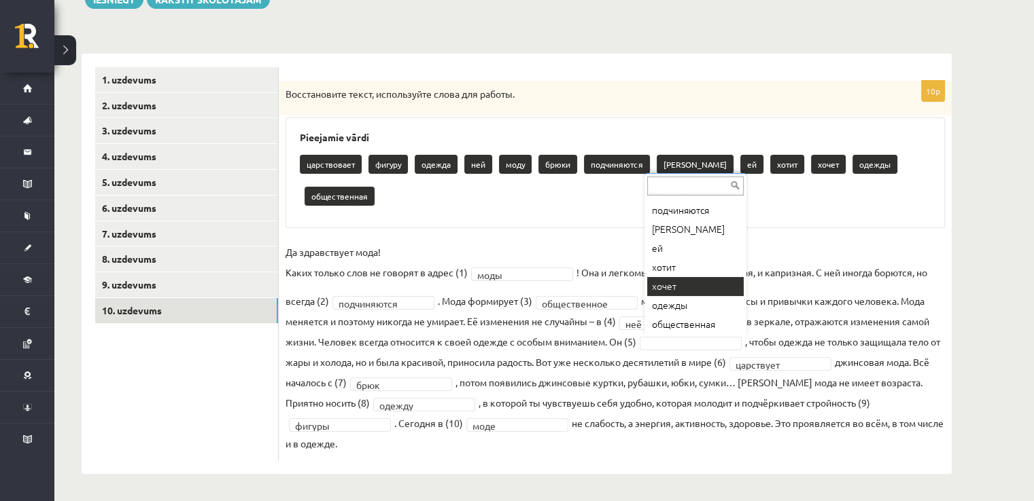
scroll to position [145, 0]
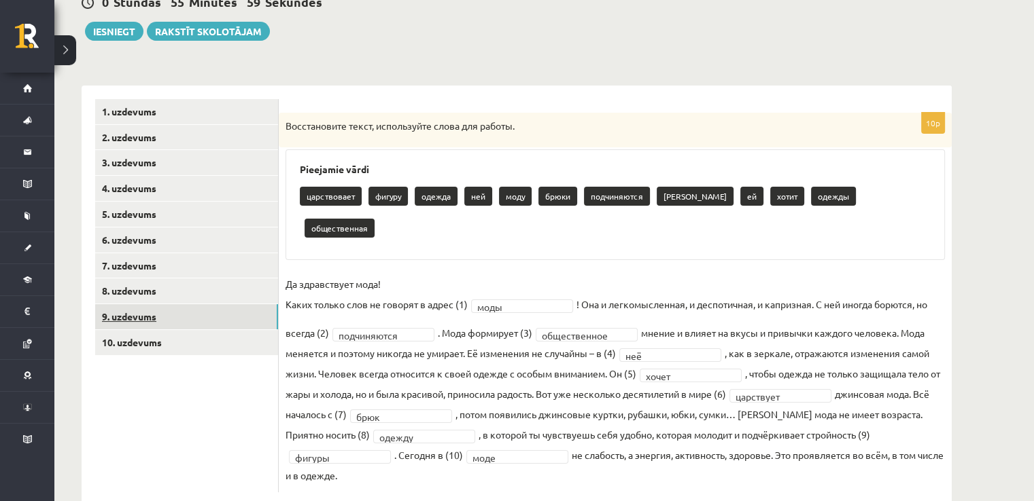
click at [224, 311] on link "9. uzdevums" at bounding box center [186, 316] width 183 height 25
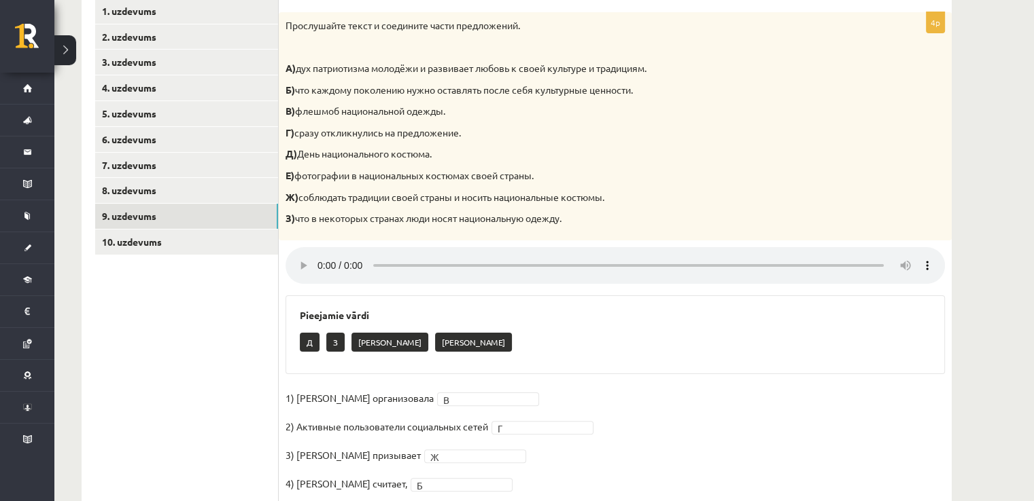
scroll to position [272, 0]
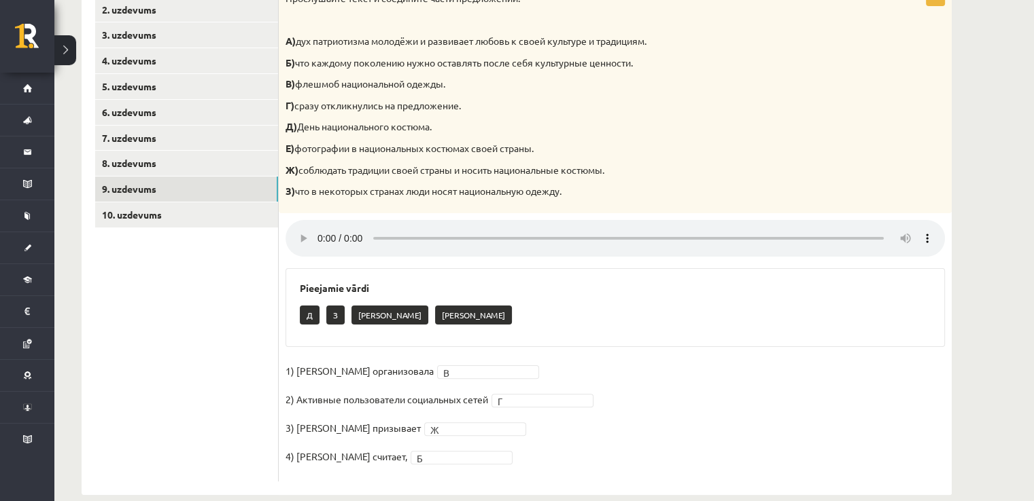
click at [279, 201] on div "Прослушайте текст и соедините части предложений. А) дух патриотизма молодёжи и …" at bounding box center [615, 99] width 673 height 228
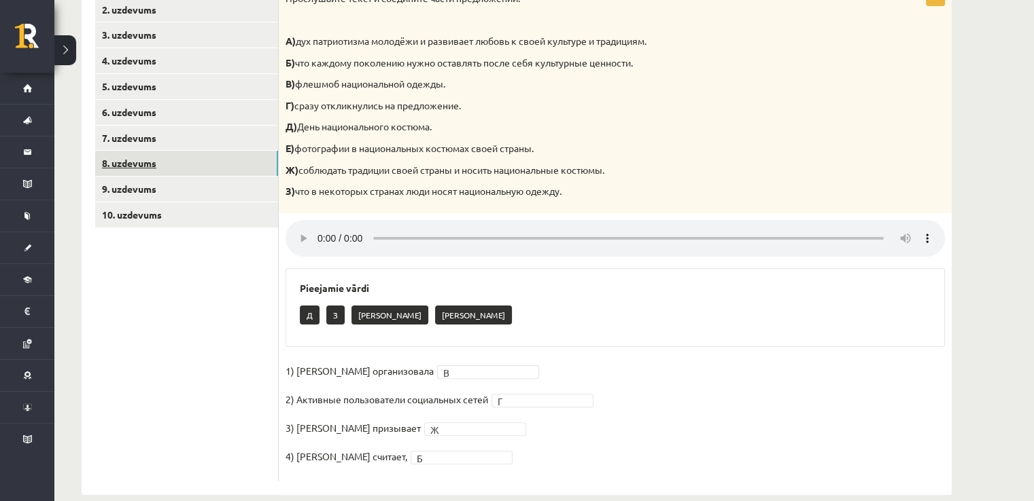
click at [261, 156] on link "8. uzdevums" at bounding box center [186, 163] width 183 height 25
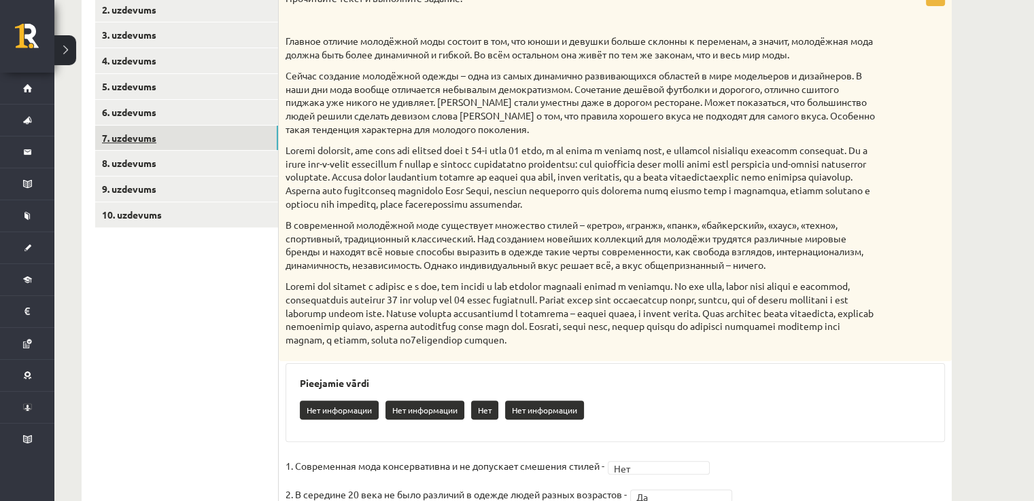
click at [264, 137] on link "7. uzdevums" at bounding box center [186, 138] width 183 height 25
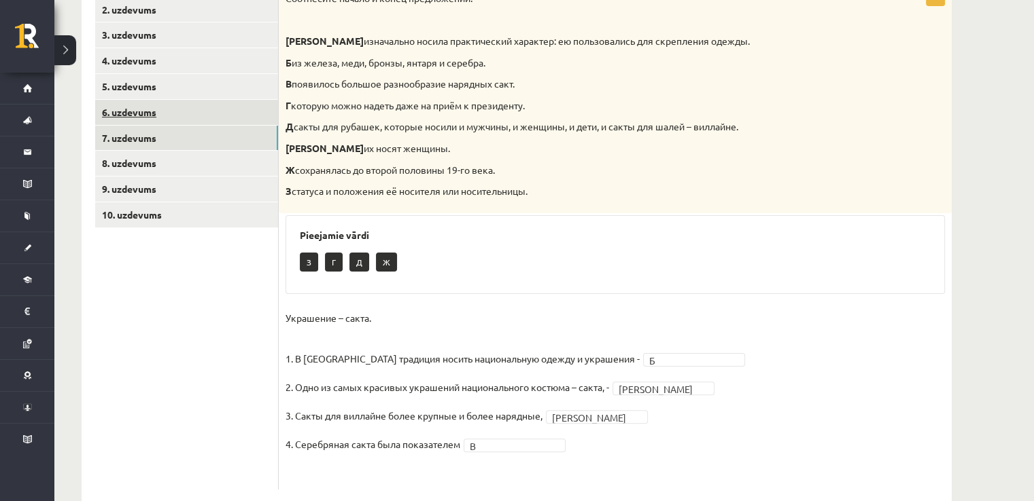
click at [239, 114] on link "6. uzdevums" at bounding box center [186, 112] width 183 height 25
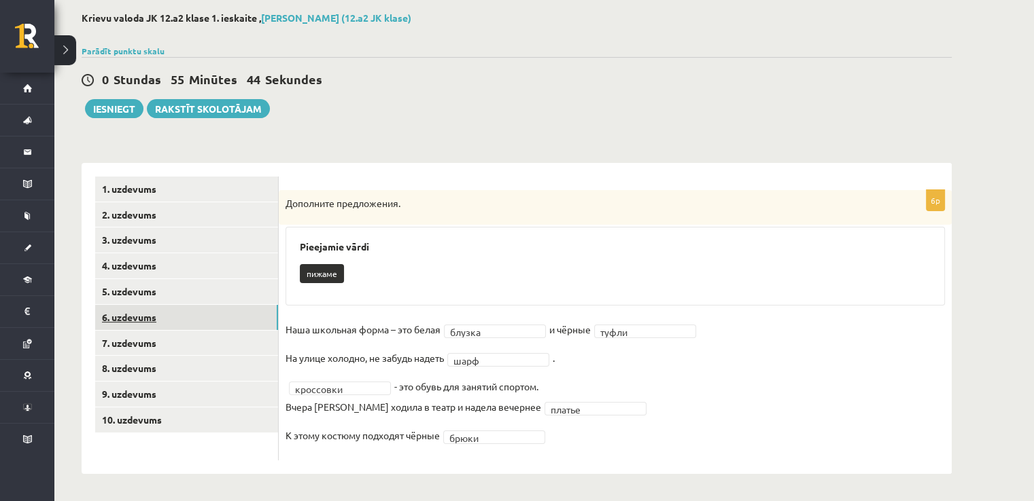
scroll to position [67, 0]
click at [250, 279] on link "5. uzdevums" at bounding box center [186, 291] width 183 height 25
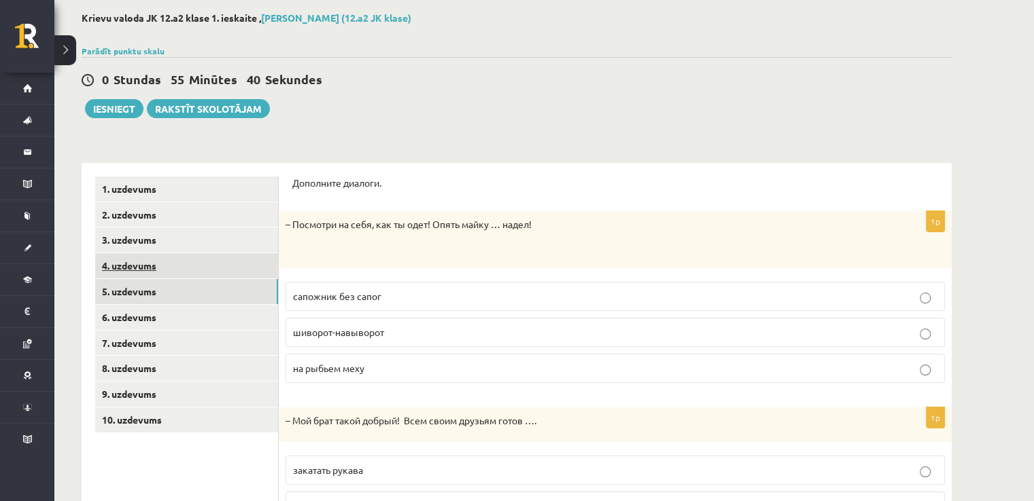
click at [241, 266] on link "4. uzdevums" at bounding box center [186, 265] width 183 height 25
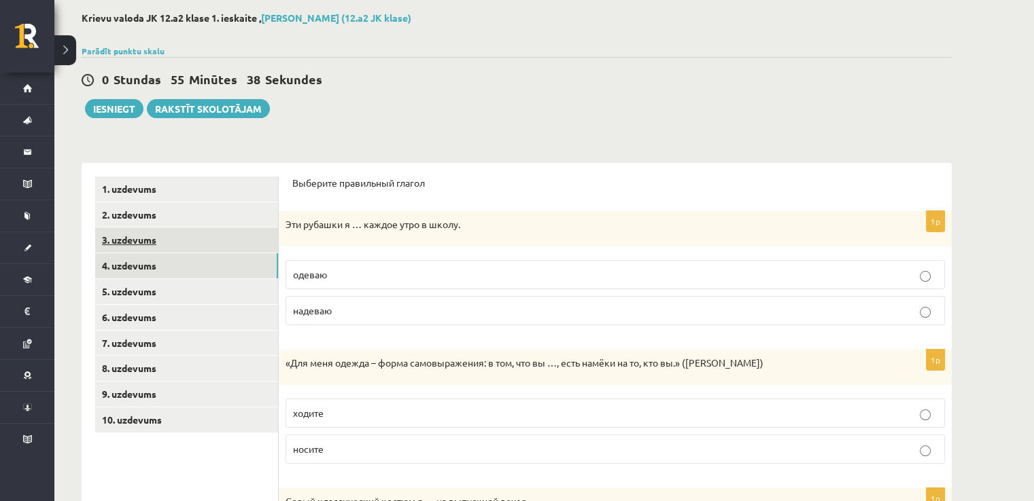
click at [230, 236] on link "3. uzdevums" at bounding box center [186, 240] width 183 height 25
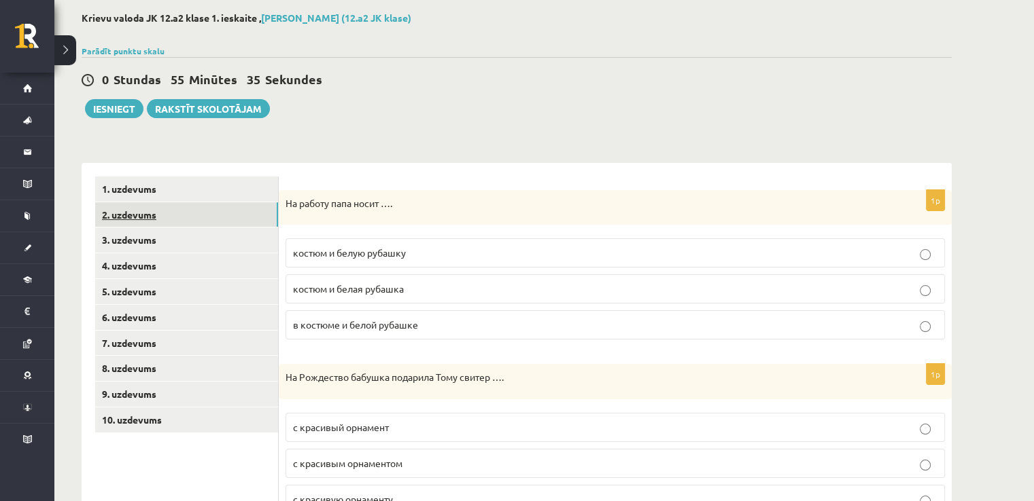
click at [217, 221] on link "2. uzdevums" at bounding box center [186, 214] width 183 height 25
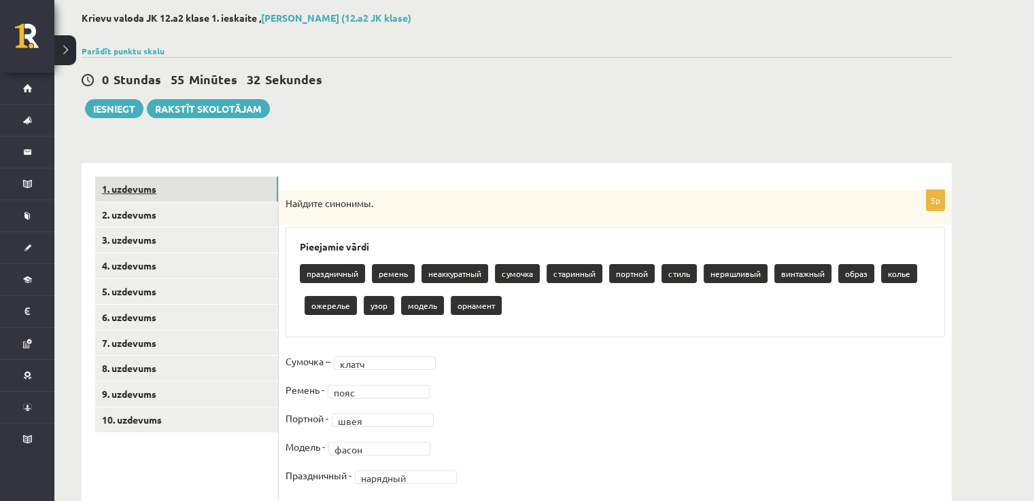
click at [207, 187] on link "1. uzdevums" at bounding box center [186, 189] width 183 height 25
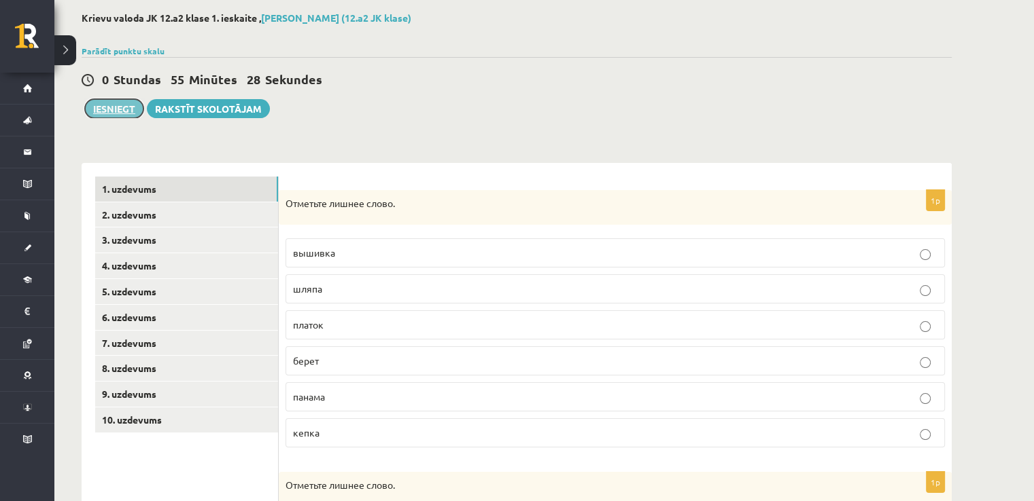
click at [125, 111] on button "Iesniegt" at bounding box center [114, 108] width 58 height 19
